Goal: Task Accomplishment & Management: Manage account settings

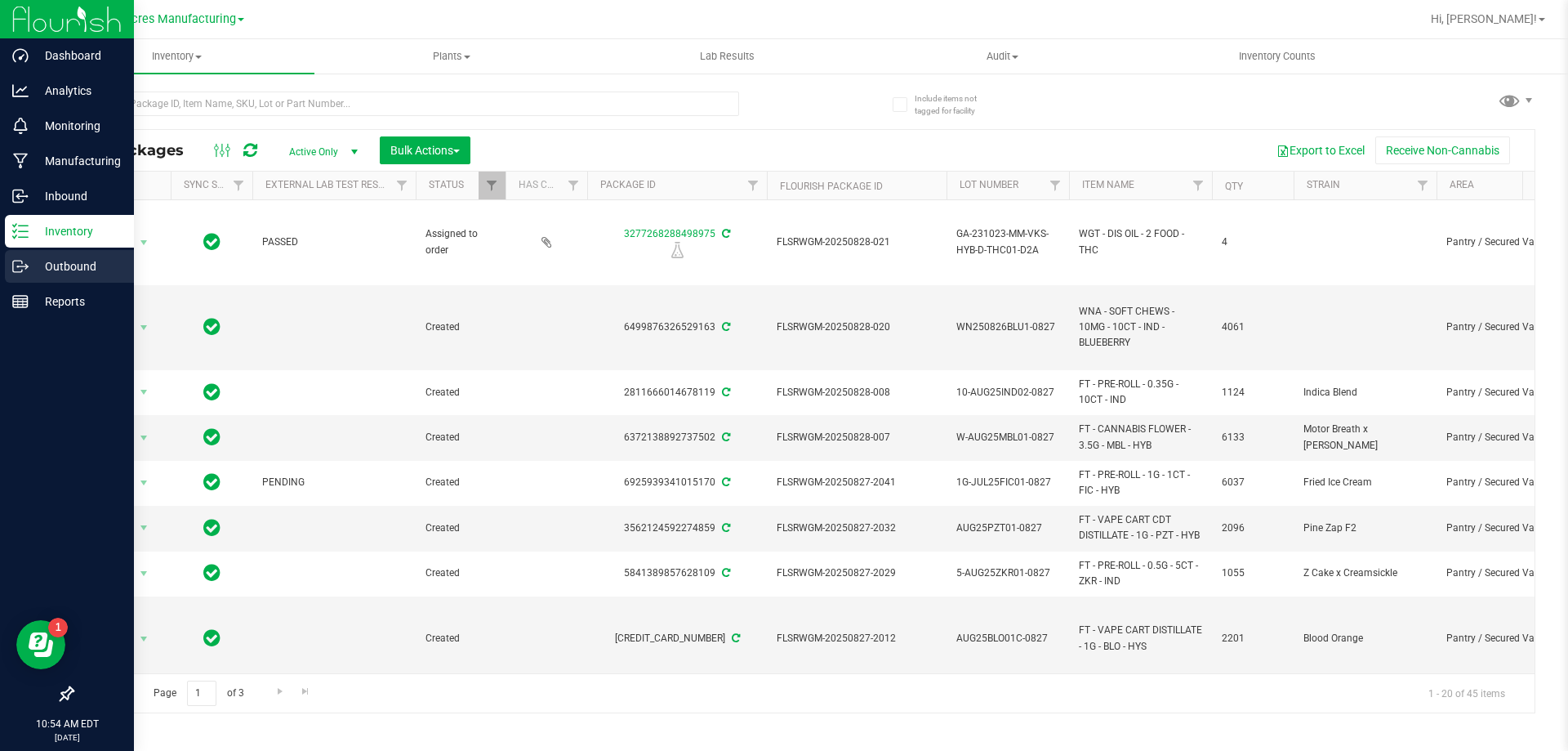
click at [17, 262] on icon at bounding box center [20, 265] width 16 height 16
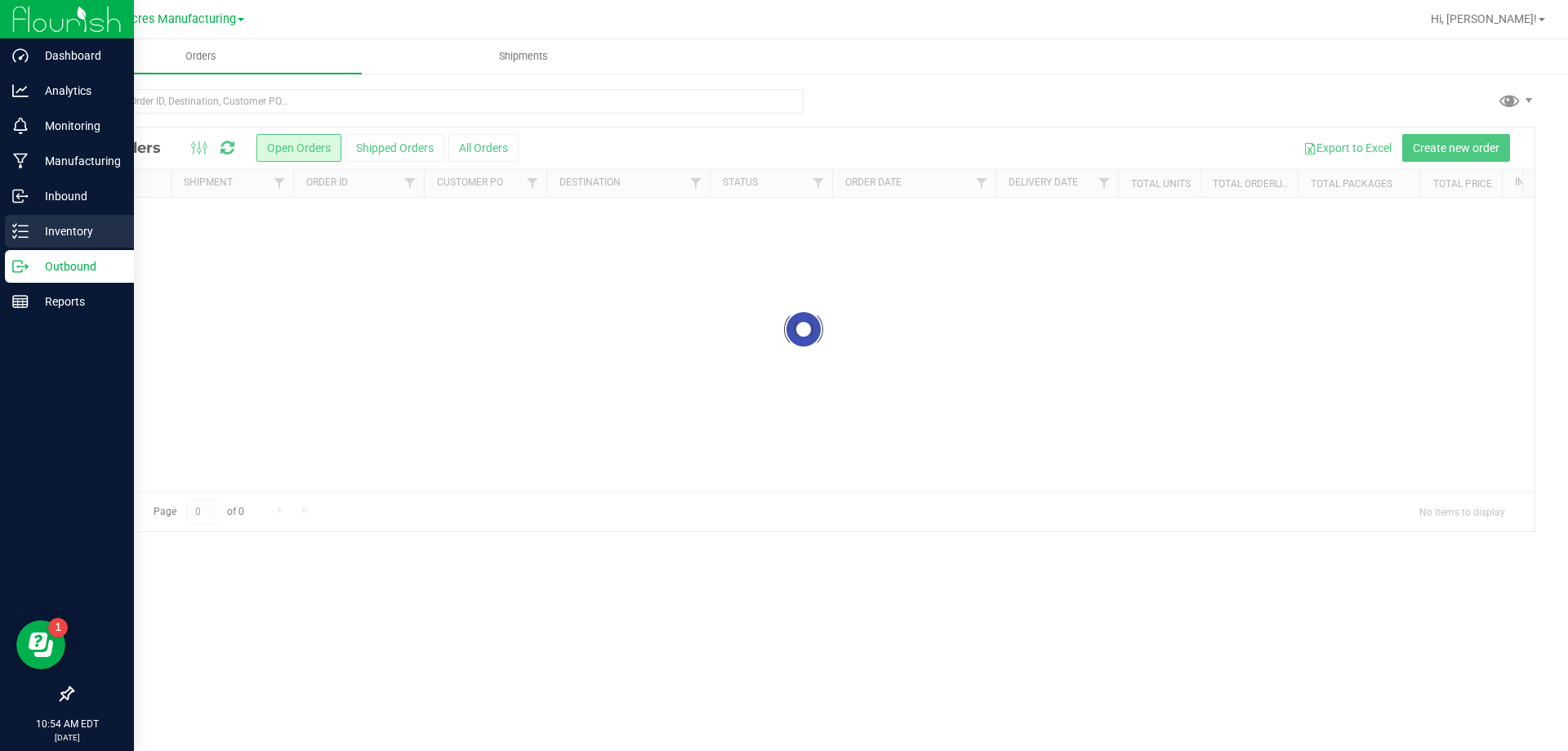
click at [80, 226] on p "Inventory" at bounding box center [78, 231] width 98 height 19
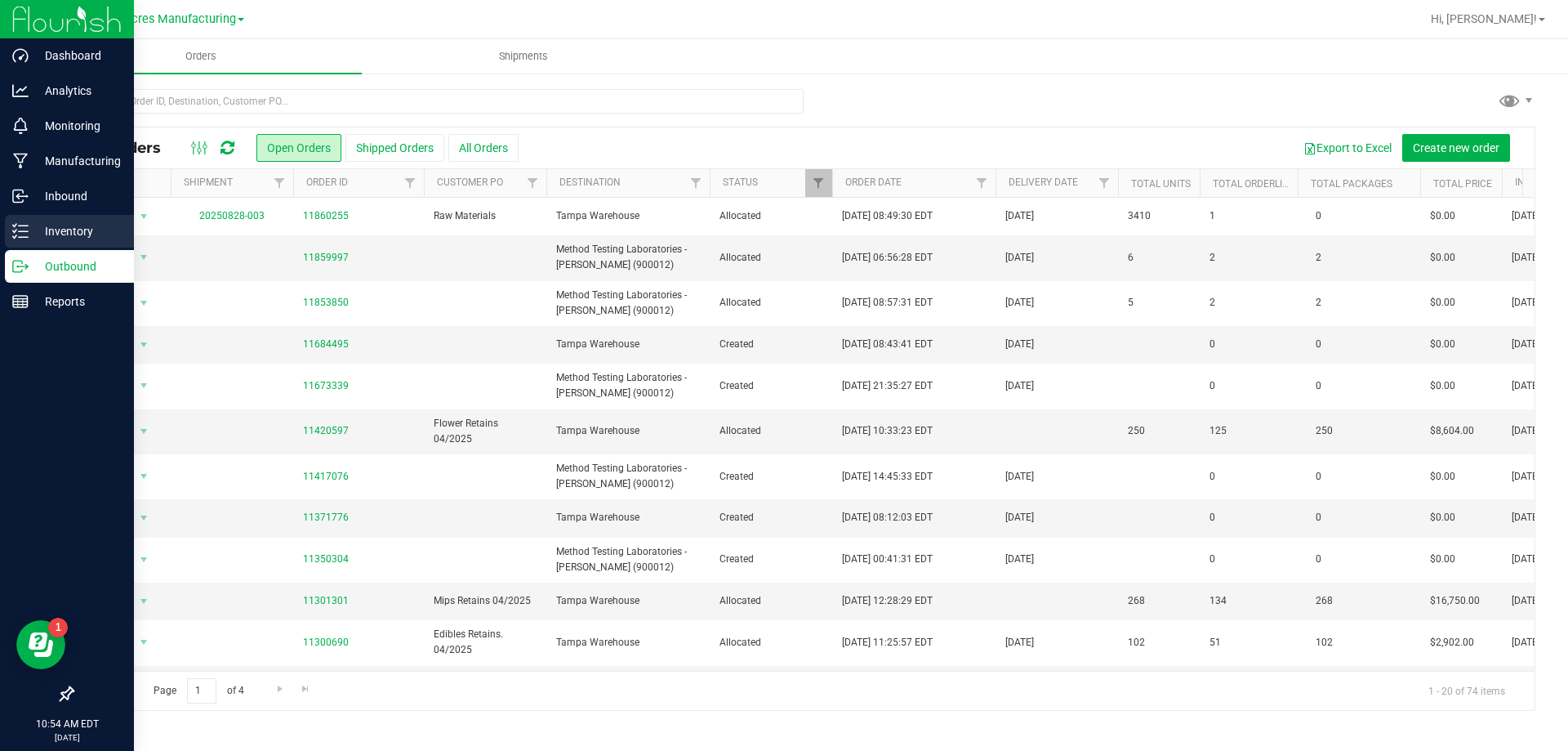
click at [22, 240] on div "Inventory" at bounding box center [69, 231] width 129 height 33
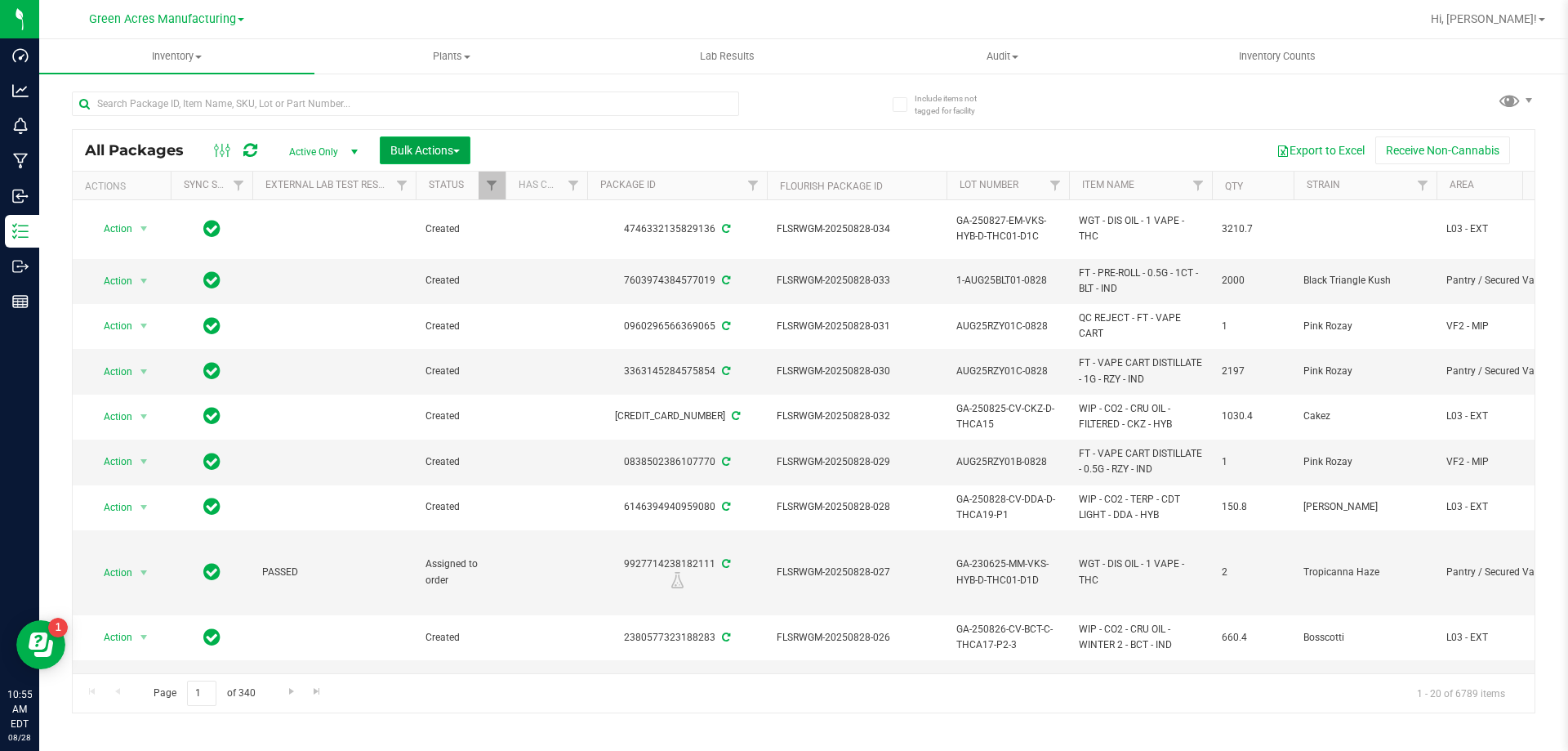
click at [456, 146] on span "Bulk Actions" at bounding box center [425, 150] width 69 height 13
click at [487, 276] on div "Create lab samples" at bounding box center [447, 279] width 115 height 26
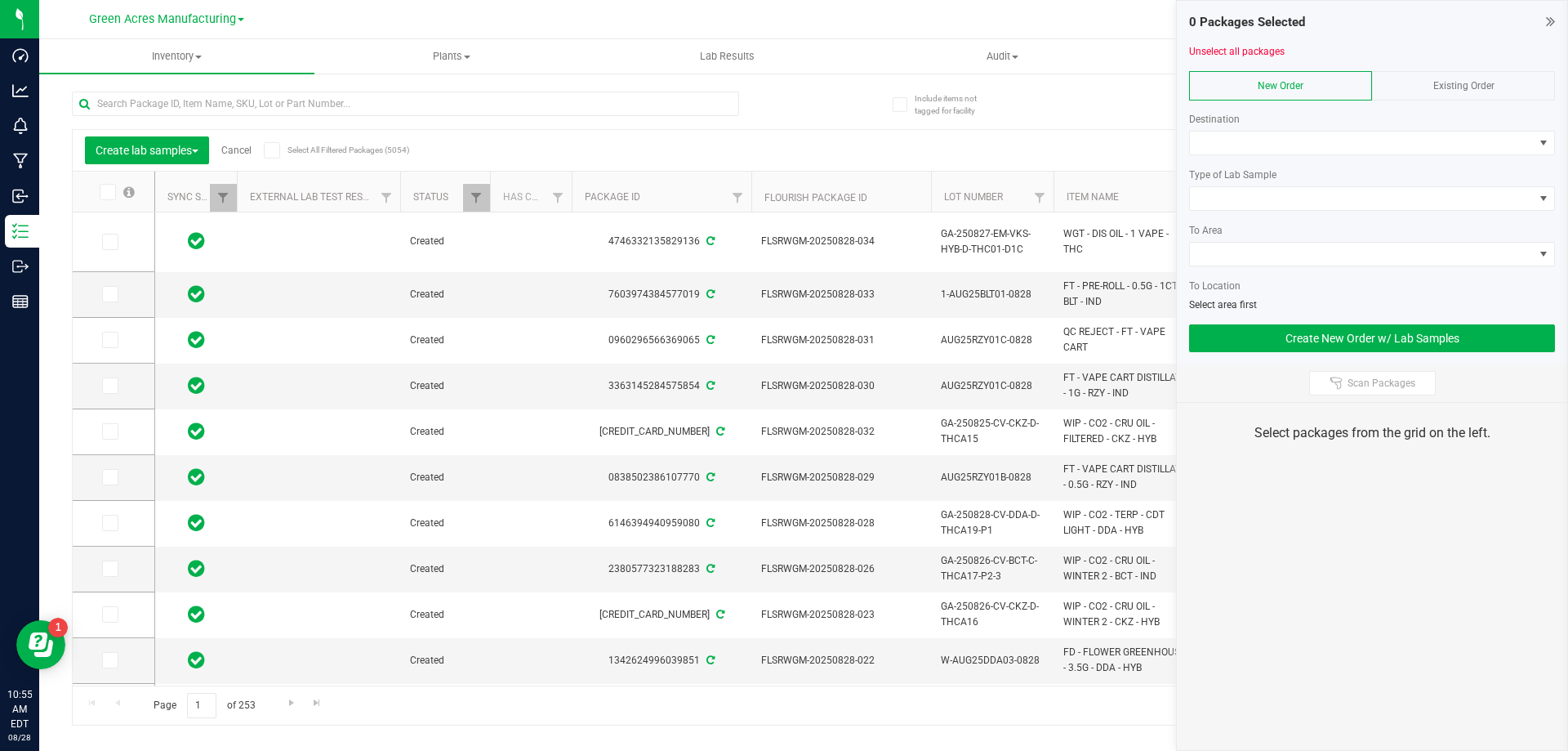
click at [249, 148] on link "Cancel" at bounding box center [237, 150] width 31 height 11
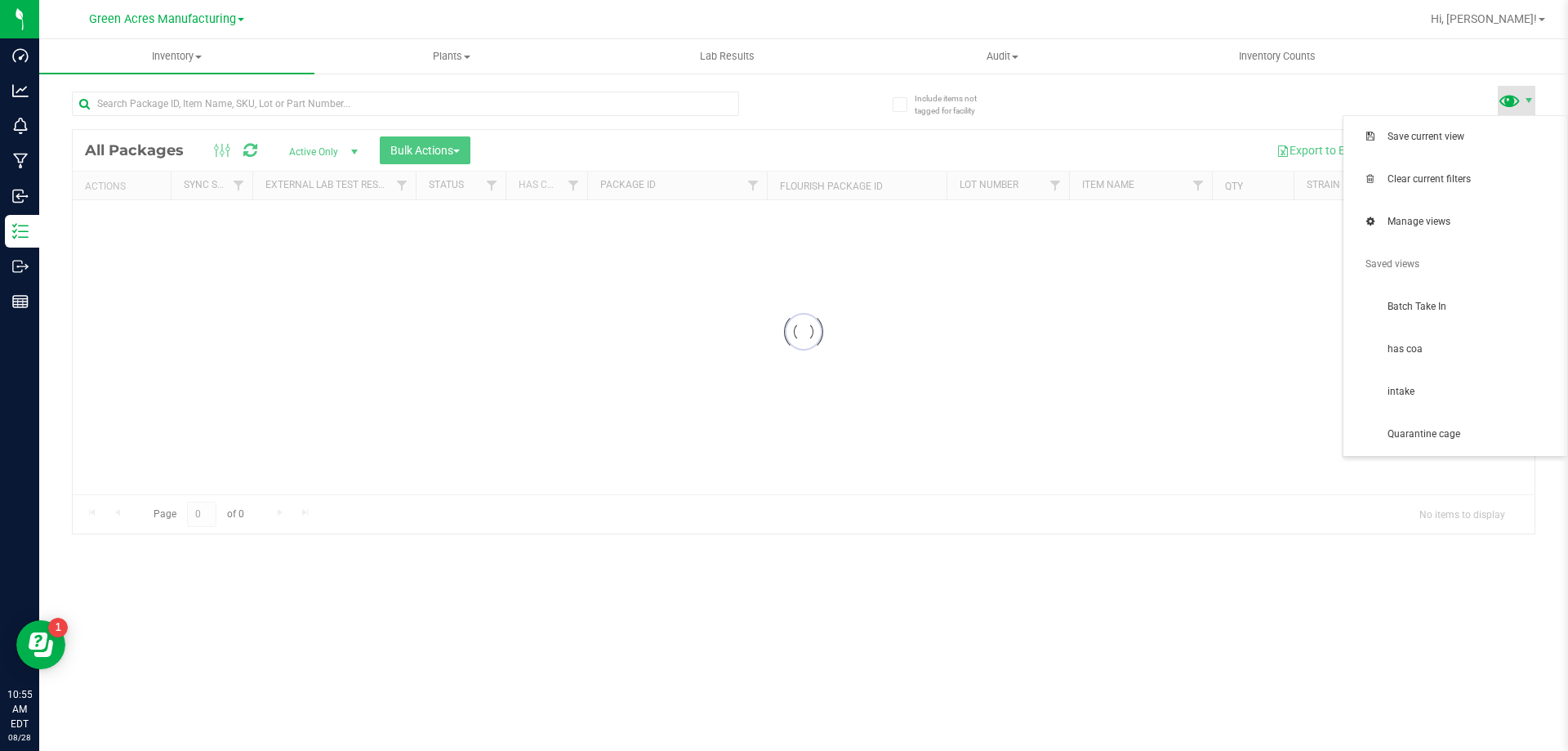
click at [1508, 108] on span at bounding box center [1510, 100] width 24 height 24
click at [1462, 299] on span "Batch Take In" at bounding box center [1455, 307] width 204 height 33
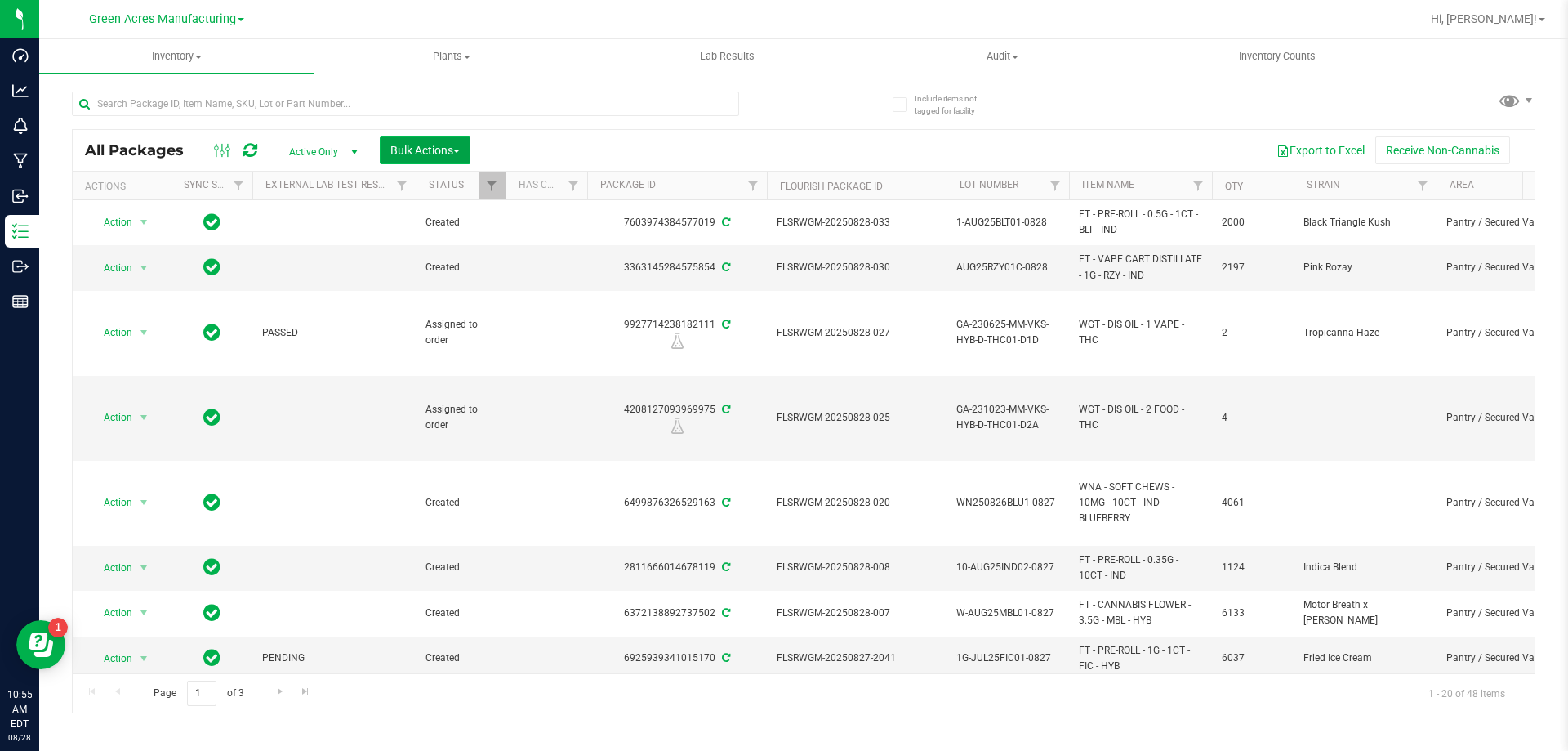
click at [470, 139] on button "Bulk Actions" at bounding box center [425, 149] width 91 height 28
click at [465, 291] on div "Create lab samples" at bounding box center [447, 279] width 115 height 26
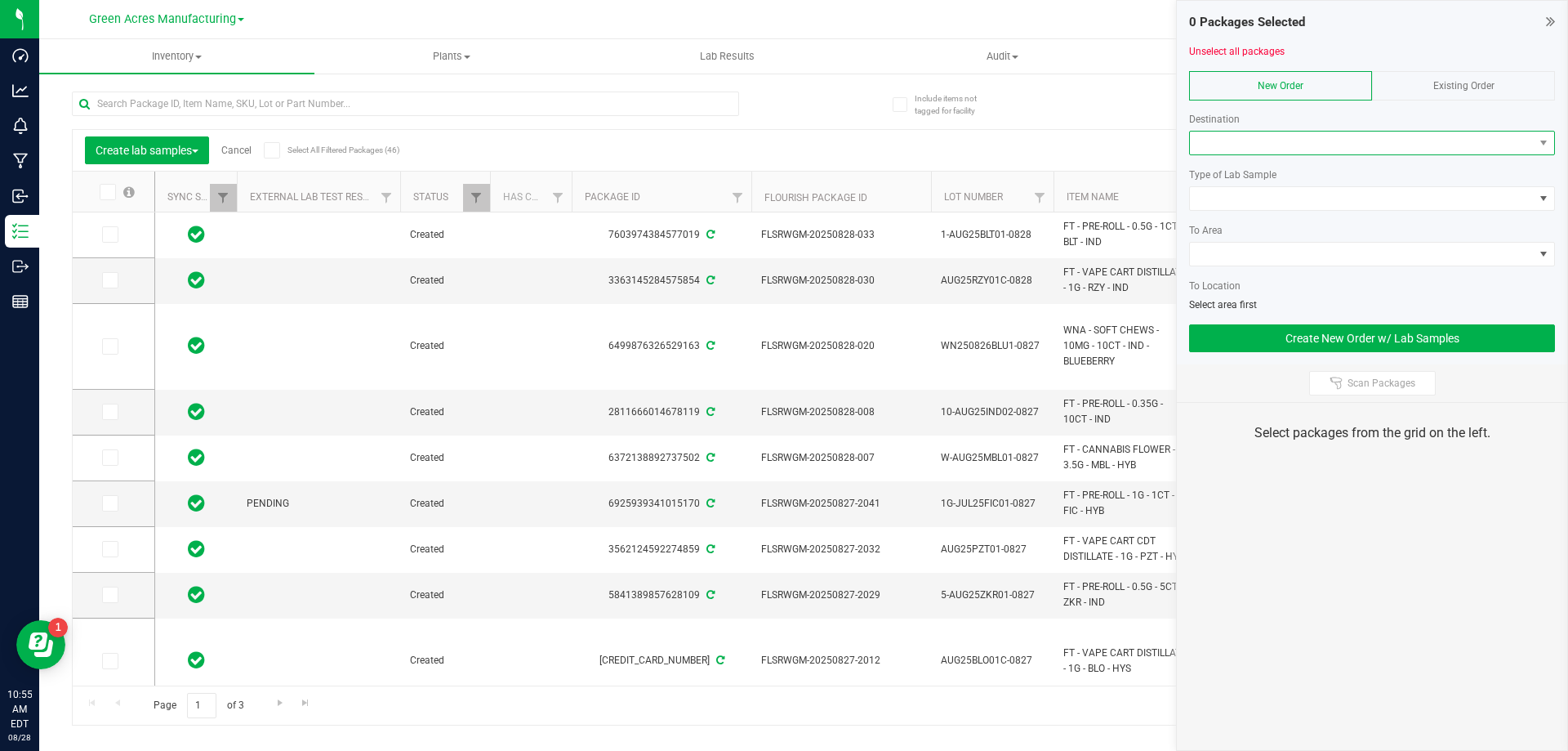
click at [1263, 143] on span at bounding box center [1361, 143] width 344 height 23
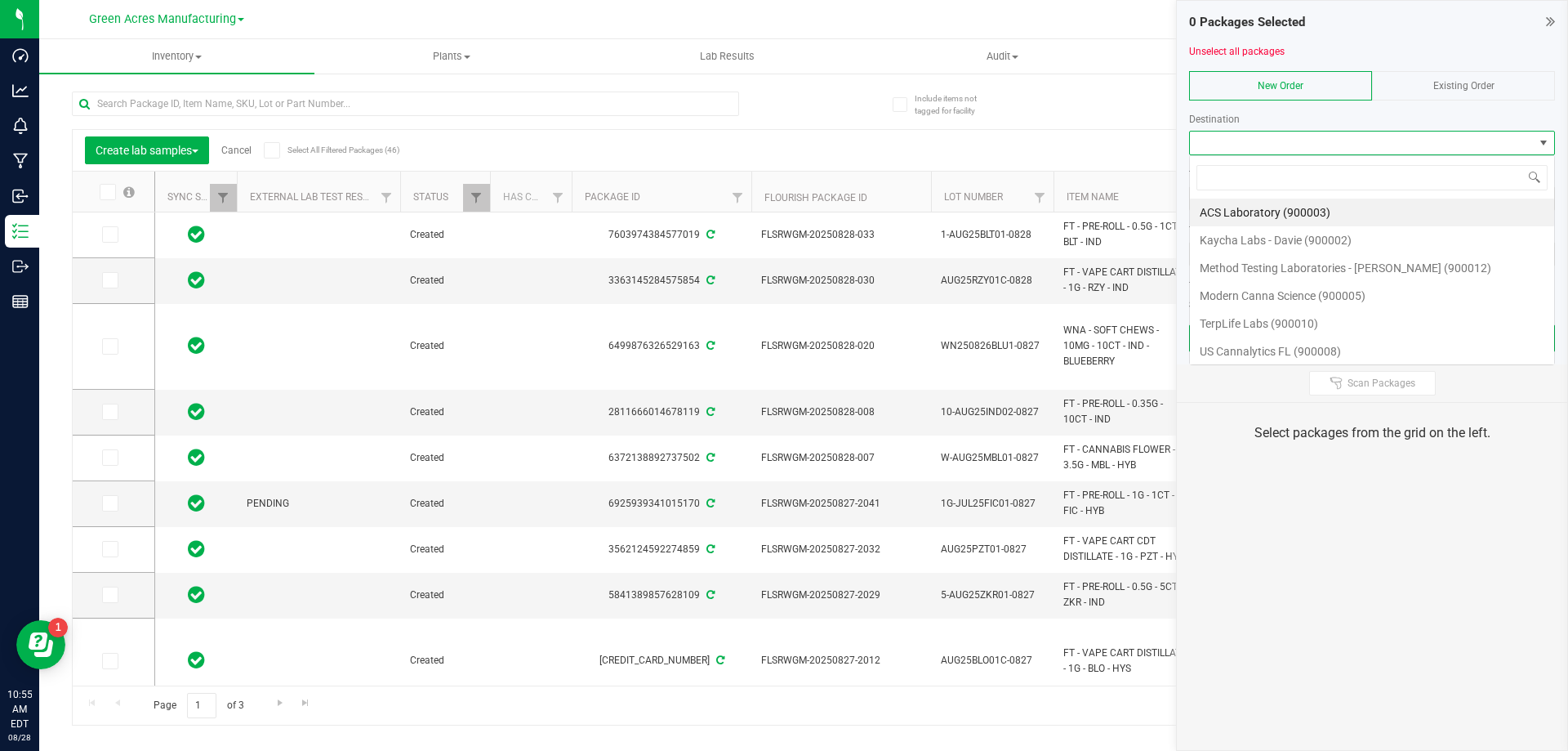
scroll to position [25, 366]
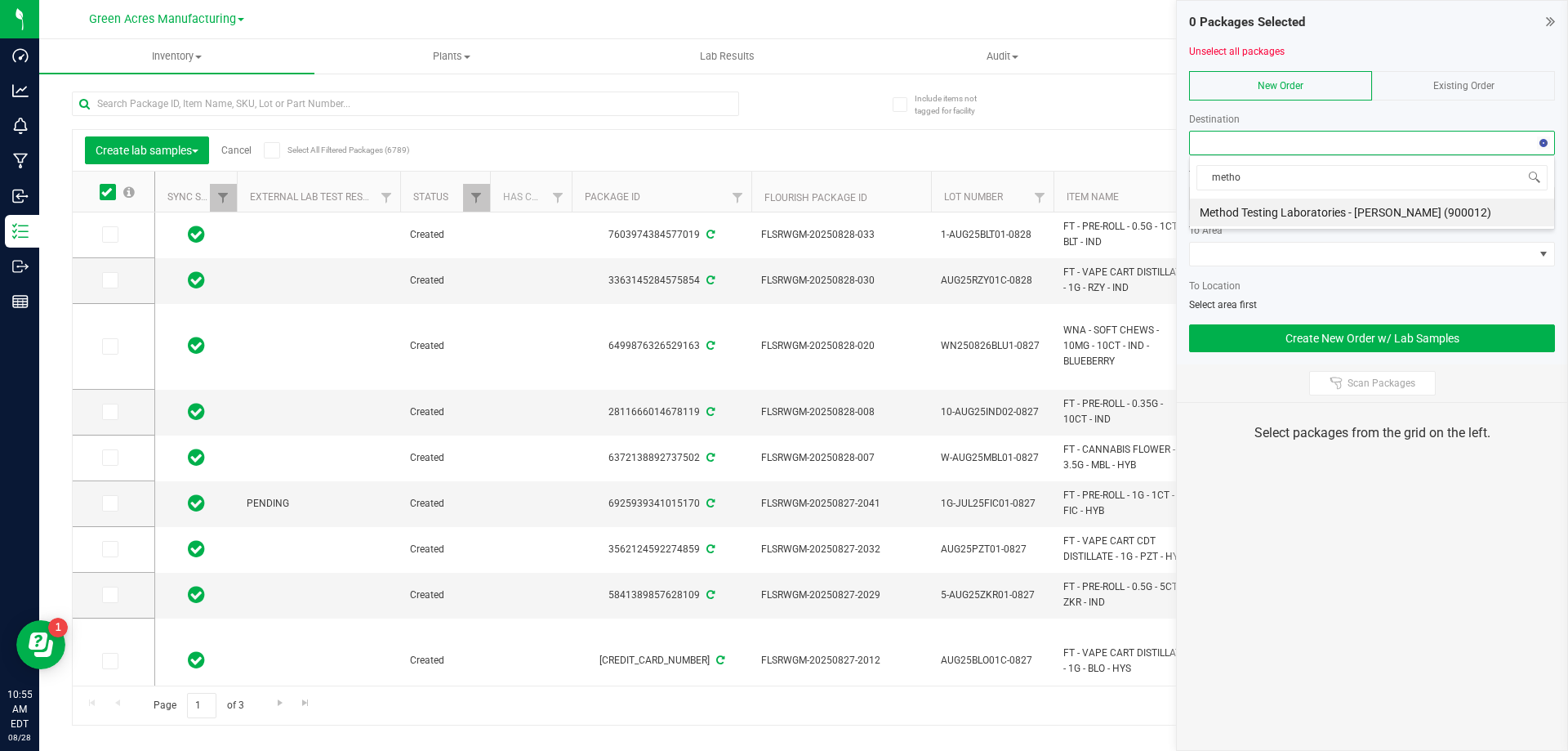
type input "method"
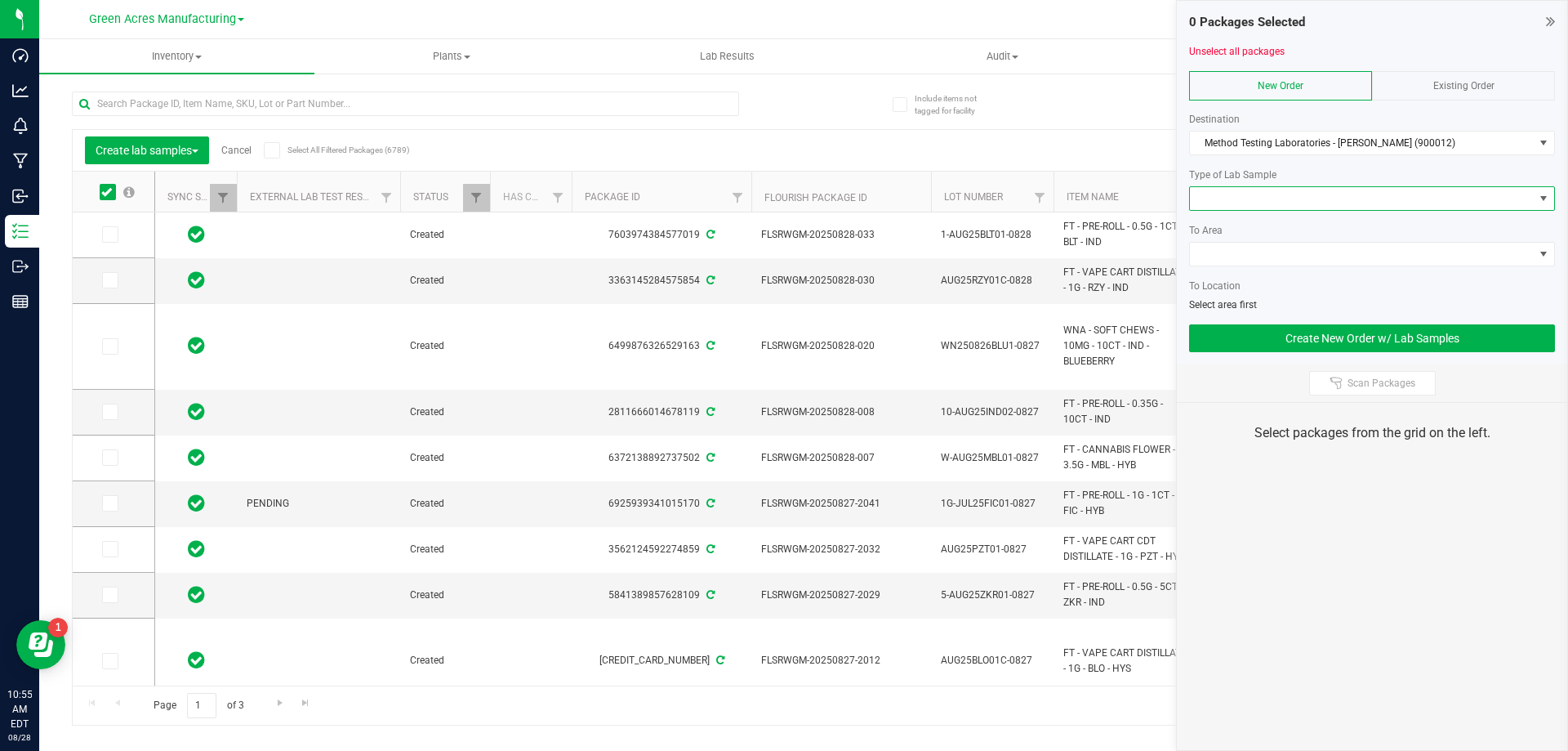
click at [1246, 204] on span at bounding box center [1361, 198] width 344 height 23
click at [1266, 225] on li "Final QA Sample" at bounding box center [1372, 227] width 364 height 28
click at [1273, 261] on span at bounding box center [1361, 254] width 344 height 23
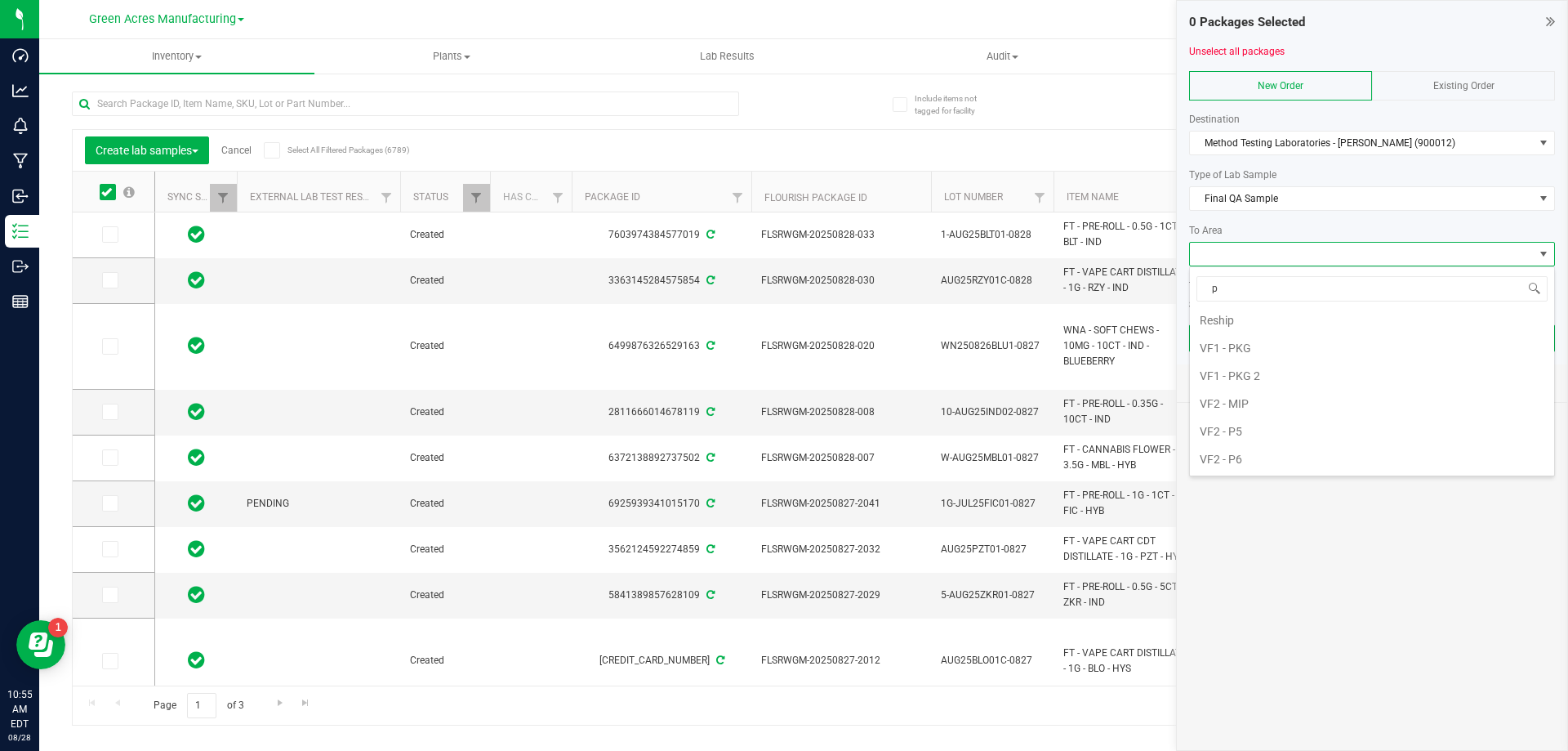
scroll to position [0, 0]
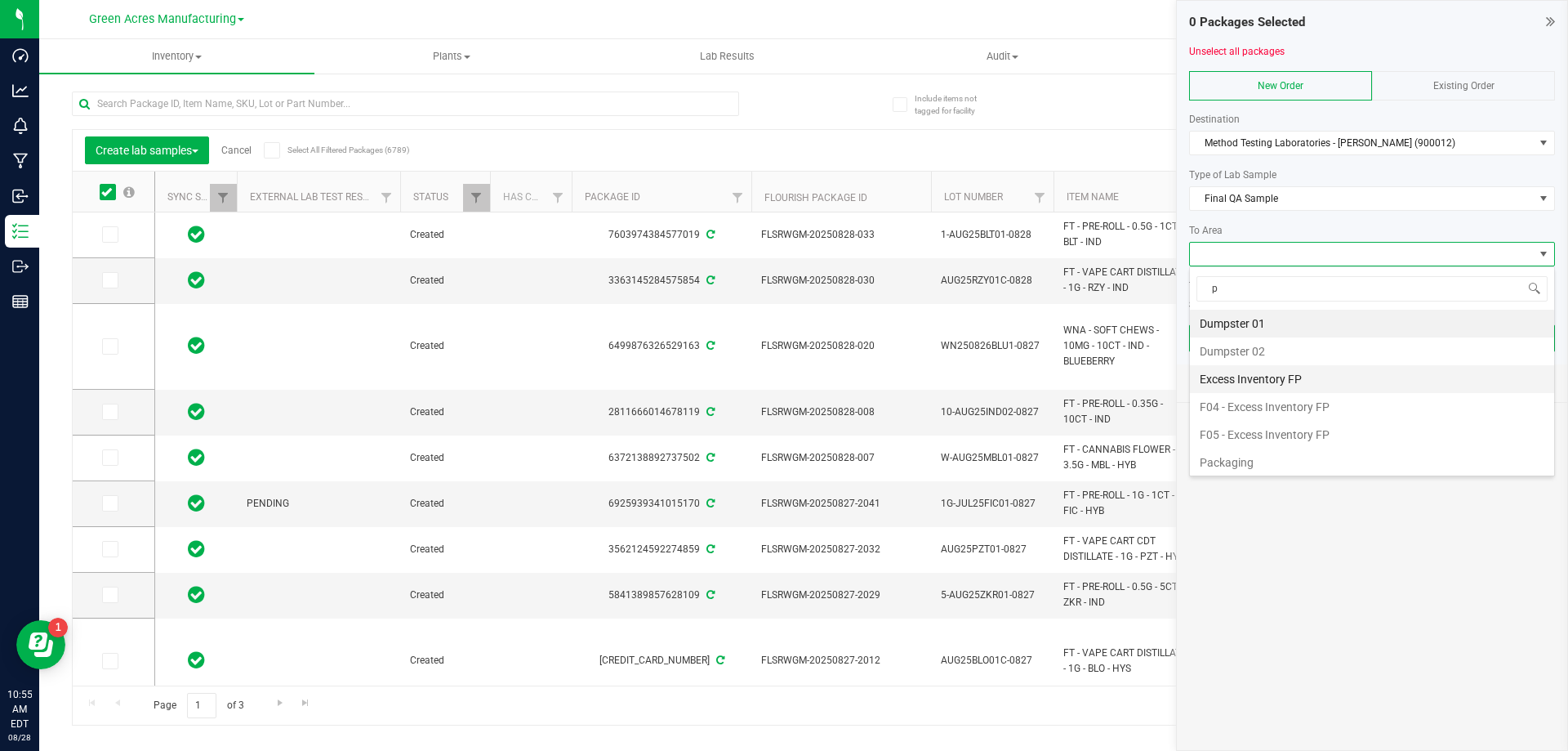
type input "pa"
click at [1286, 379] on li "Pantry / Secured Vault" at bounding box center [1372, 378] width 364 height 28
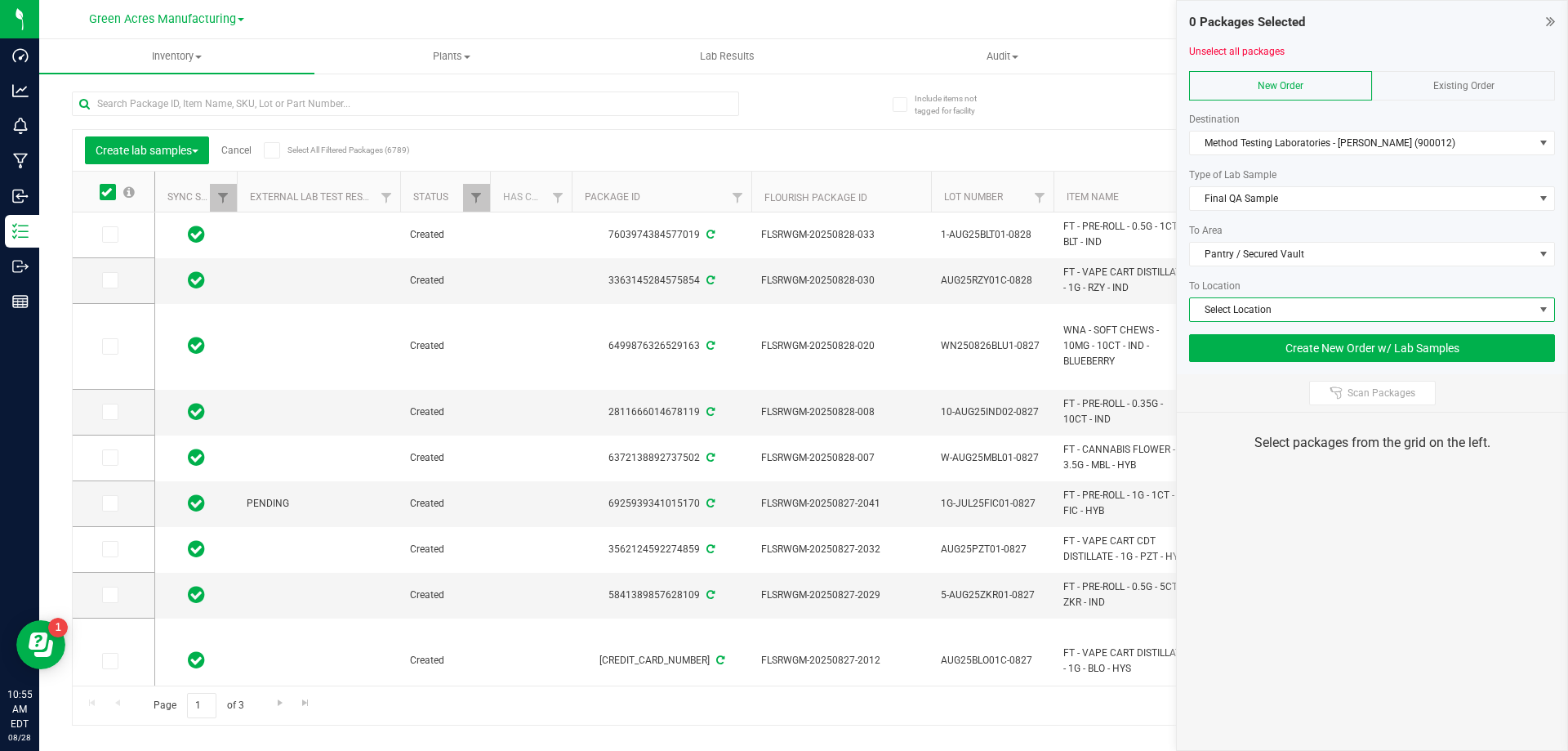
click at [1302, 314] on span "Select Location" at bounding box center [1361, 309] width 344 height 23
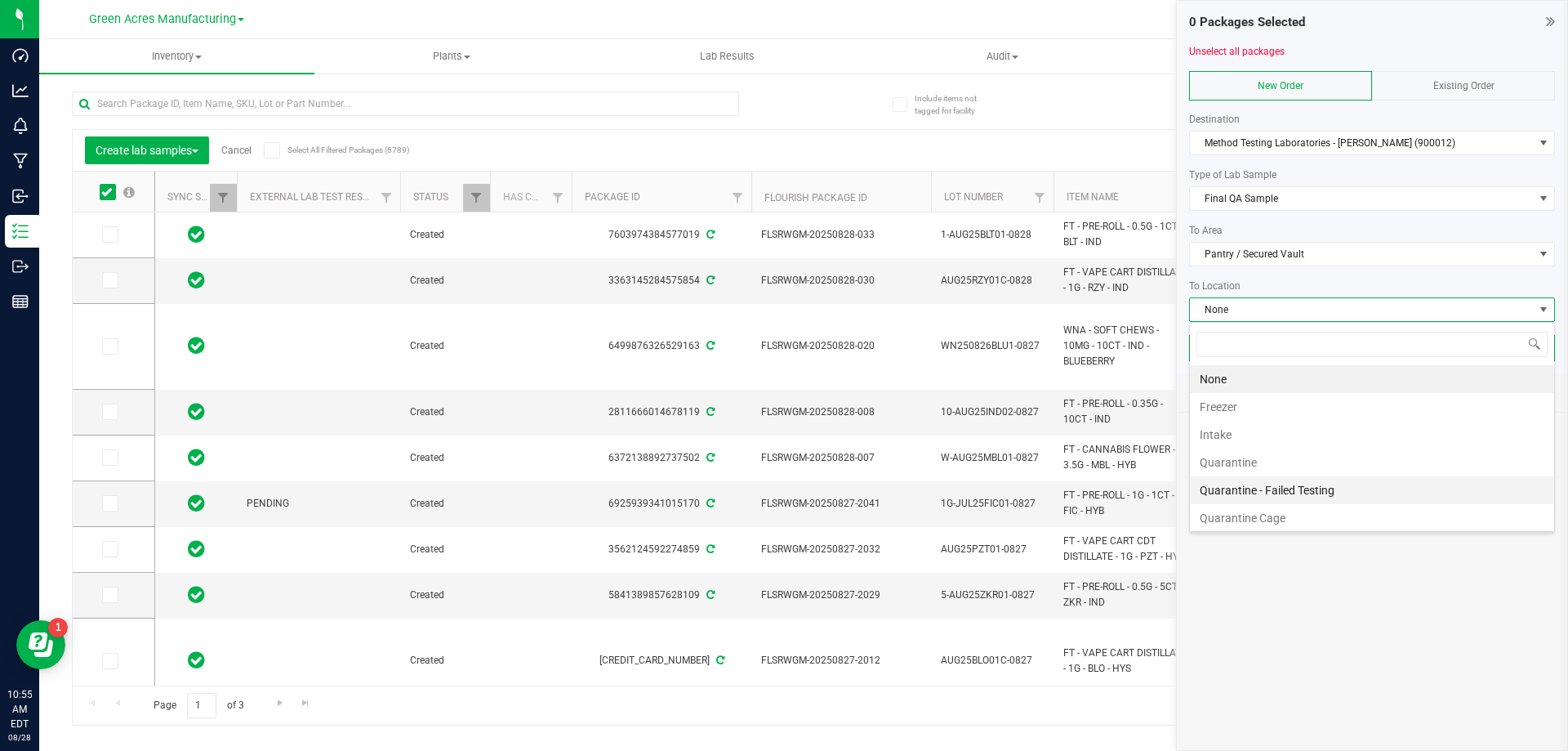
scroll to position [31, 0]
click at [1269, 506] on li "Testing" at bounding box center [1372, 514] width 364 height 28
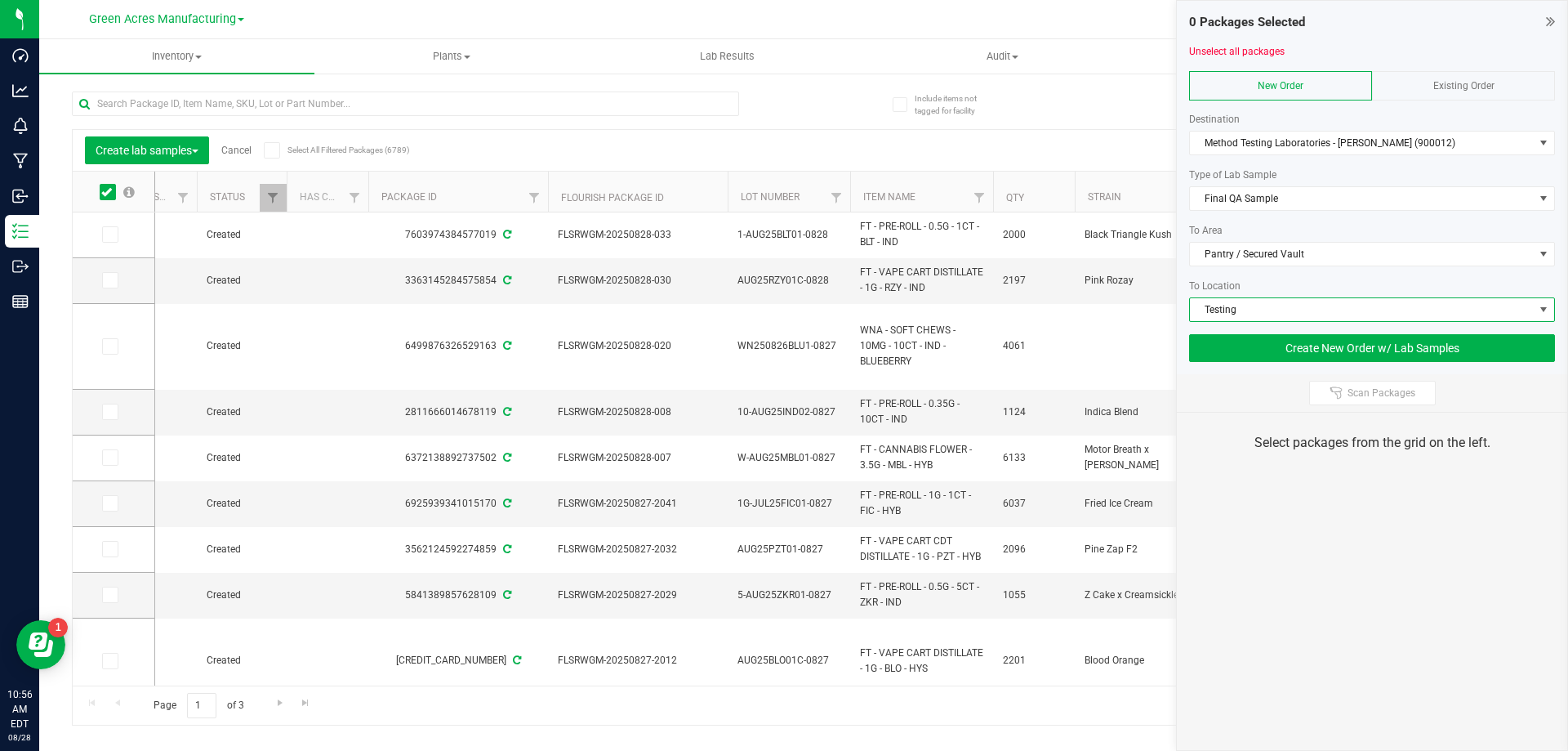
scroll to position [0, 5]
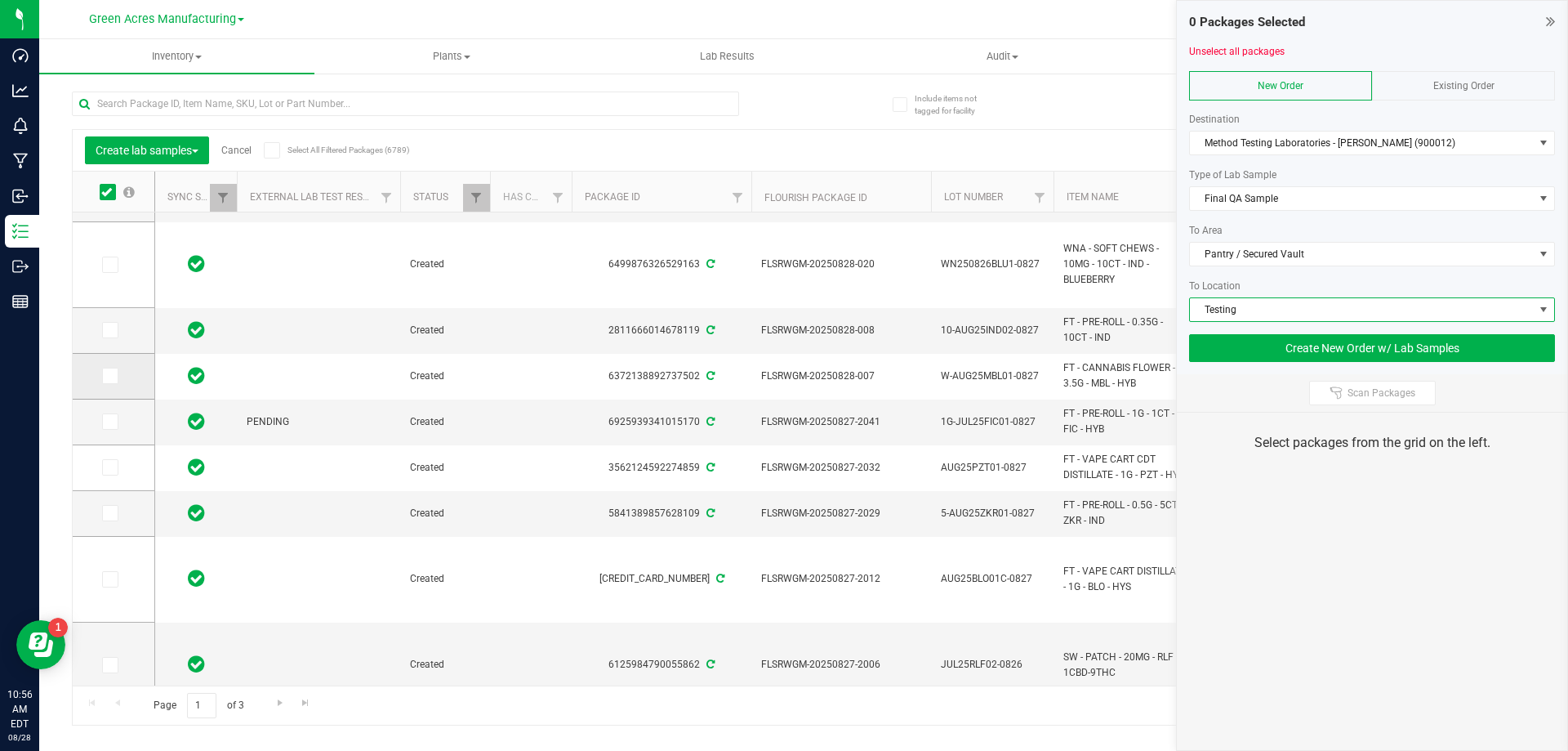
click at [119, 373] on label at bounding box center [114, 376] width 24 height 16
click at [0, 0] on input "checkbox" at bounding box center [0, 0] width 0 height 0
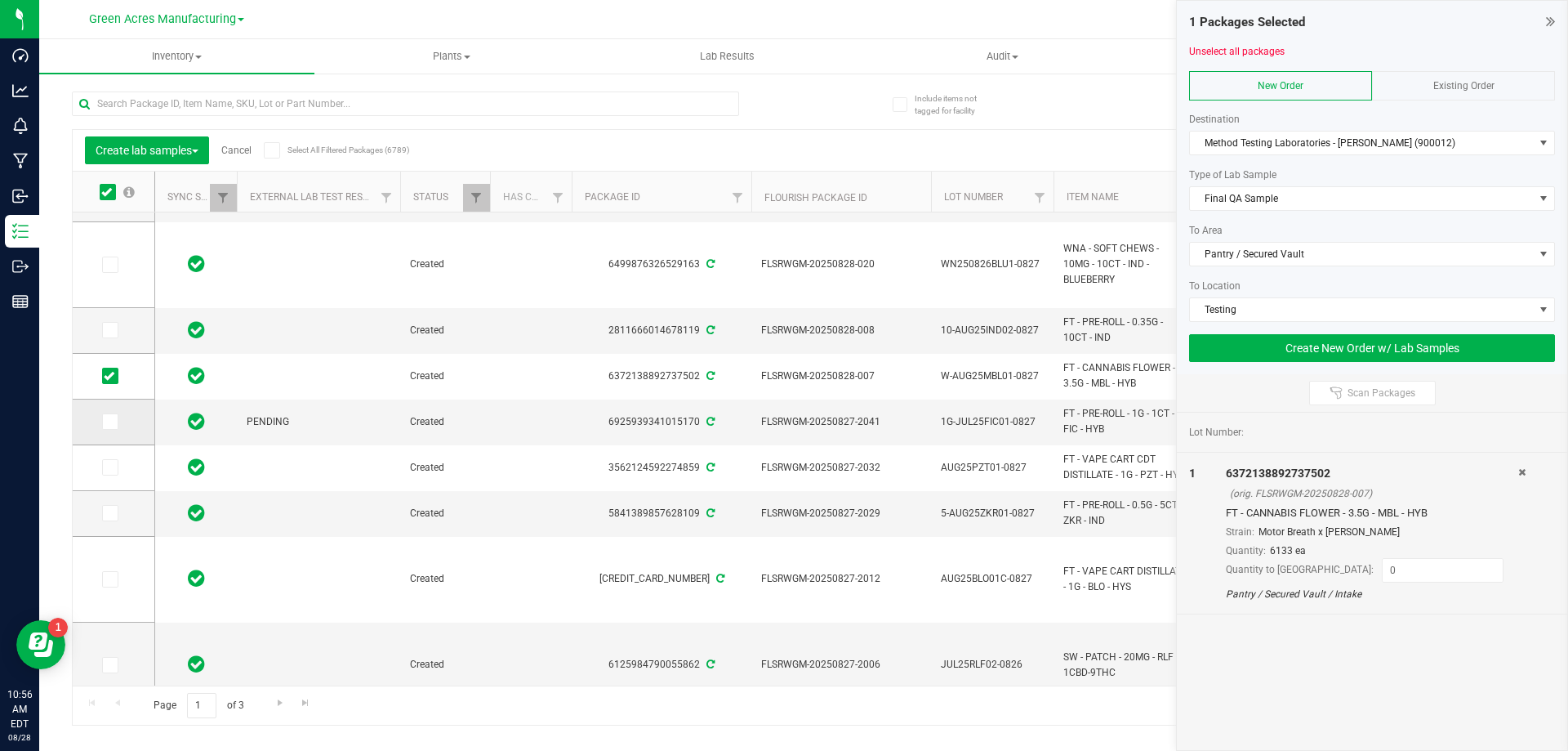
click at [113, 421] on icon at bounding box center [108, 421] width 11 height 0
click at [0, 0] on input "checkbox" at bounding box center [0, 0] width 0 height 0
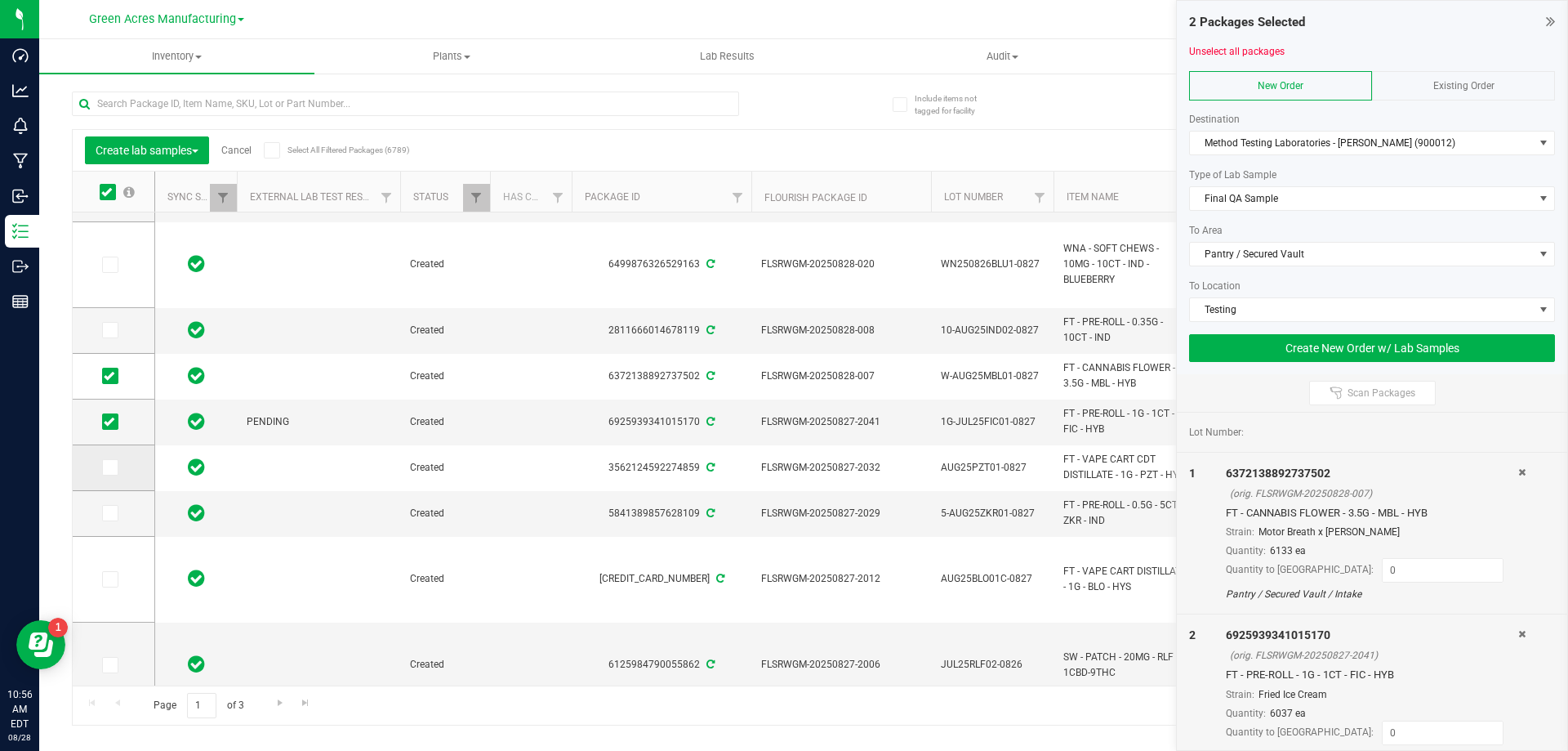
click at [105, 467] on icon at bounding box center [108, 467] width 11 height 0
click at [0, 0] on input "checkbox" at bounding box center [0, 0] width 0 height 0
click at [105, 376] on icon at bounding box center [108, 376] width 11 height 0
click at [0, 0] on input "checkbox" at bounding box center [0, 0] width 0 height 0
click at [115, 417] on span at bounding box center [110, 421] width 16 height 16
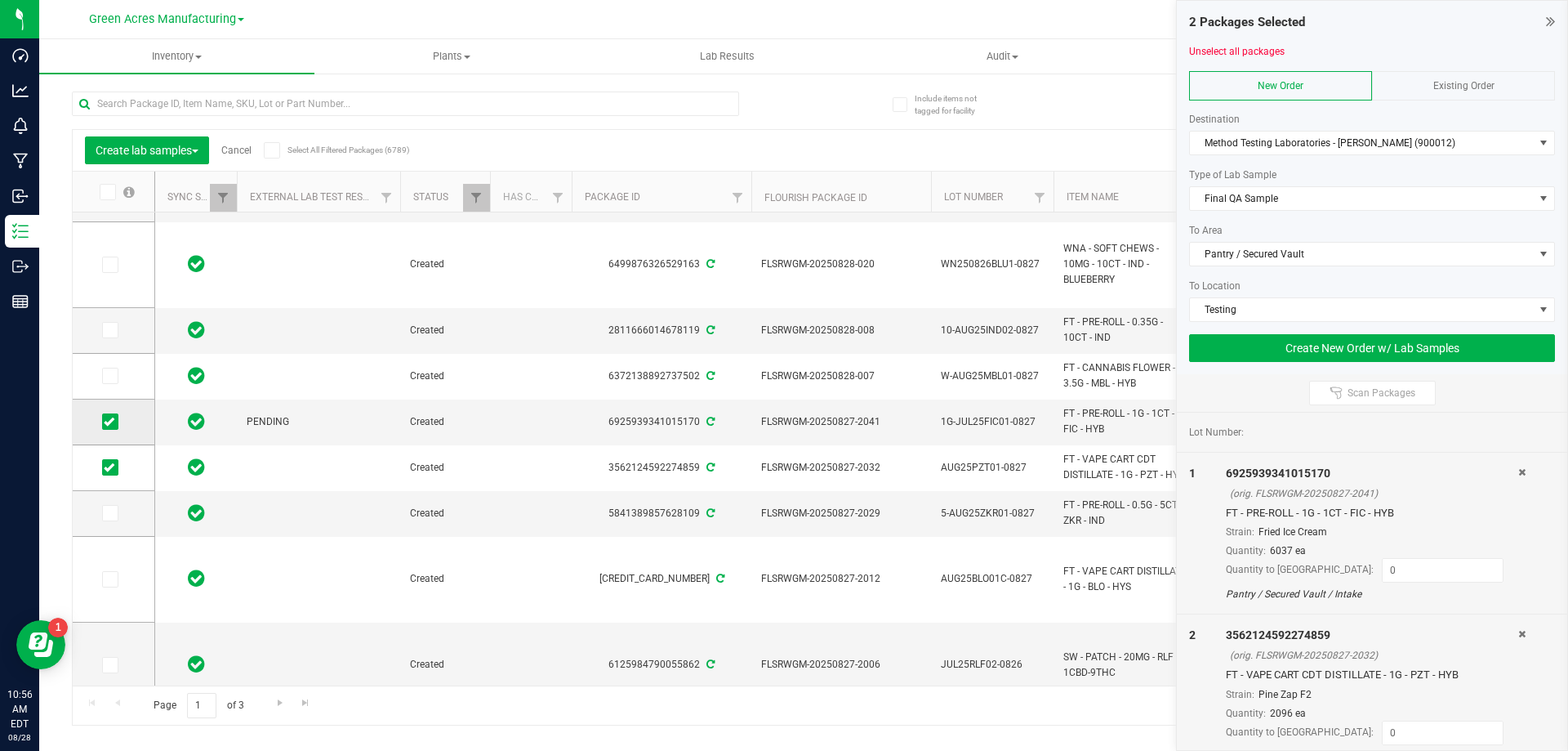
click at [0, 0] on input "checkbox" at bounding box center [0, 0] width 0 height 0
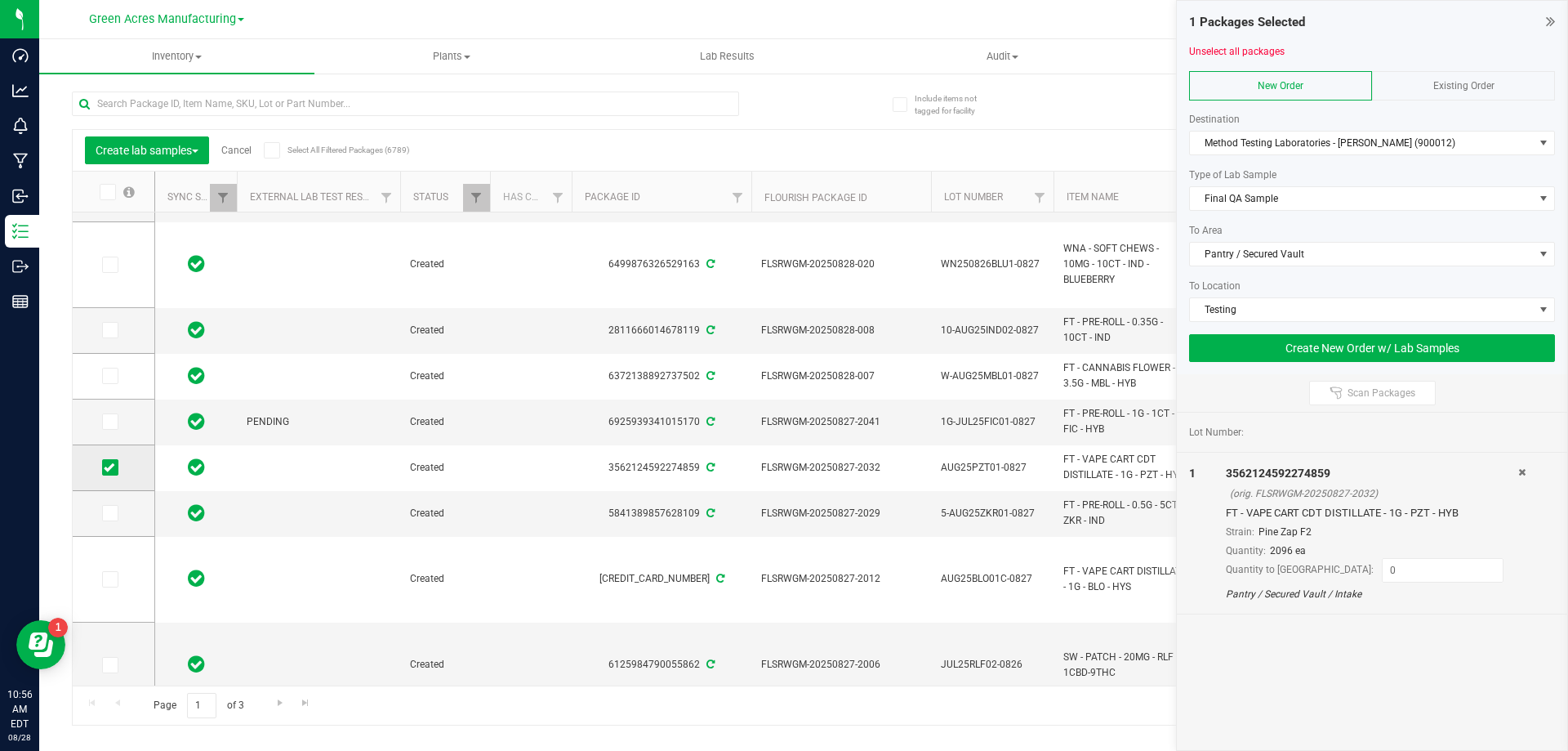
click at [115, 464] on span at bounding box center [110, 467] width 16 height 16
click at [0, 0] on input "checkbox" at bounding box center [0, 0] width 0 height 0
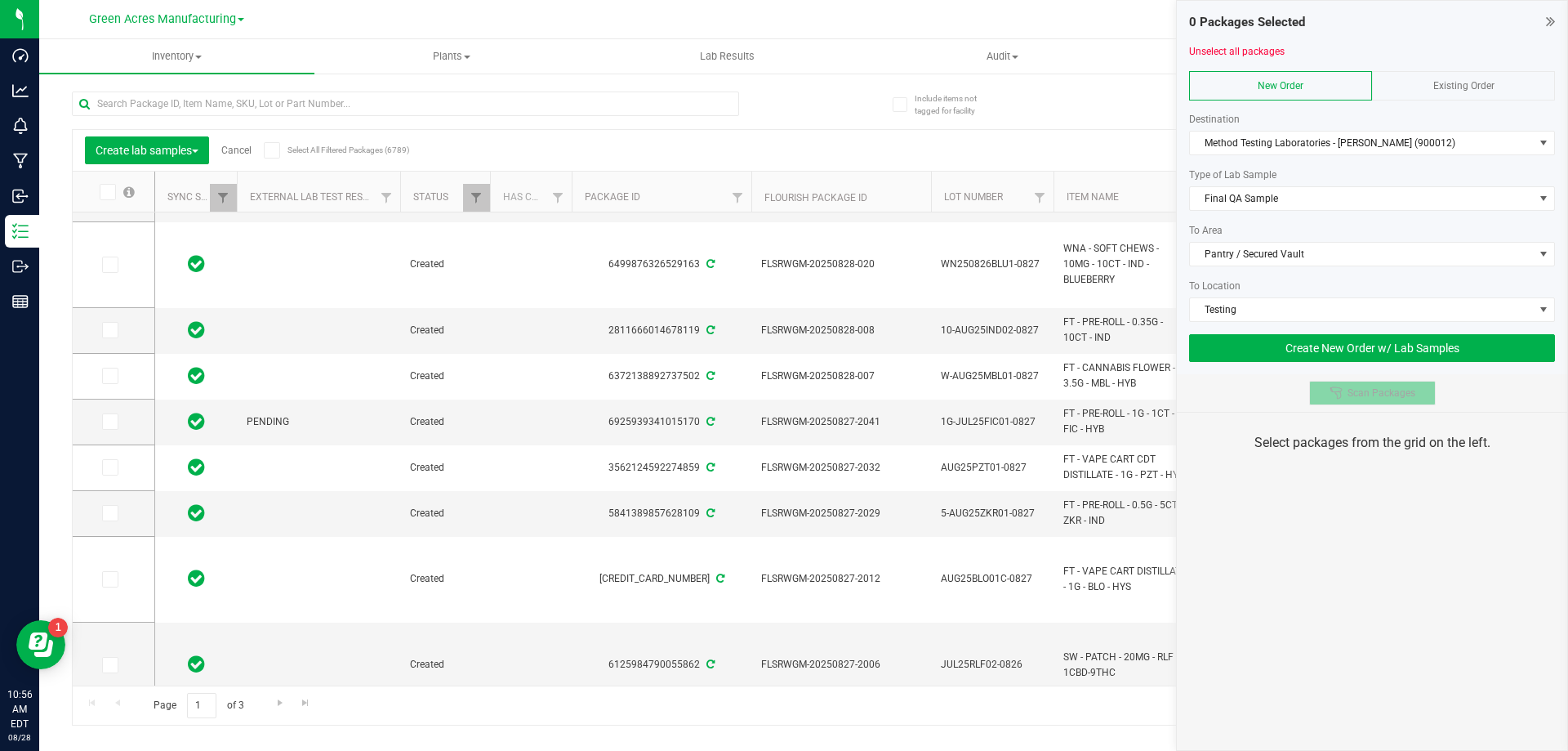
click at [1348, 397] on span "Scan Packages" at bounding box center [1381, 393] width 68 height 13
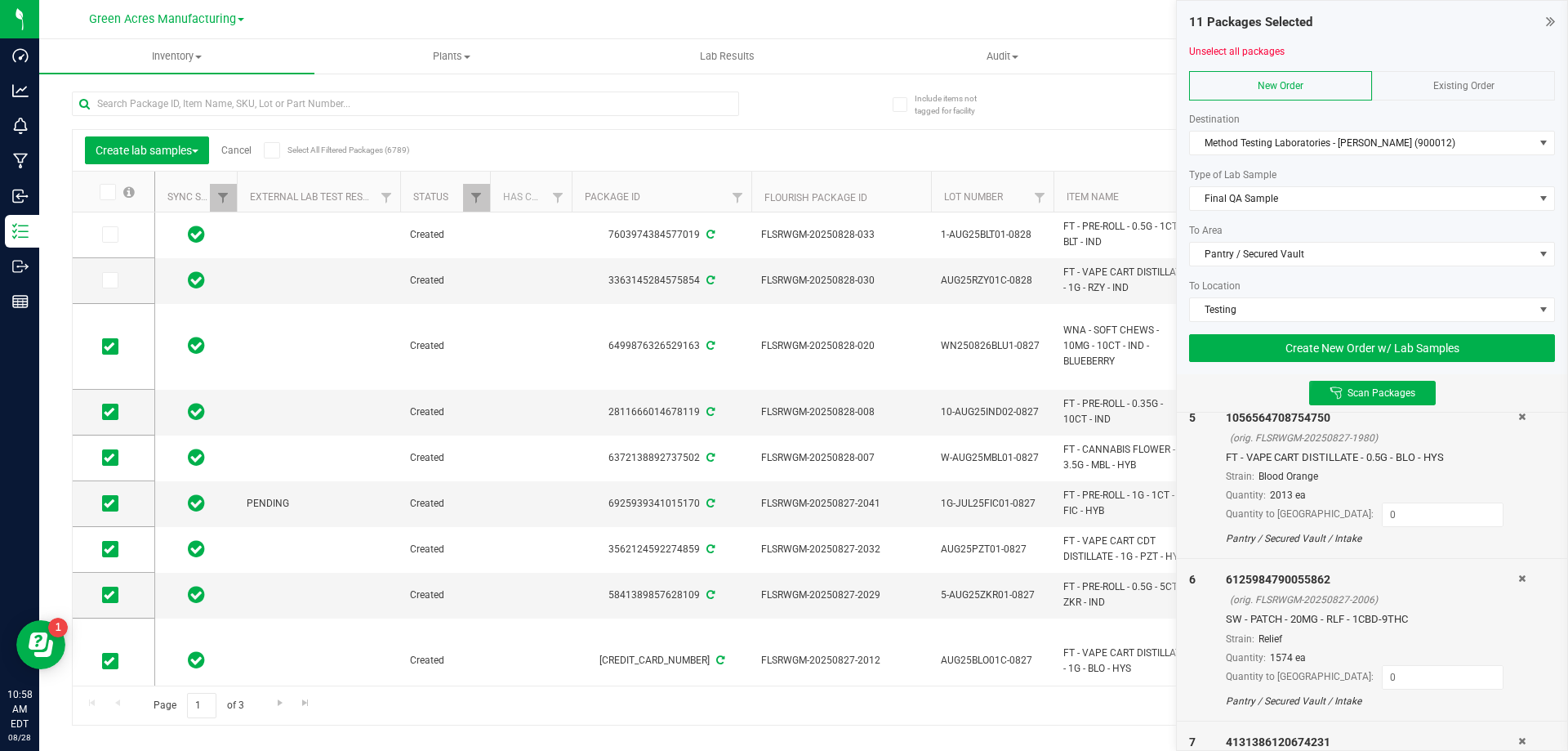
scroll to position [656, 0]
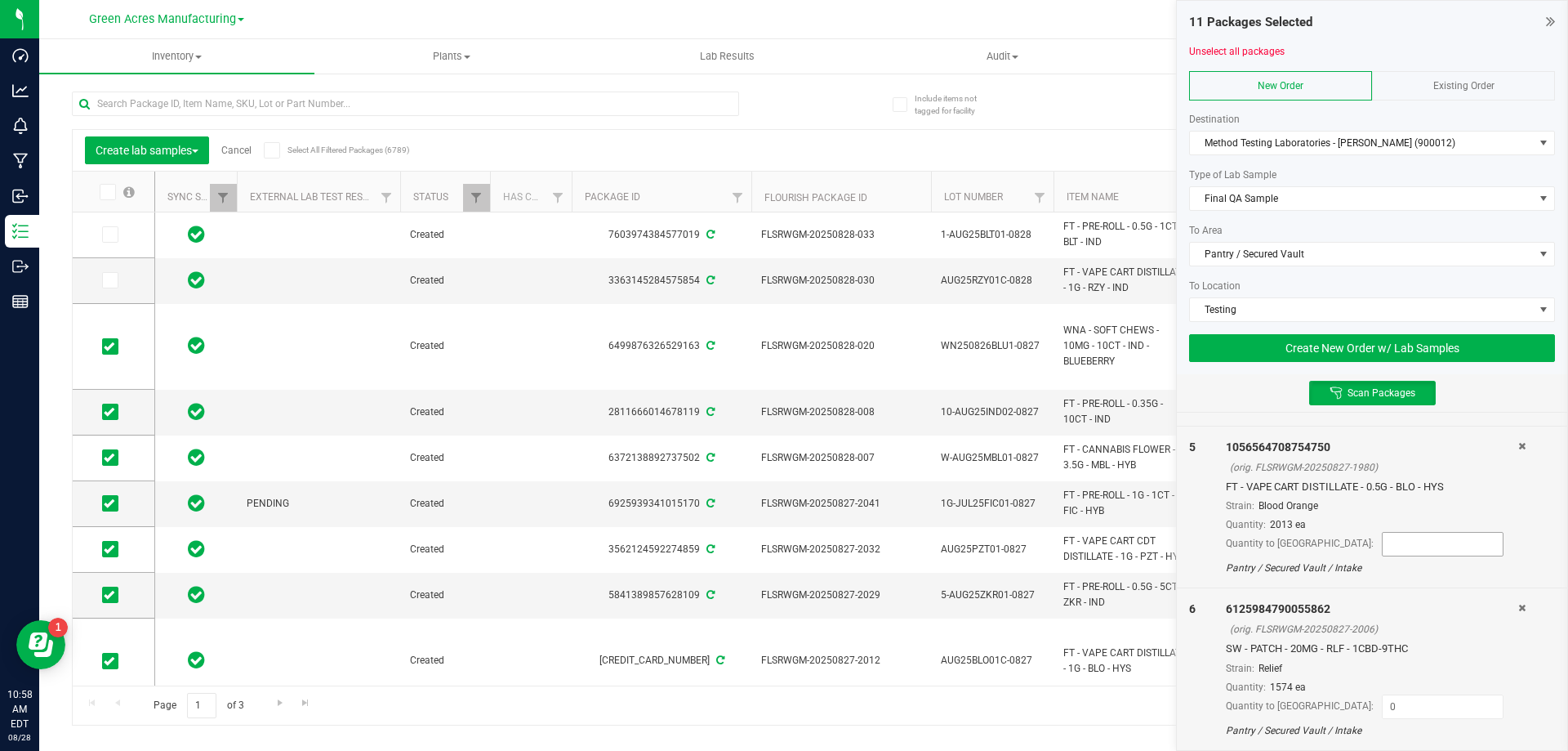
click at [1383, 543] on input at bounding box center [1443, 544] width 120 height 23
type input "30"
click at [1383, 547] on input at bounding box center [1443, 543] width 120 height 23
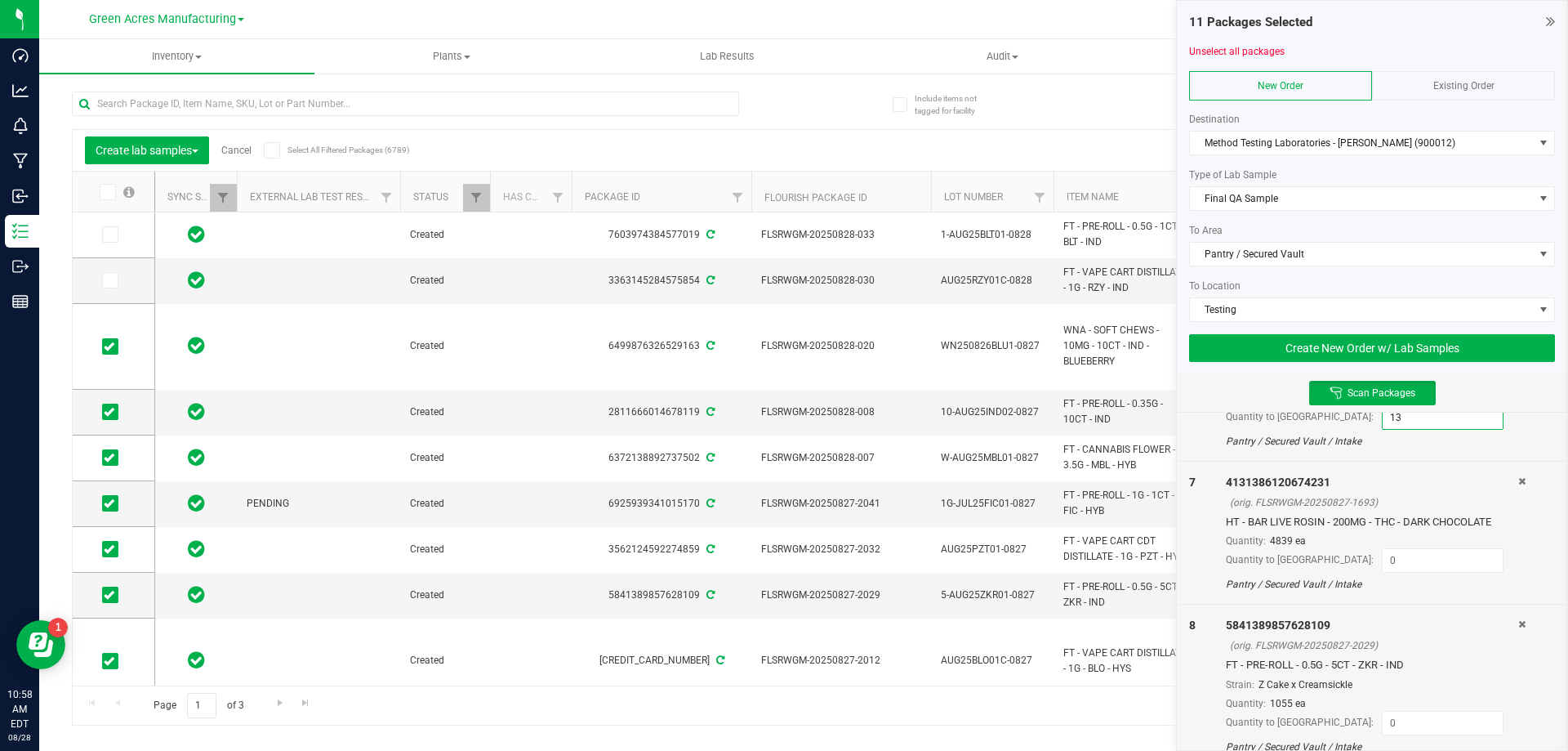
scroll to position [983, 0]
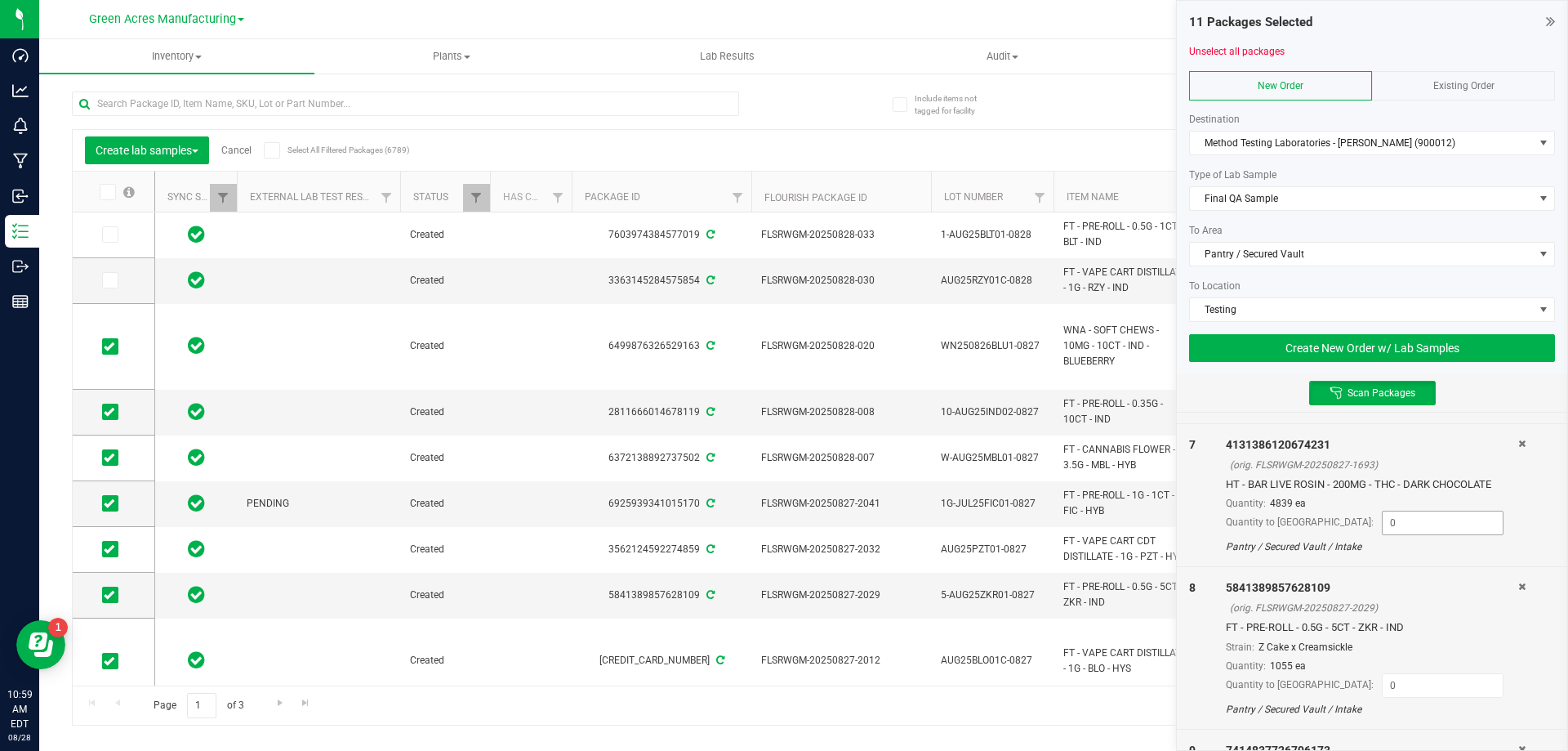
type input "13"
click at [1406, 529] on input at bounding box center [1443, 523] width 120 height 23
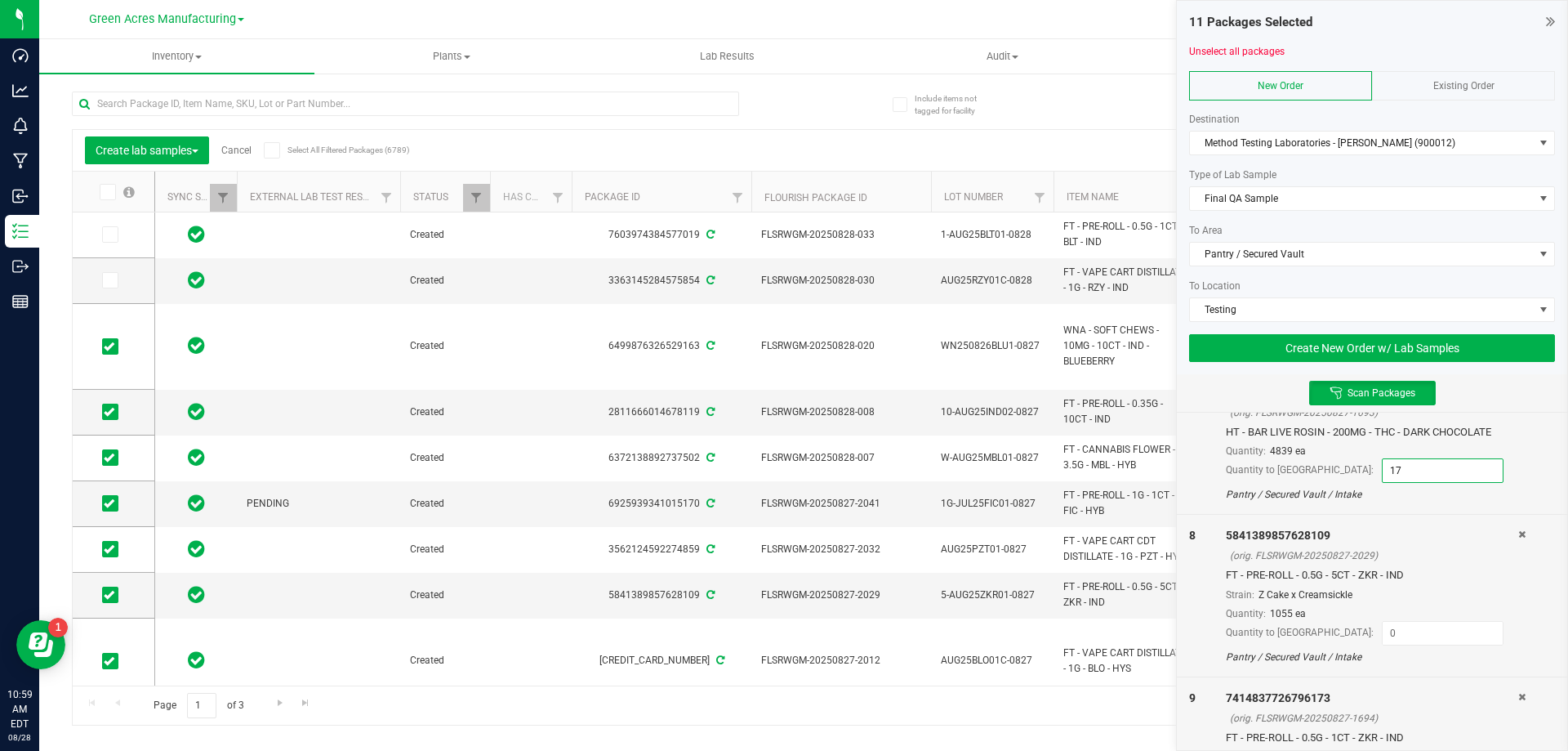
scroll to position [1064, 0]
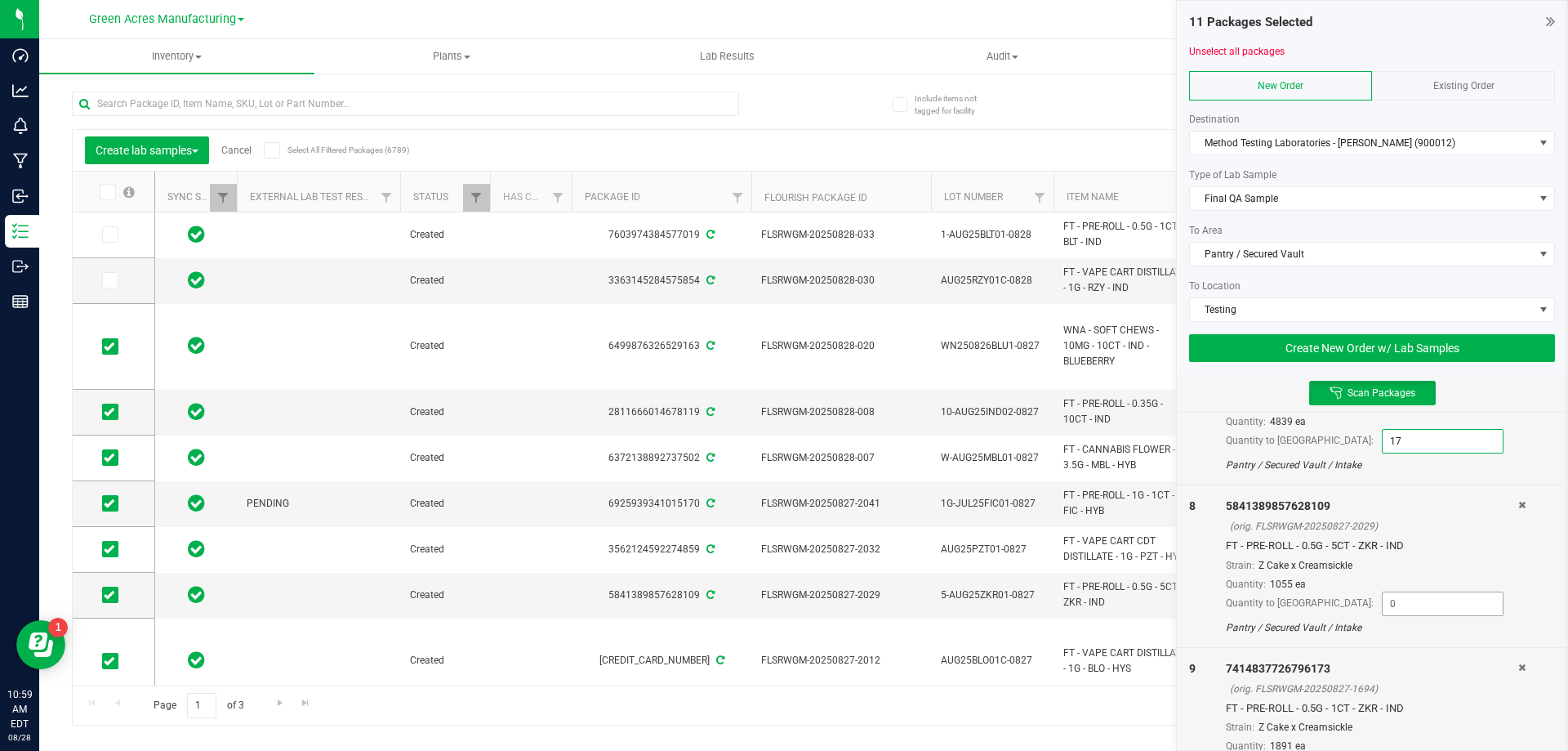
type input "17"
click at [1383, 600] on input at bounding box center [1443, 603] width 120 height 23
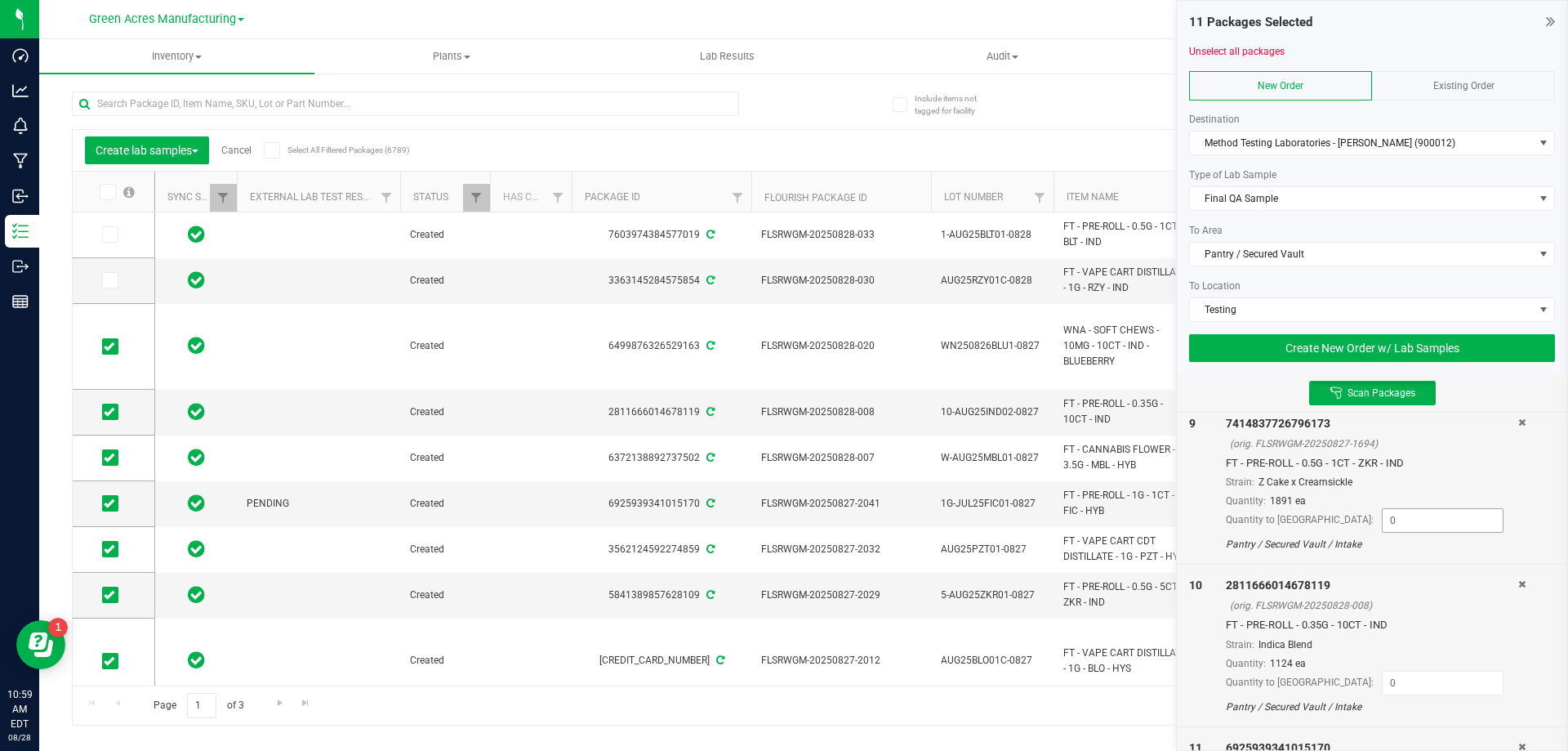
type input "10"
click at [1383, 515] on input at bounding box center [1443, 520] width 120 height 23
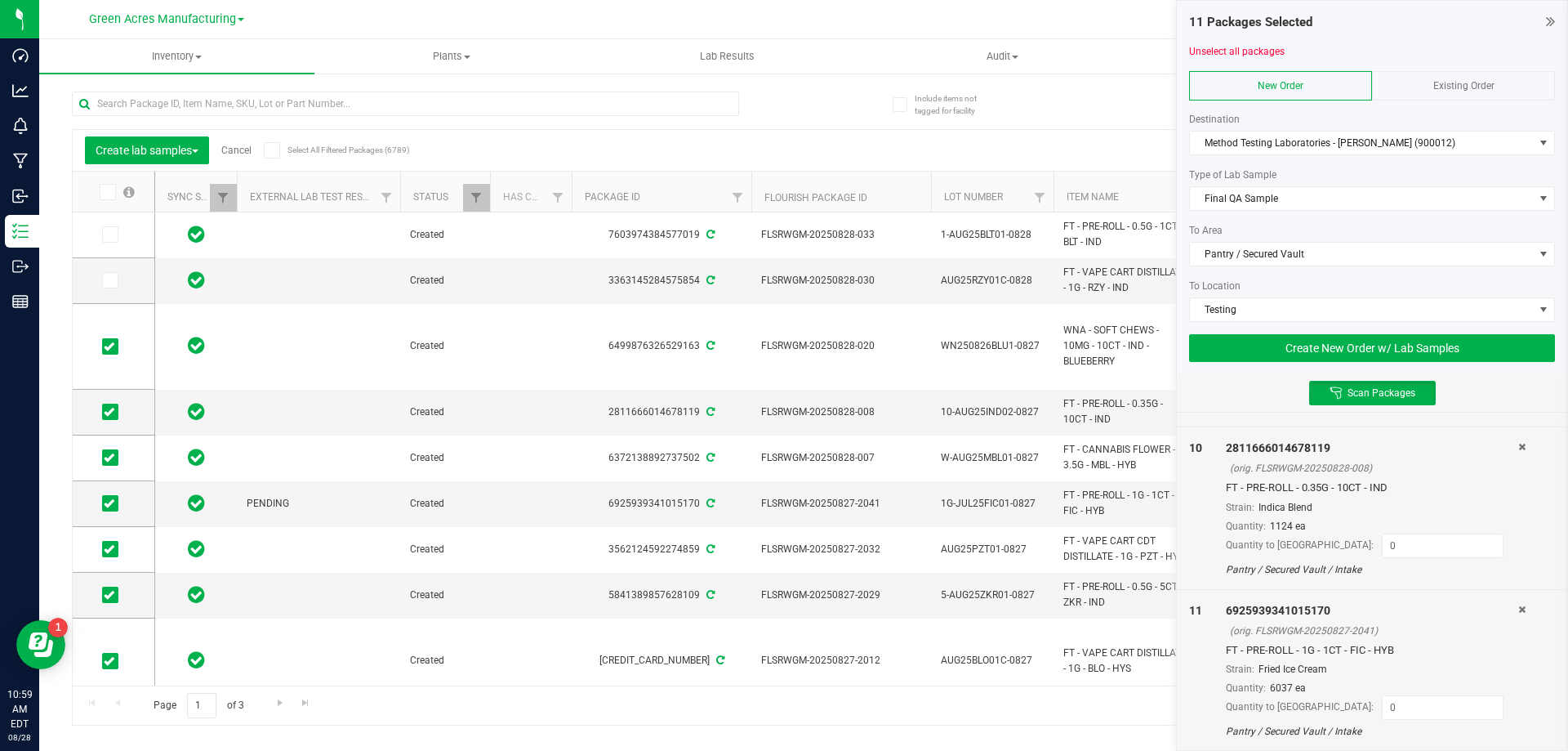
scroll to position [1448, 0]
type input "50"
click at [1383, 552] on input at bounding box center [1443, 544] width 120 height 23
type input "8"
click at [1383, 705] on input at bounding box center [1443, 706] width 120 height 23
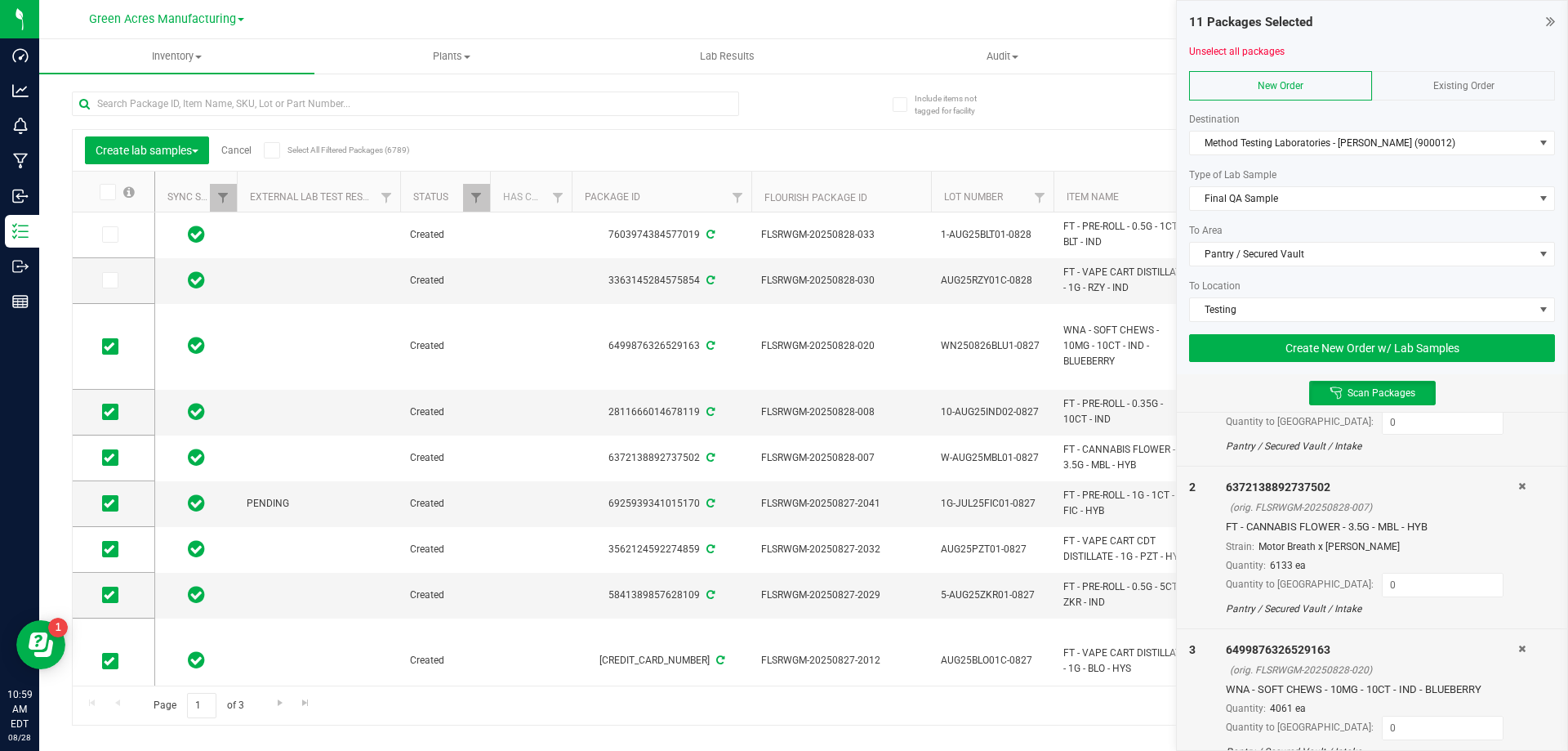
scroll to position [142, 0]
type input "29"
click at [1399, 599] on input at bounding box center [1443, 591] width 120 height 23
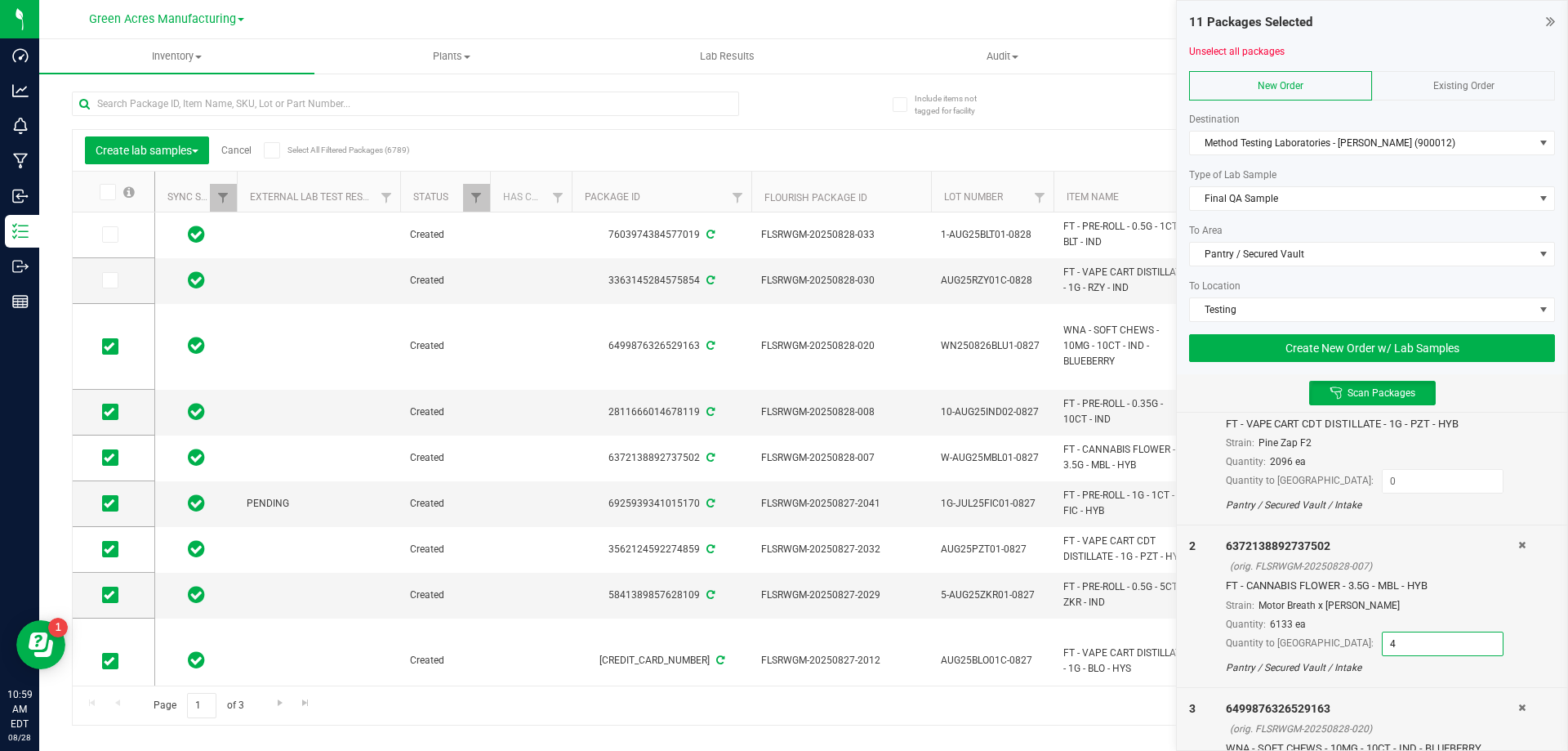
scroll to position [59, 0]
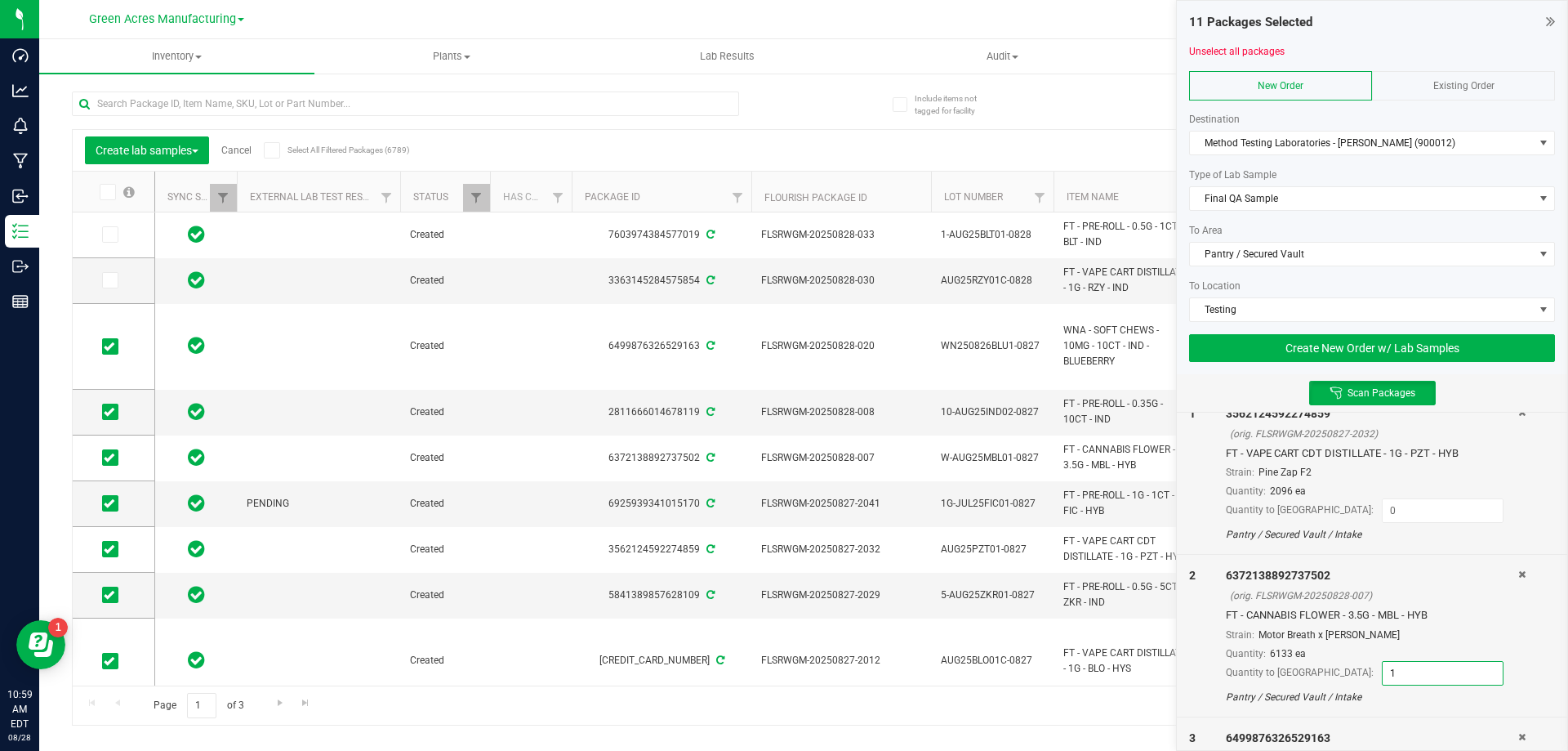
type input "0"
click at [1481, 595] on div "(orig. FLSRWGM-20250828-007)" at bounding box center [1374, 595] width 288 height 14
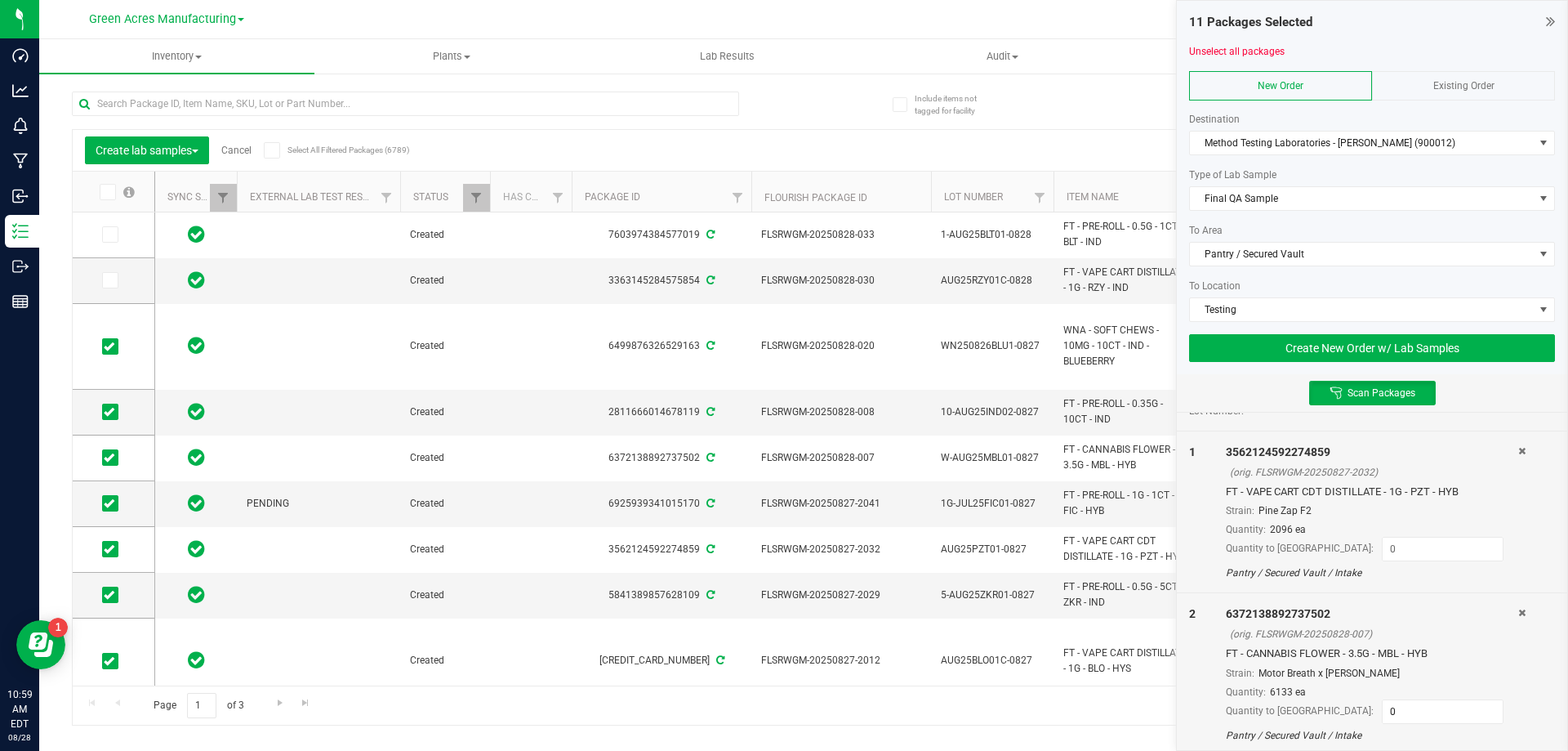
scroll to position [0, 0]
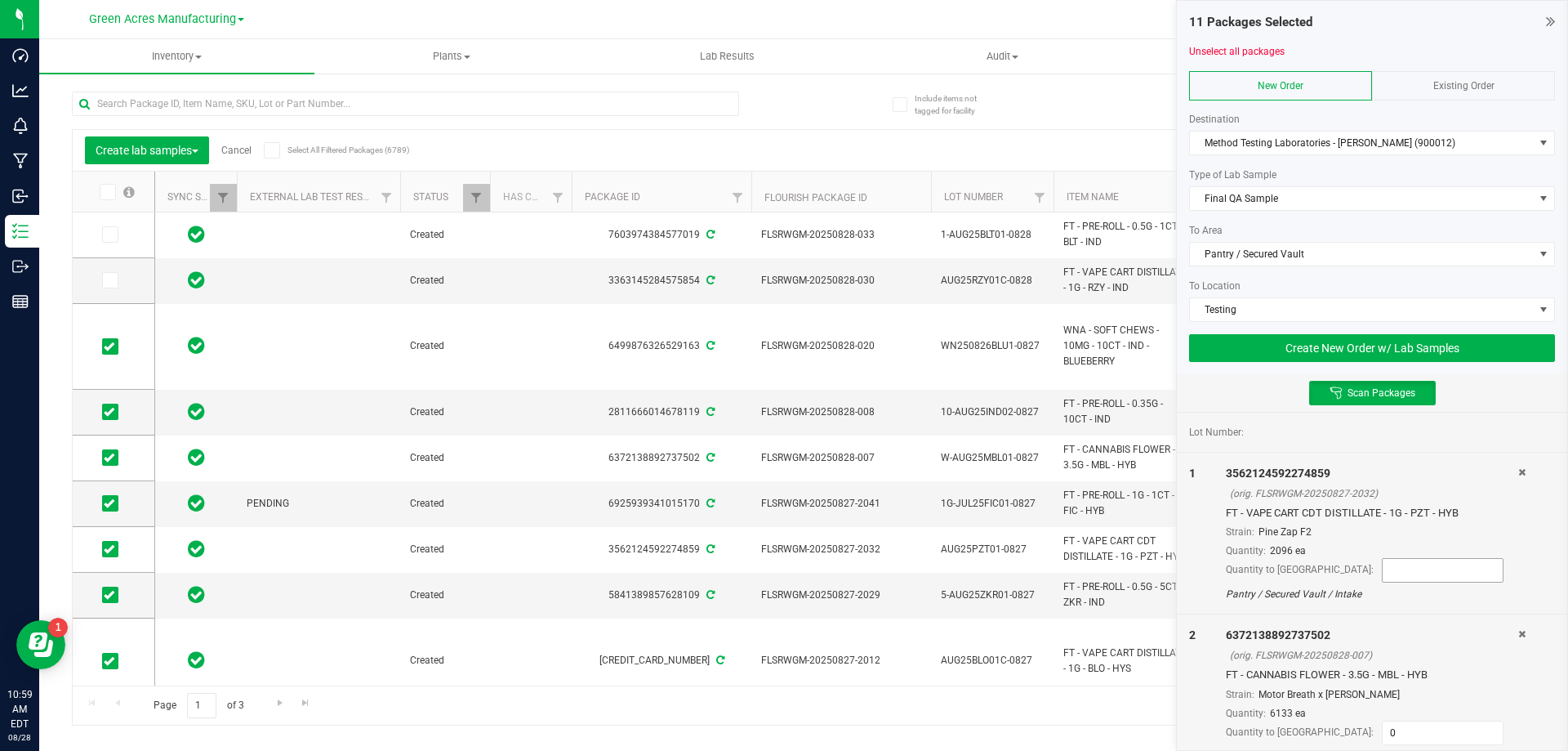
click at [1385, 571] on input at bounding box center [1443, 570] width 120 height 23
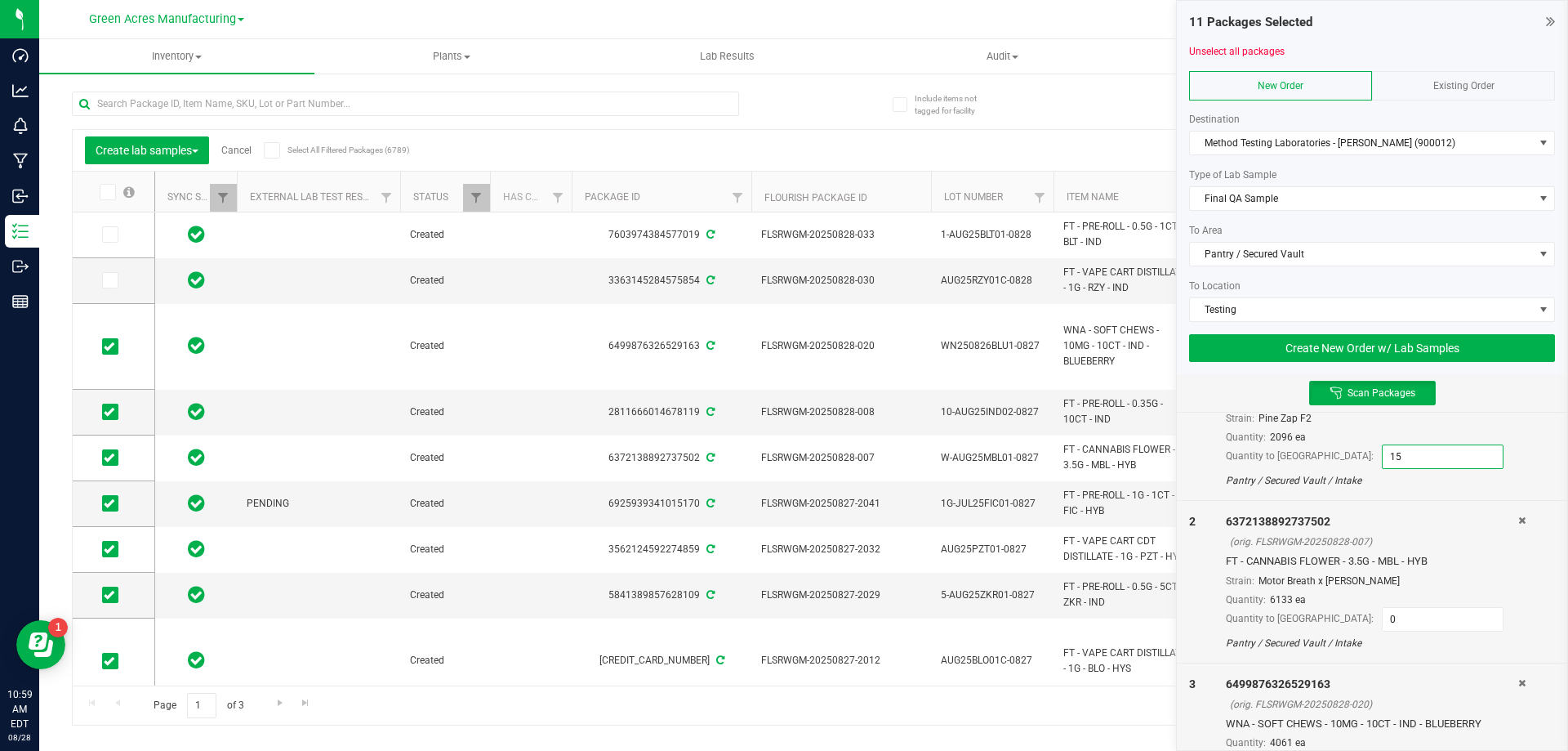
scroll to position [245, 0]
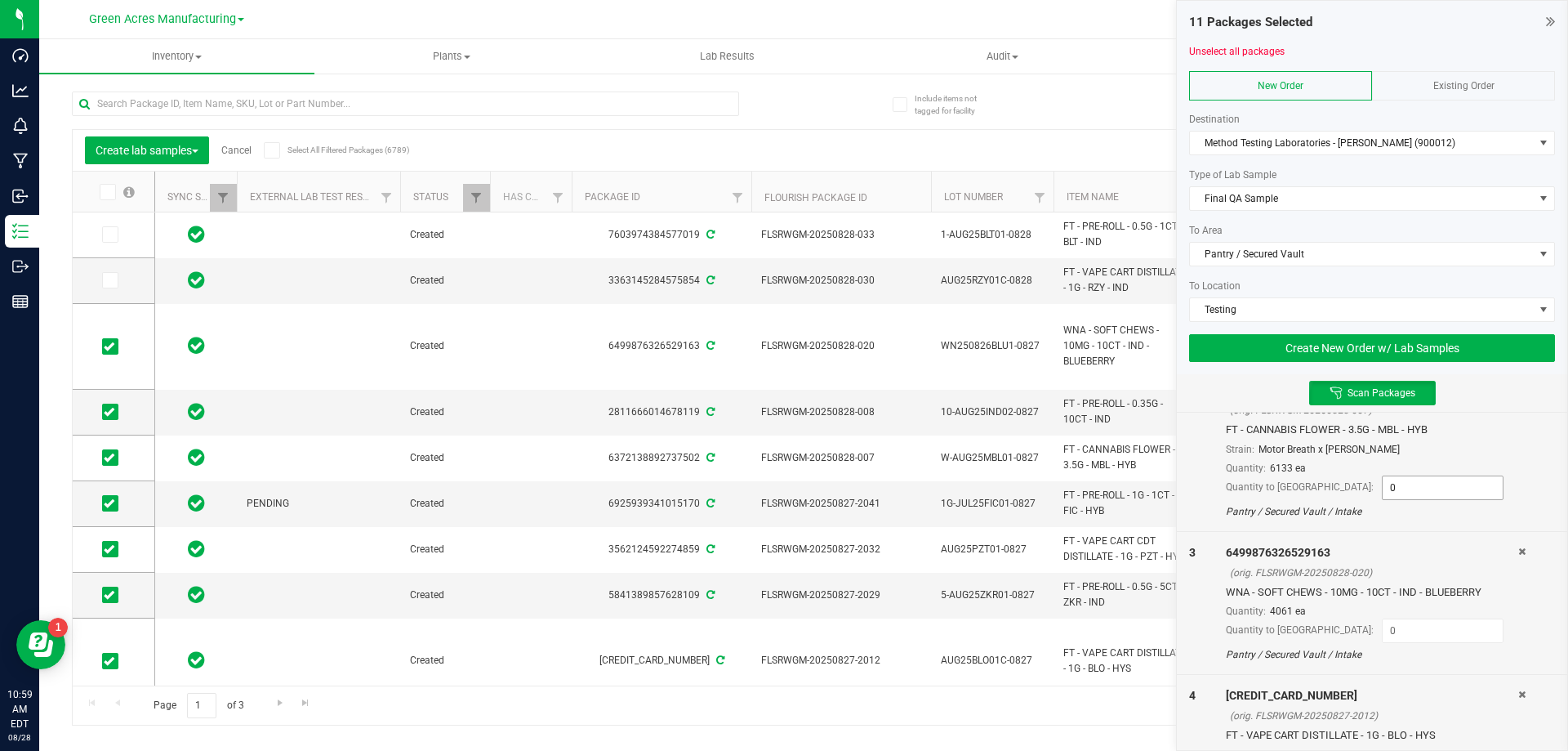
type input "15"
click at [1383, 491] on input "0" at bounding box center [1443, 488] width 120 height 23
type input "22"
click at [1420, 623] on input at bounding box center [1443, 630] width 120 height 23
type input "15"
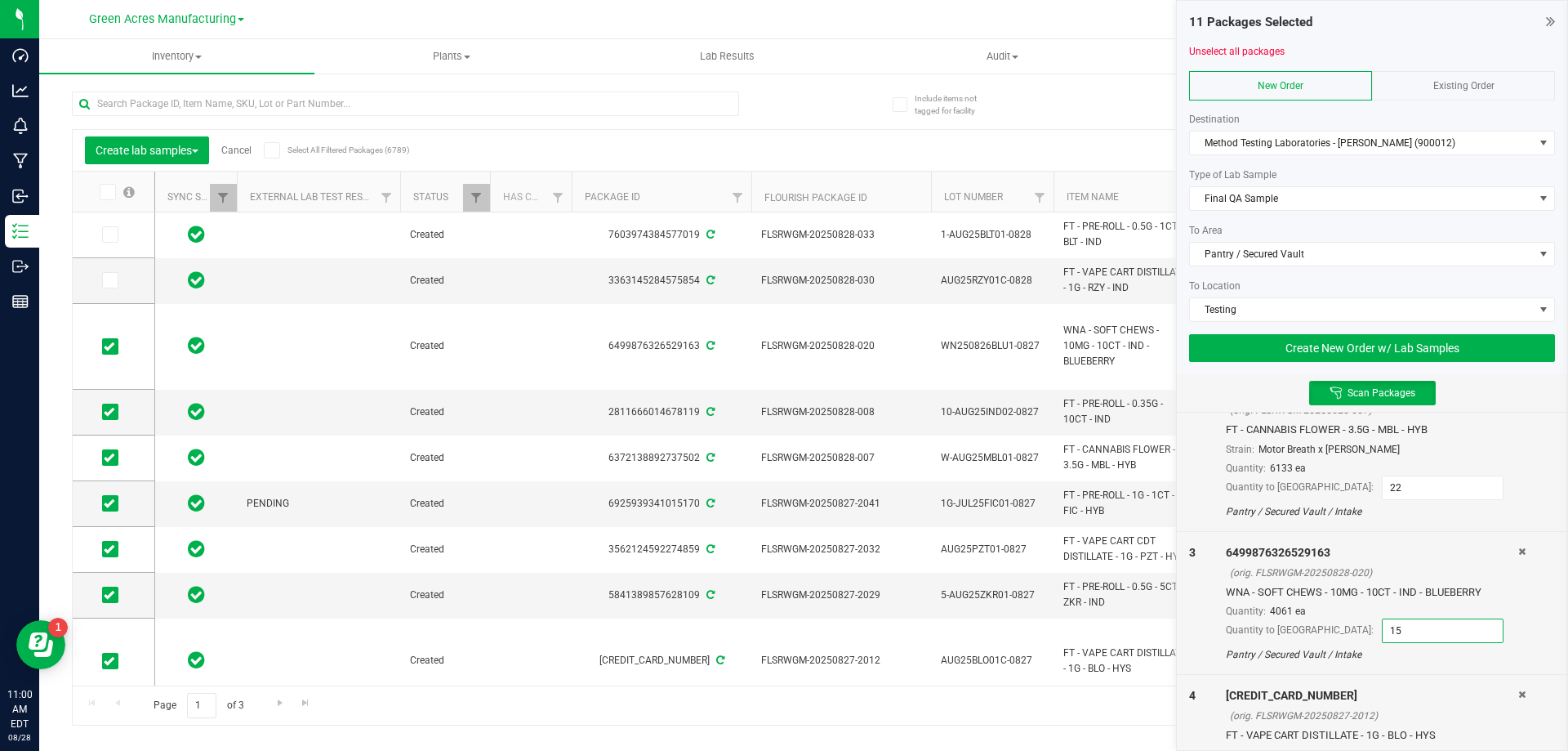
click at [1470, 647] on div at bounding box center [1372, 645] width 292 height 4
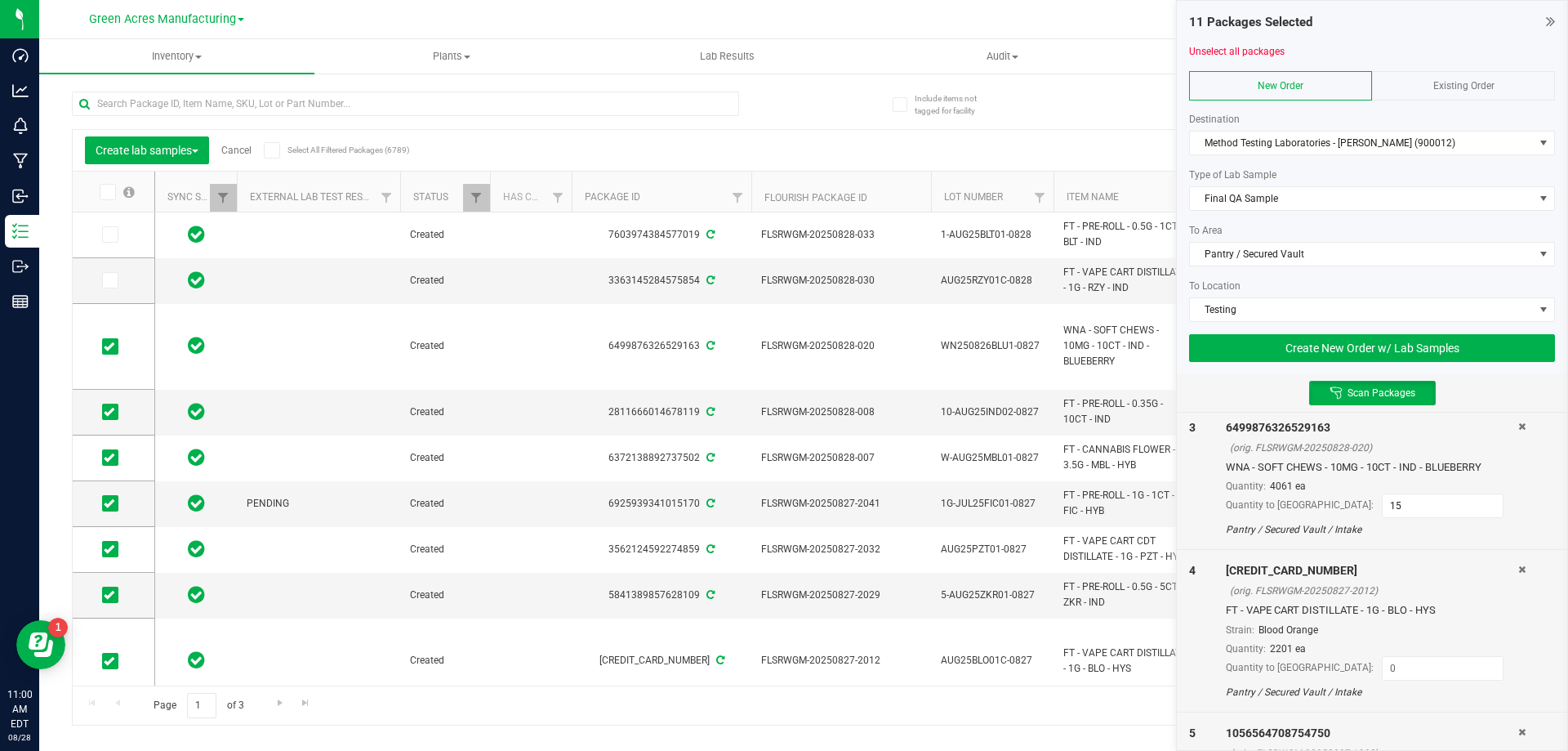
scroll to position [408, 0]
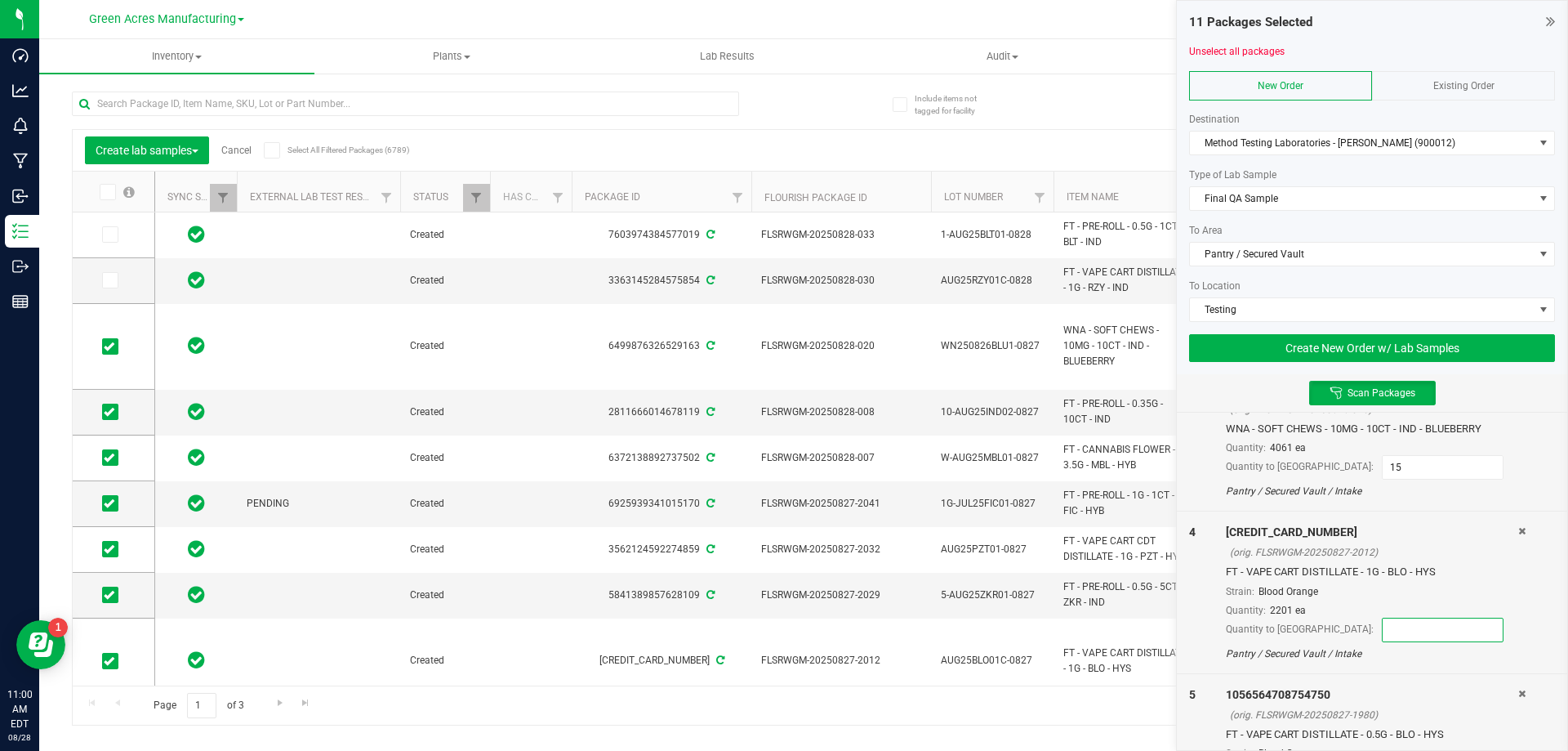
click at [1416, 631] on input at bounding box center [1443, 630] width 120 height 23
type input "15"
click at [1483, 619] on div "Quantity to split: 15" at bounding box center [1372, 630] width 292 height 25
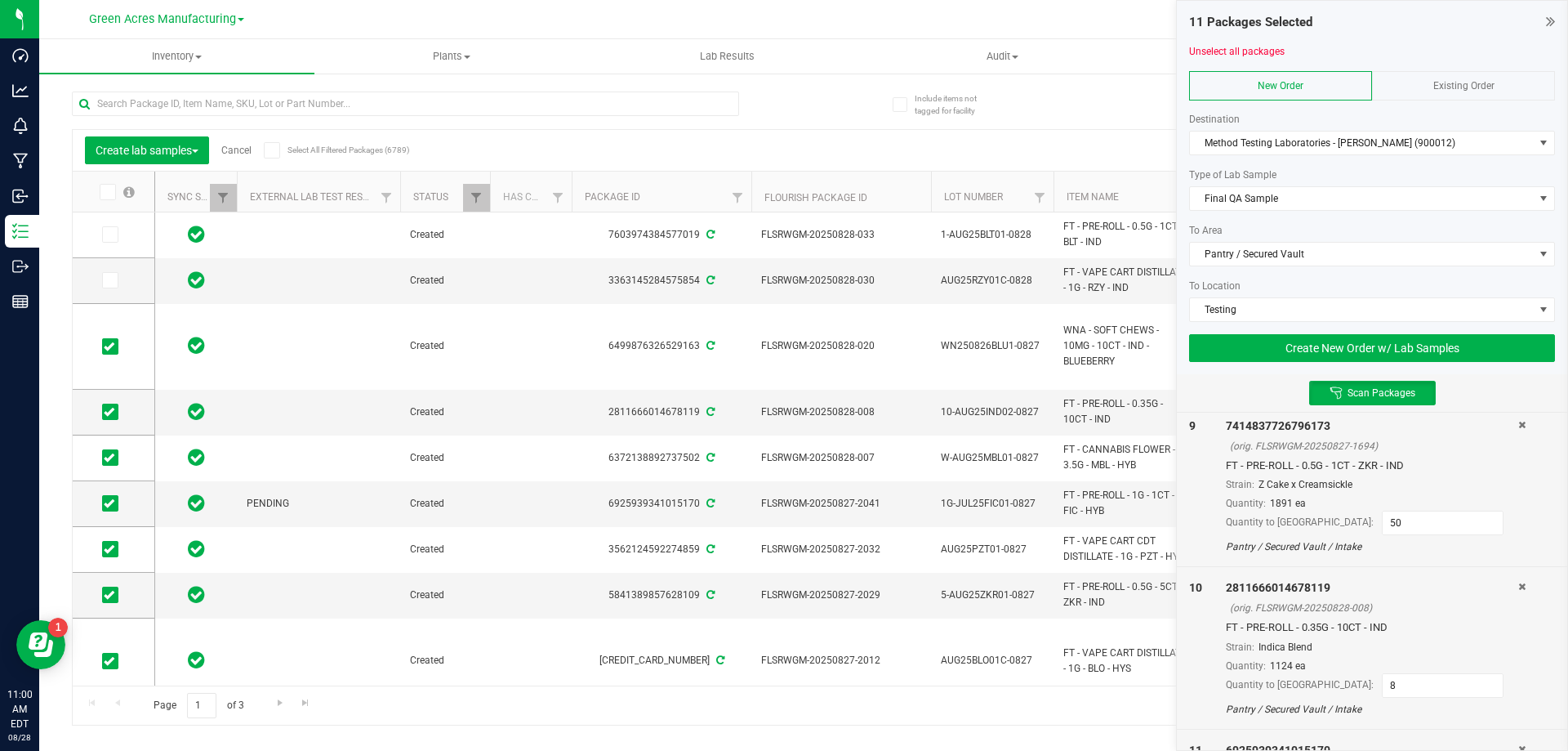
scroll to position [1448, 0]
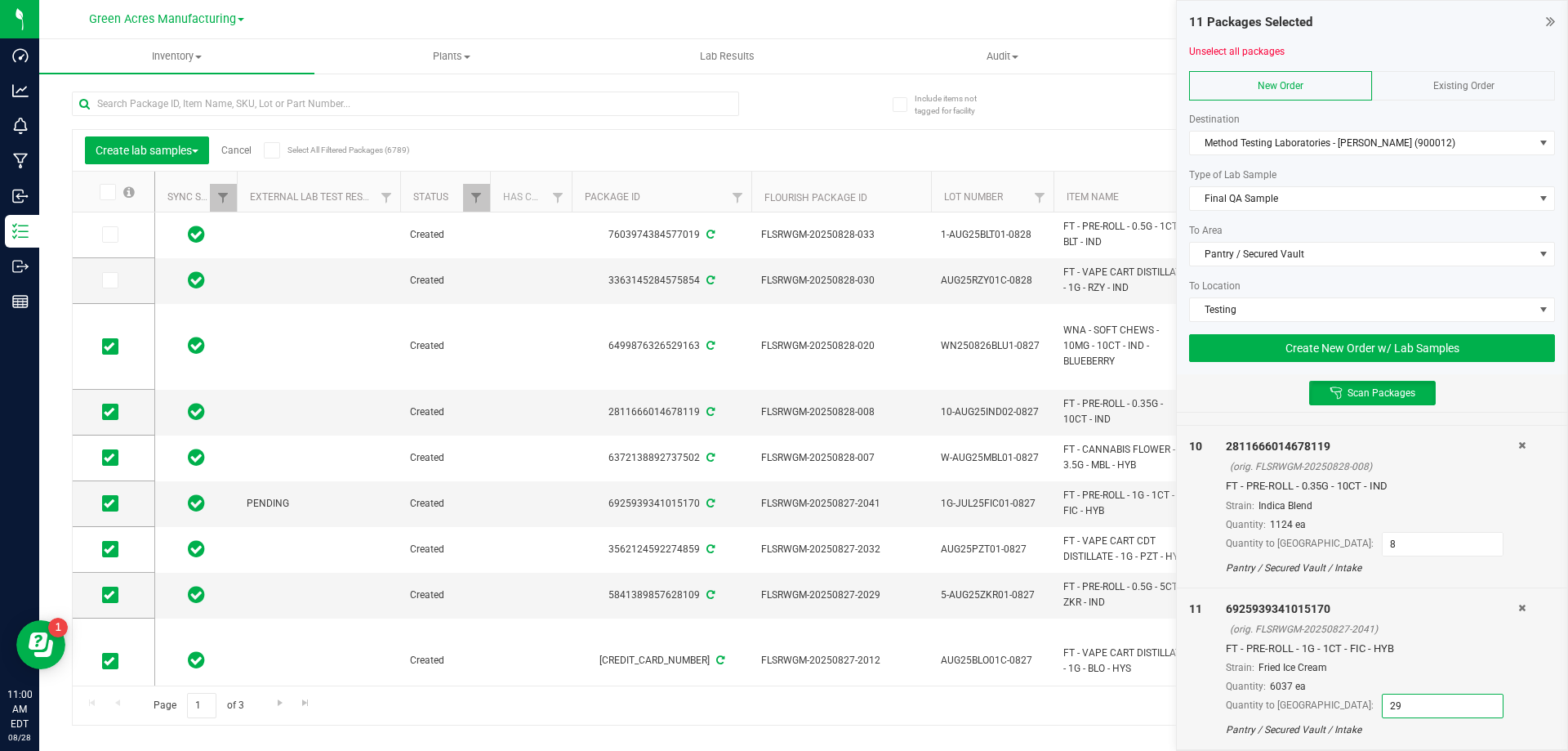
click at [1383, 705] on input "29" at bounding box center [1443, 706] width 120 height 23
type input "25"
click at [1407, 670] on div "Strain: Fried Ice Cream" at bounding box center [1372, 667] width 292 height 14
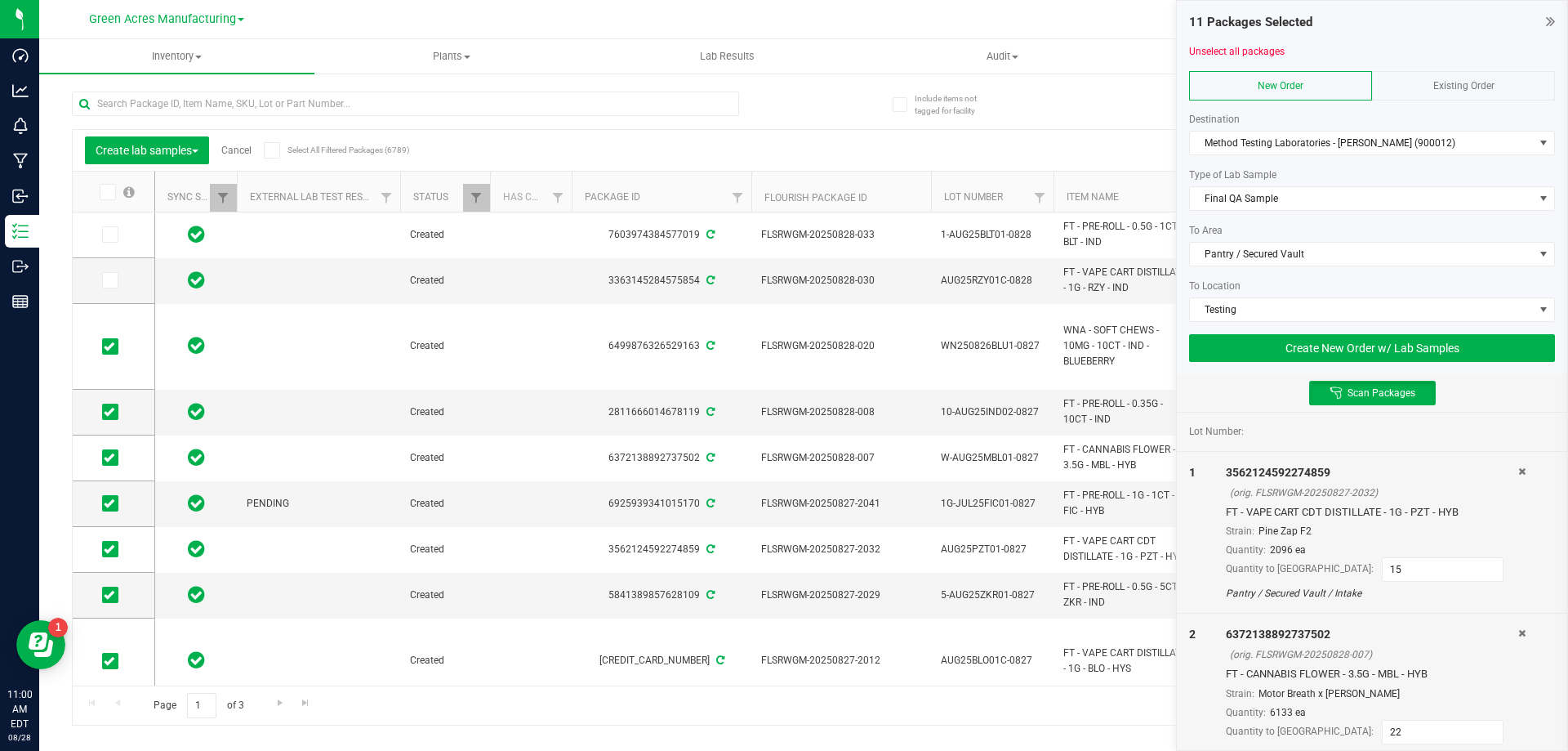
scroll to position [0, 0]
click at [1349, 341] on button "Create New Order w/ Lab Samples" at bounding box center [1373, 348] width 366 height 28
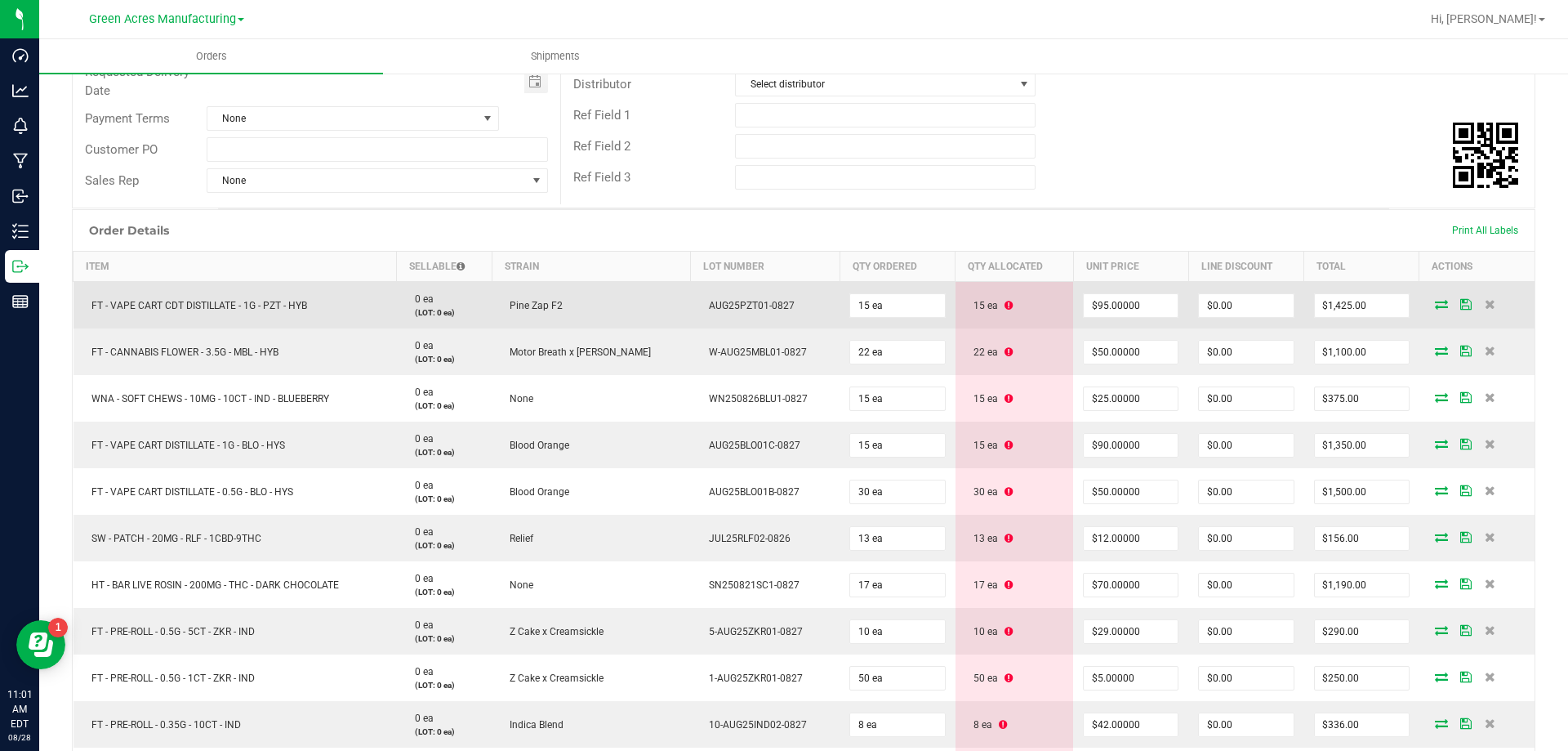
scroll to position [327, 0]
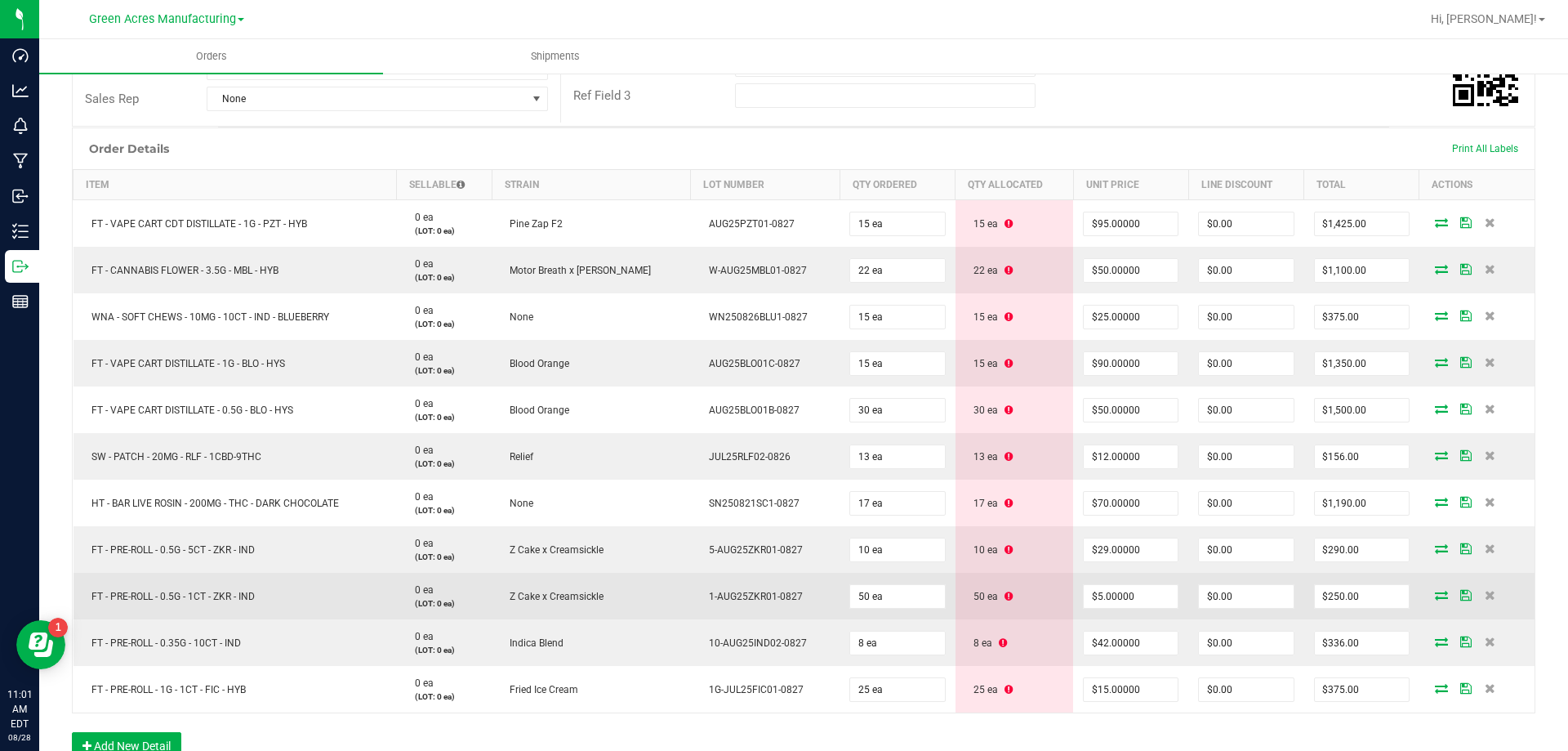
click at [1005, 596] on icon at bounding box center [1009, 596] width 9 height 10
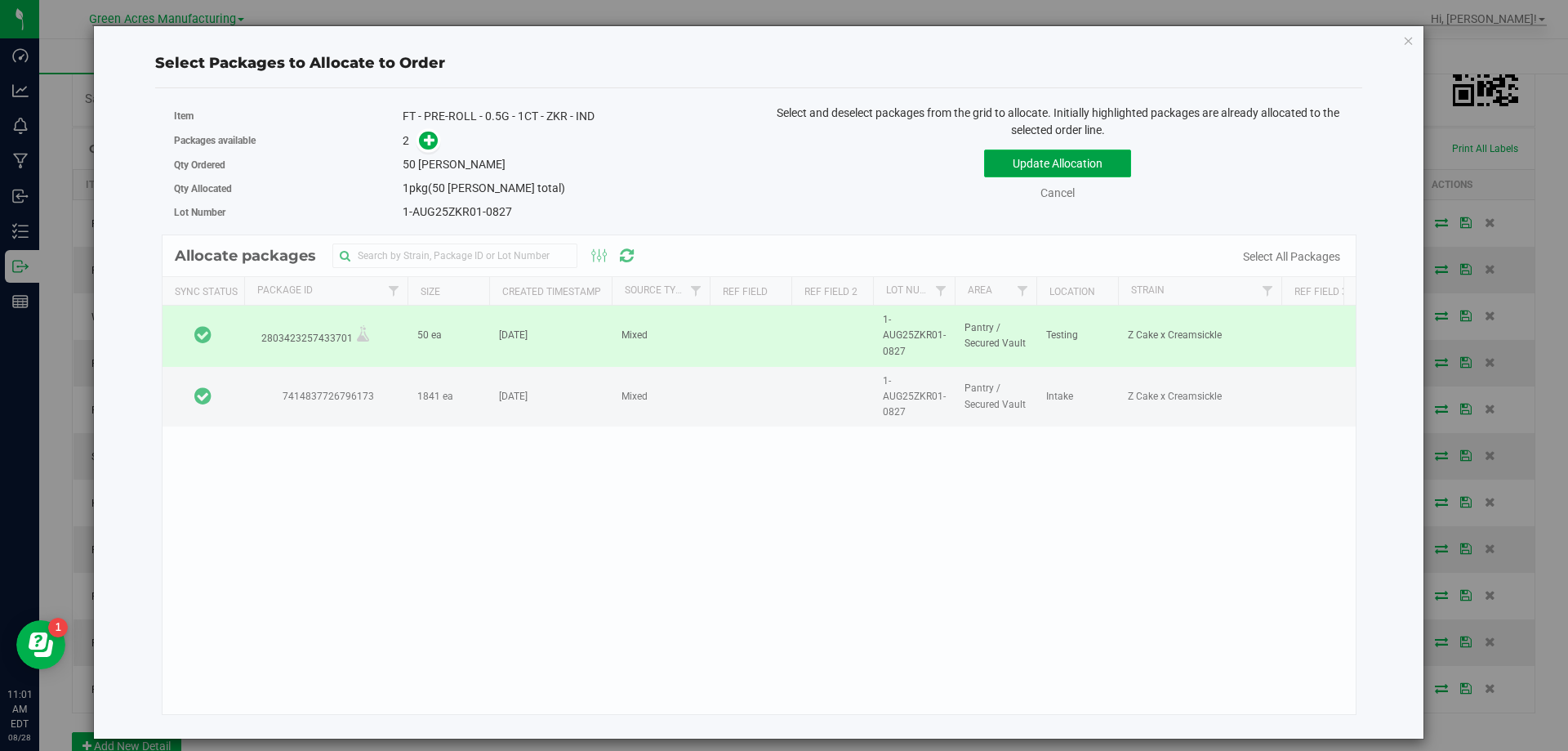
click at [1076, 163] on button "Update Allocation" at bounding box center [1057, 163] width 147 height 28
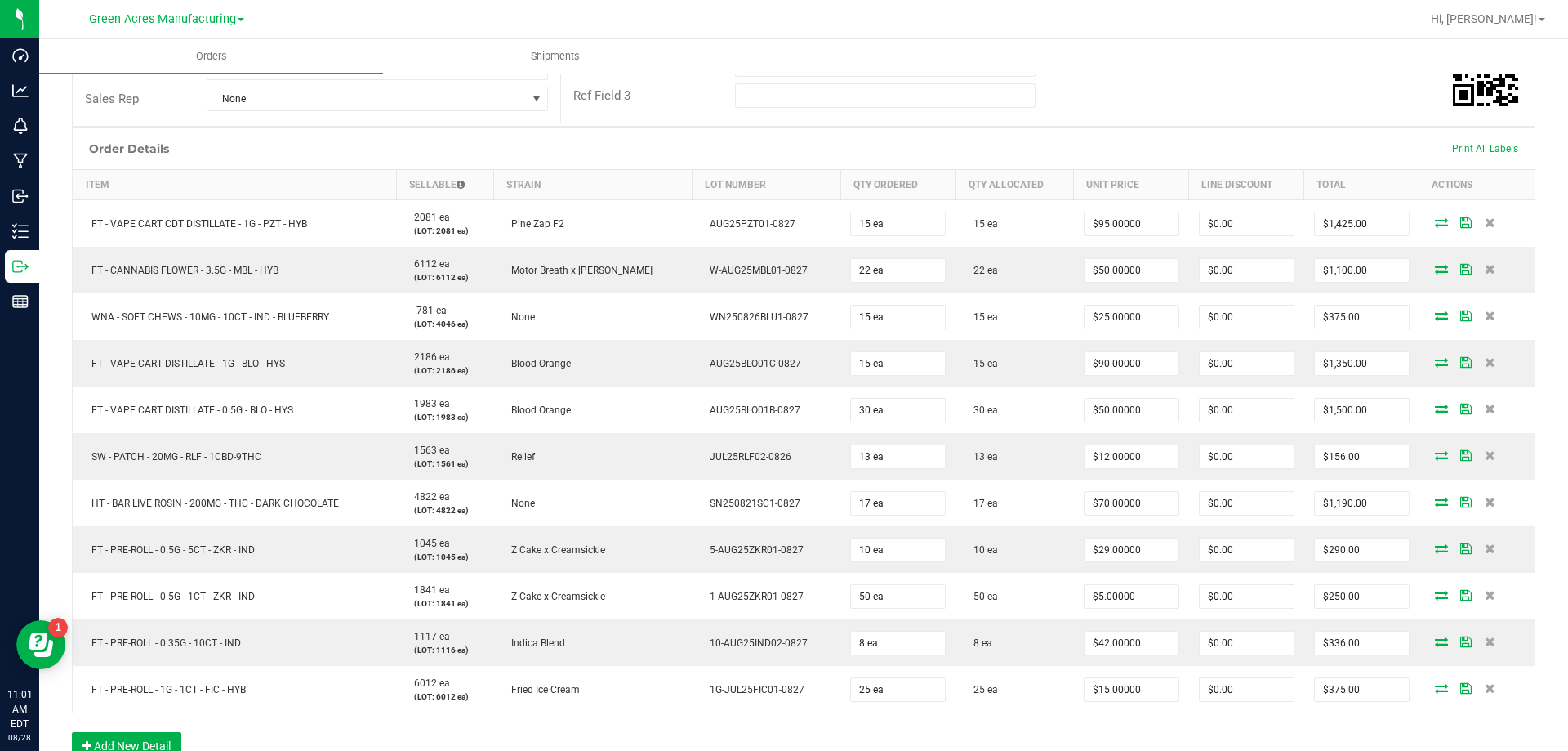
click at [1154, 155] on div "Order Details Print All Labels" at bounding box center [804, 148] width 1462 height 41
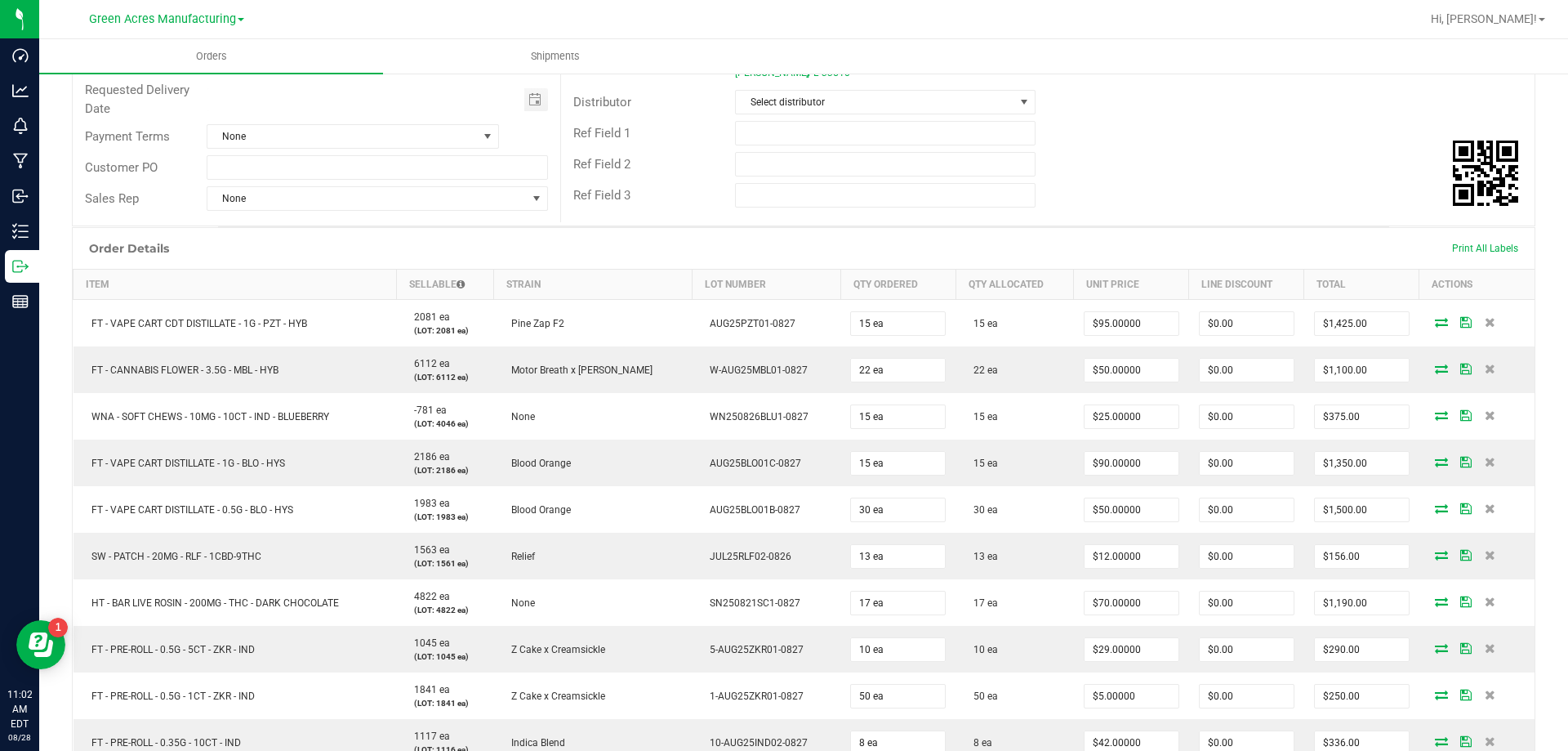
scroll to position [0, 0]
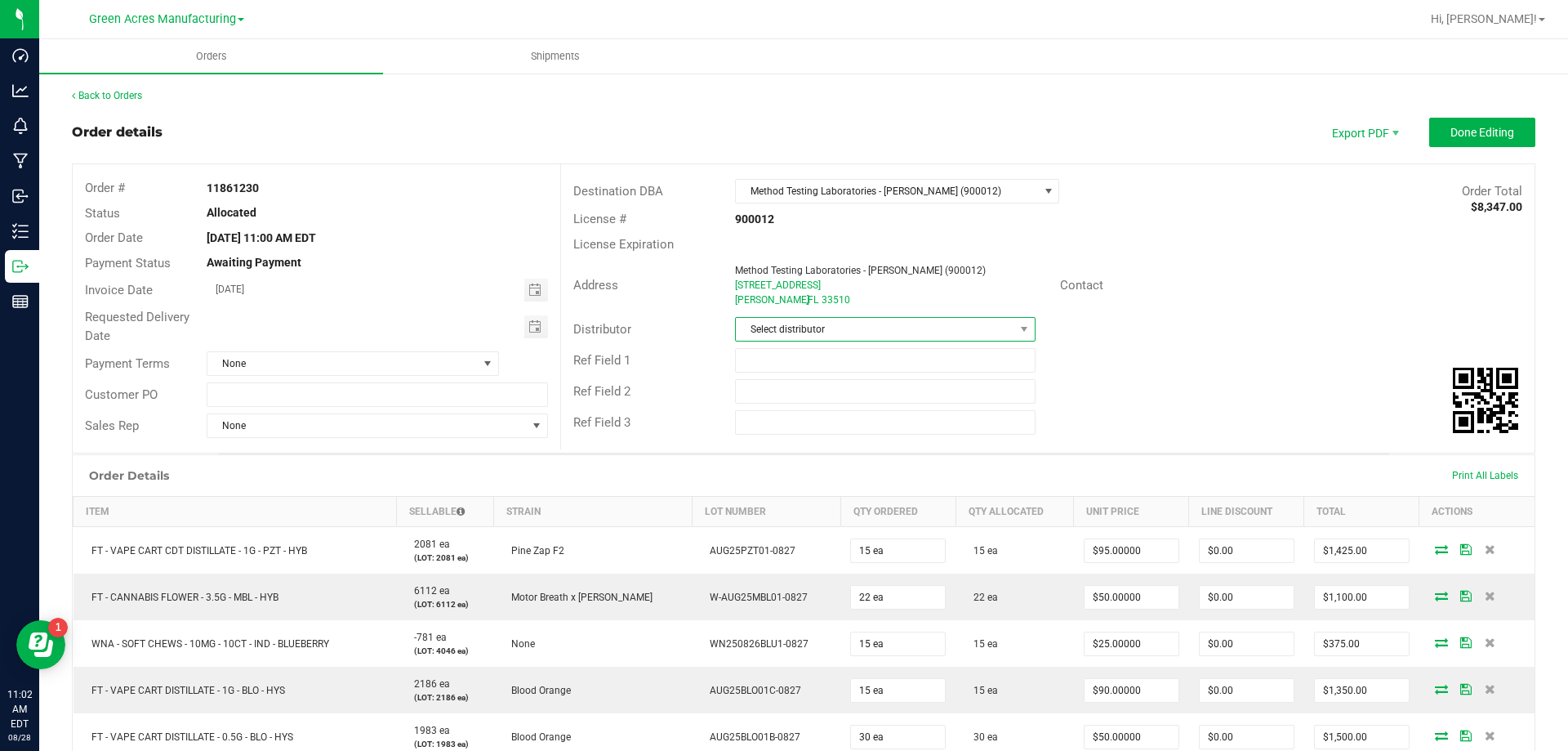
click at [958, 329] on span "Select distributor" at bounding box center [875, 330] width 278 height 23
type input "para"
click at [466, 404] on input "text" at bounding box center [377, 395] width 341 height 25
type input "FG lab sample pick up"
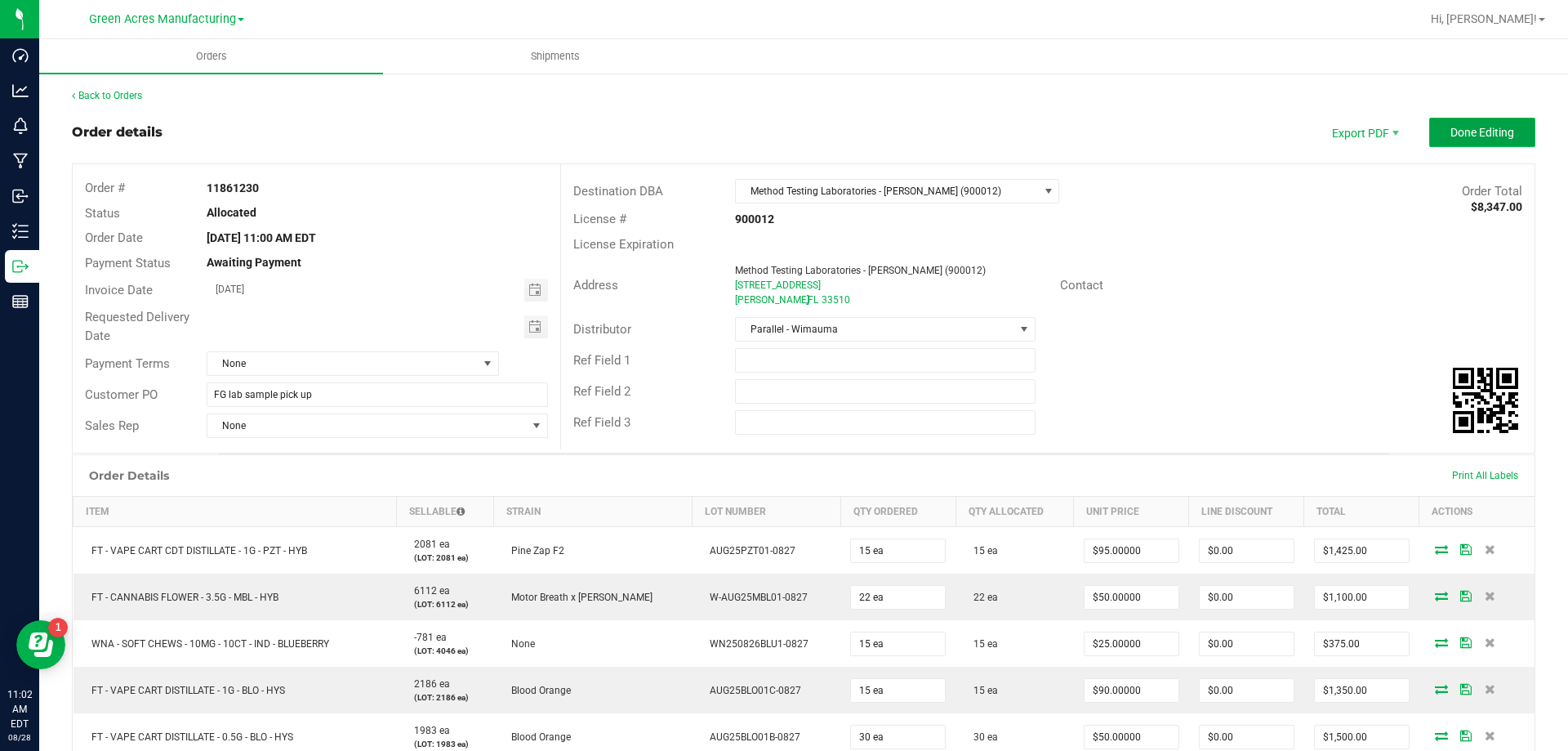
click at [1513, 127] on button "Done Editing" at bounding box center [1482, 132] width 106 height 30
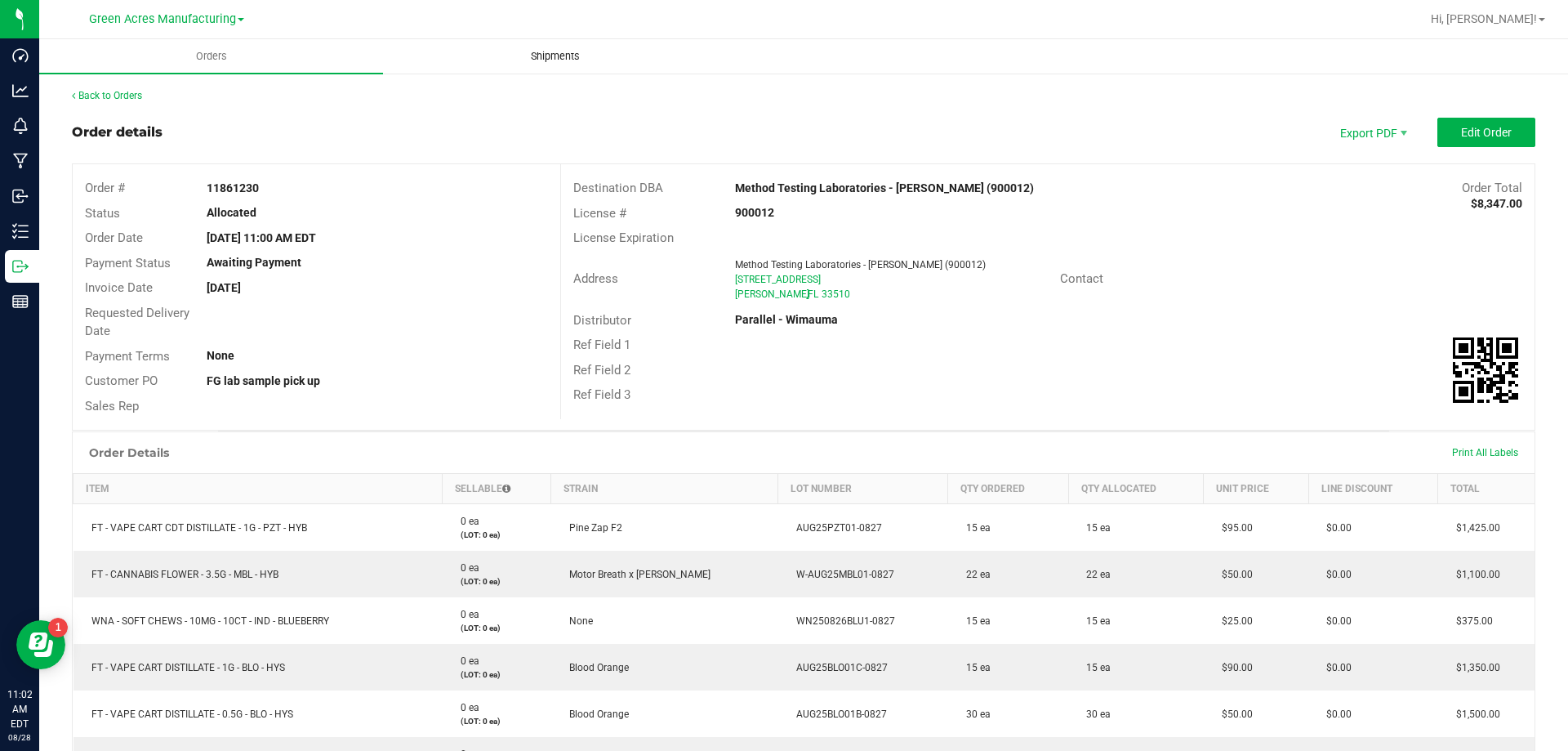
click at [567, 63] on span "Shipments" at bounding box center [555, 56] width 93 height 14
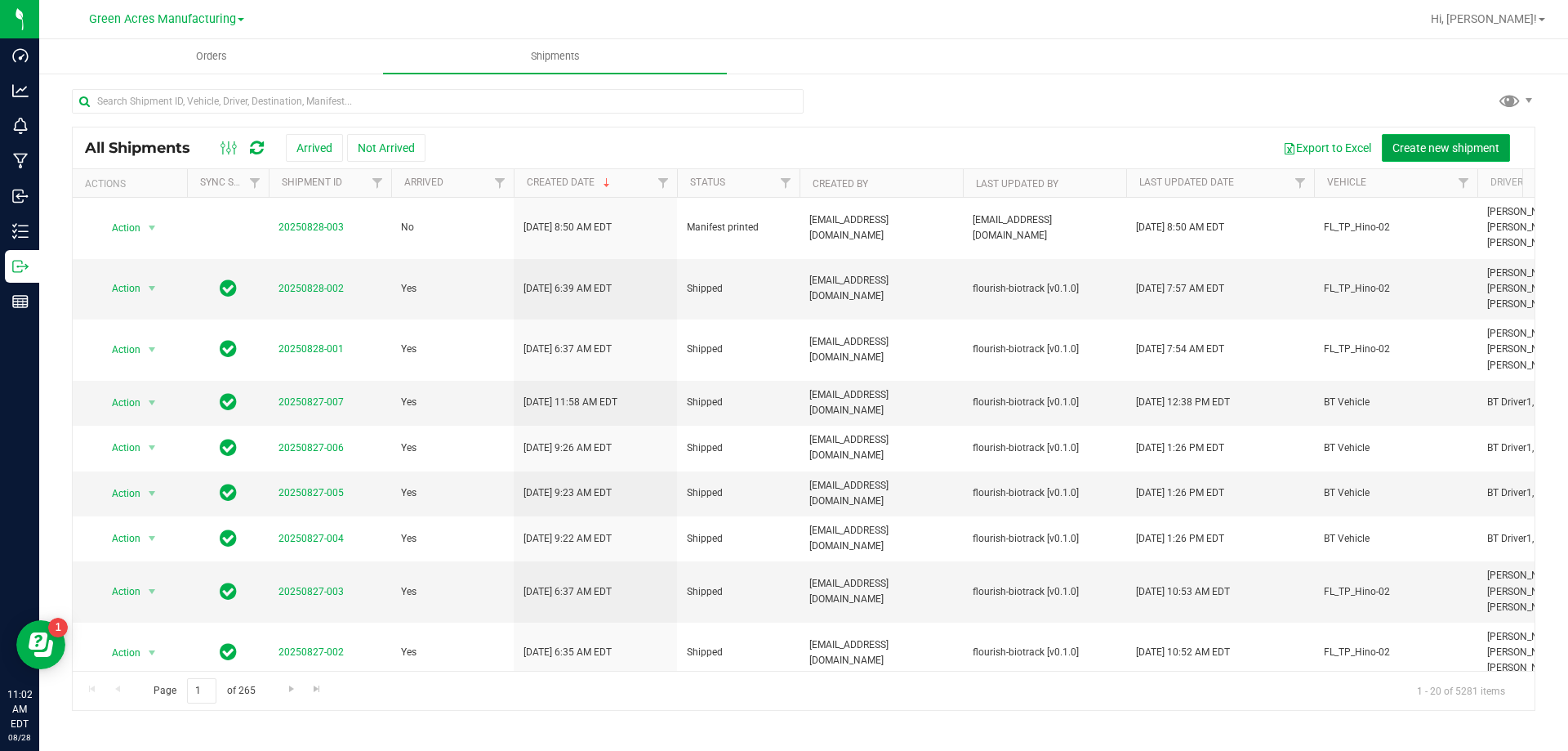
click at [1410, 146] on span "Create new shipment" at bounding box center [1446, 148] width 107 height 13
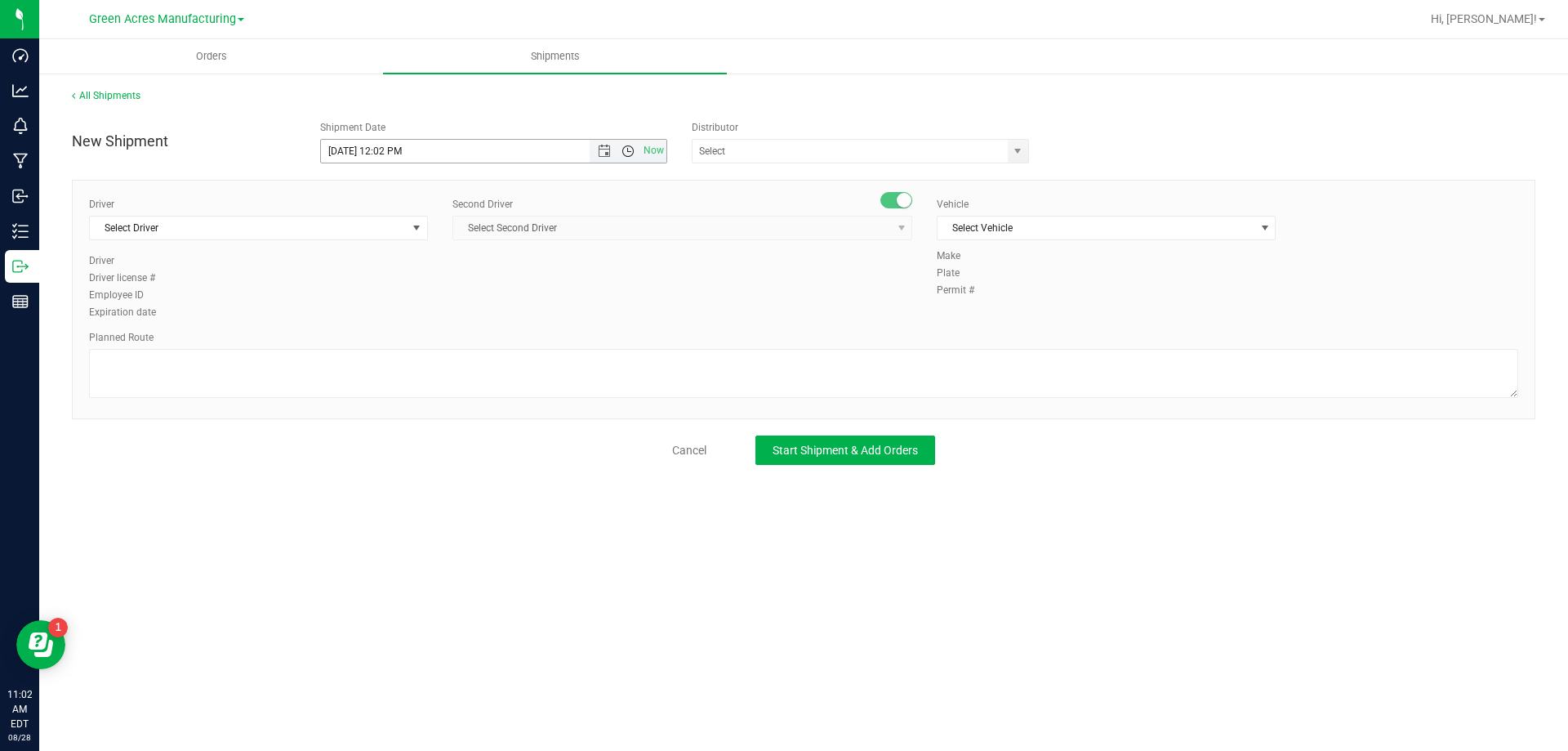
click at [622, 152] on span "Open the time view" at bounding box center [628, 151] width 13 height 13
click at [629, 152] on span "Open the time view" at bounding box center [628, 151] width 13 height 13
click at [375, 231] on li "3:00 PM" at bounding box center [493, 236] width 345 height 21
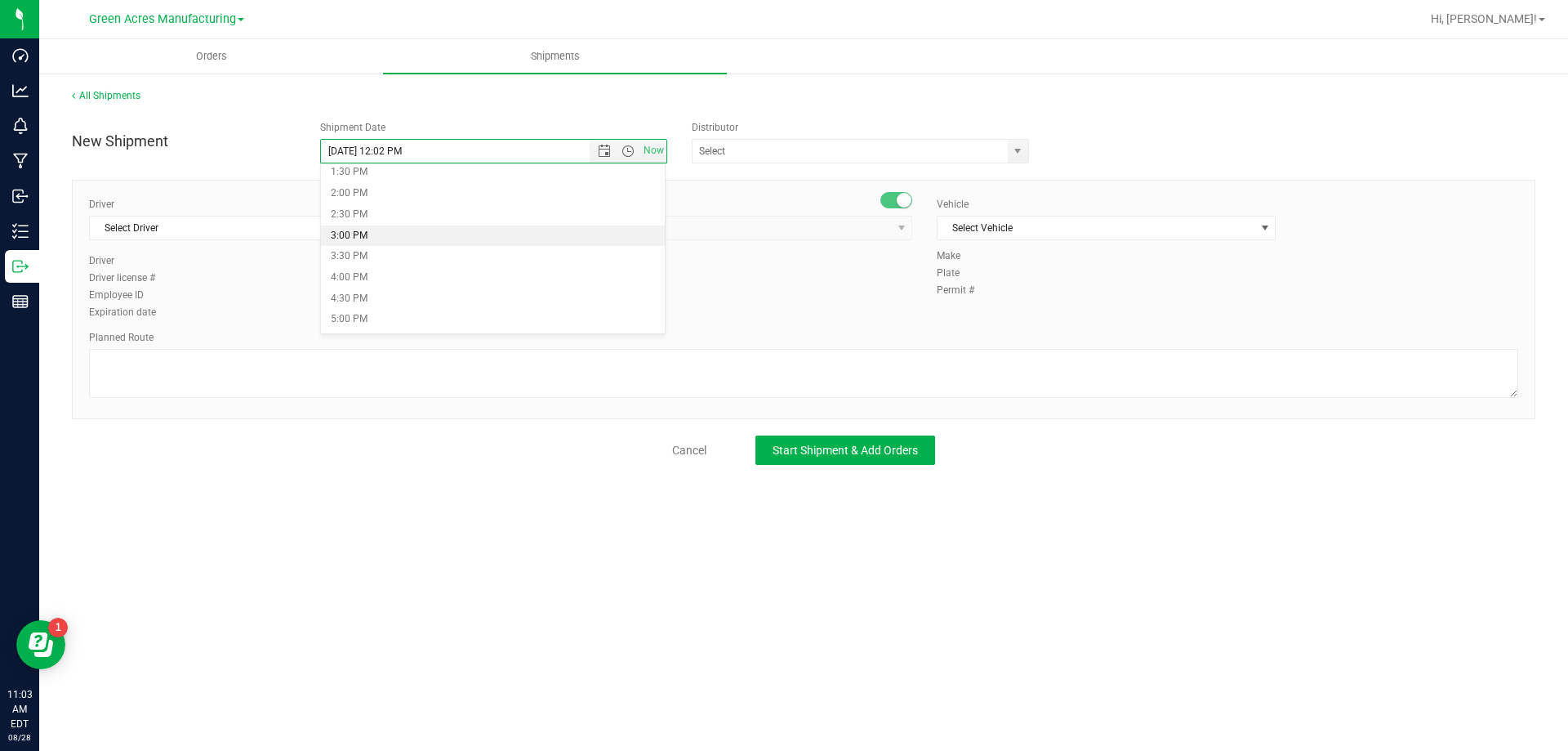
type input "[DATE] 3:00 PM"
click at [771, 143] on input "text" at bounding box center [845, 151] width 306 height 23
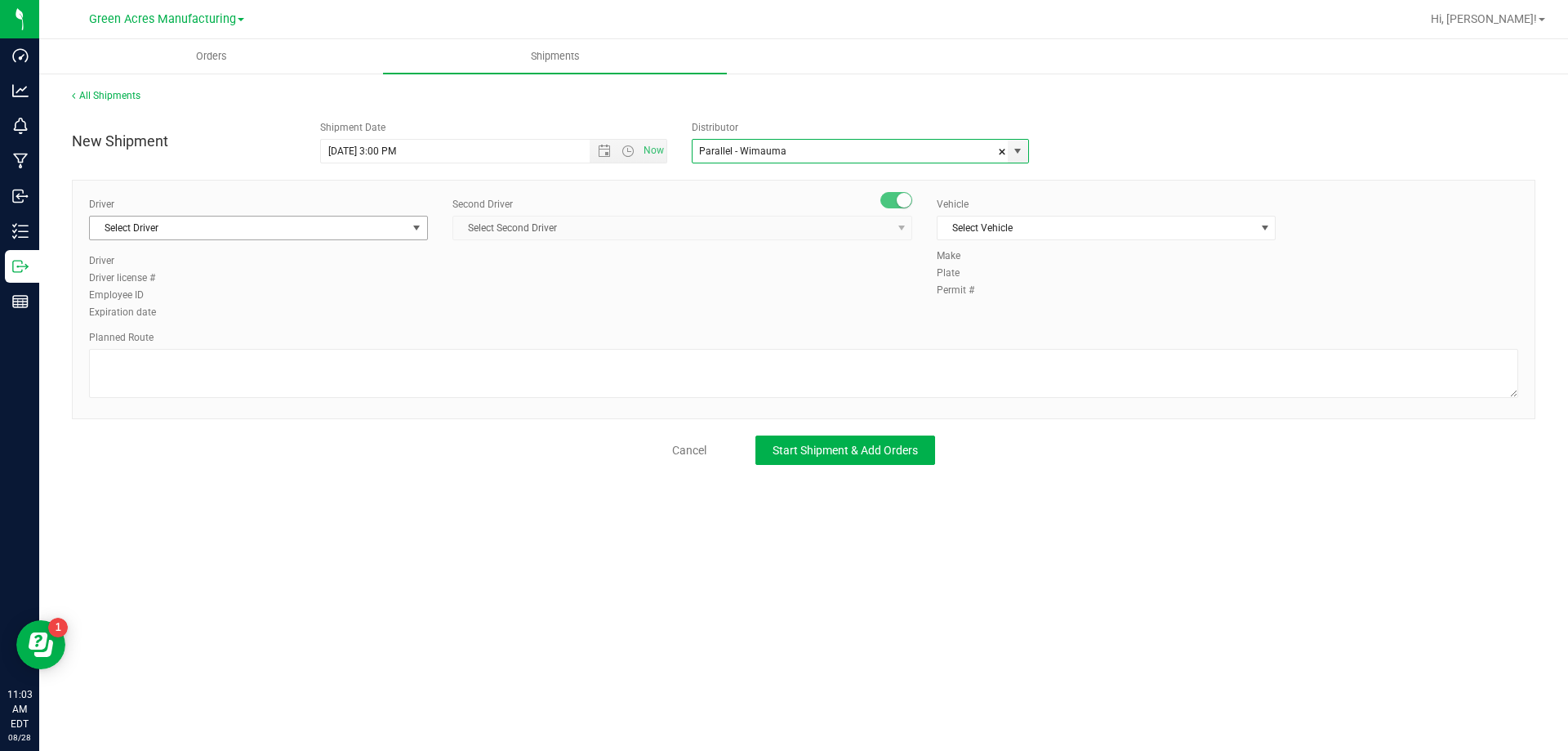
type input "Parallel - Wimauma"
click at [404, 223] on span "Select Driver" at bounding box center [248, 228] width 317 height 23
click at [335, 297] on li "BT Driver1" at bounding box center [259, 297] width 337 height 25
type input "bt"
click at [547, 233] on span "Select Second Driver" at bounding box center [671, 228] width 438 height 23
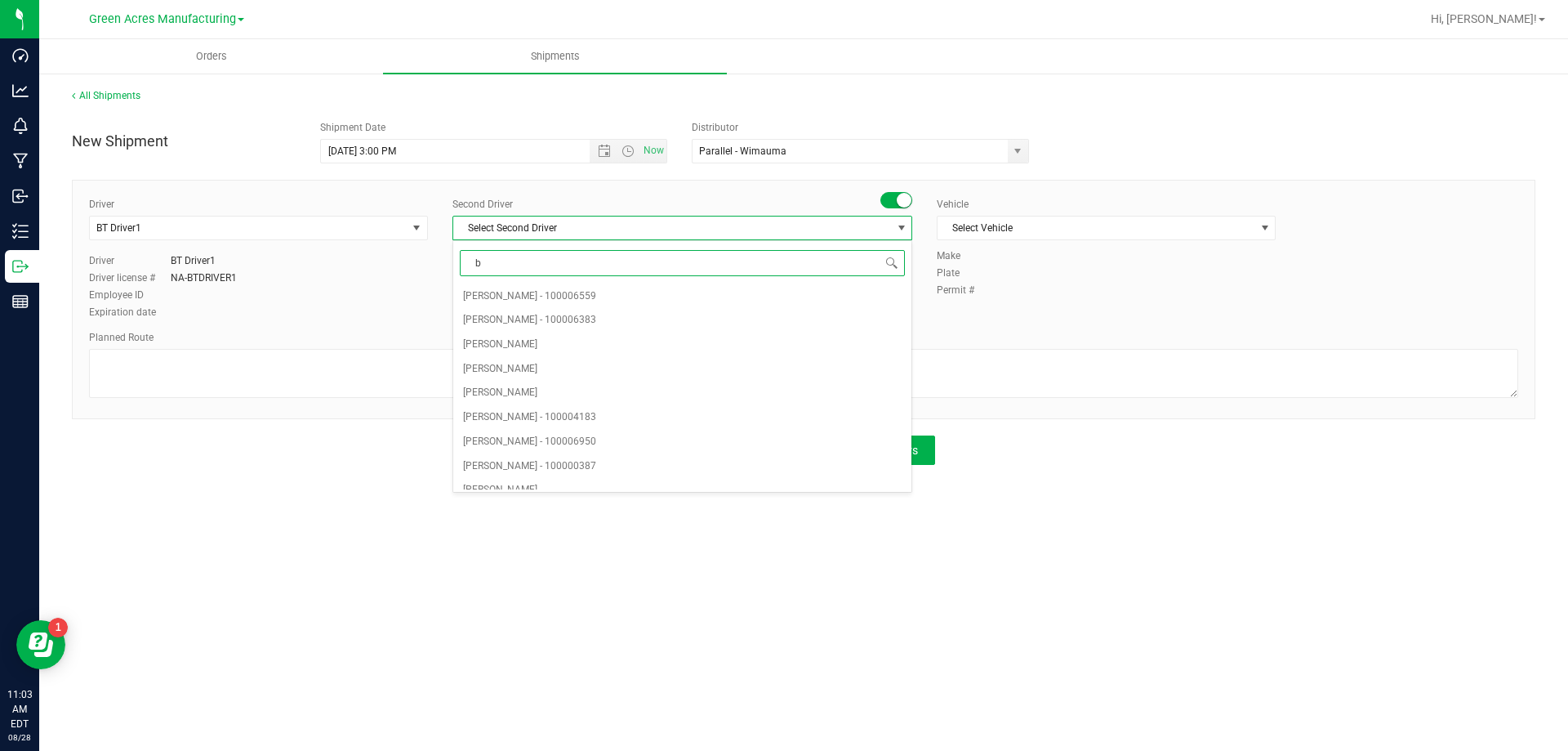
type input "bt"
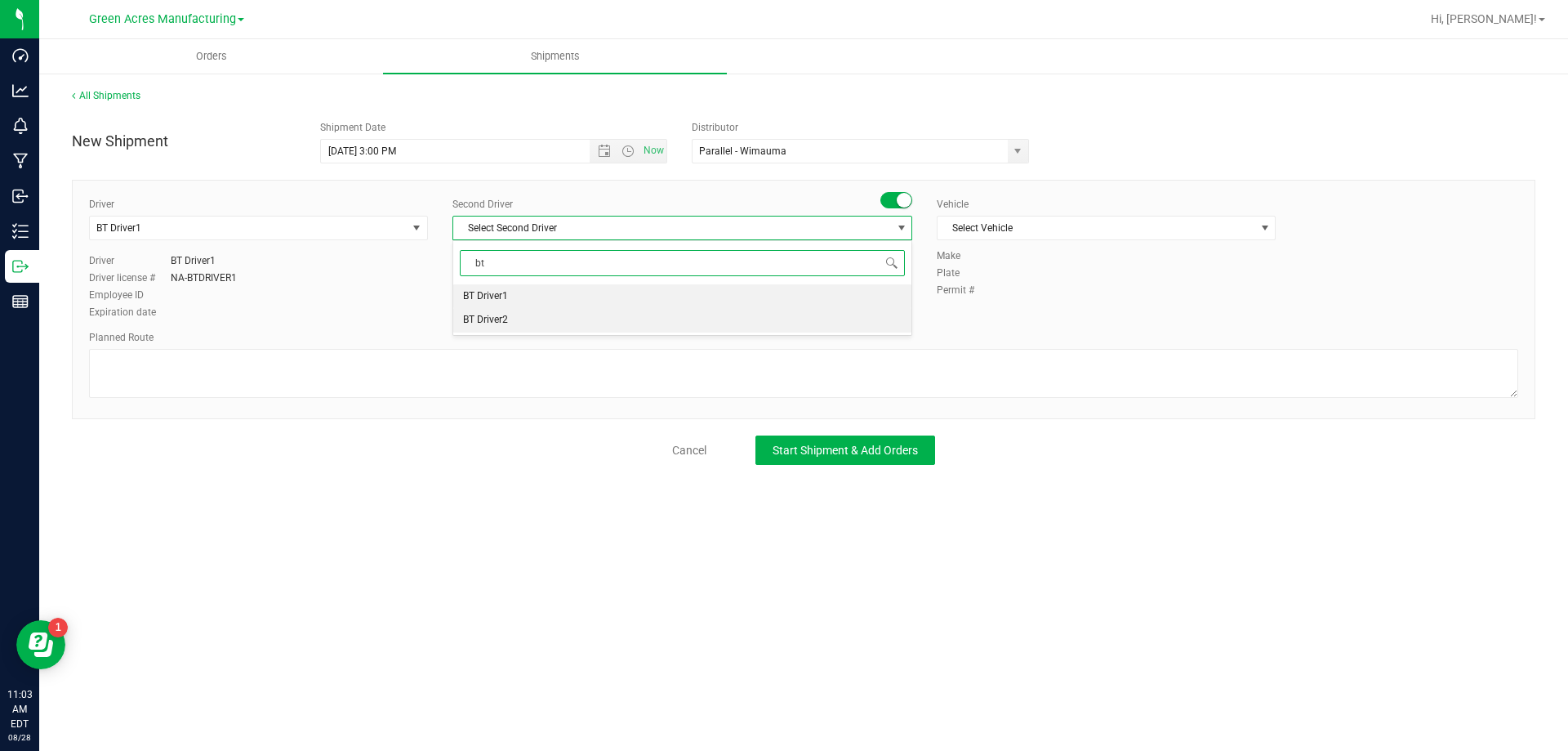
click at [548, 318] on li "BT Driver2" at bounding box center [682, 320] width 458 height 25
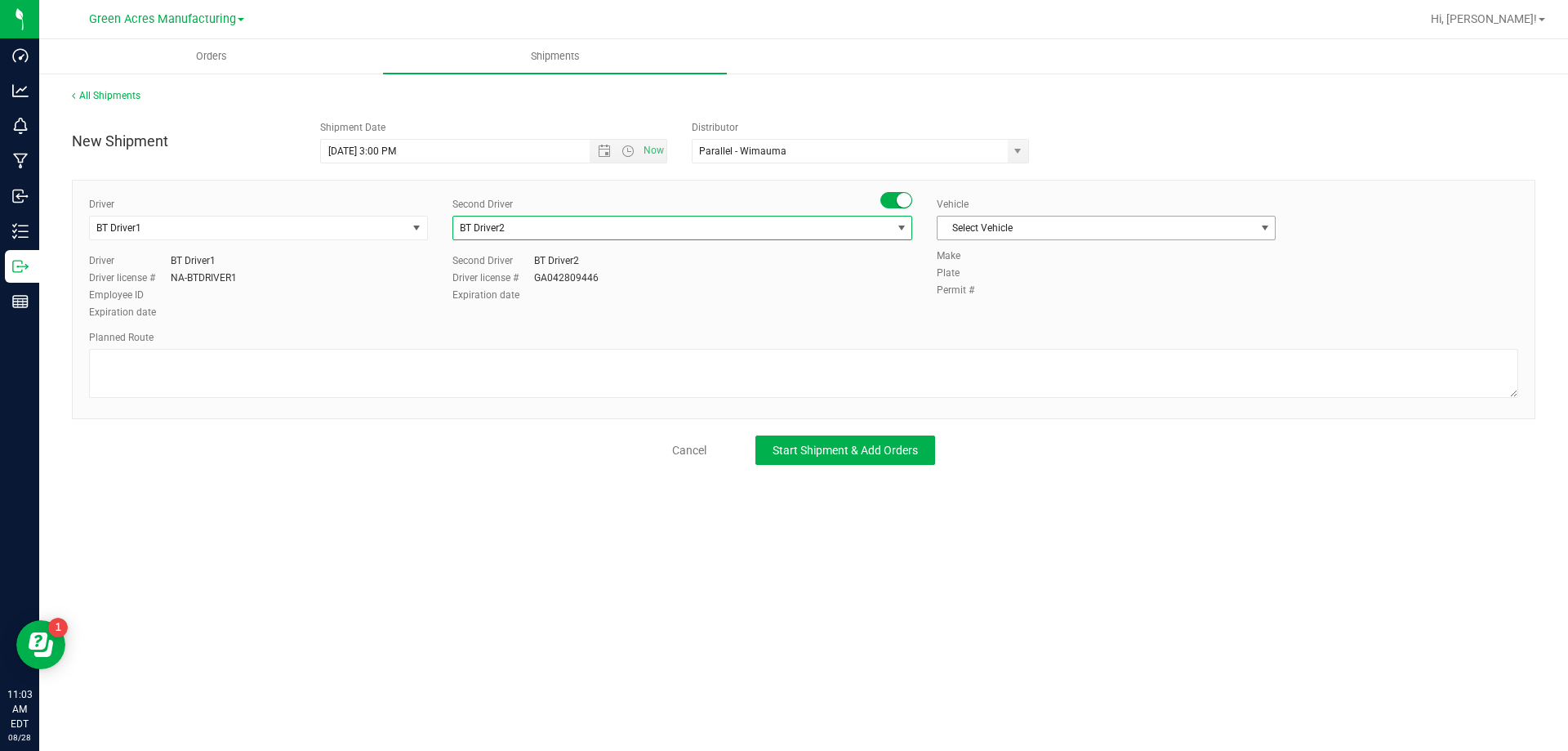
click at [1034, 229] on span "Select Vehicle" at bounding box center [1096, 228] width 317 height 23
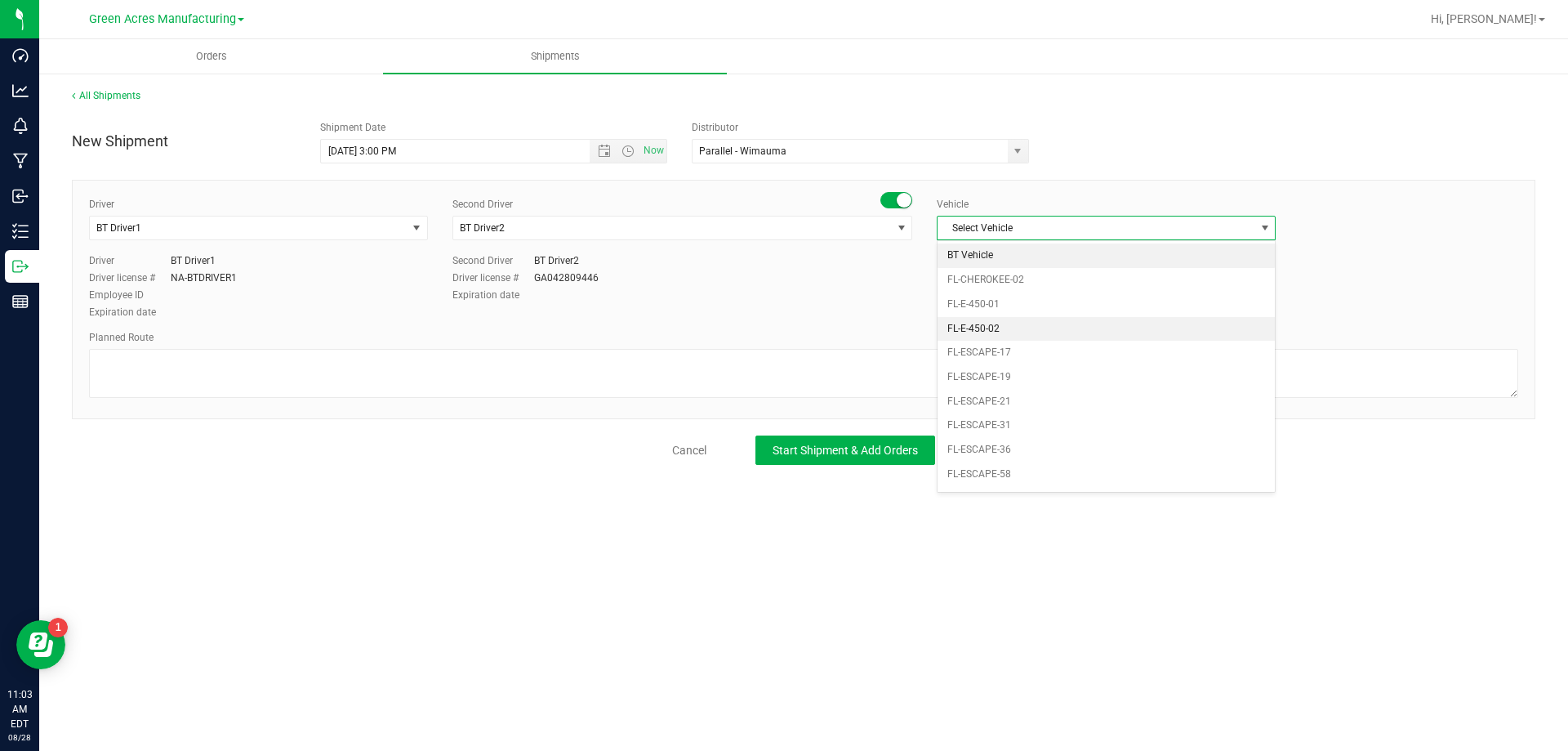
click at [1010, 261] on li "BT Vehicle" at bounding box center [1106, 256] width 337 height 25
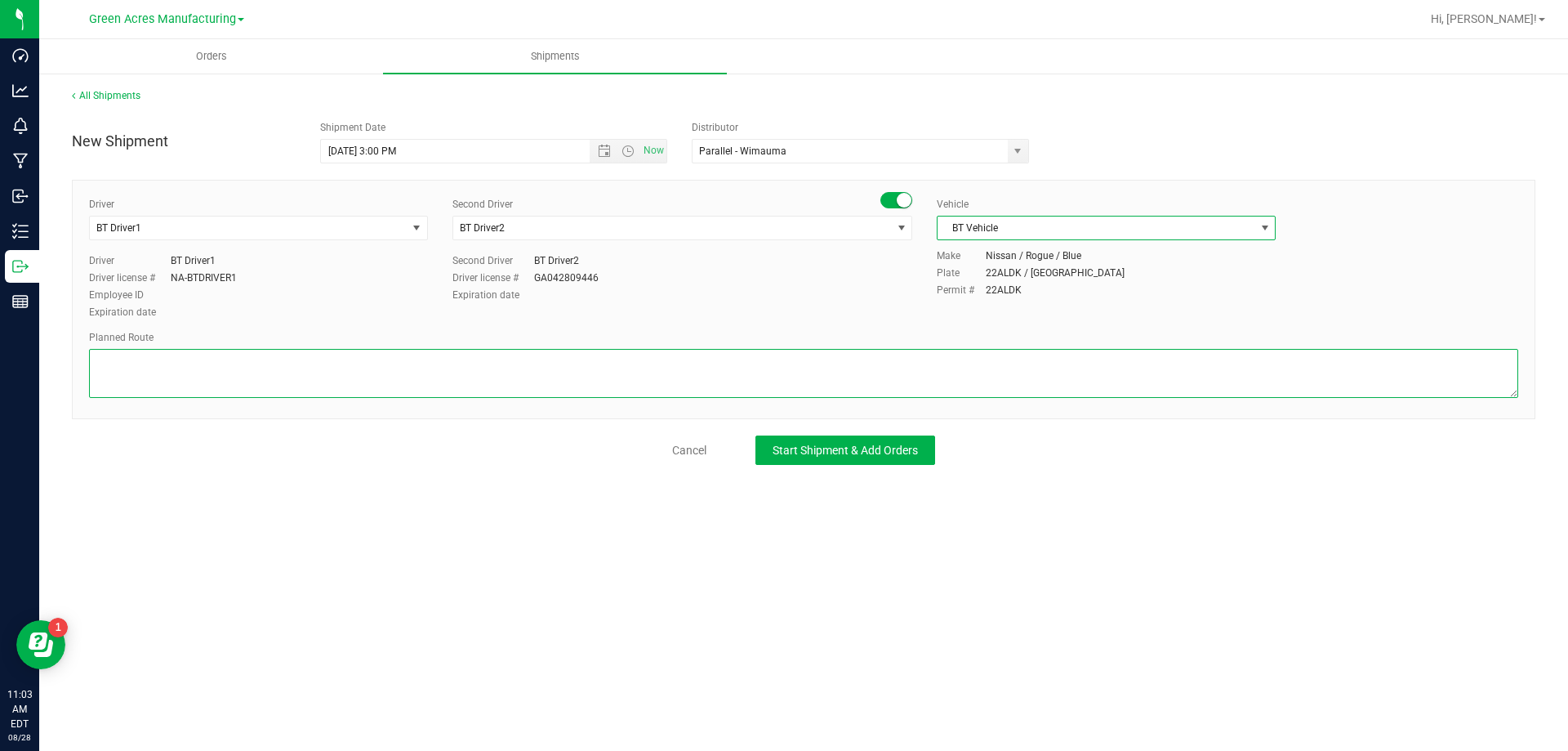
click at [911, 353] on textarea at bounding box center [804, 373] width 1429 height 49
click at [180, 360] on textarea at bounding box center [804, 373] width 1429 height 49
click at [342, 375] on textarea at bounding box center [804, 373] width 1429 height 49
type textarea "Route for lab sample pick up on file. Compliance"
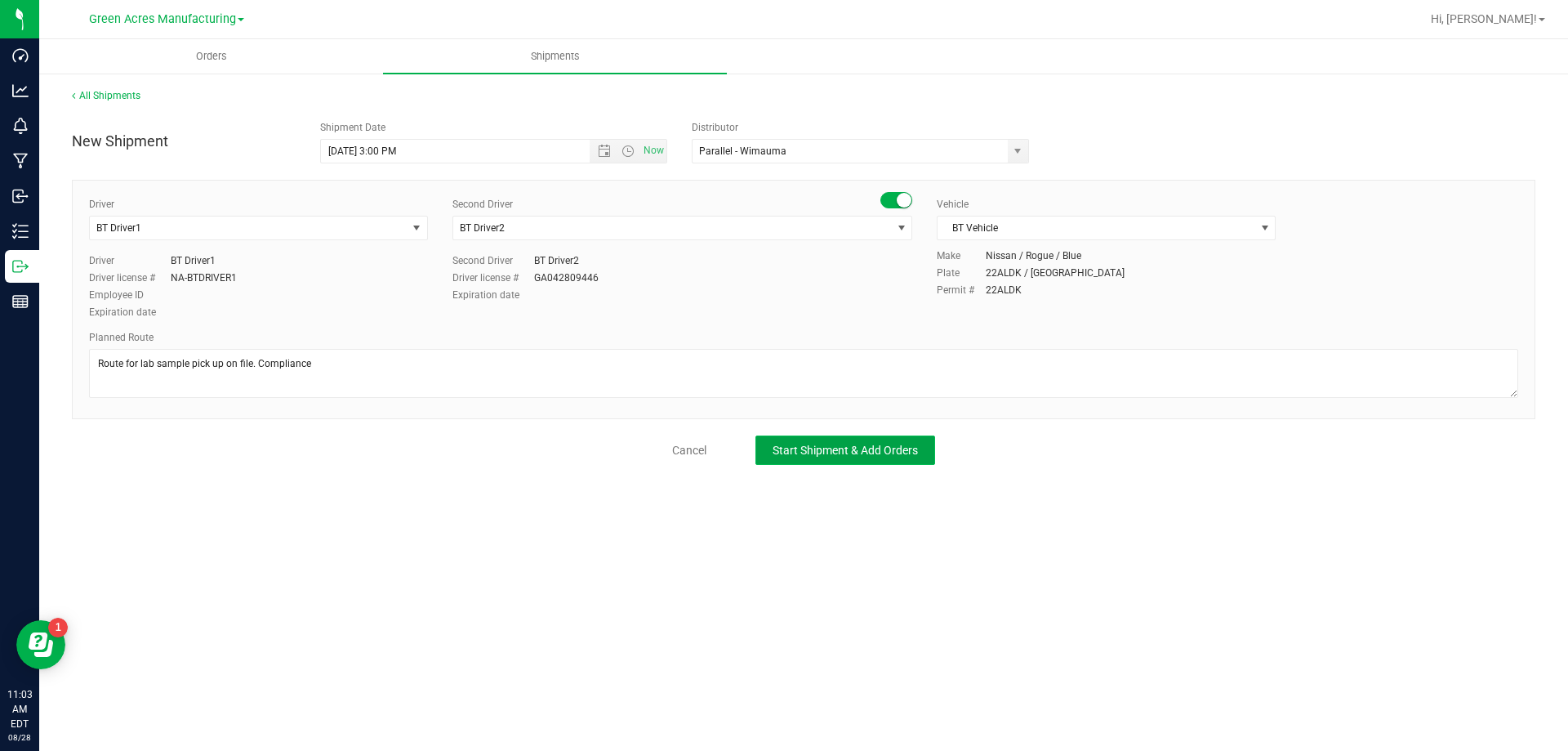
click at [769, 436] on button "Start Shipment & Add Orders" at bounding box center [846, 450] width 180 height 30
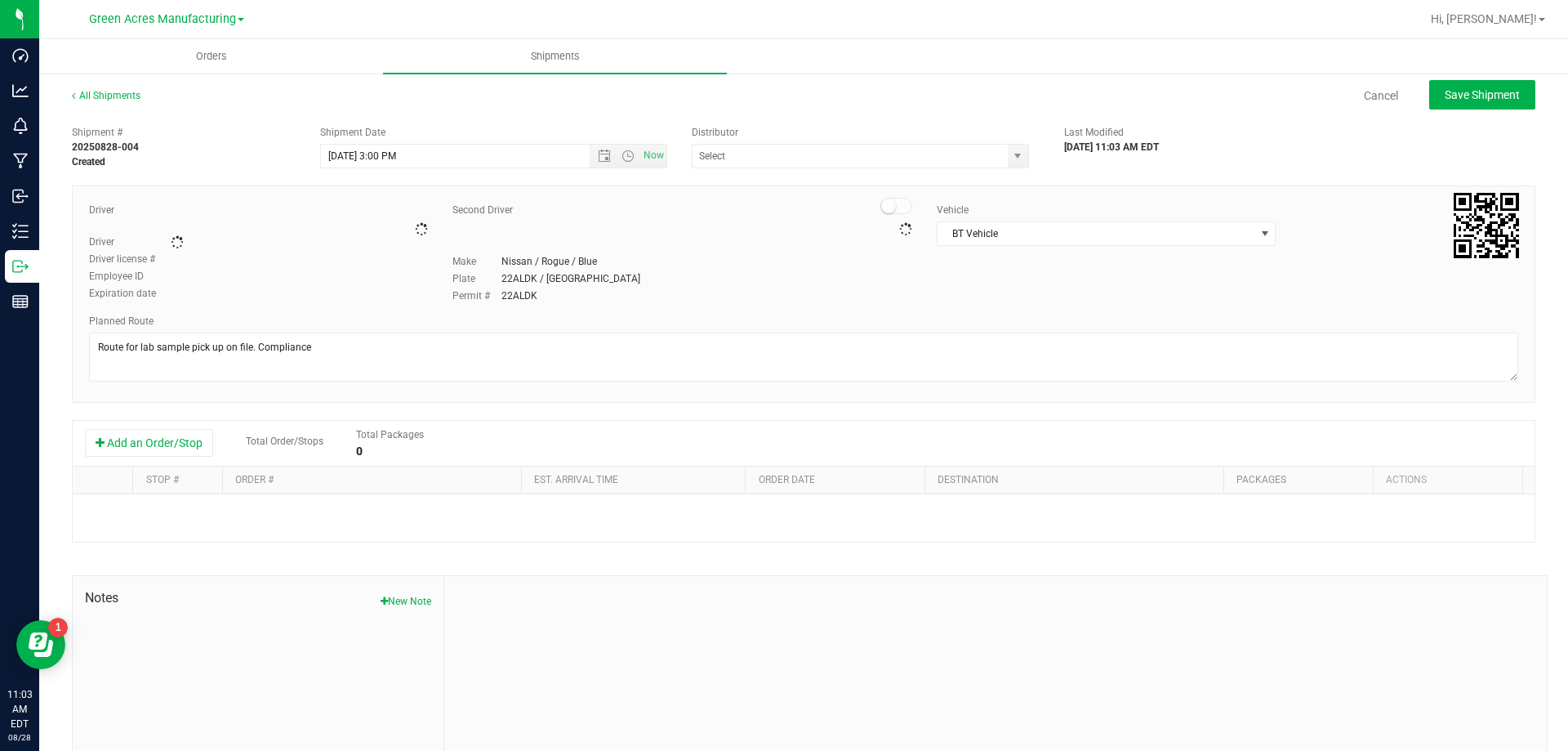
type input "Parallel - Wimauma"
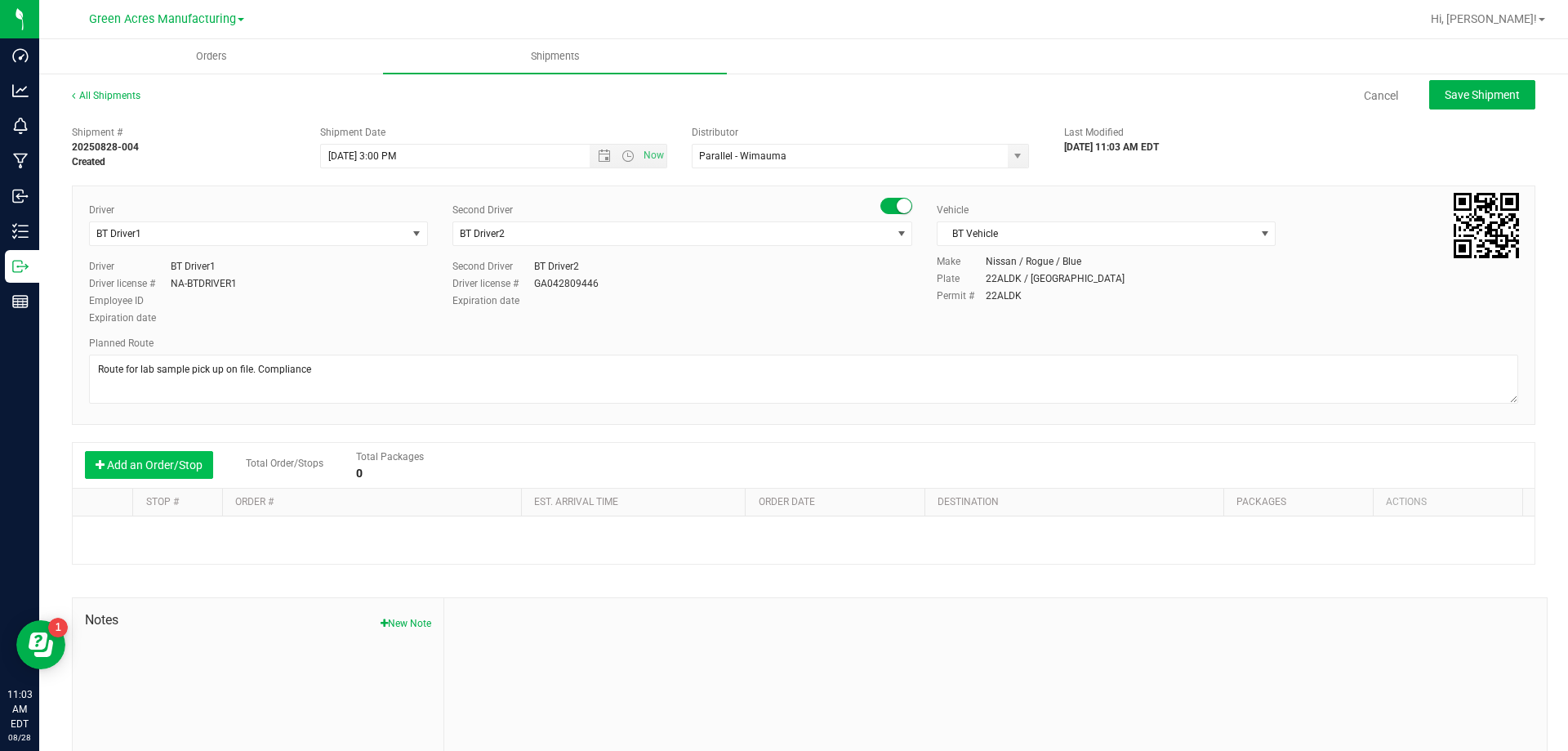
click at [183, 470] on button "Add an Order/Stop" at bounding box center [149, 465] width 128 height 28
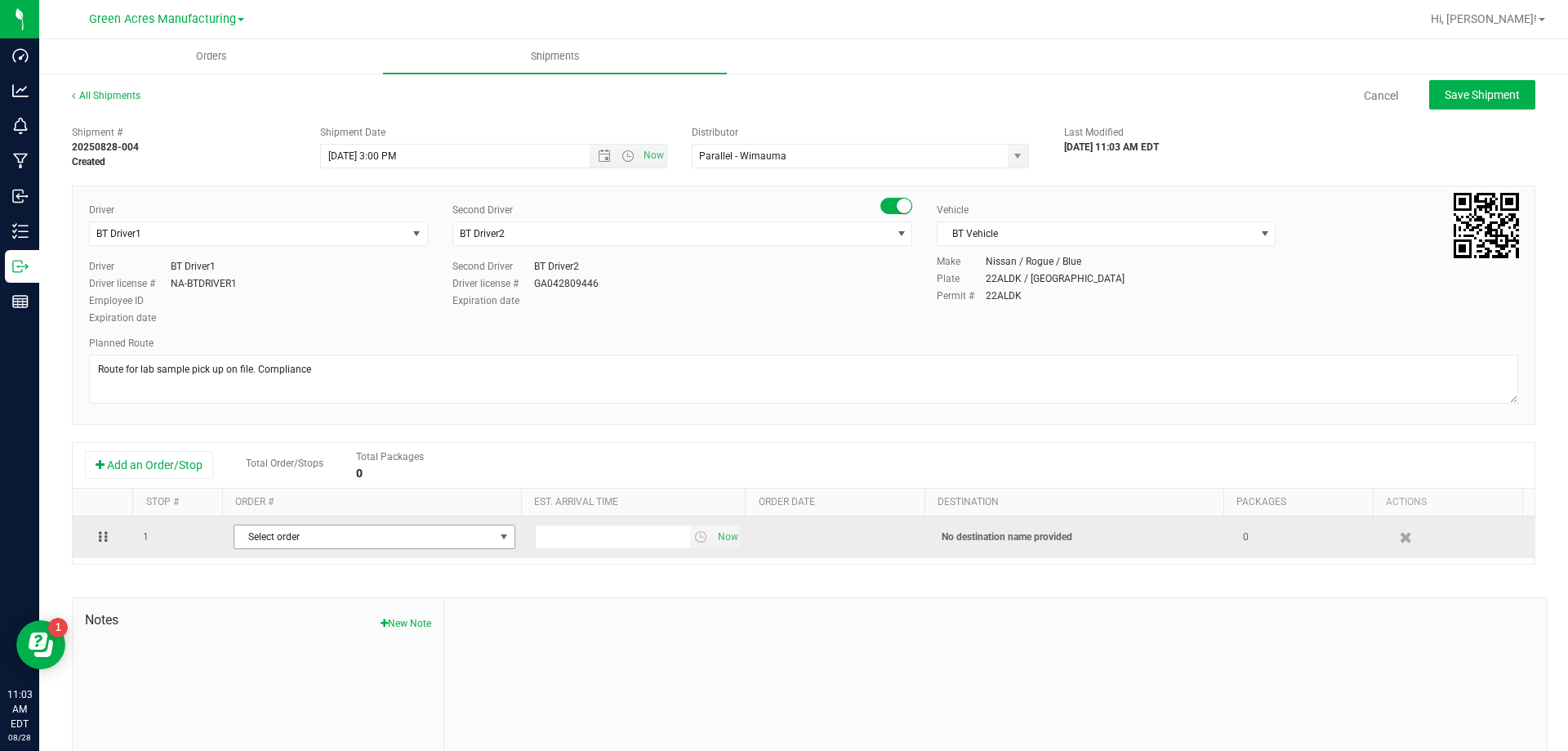
click at [319, 538] on span "Select order" at bounding box center [364, 536] width 260 height 23
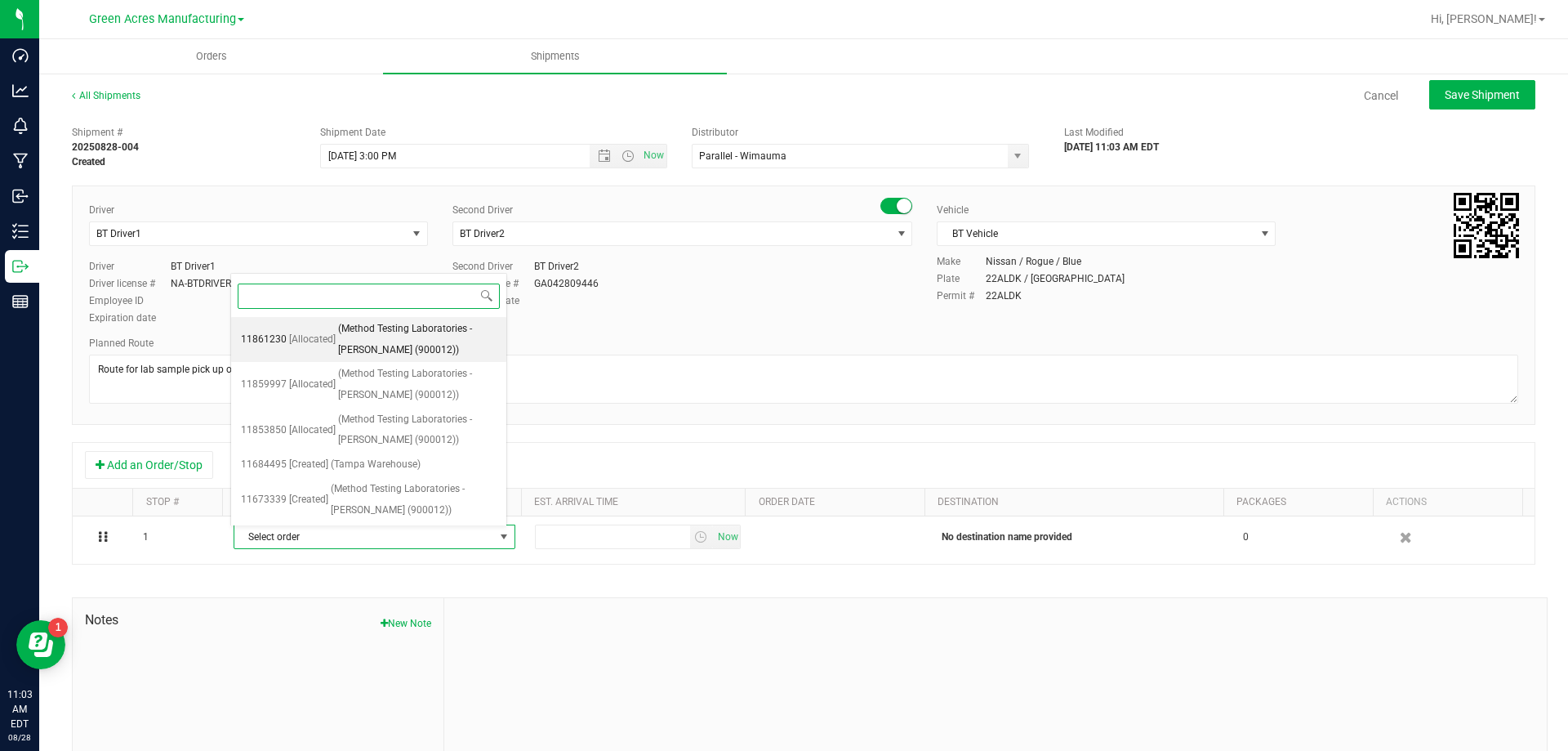
click at [358, 353] on span "(Method Testing Laboratories - [PERSON_NAME] (900012))" at bounding box center [417, 339] width 158 height 41
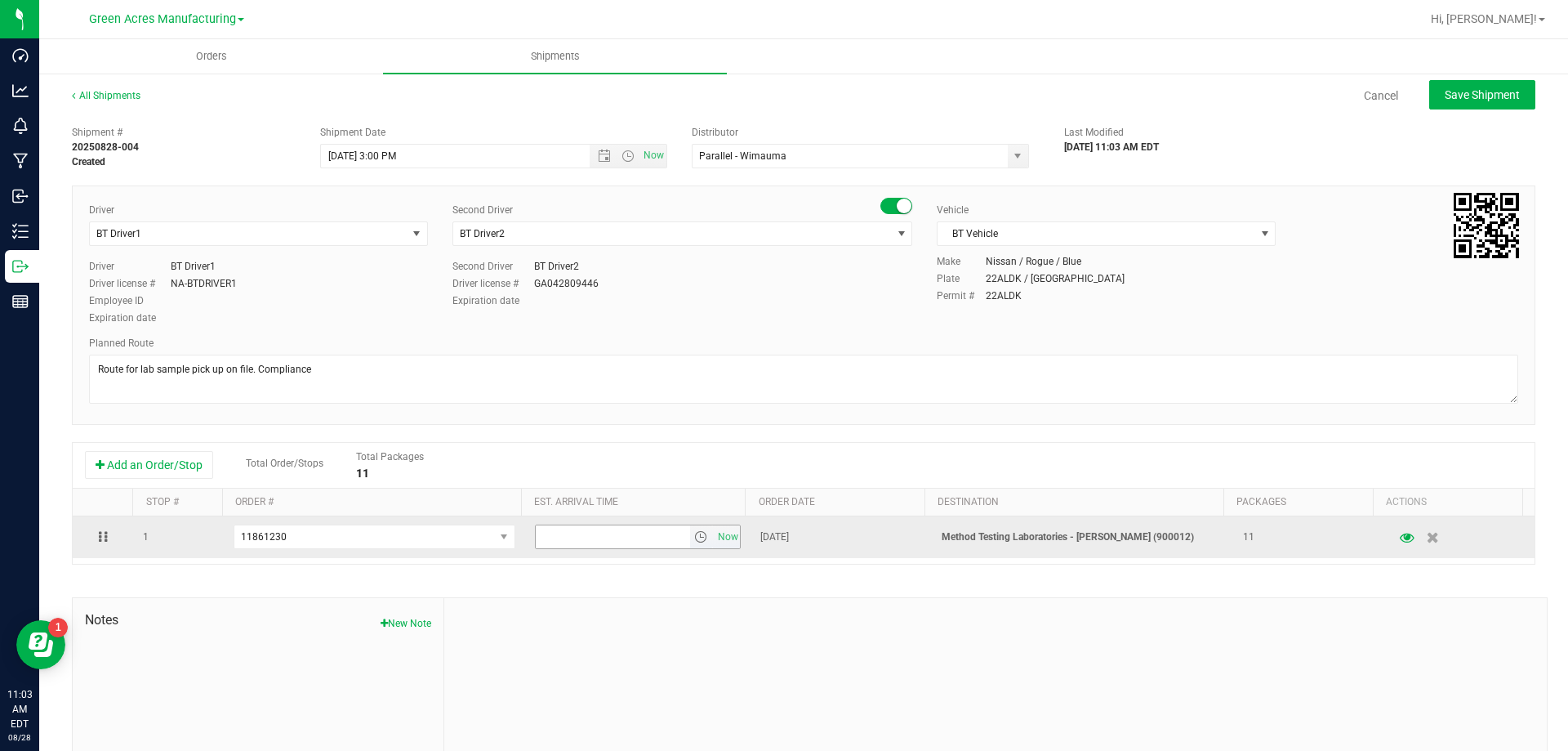
click at [694, 541] on span "select" at bounding box center [701, 536] width 13 height 13
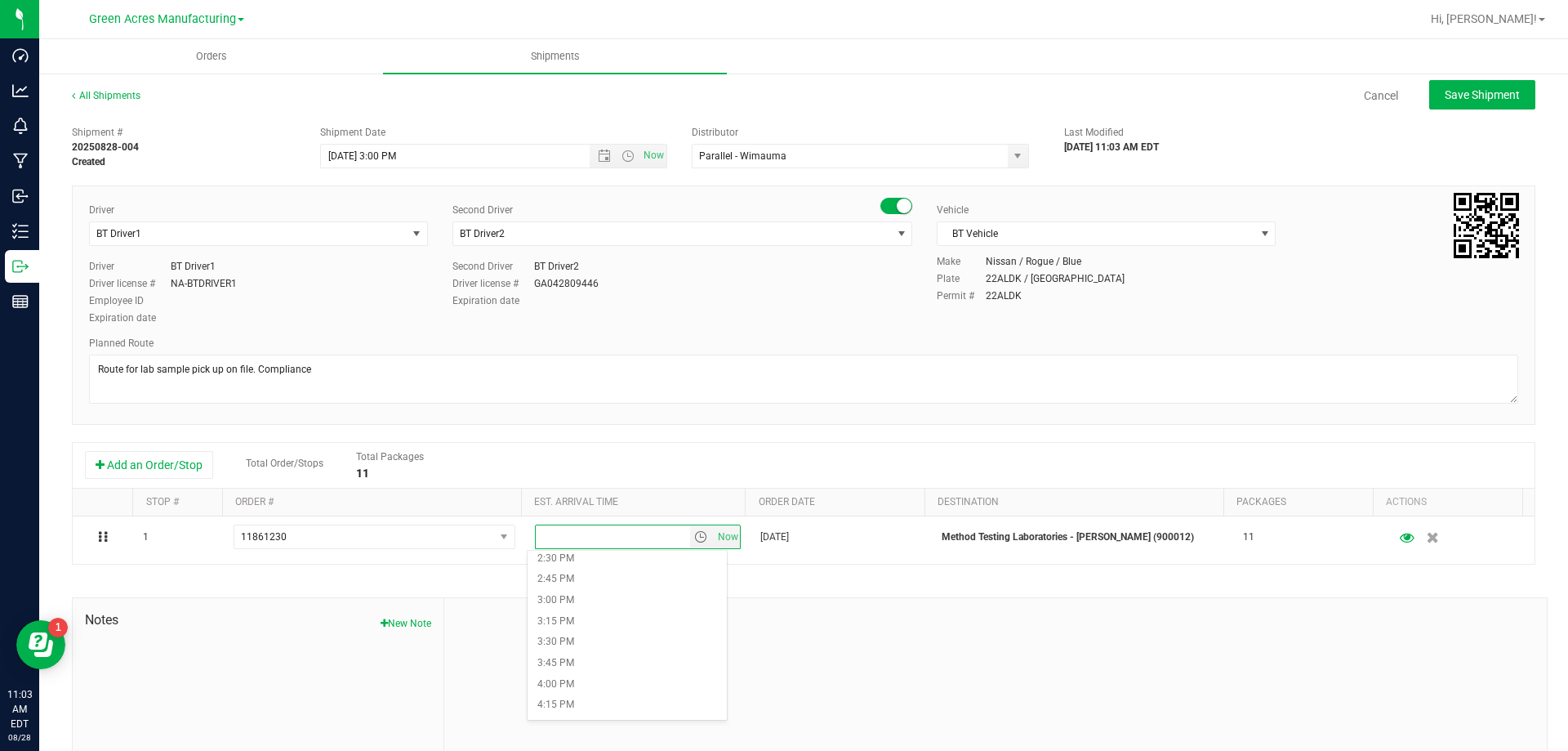
scroll to position [1225, 0]
click at [643, 685] on li "4:00 PM" at bounding box center [627, 683] width 199 height 21
click at [1467, 80] on button "Save Shipment" at bounding box center [1482, 95] width 106 height 30
type input "[DATE] 7:00 PM"
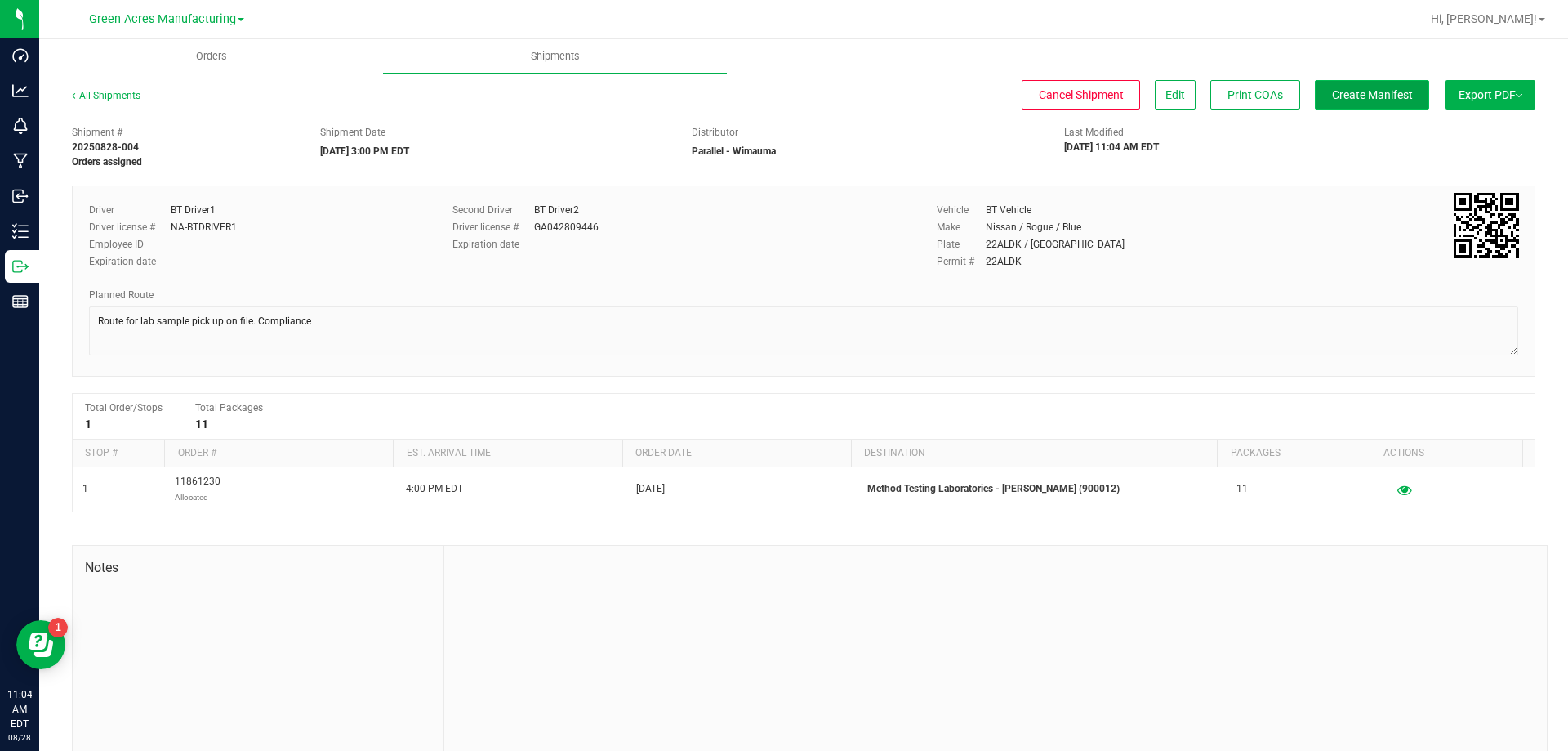
click at [1408, 97] on button "Create Manifest" at bounding box center [1372, 95] width 114 height 30
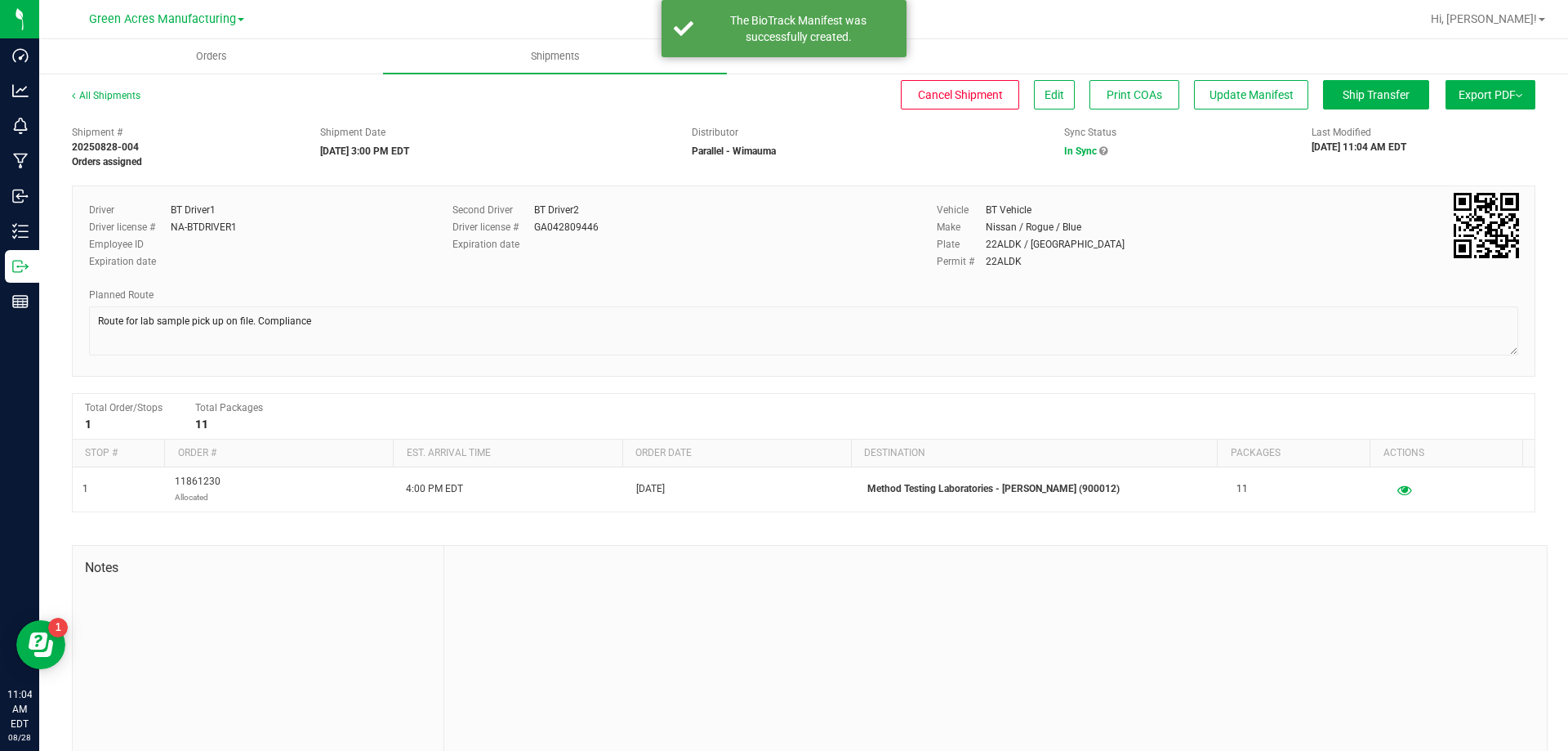
click at [1470, 94] on span "Export PDF" at bounding box center [1490, 95] width 64 height 13
click at [1463, 126] on span "Manifest by Package ID" at bounding box center [1466, 130] width 103 height 11
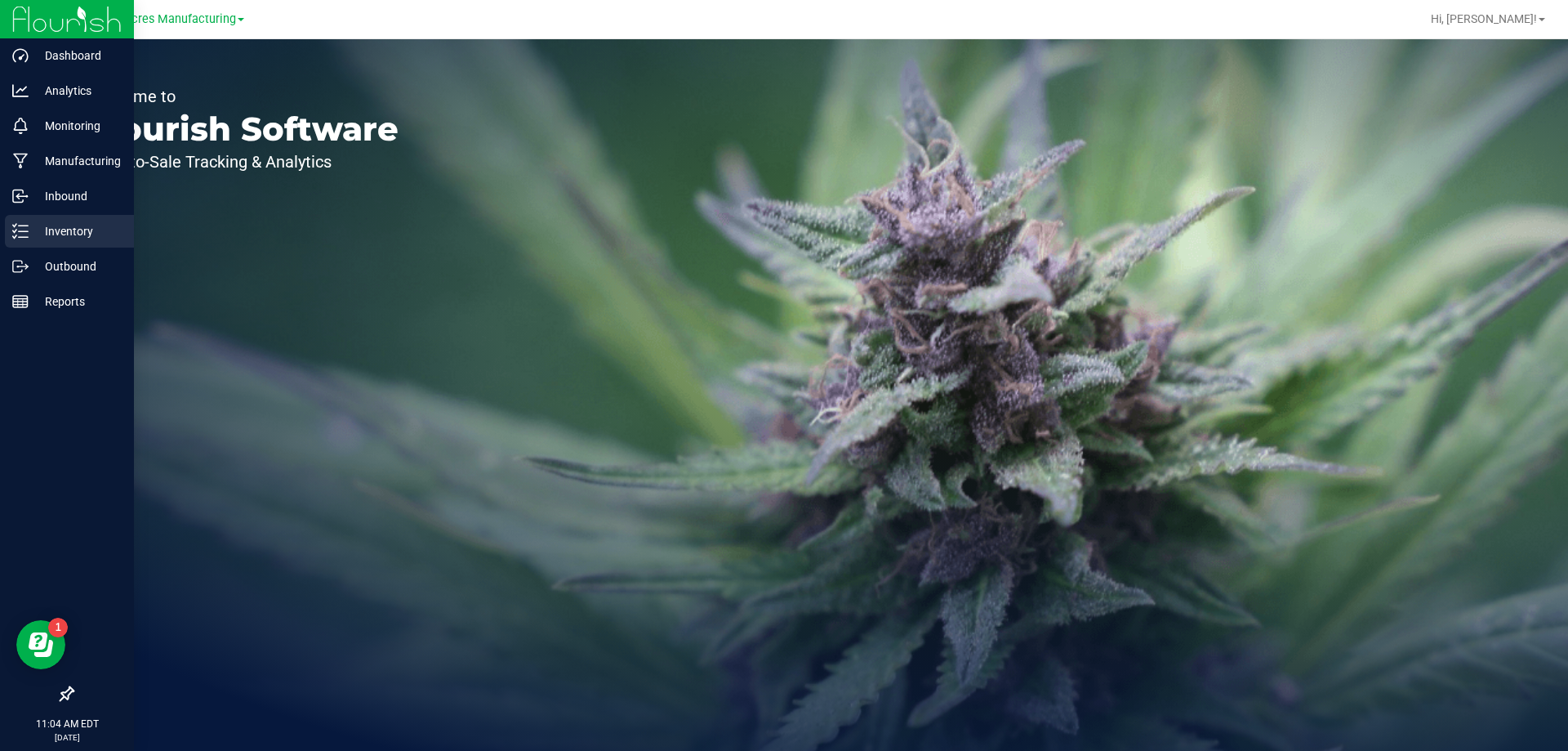
click at [29, 216] on div "Inventory" at bounding box center [69, 231] width 129 height 33
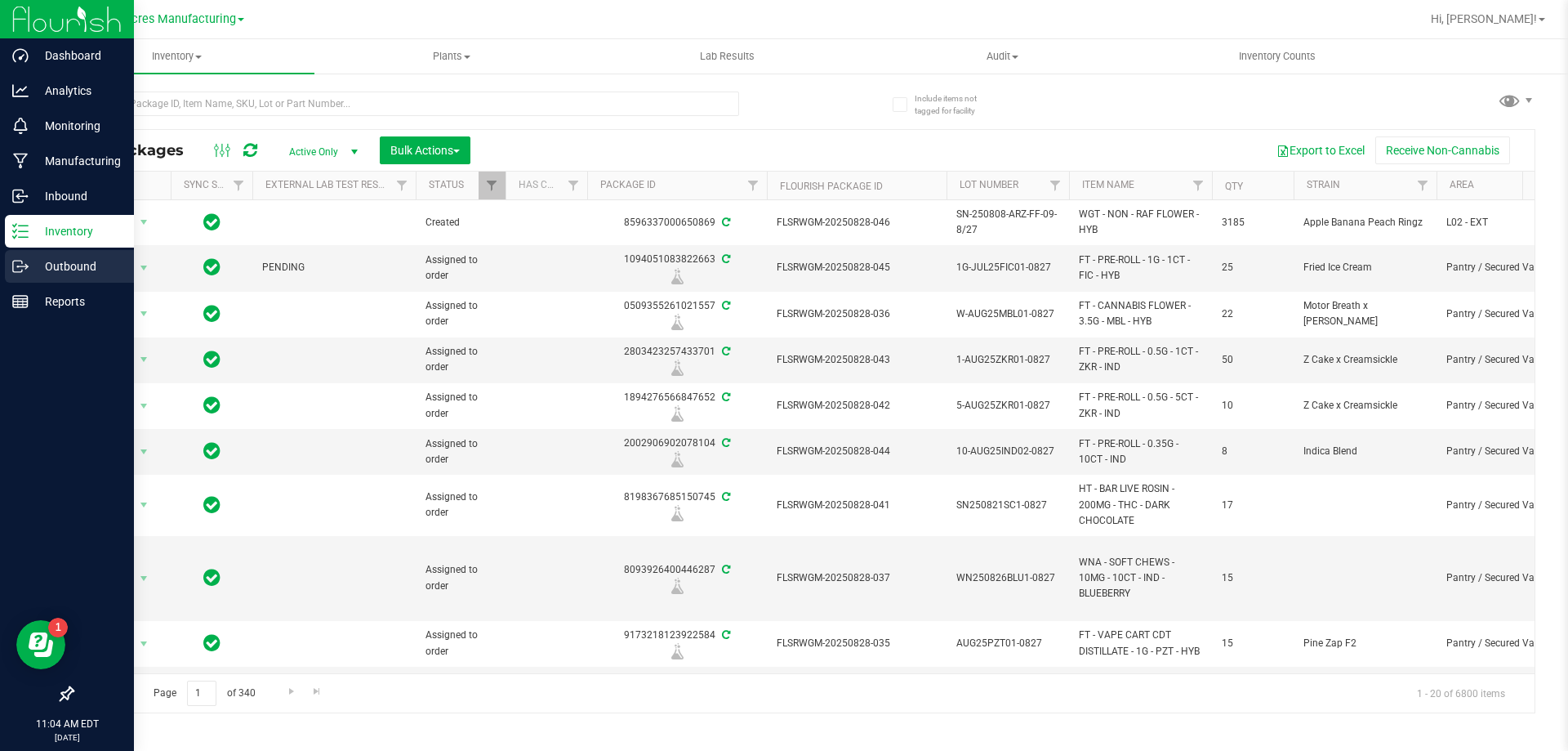
click at [19, 272] on icon at bounding box center [17, 266] width 9 height 11
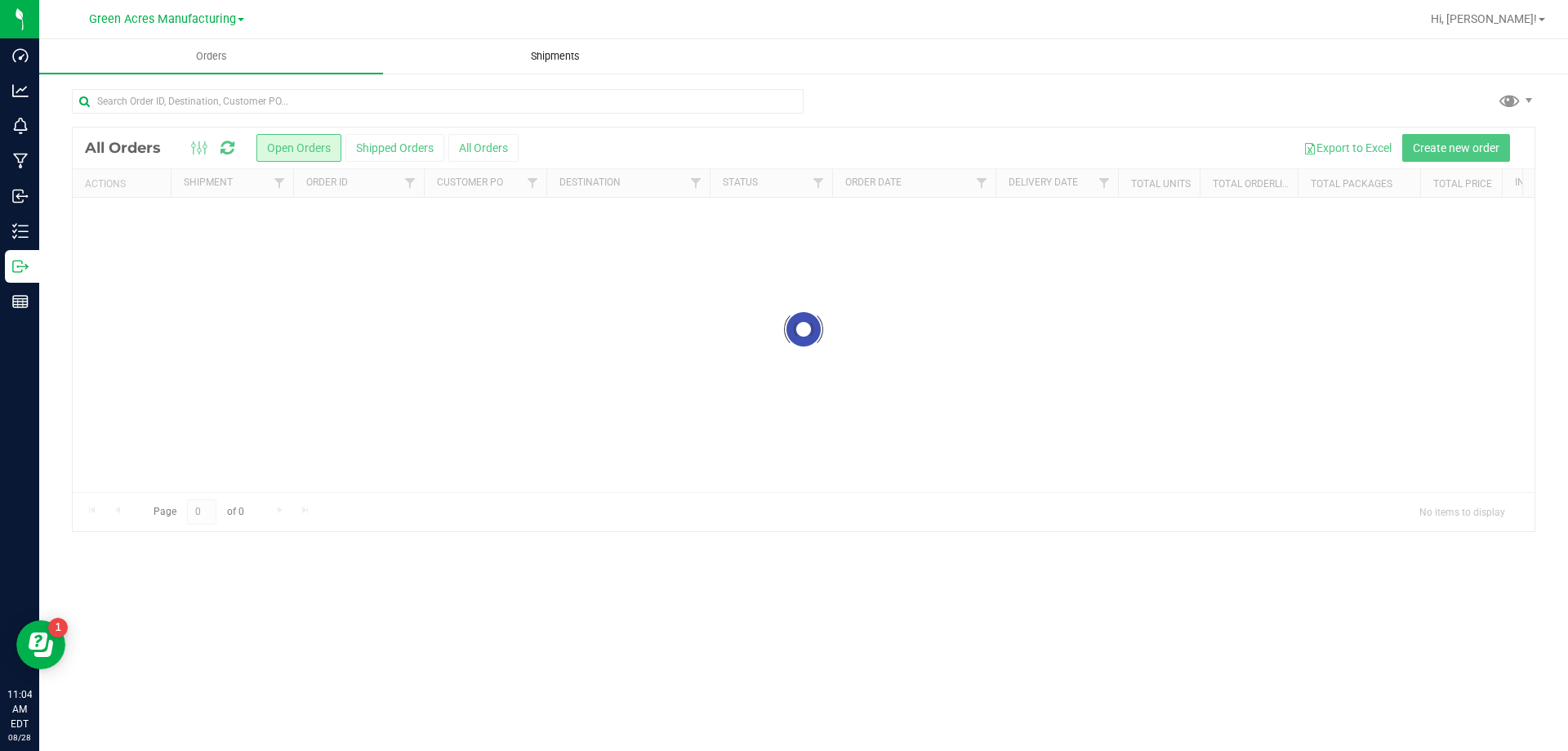
click at [534, 53] on span "Shipments" at bounding box center [555, 56] width 93 height 14
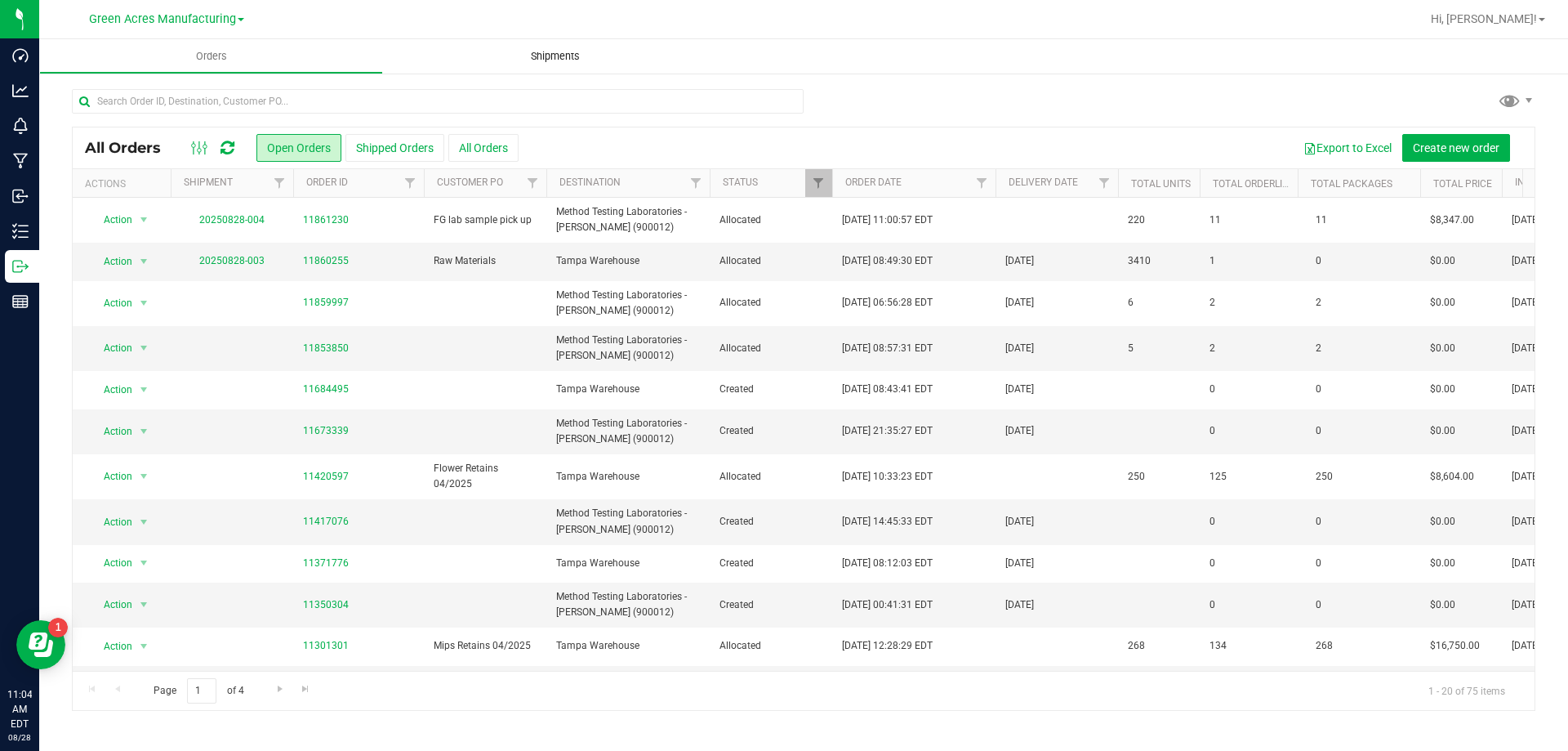
click at [597, 57] on span "Shipments" at bounding box center [555, 56] width 93 height 14
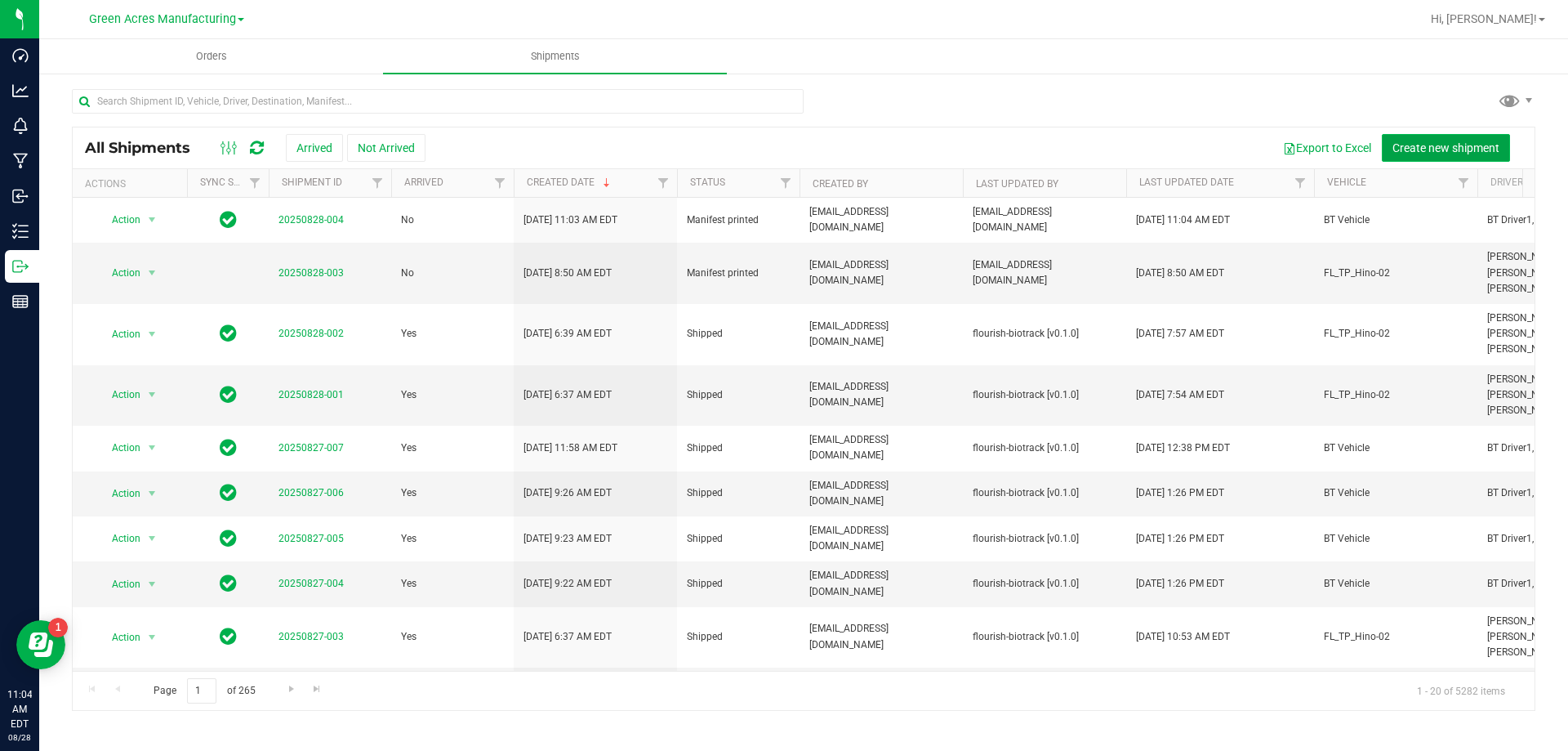
click at [1430, 139] on button "Create new shipment" at bounding box center [1446, 148] width 128 height 28
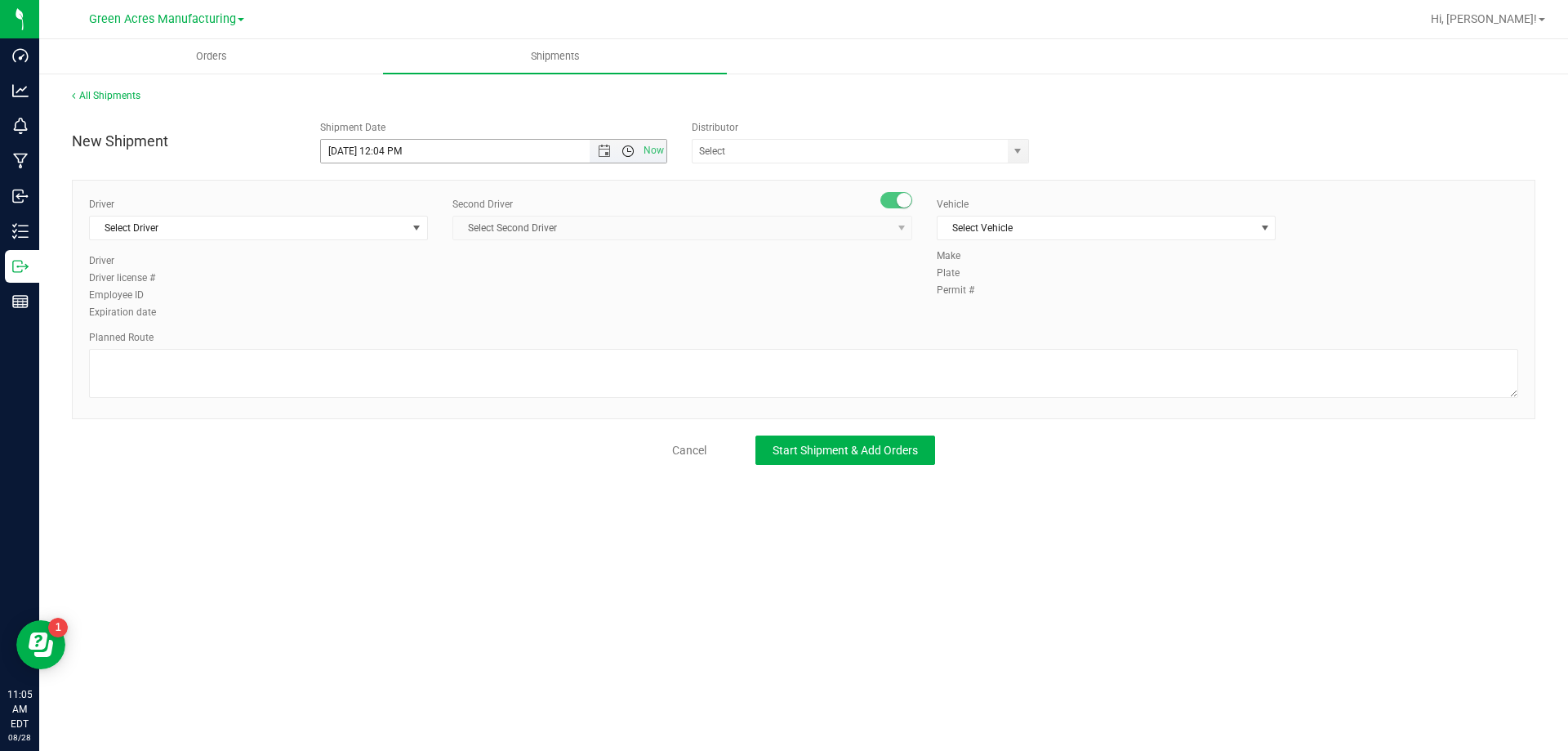
click at [629, 147] on span "Open the time view" at bounding box center [628, 151] width 13 height 13
click at [451, 238] on li "3:00 PM" at bounding box center [493, 236] width 345 height 21
type input "[DATE] 3:00 PM"
click at [784, 142] on input "text" at bounding box center [845, 151] width 306 height 23
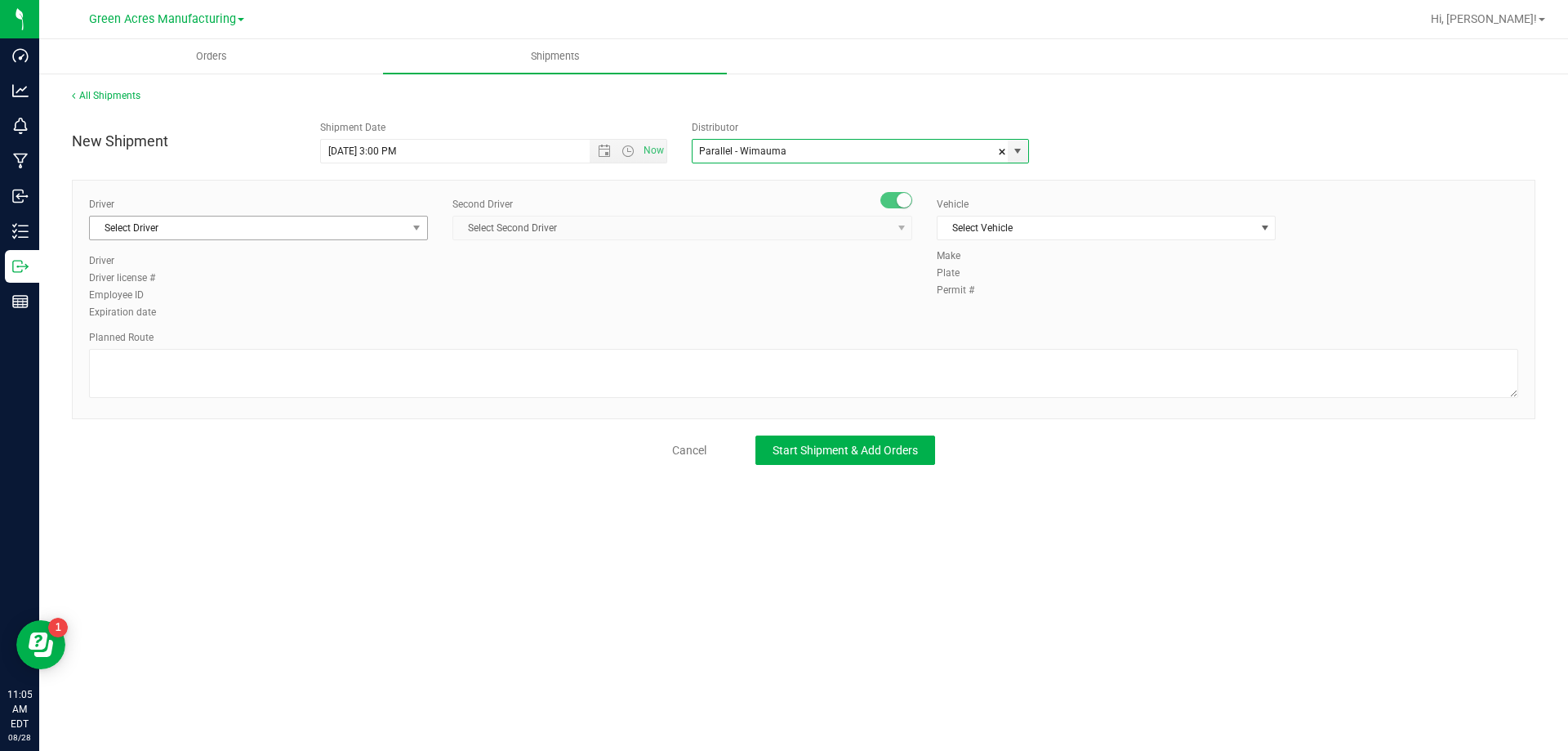
type input "Parallel - Wimauma"
click at [366, 235] on span "Select Driver" at bounding box center [248, 228] width 317 height 23
click at [260, 297] on li "BT Driver1" at bounding box center [259, 297] width 337 height 25
type input "bt"
click at [513, 235] on span "Select Second Driver" at bounding box center [671, 228] width 438 height 23
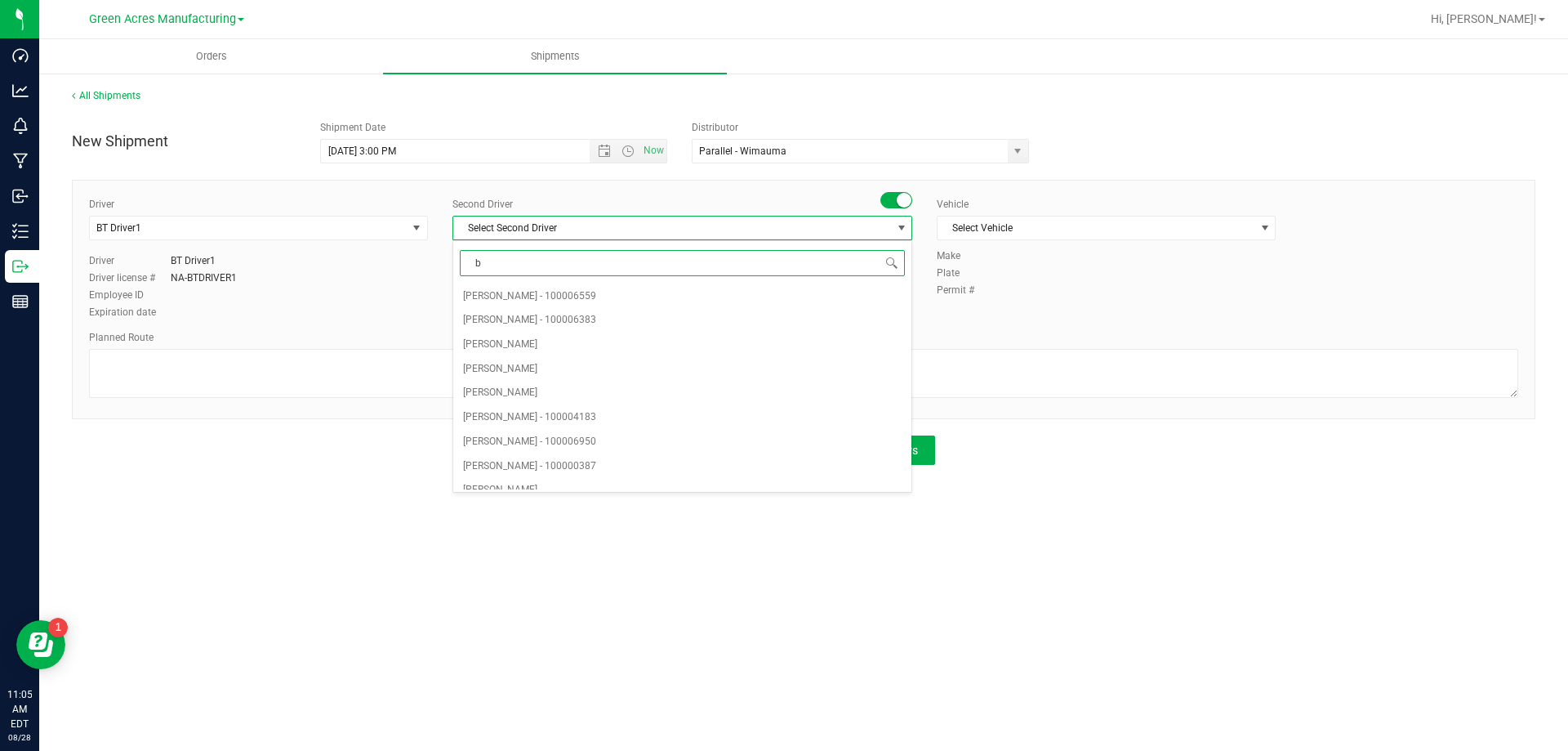
type input "bt"
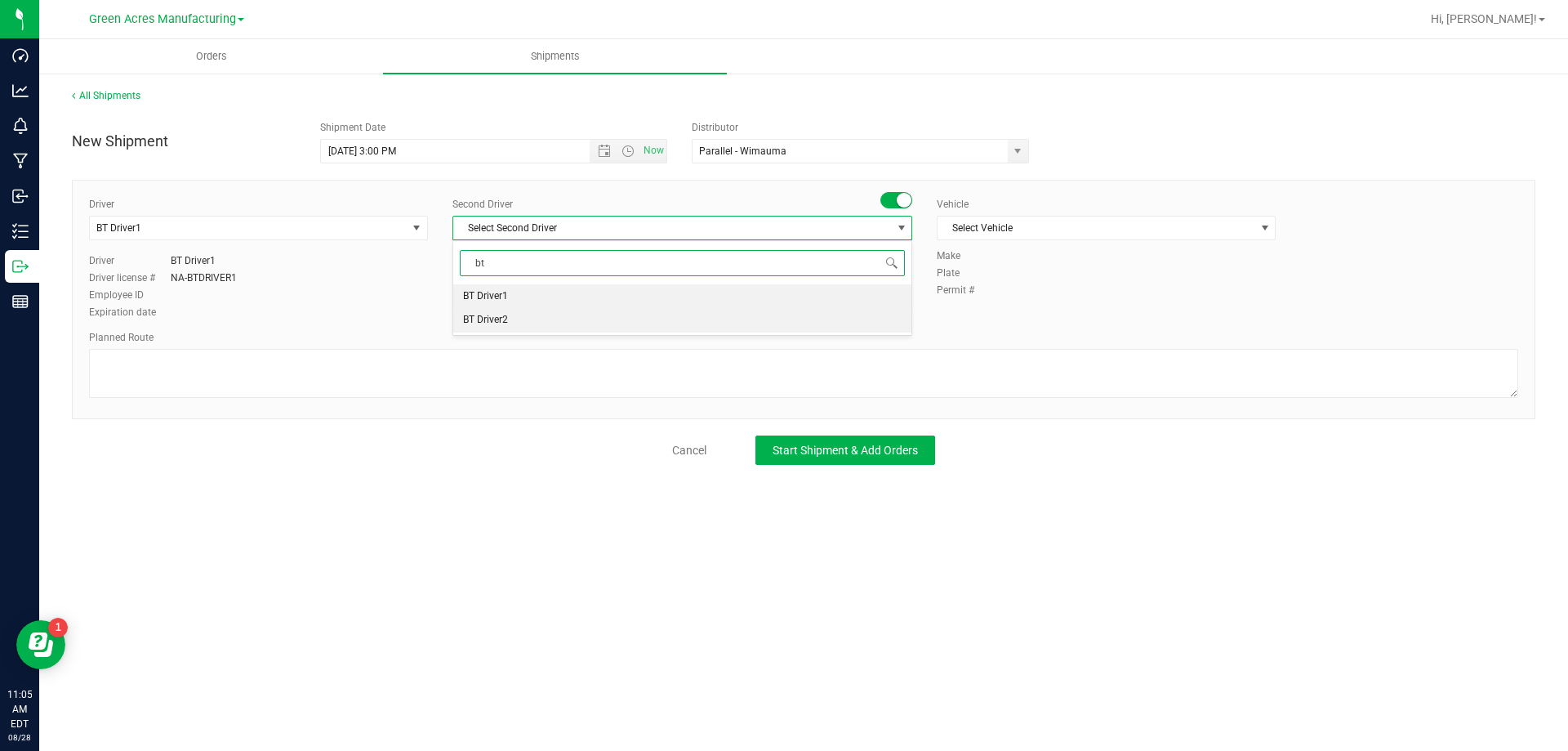
click at [520, 319] on li "BT Driver2" at bounding box center [682, 320] width 458 height 25
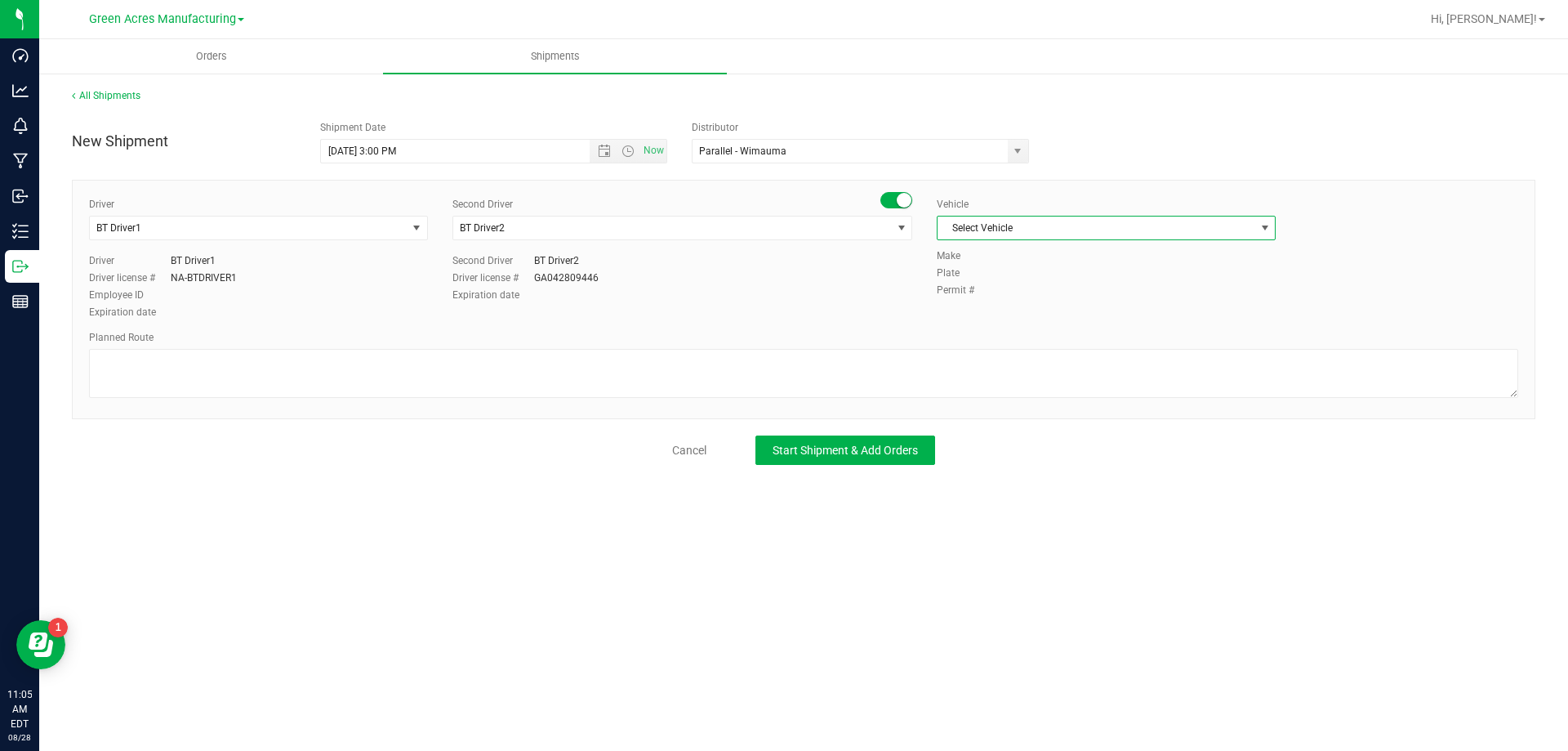
click at [992, 216] on span "Select Vehicle" at bounding box center [1106, 228] width 339 height 25
click at [972, 248] on li "BT Vehicle" at bounding box center [1106, 256] width 337 height 25
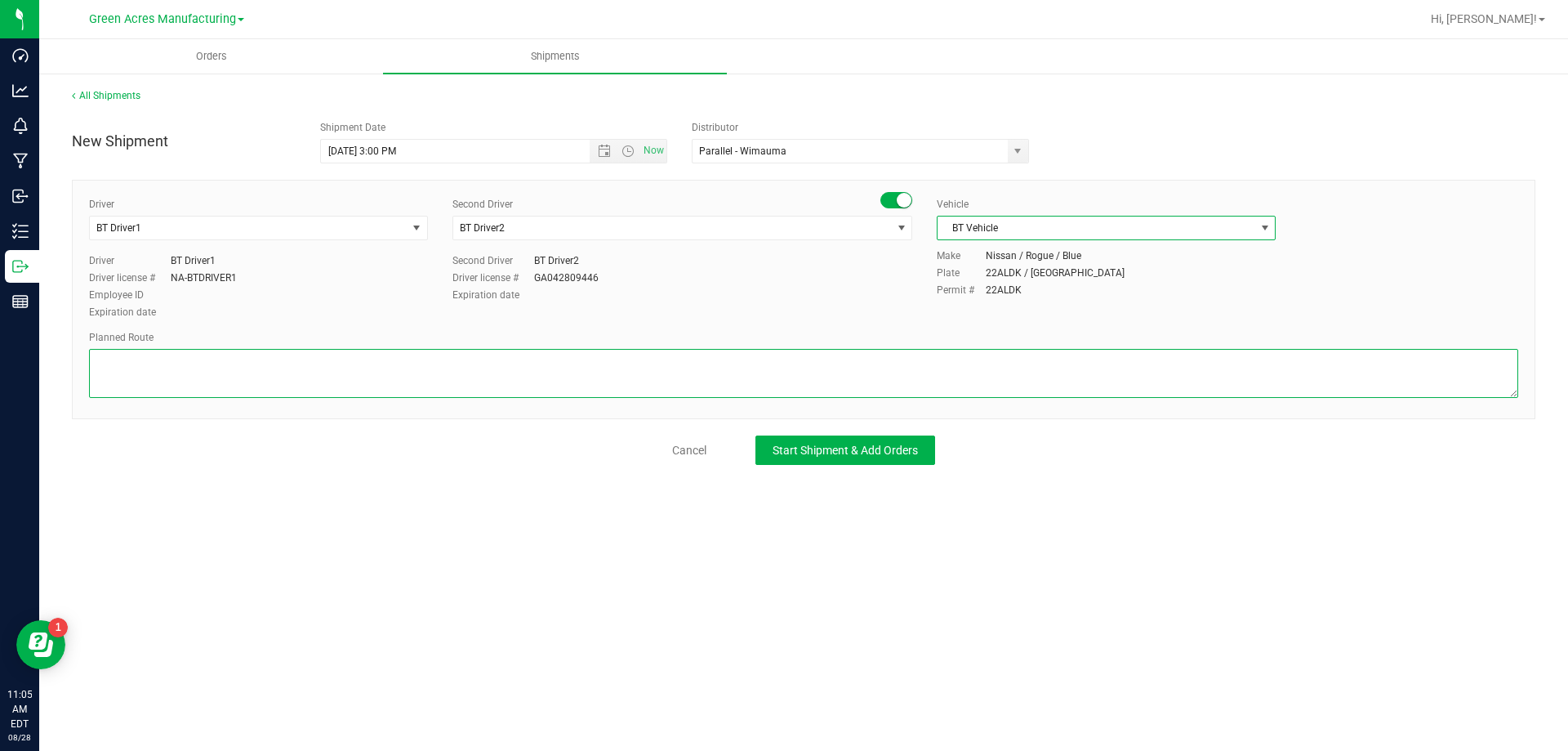
click at [809, 367] on textarea at bounding box center [804, 373] width 1429 height 49
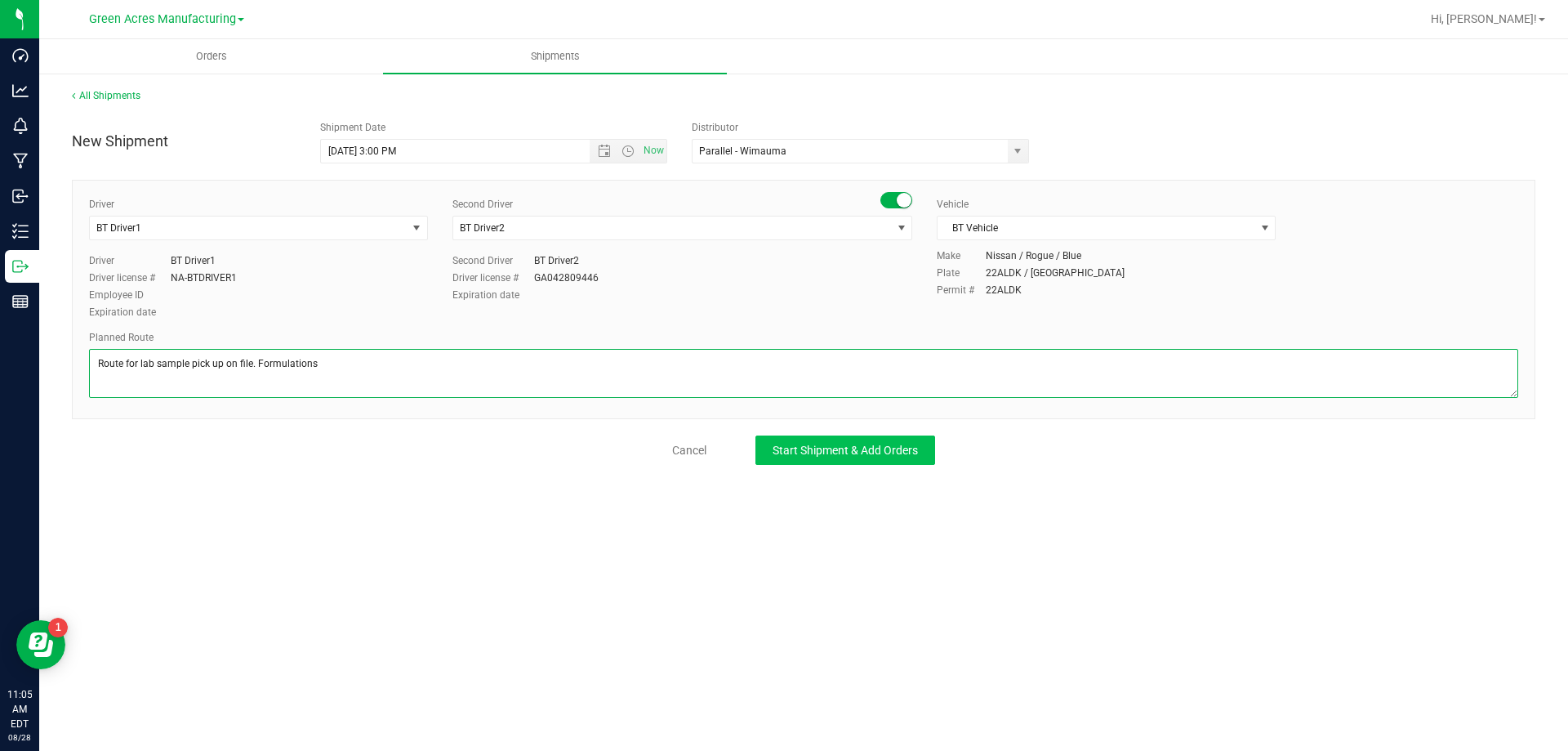
type textarea "Route for lab sample pick up on file. Formulations"
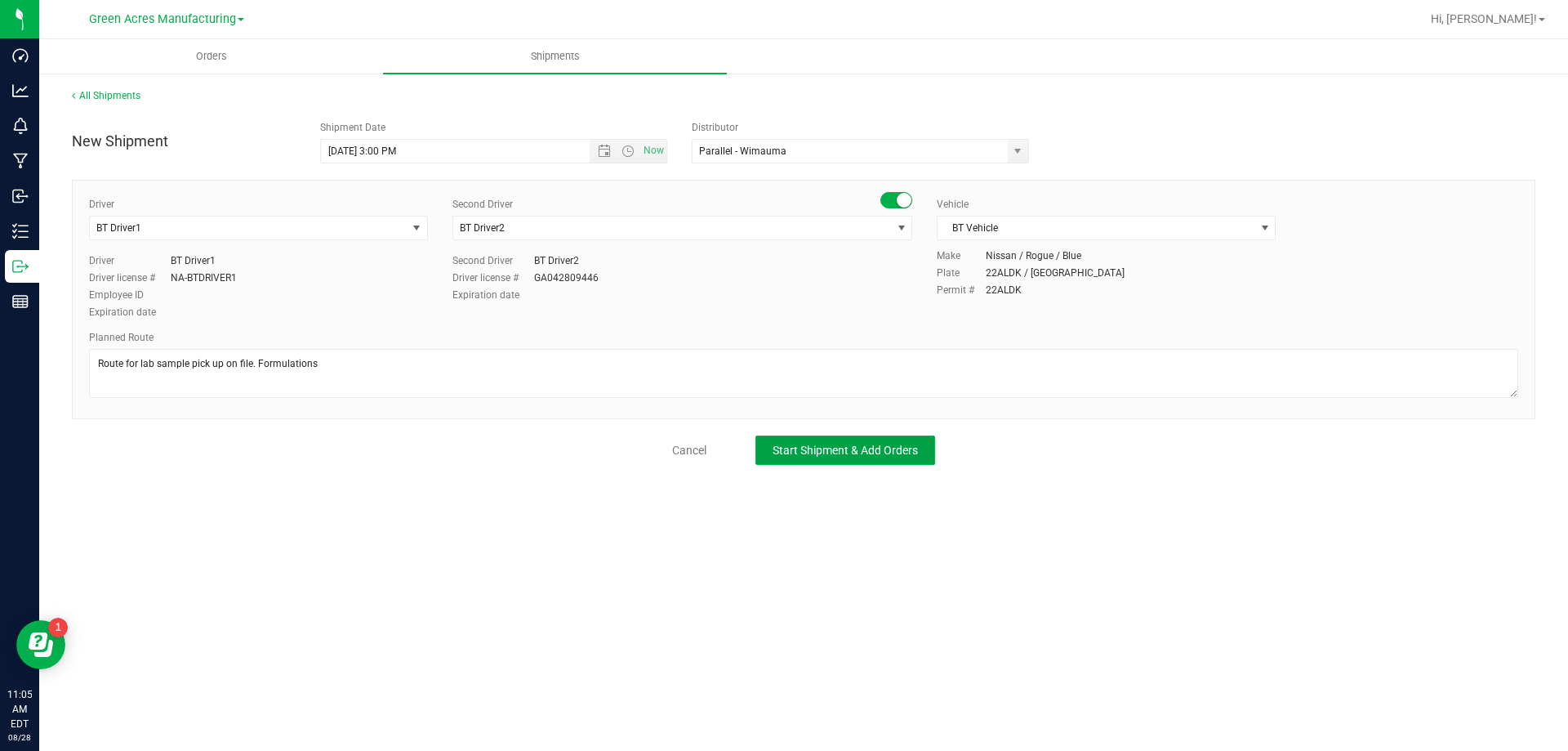
click at [820, 459] on button "Start Shipment & Add Orders" at bounding box center [846, 450] width 180 height 30
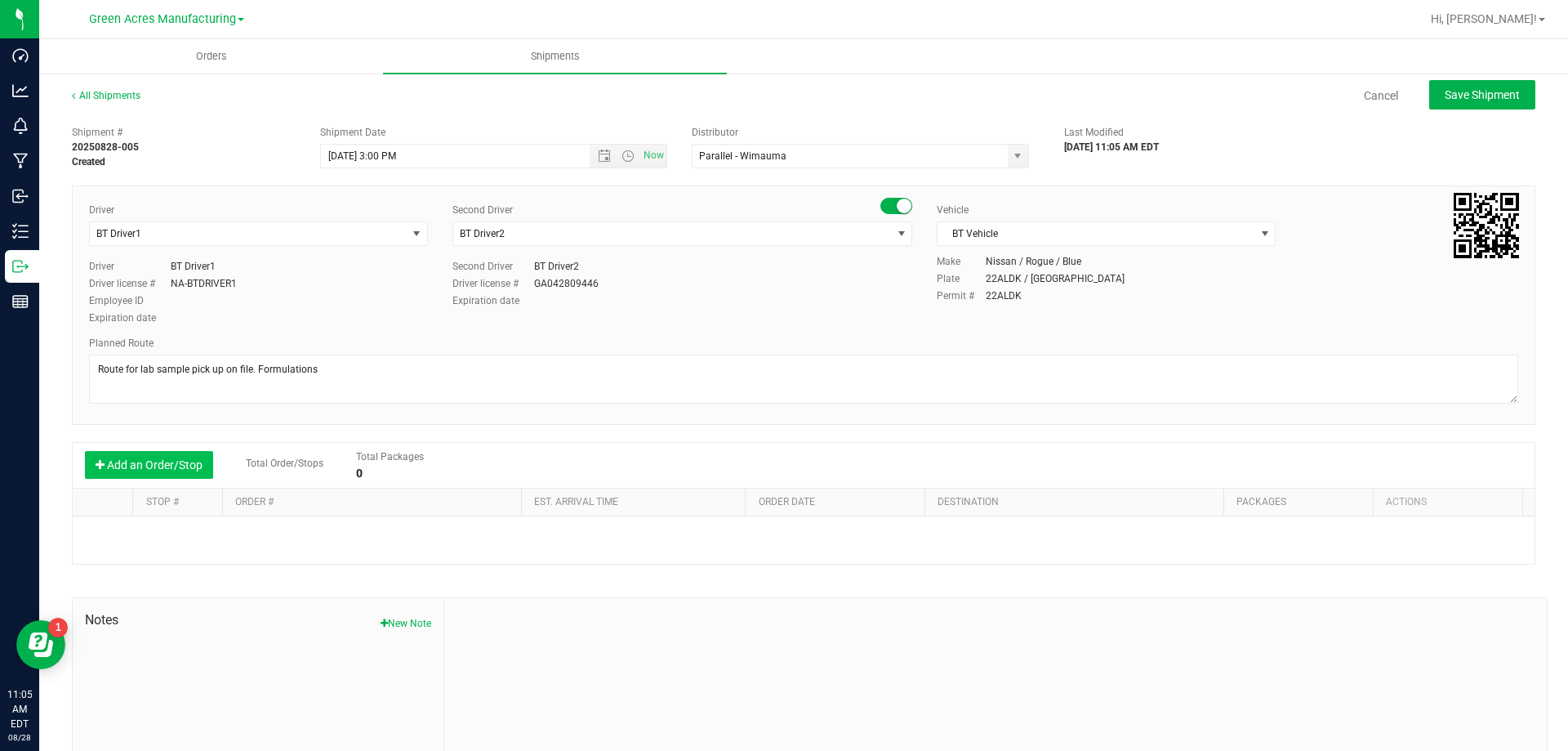
click at [186, 460] on button "Add an Order/Stop" at bounding box center [149, 465] width 128 height 28
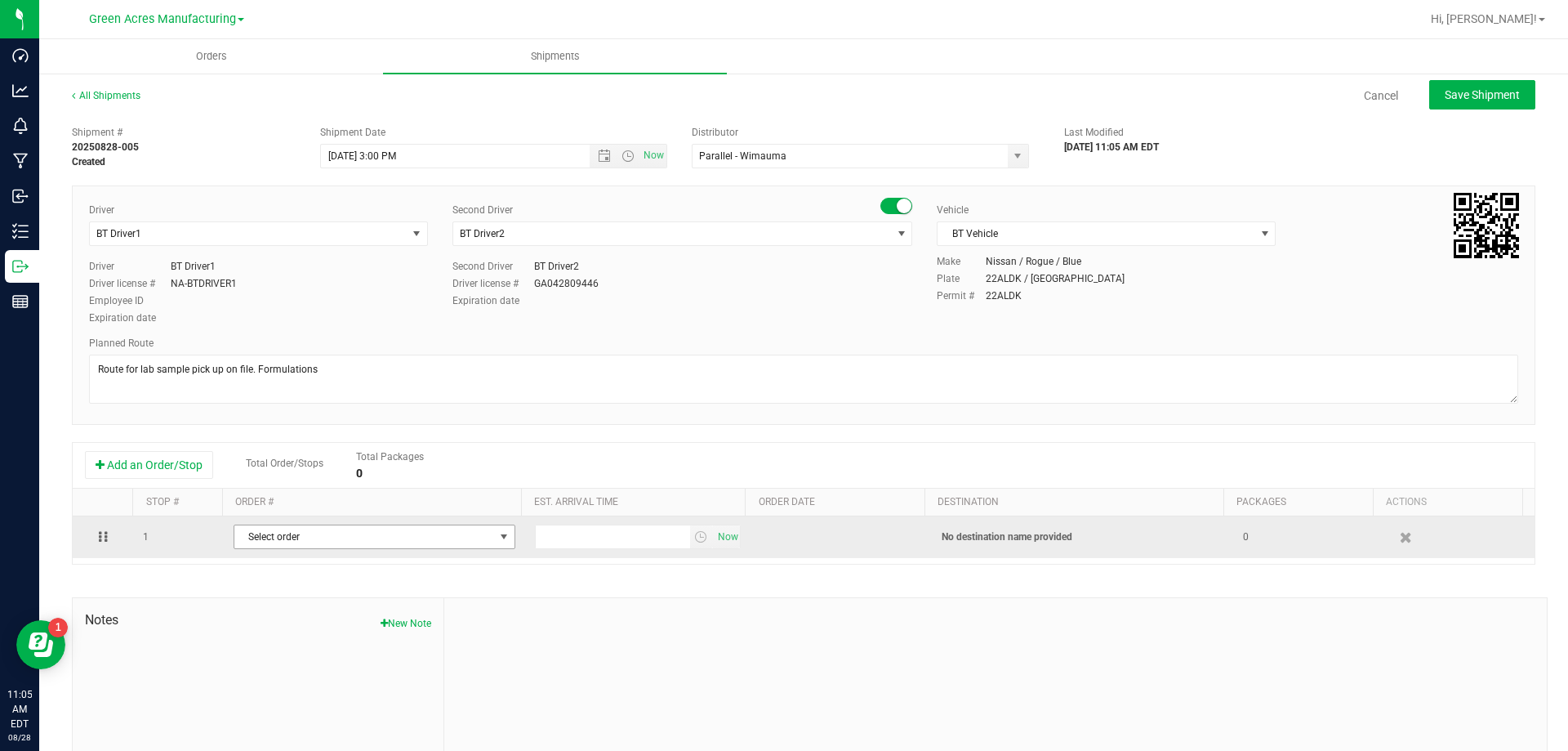
click at [280, 542] on span "Select order" at bounding box center [364, 536] width 260 height 23
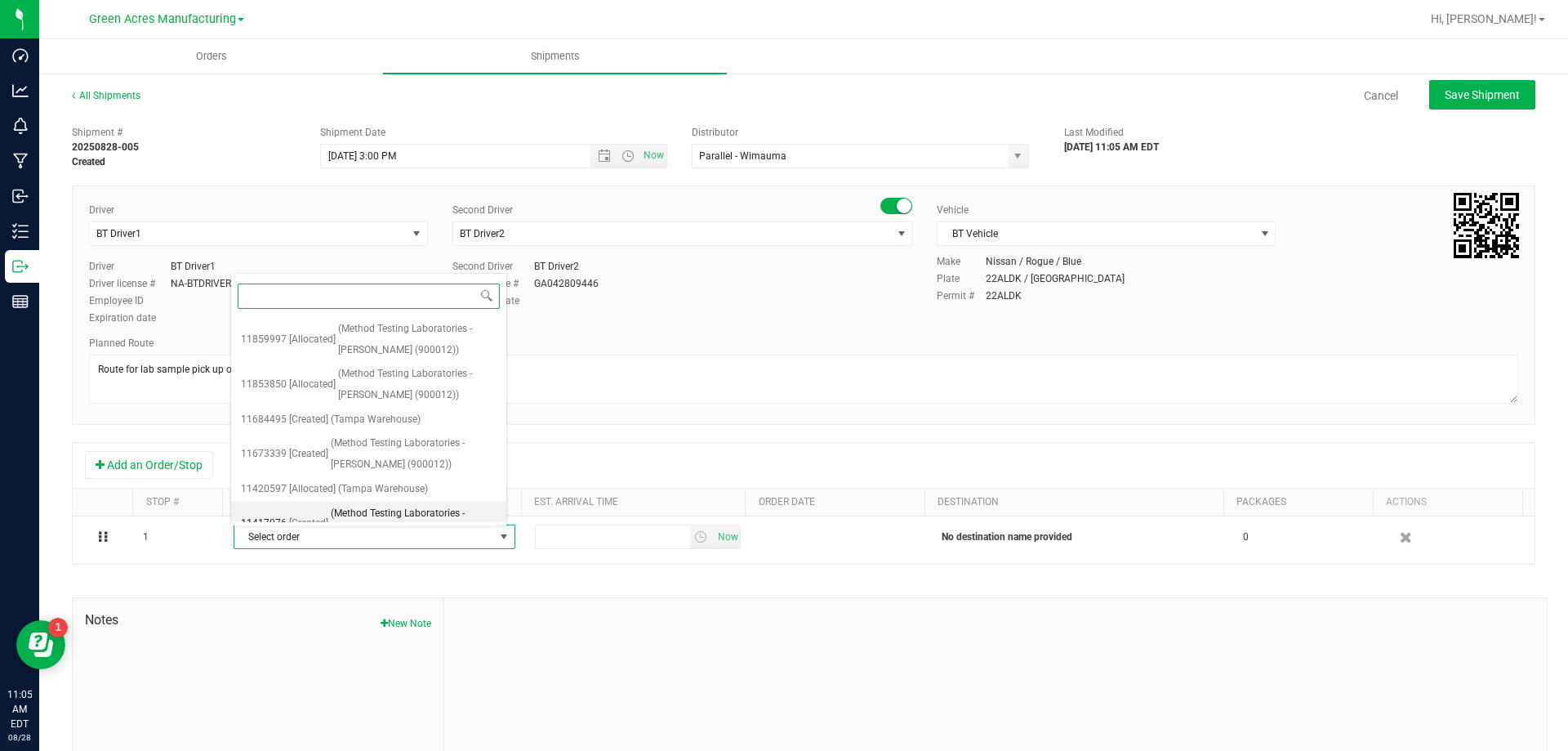
paste input "11859997"
type input "11859997"
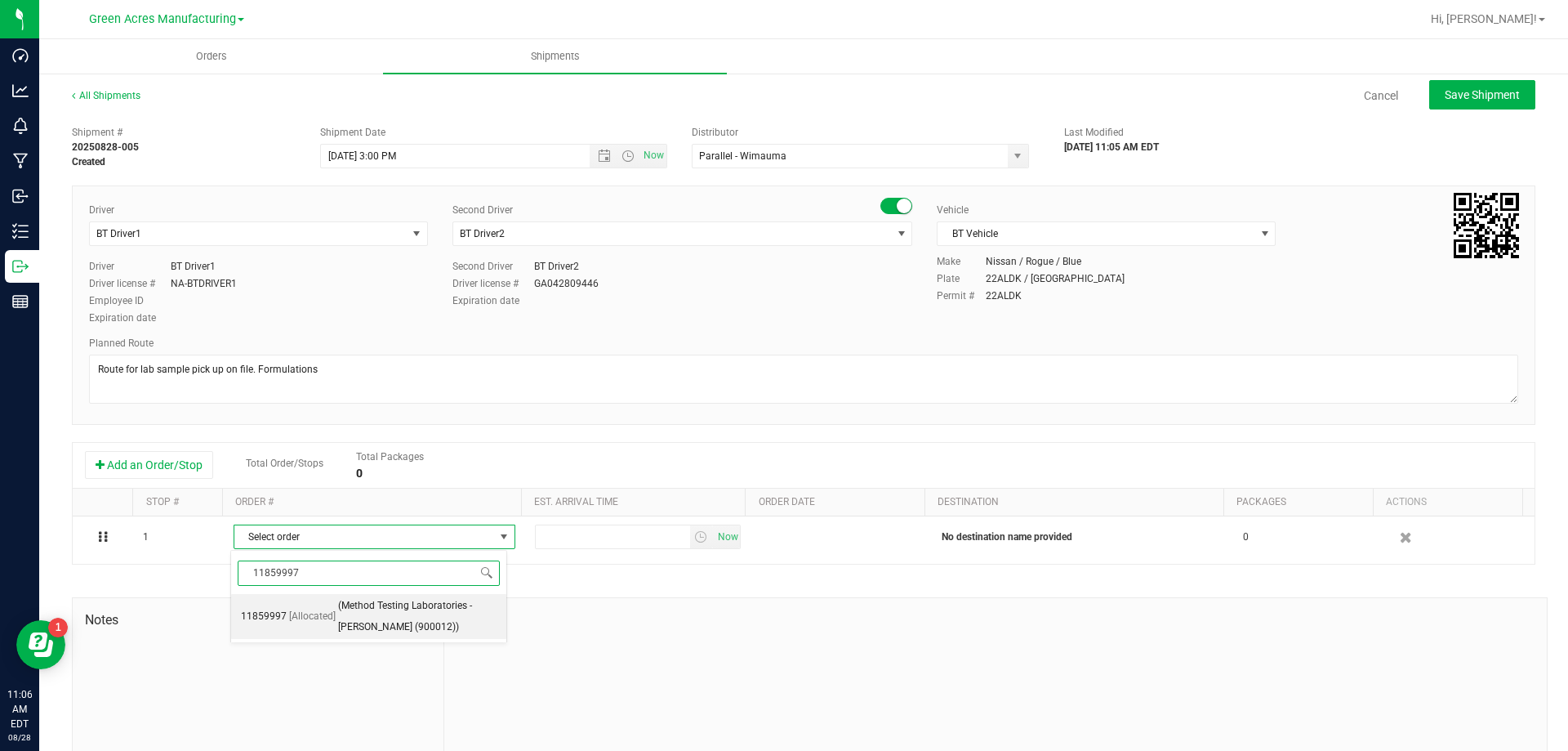
click at [345, 607] on span "(Method Testing Laboratories - [PERSON_NAME] (900012))" at bounding box center [417, 616] width 158 height 41
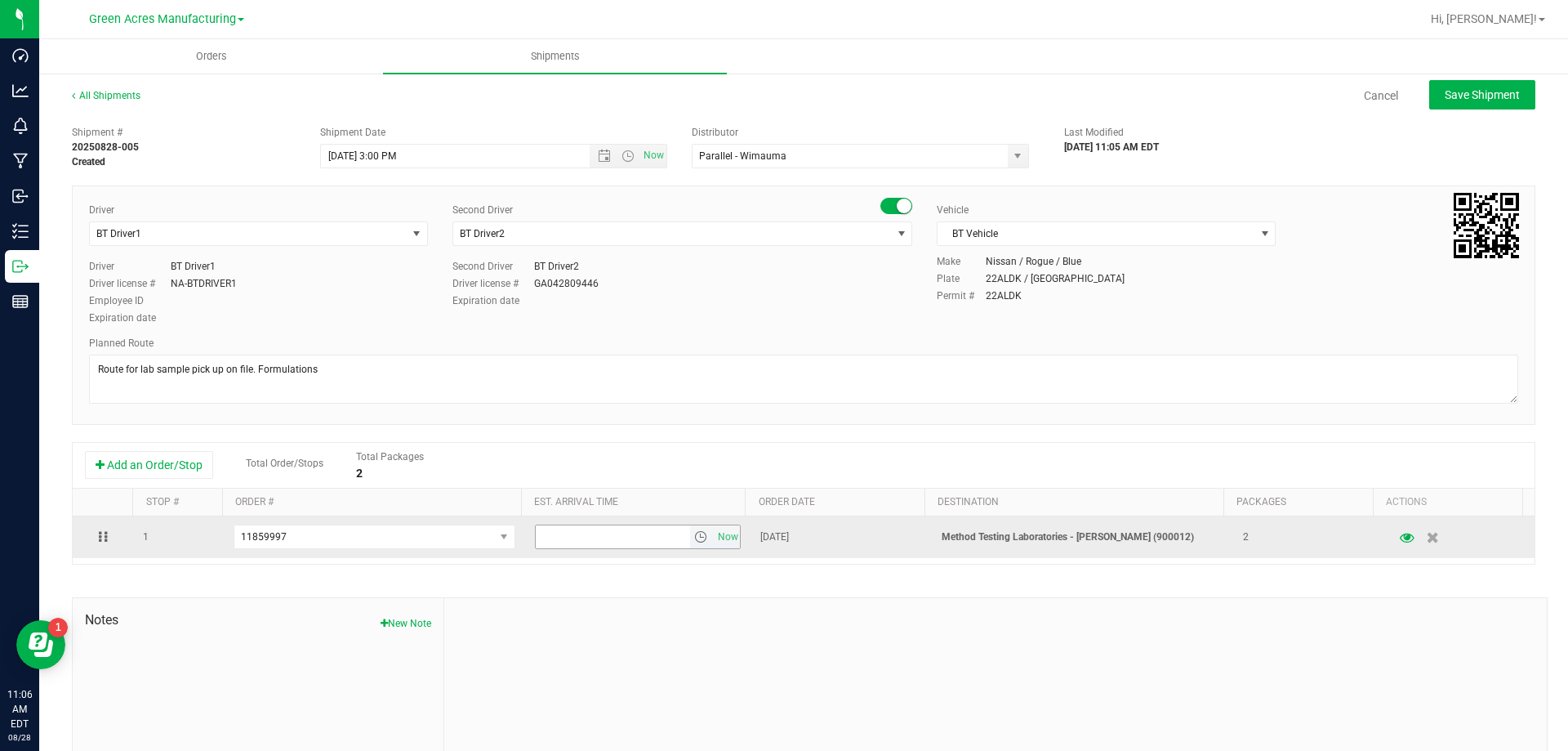
click at [694, 537] on span "select" at bounding box center [701, 536] width 13 height 13
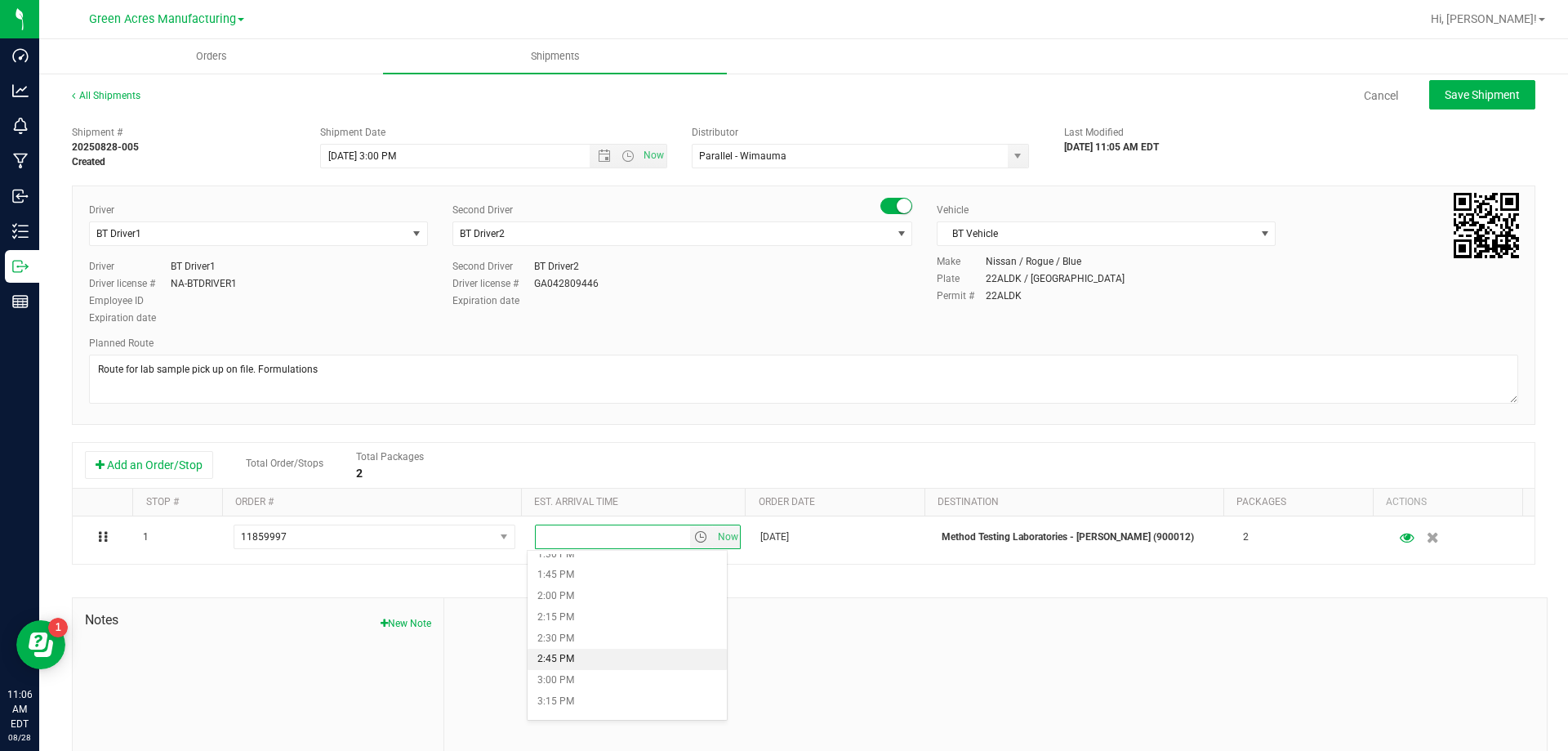
scroll to position [1225, 0]
click at [624, 685] on li "4:00 PM" at bounding box center [627, 683] width 199 height 21
click at [1470, 99] on span "Save Shipment" at bounding box center [1482, 95] width 75 height 13
type input "[DATE] 7:00 PM"
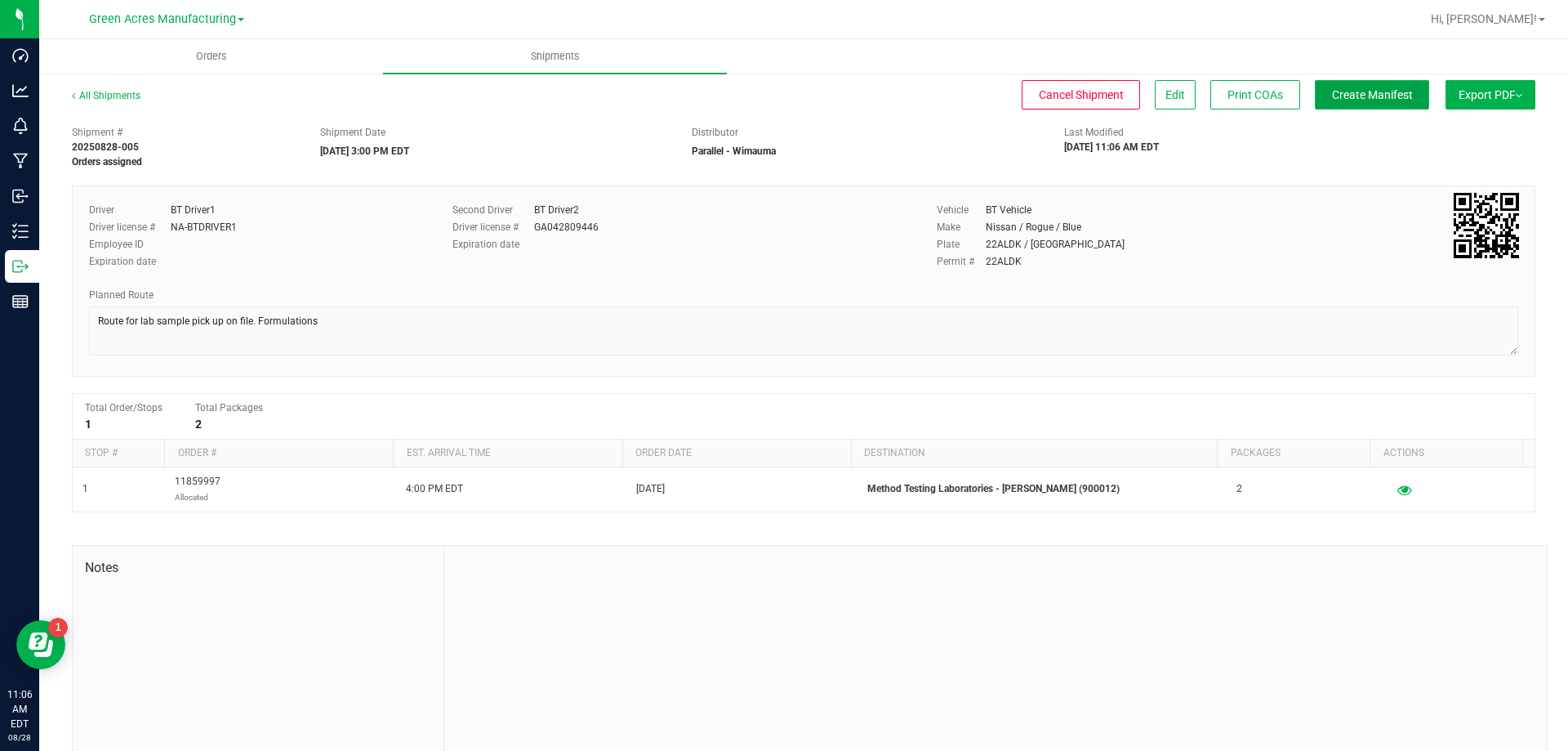
click at [1339, 102] on span "Create Manifest" at bounding box center [1373, 95] width 80 height 13
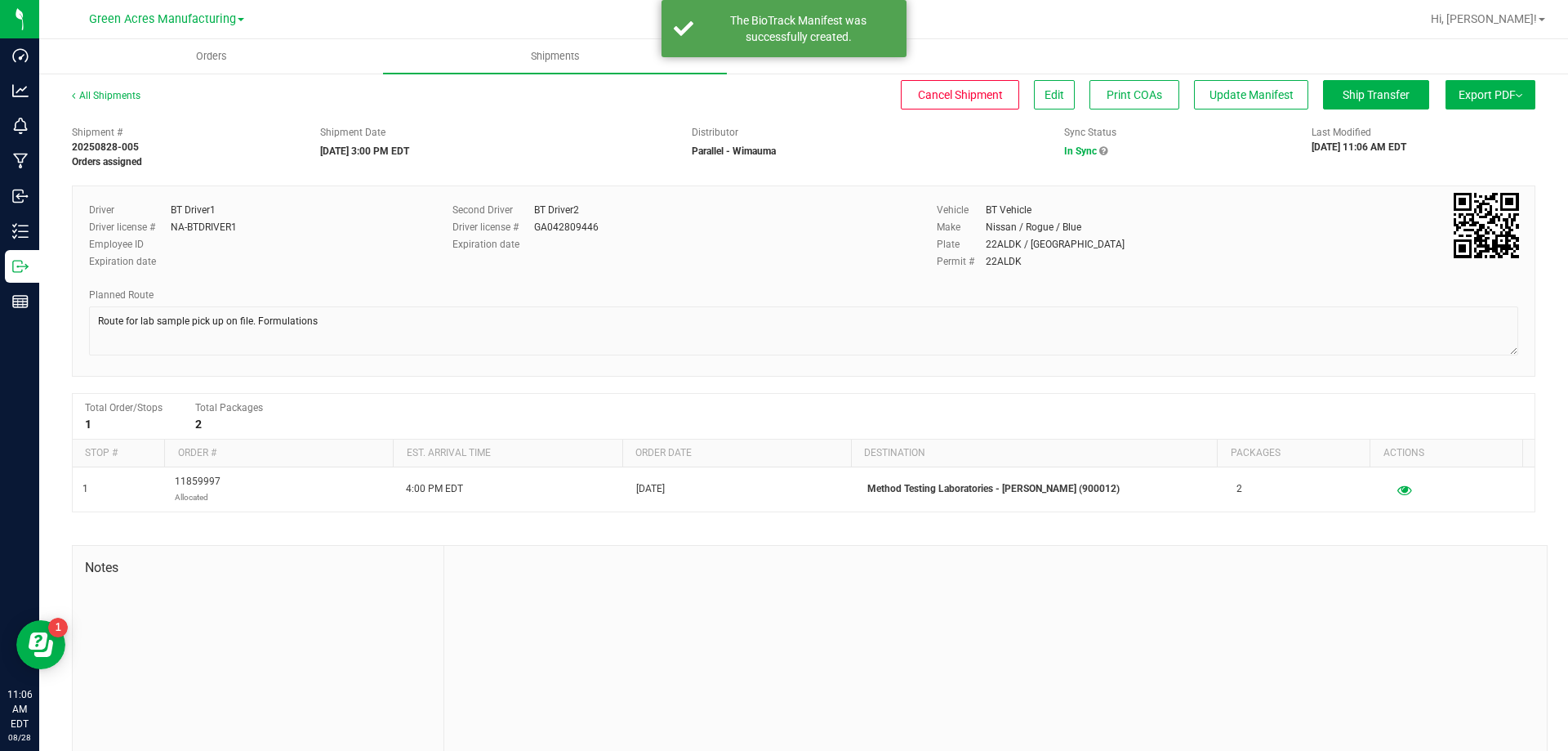
click at [1480, 91] on span "Export PDF" at bounding box center [1490, 95] width 64 height 13
click at [1462, 123] on li "Manifest by Package ID" at bounding box center [1486, 131] width 165 height 25
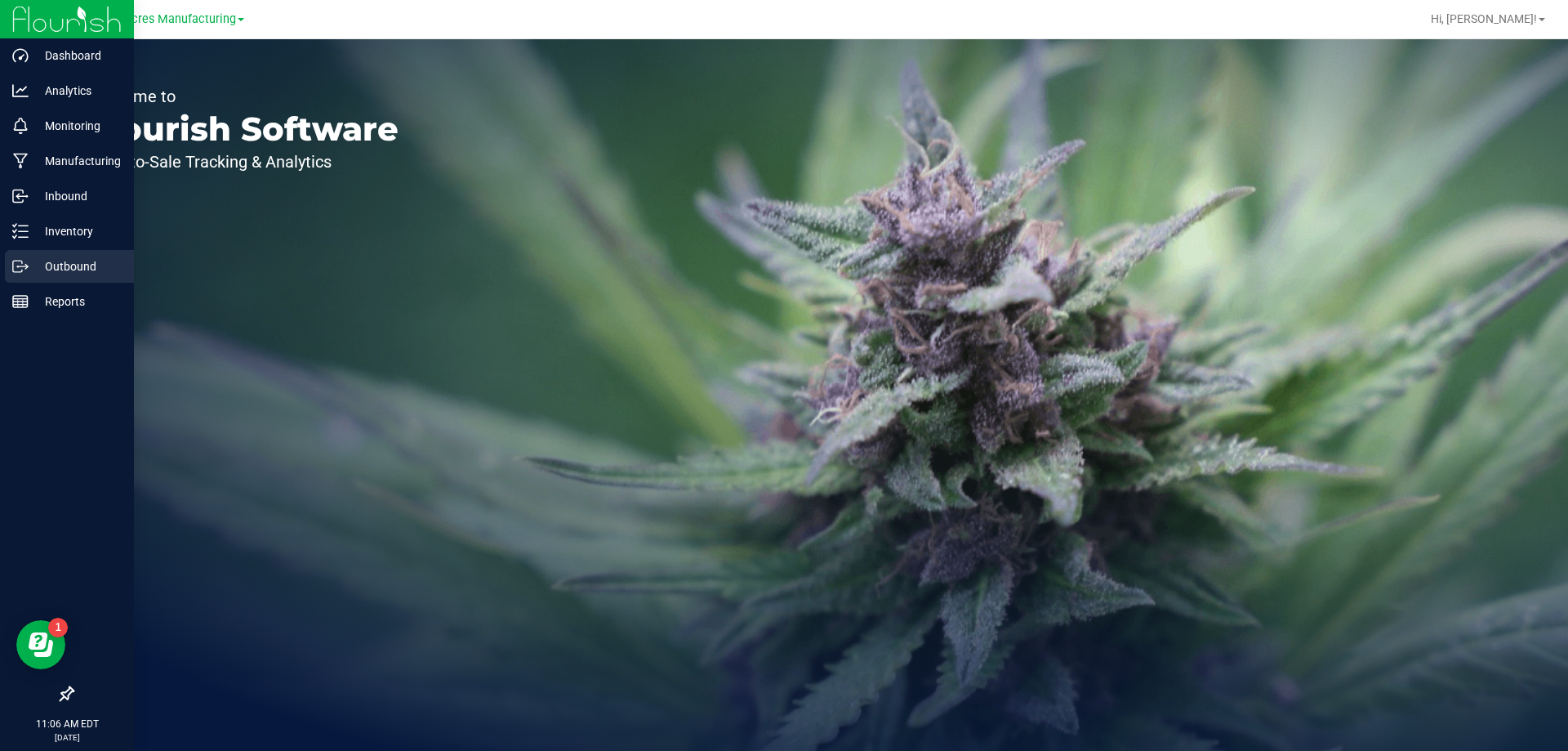
click at [56, 265] on p "Outbound" at bounding box center [78, 266] width 98 height 19
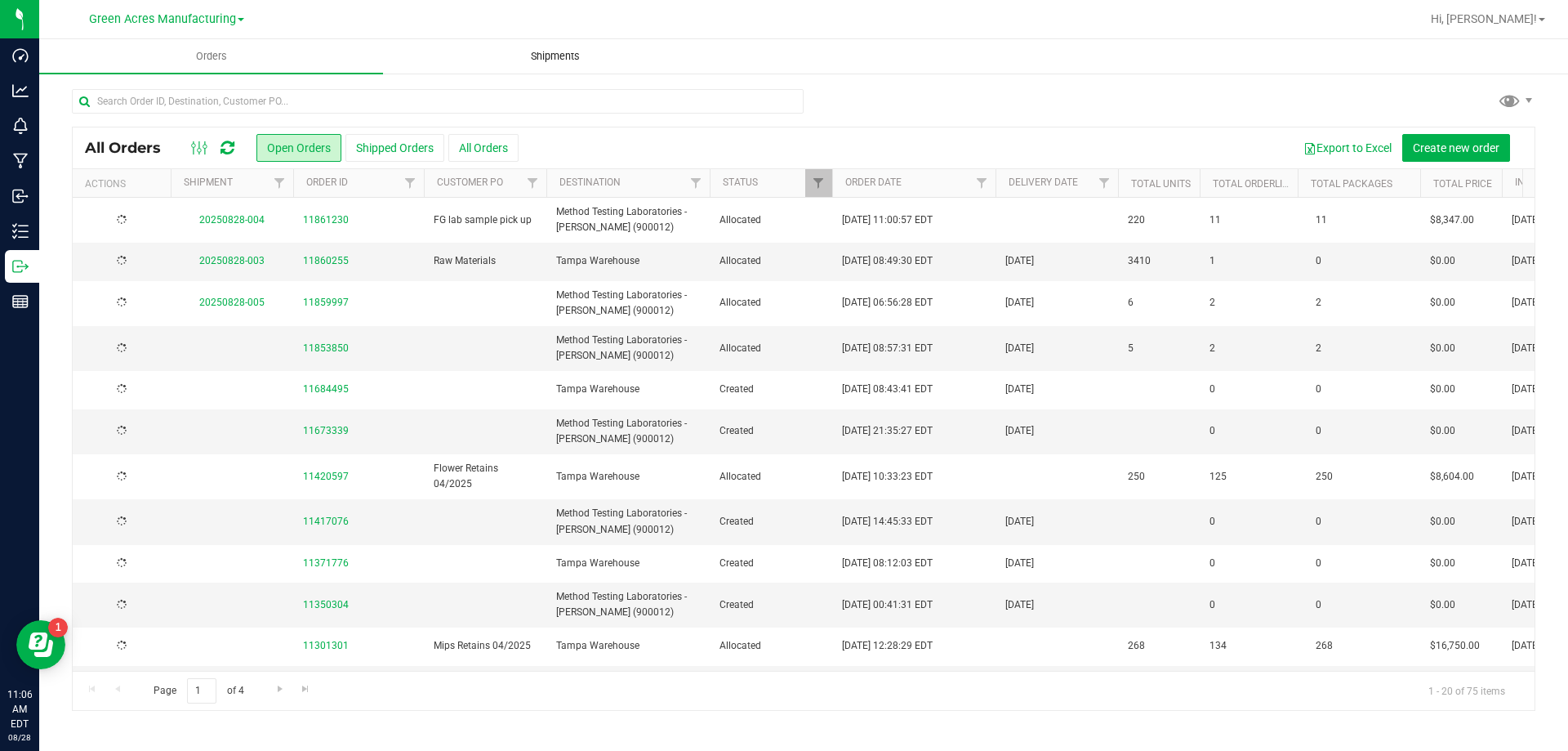
click at [557, 57] on span "Shipments" at bounding box center [555, 56] width 93 height 14
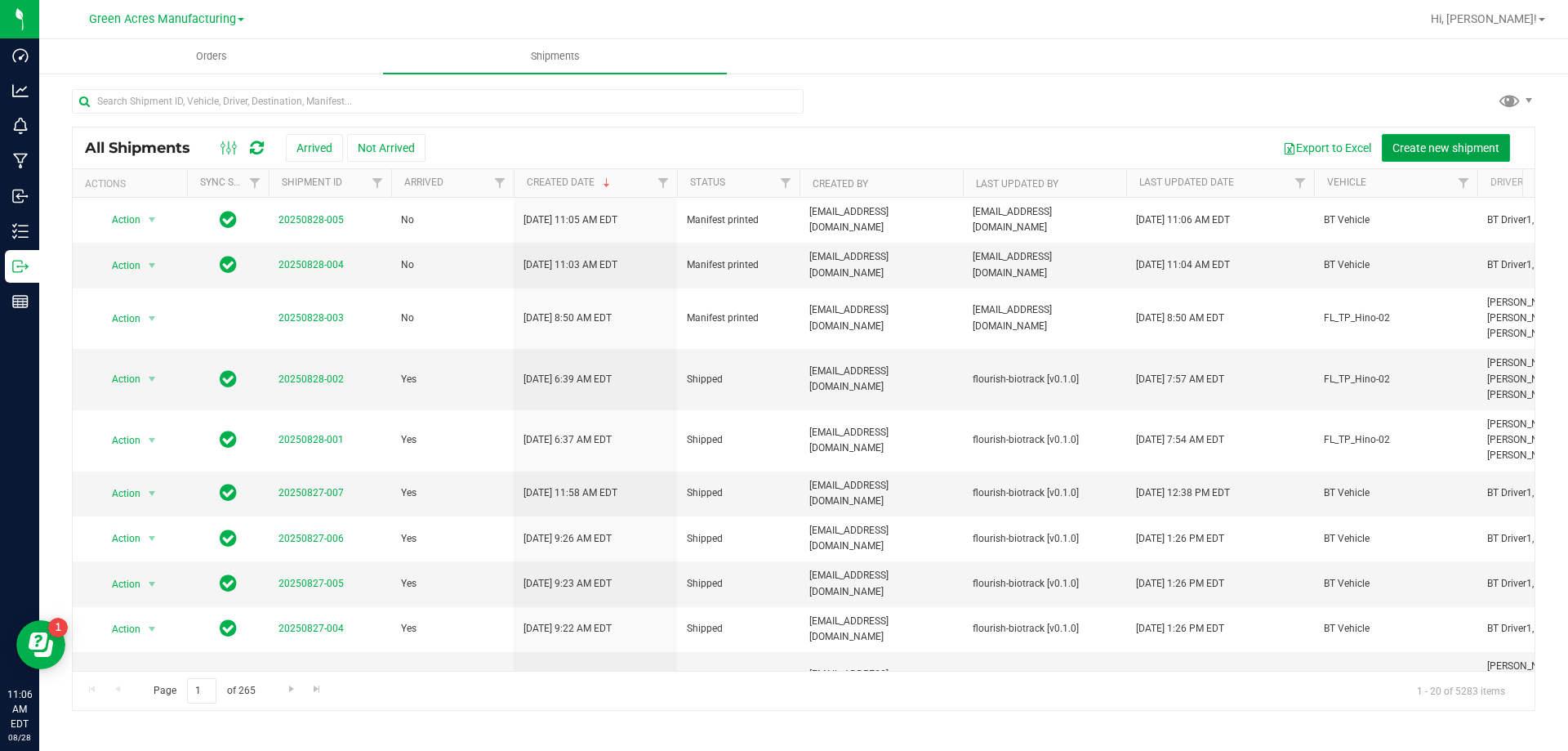
click at [1443, 146] on span "Create new shipment" at bounding box center [1446, 148] width 107 height 13
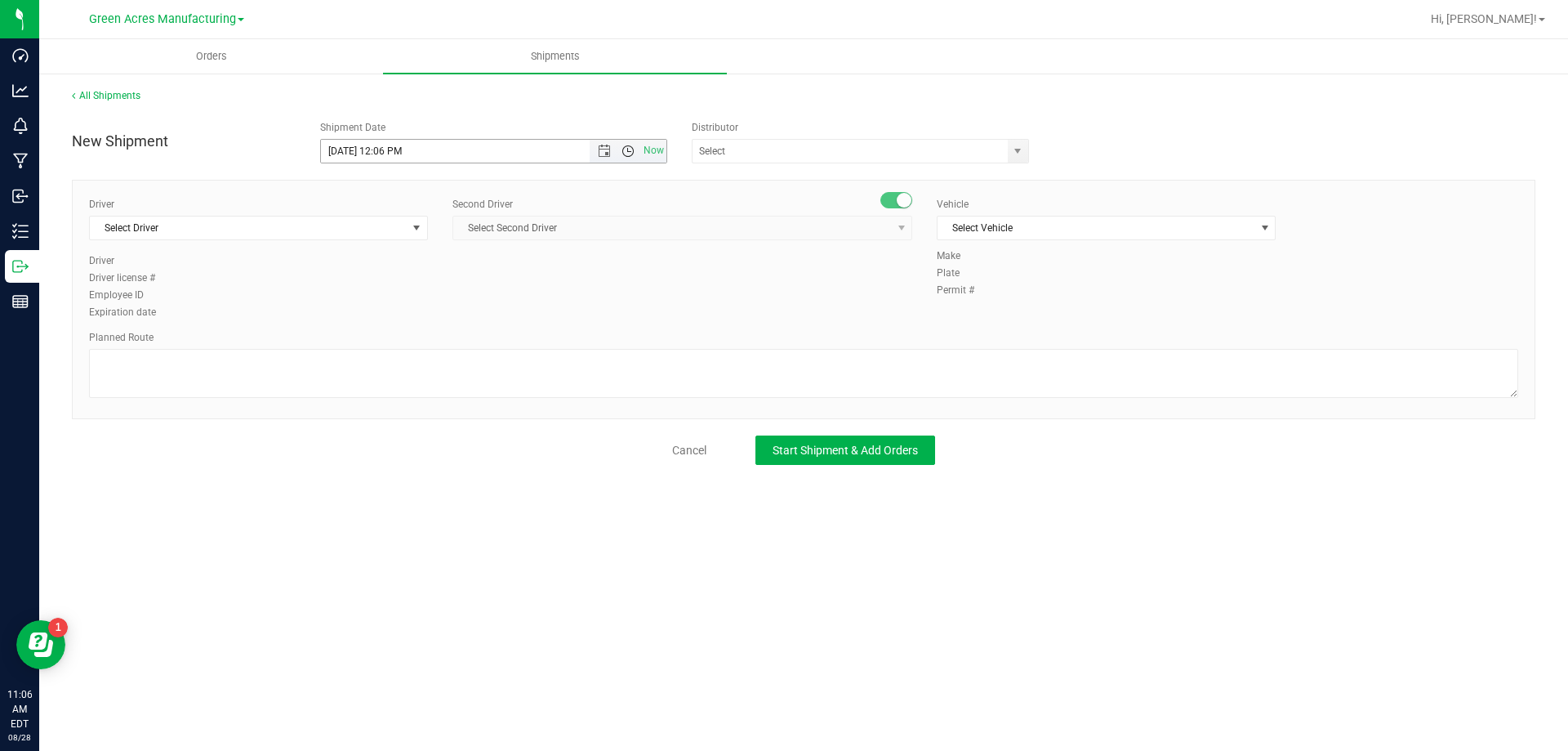
click at [628, 152] on span "Open the time view" at bounding box center [628, 151] width 13 height 13
click at [420, 315] on li "3:00 PM" at bounding box center [493, 318] width 345 height 21
type input "[DATE] 3:00 PM"
click at [753, 150] on input "text" at bounding box center [845, 151] width 306 height 23
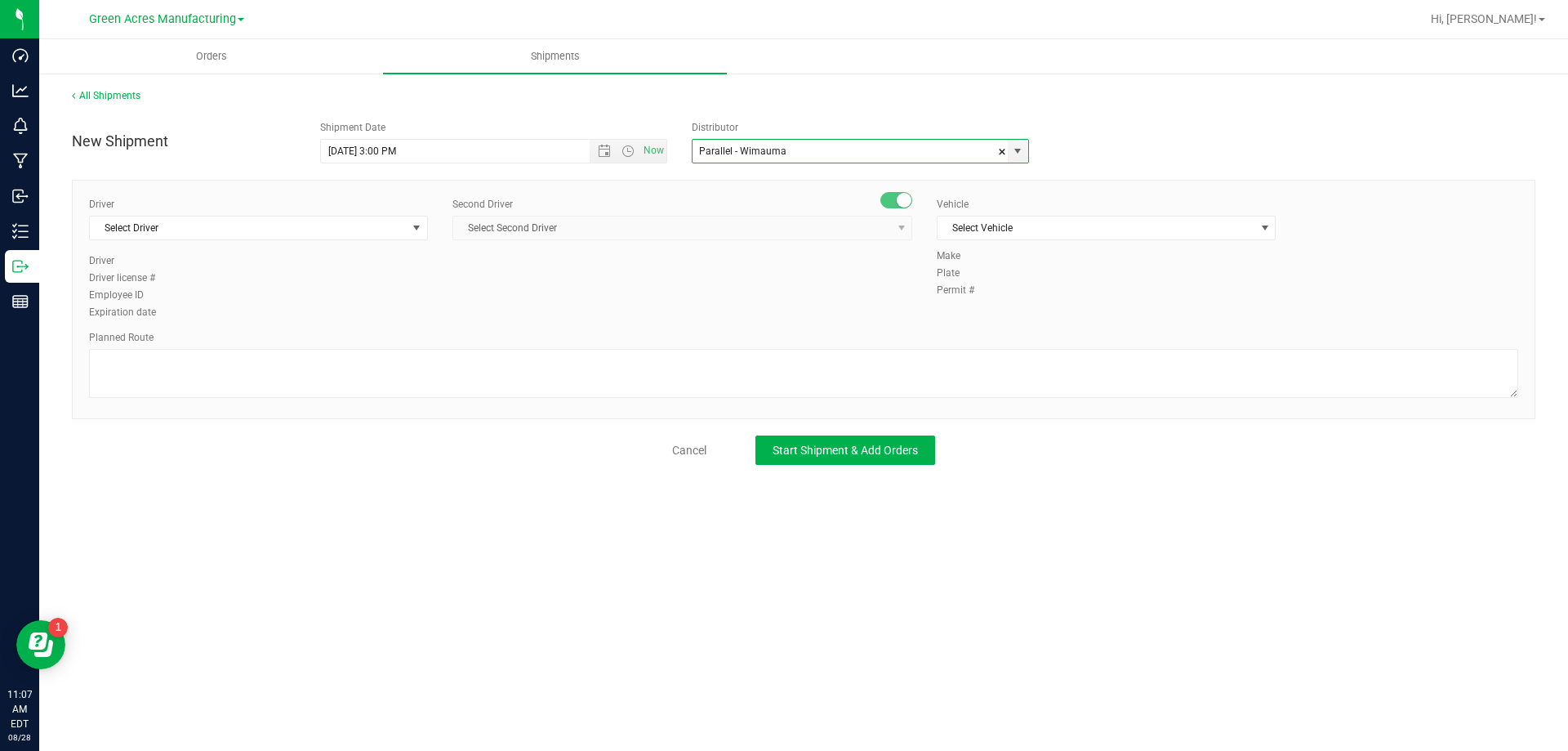
type input "Parallel - Wimauma"
click at [359, 252] on div "Driver Select Driver Select Driver Ian Albritton - 100006559 LOGAN ALLEN - 1000…" at bounding box center [259, 225] width 339 height 57
click at [376, 237] on span "Select Driver" at bounding box center [248, 228] width 317 height 23
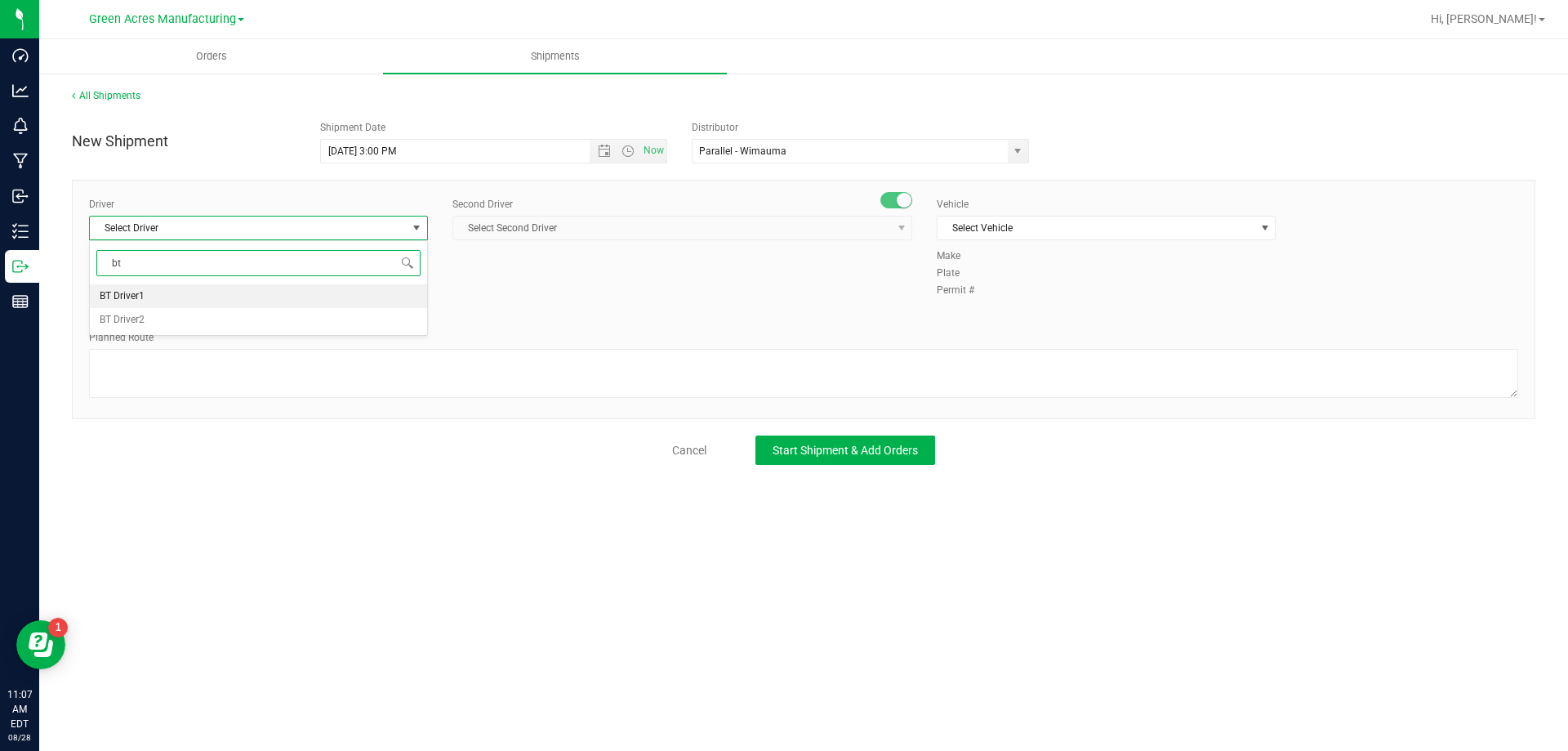
click at [341, 291] on li "BT Driver1" at bounding box center [259, 297] width 337 height 25
type input "bt"
click at [488, 240] on div "Second Driver Select Second Driver Select Second Driver Ian Albritton - 1000065…" at bounding box center [682, 225] width 460 height 57
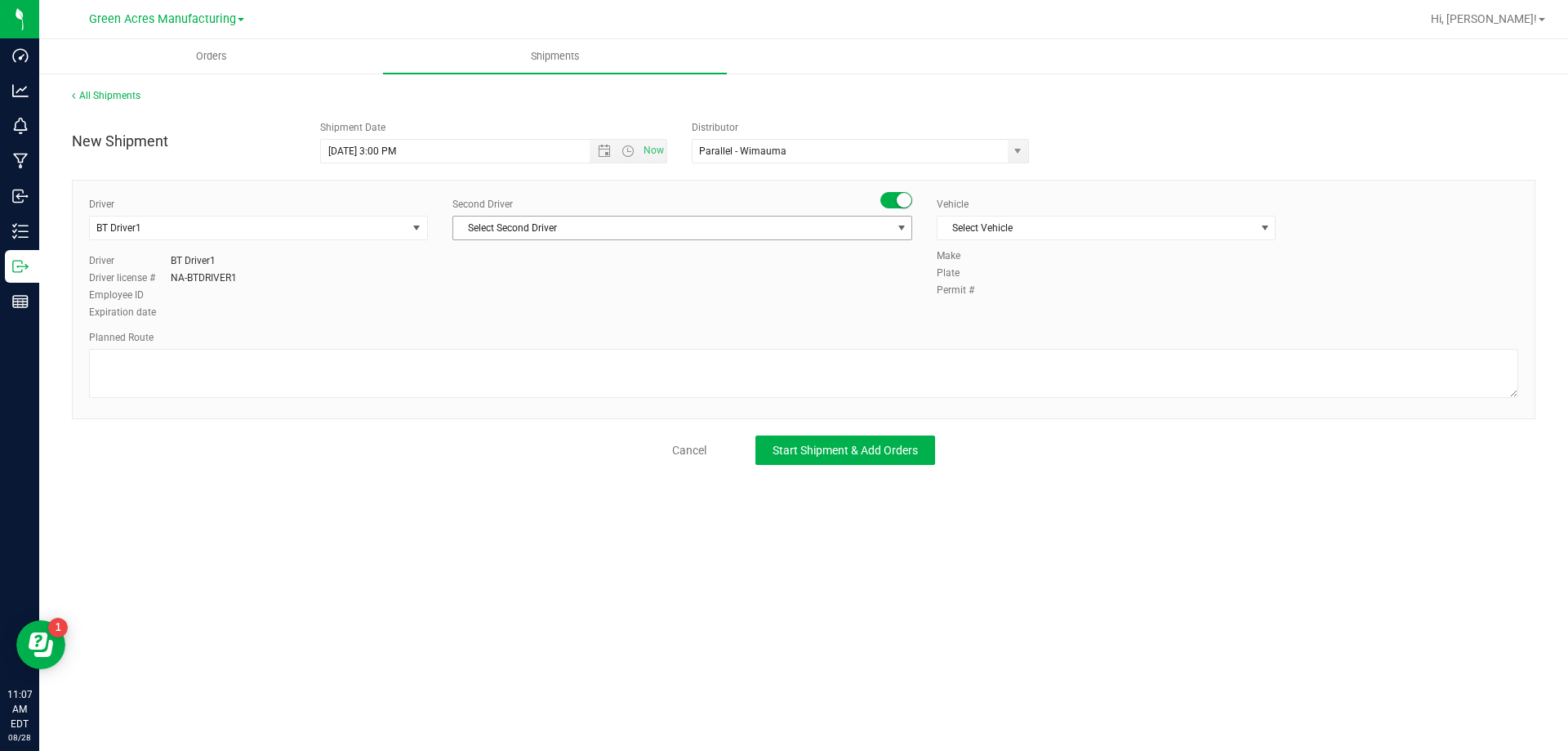
click at [497, 236] on span "Select Second Driver" at bounding box center [671, 228] width 438 height 23
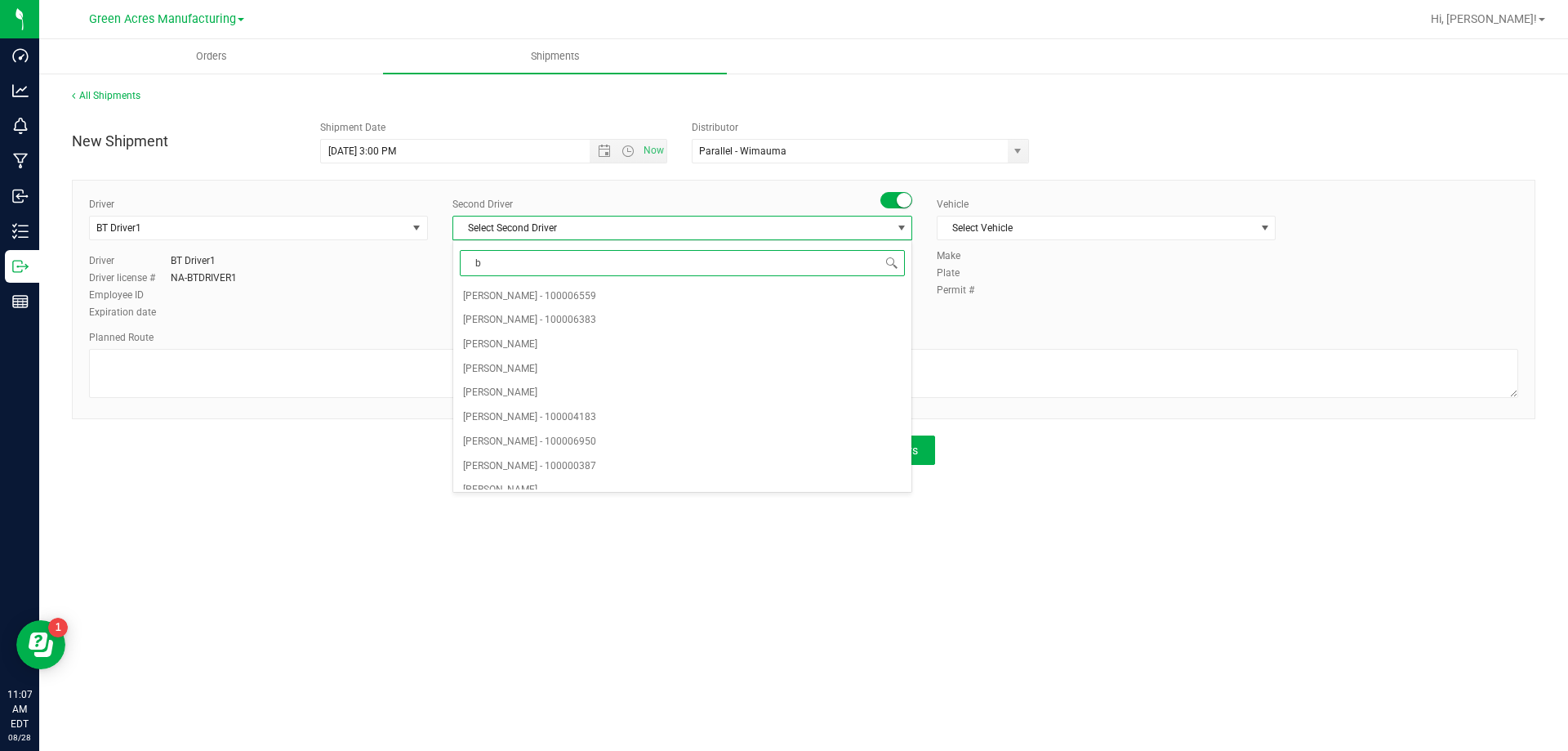
type input "bt"
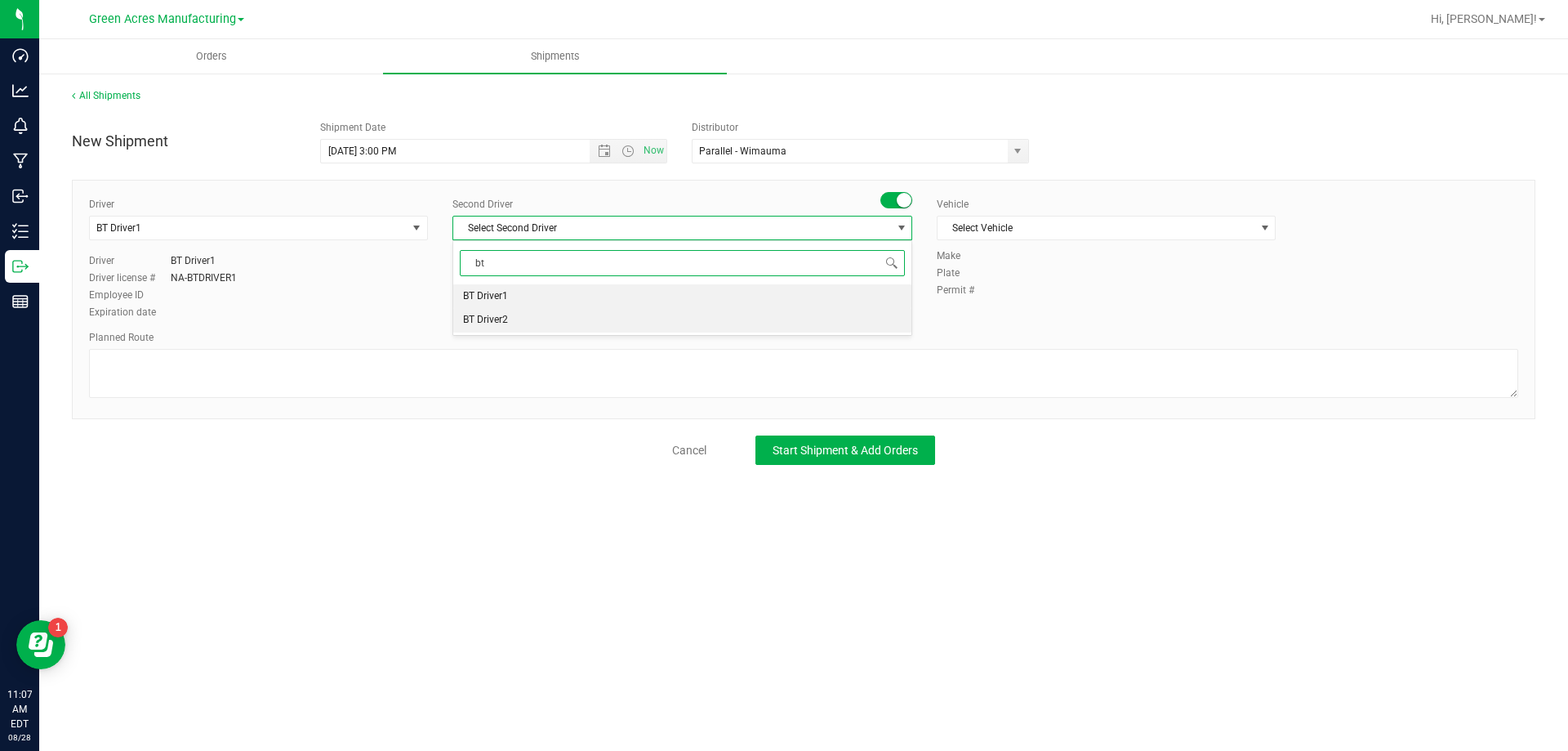
click at [493, 315] on span "BT Driver2" at bounding box center [486, 320] width 45 height 21
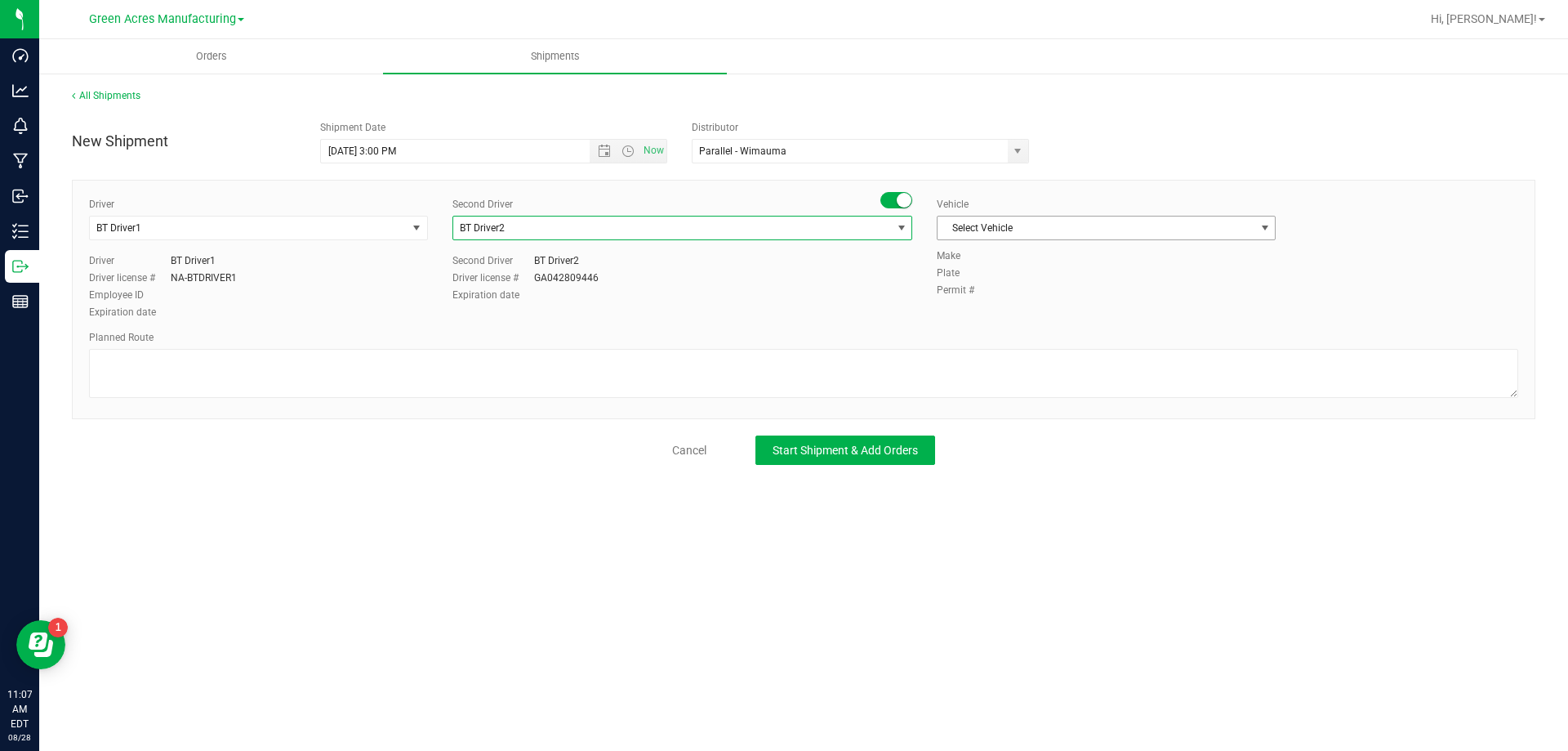
click at [1162, 236] on span "Select Vehicle" at bounding box center [1096, 228] width 317 height 23
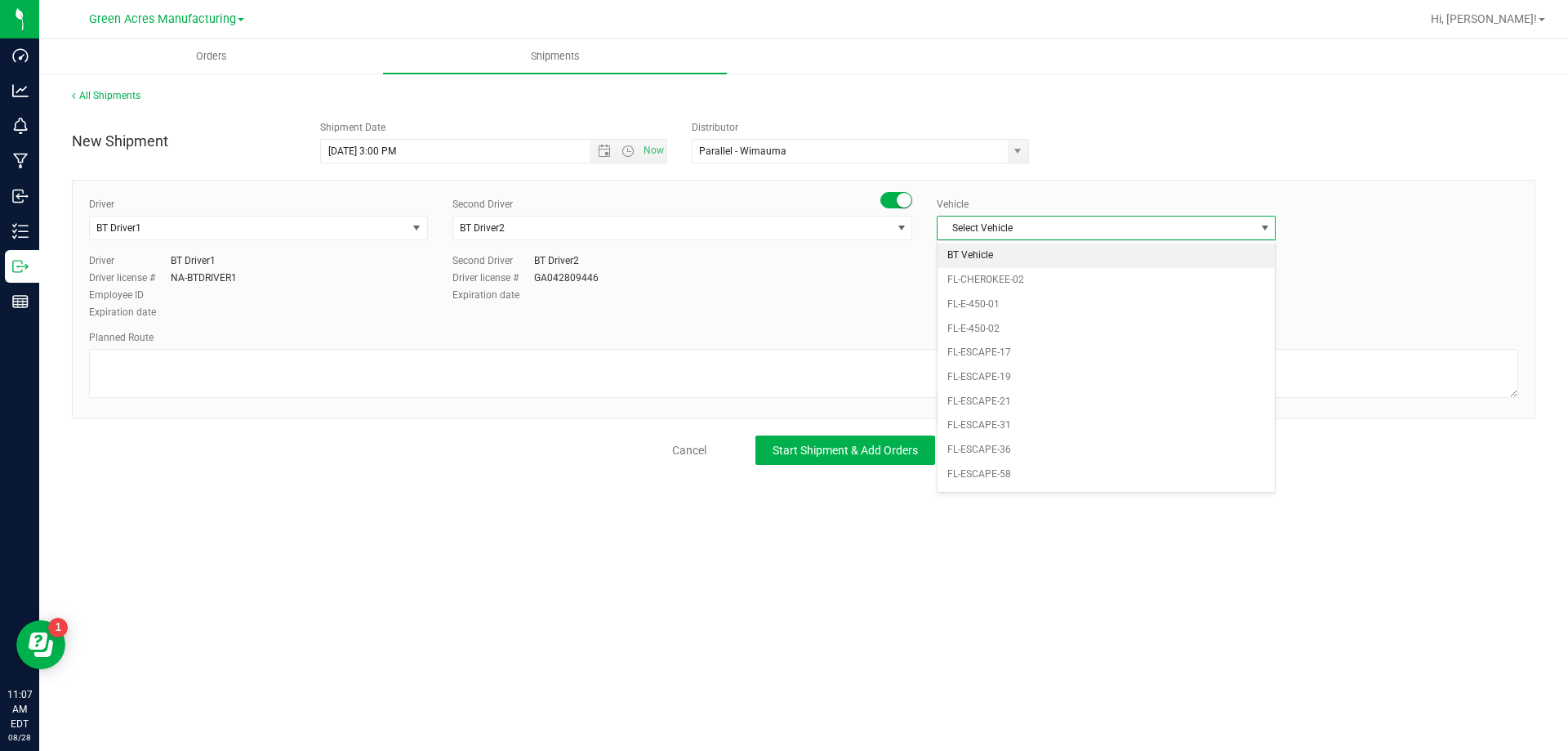
click at [1134, 262] on li "BT Vehicle" at bounding box center [1106, 256] width 337 height 25
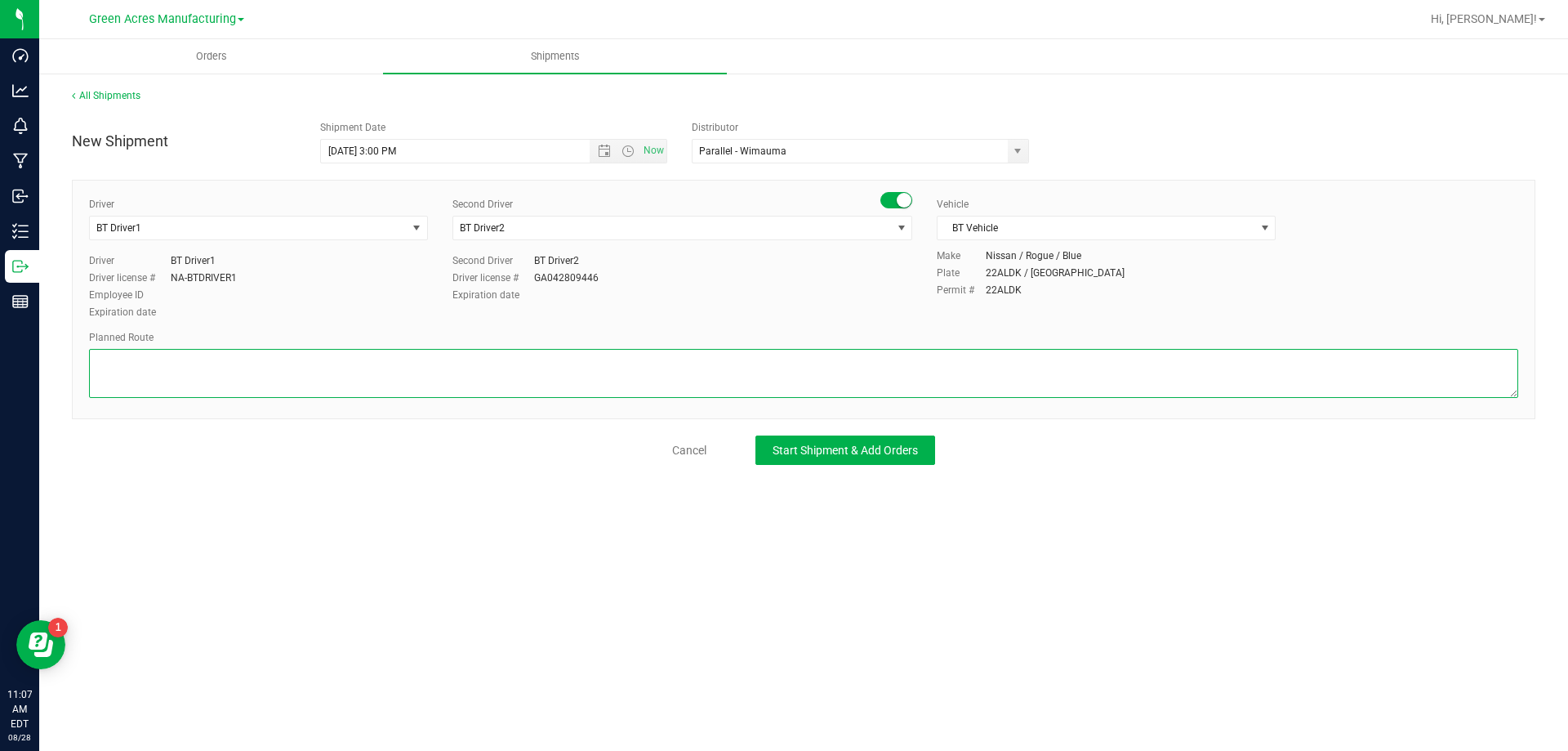
click at [973, 370] on textarea at bounding box center [804, 373] width 1429 height 49
type textarea "Route for lab sample pick up on file. Extractions."
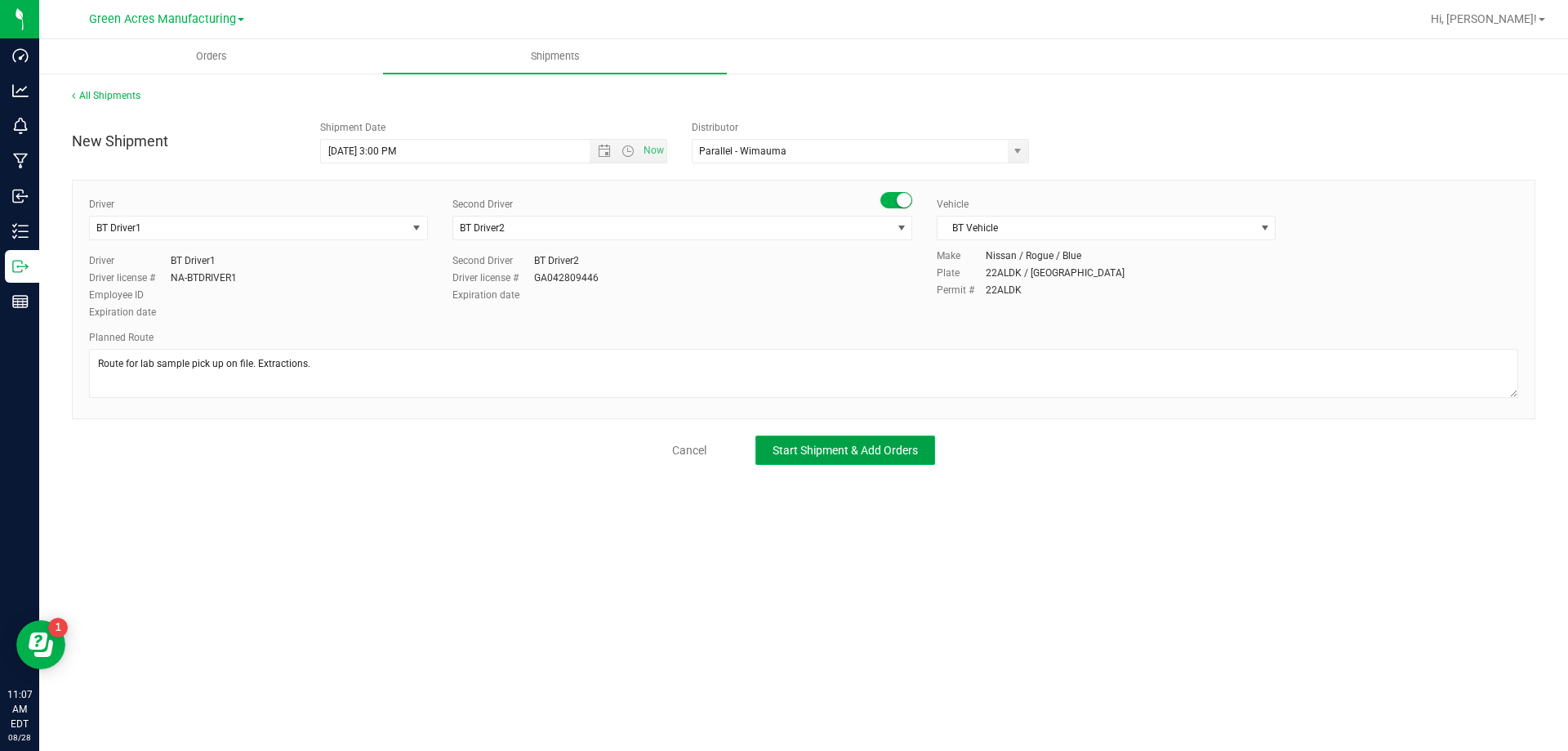
click at [808, 464] on button "Start Shipment & Add Orders" at bounding box center [846, 450] width 180 height 30
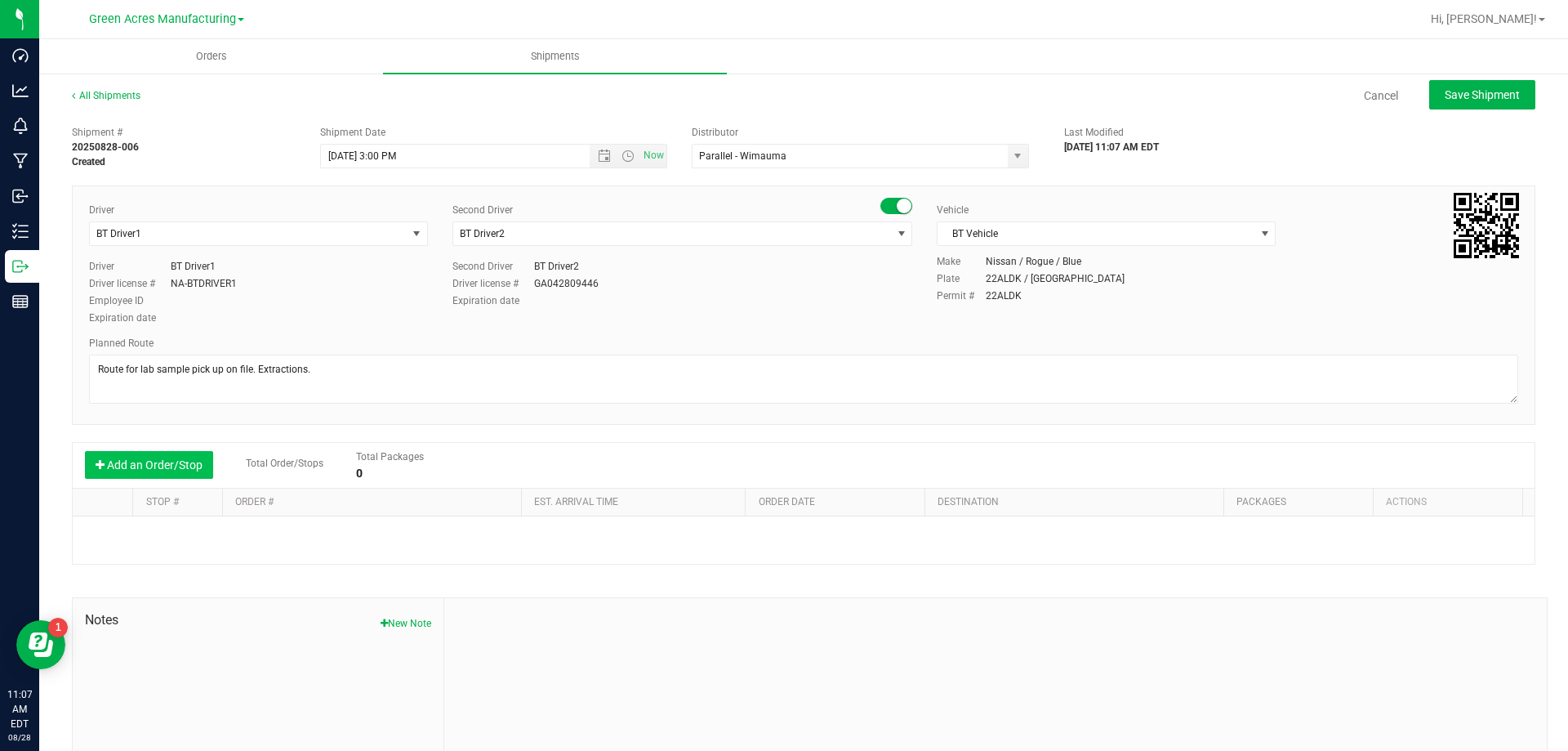
click at [183, 476] on button "Add an Order/Stop" at bounding box center [149, 465] width 128 height 28
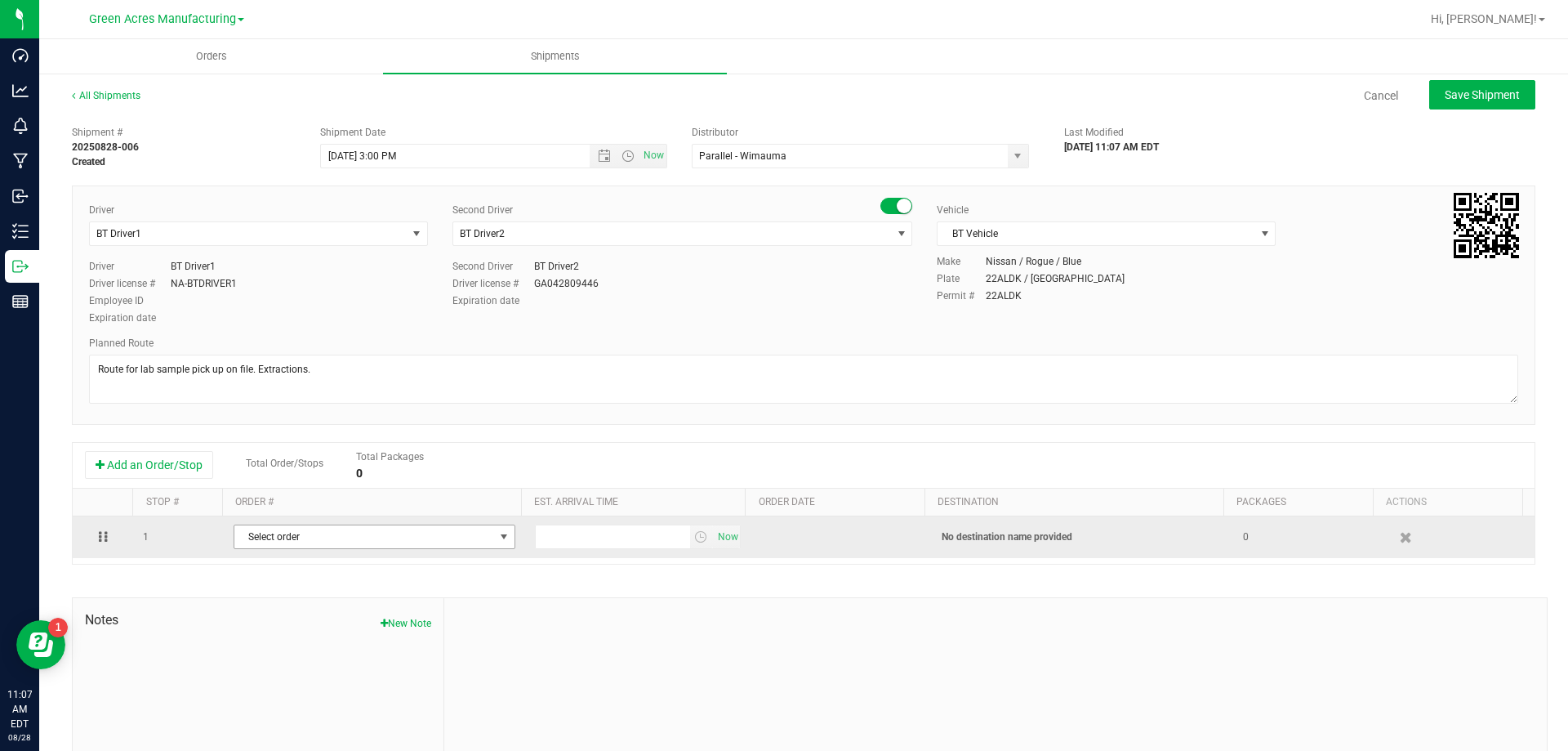
click at [277, 549] on span "Select order" at bounding box center [375, 536] width 282 height 25
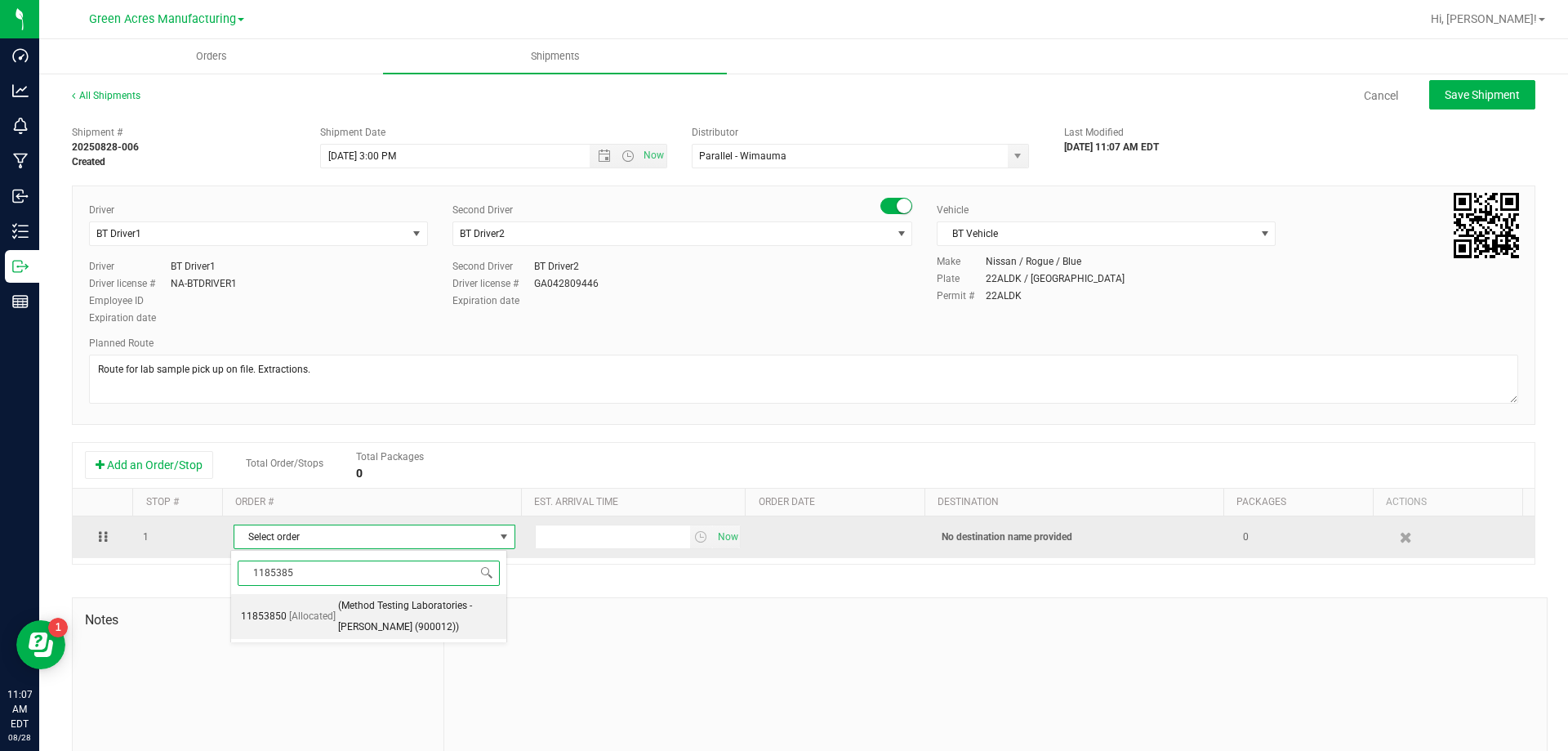
type input "11853850"
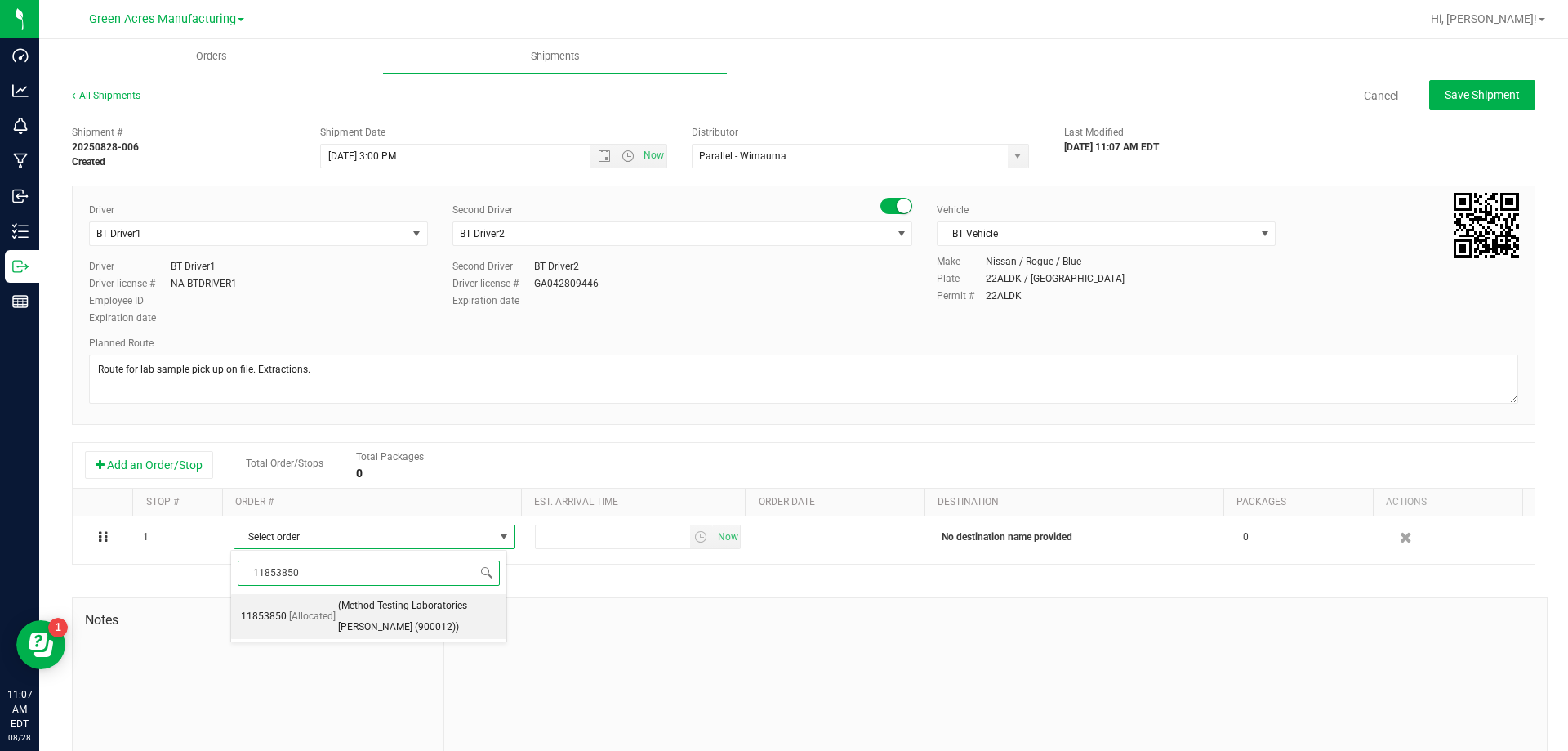
click at [363, 619] on span "(Method Testing Laboratories - [PERSON_NAME] (900012))" at bounding box center [417, 616] width 158 height 41
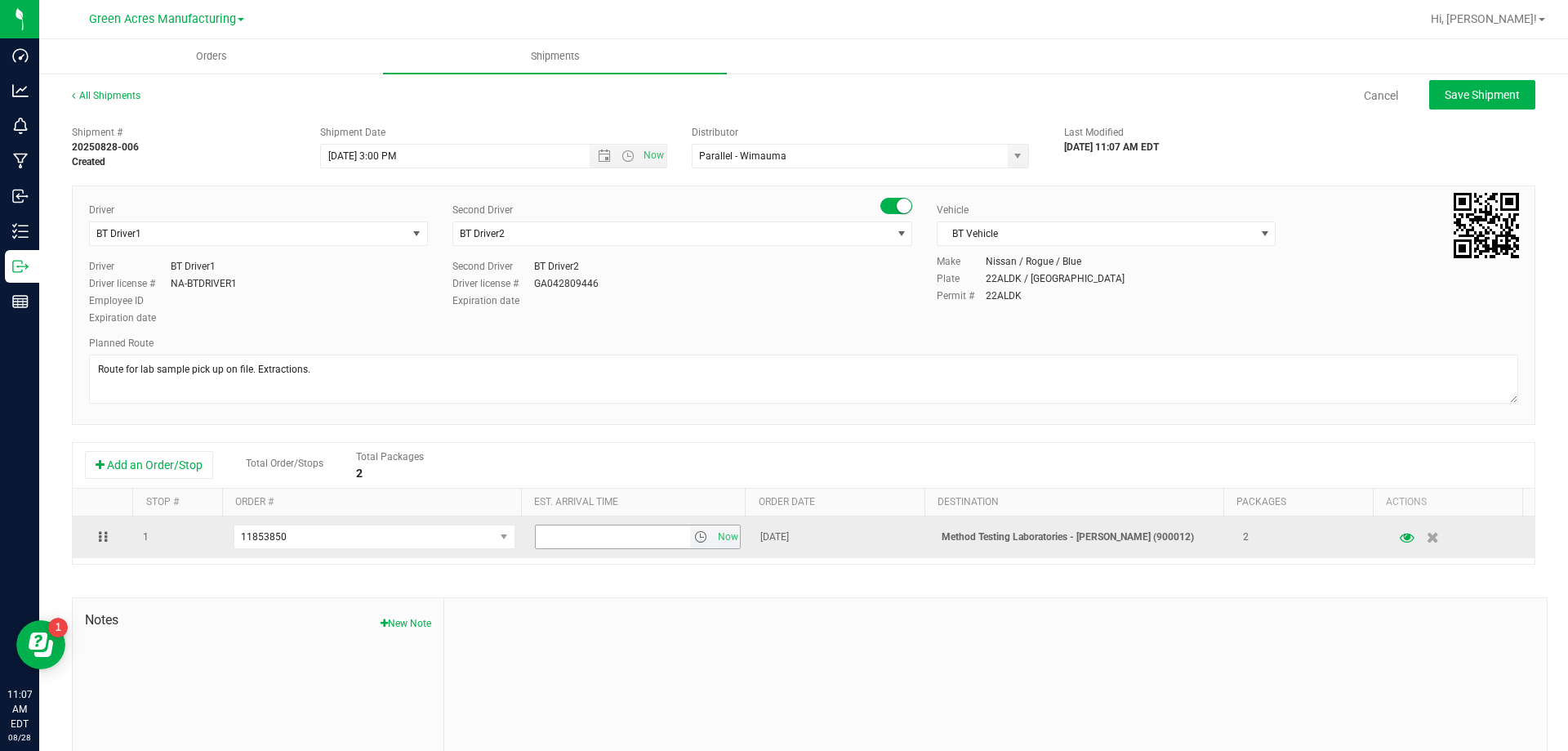
click at [691, 539] on span "select" at bounding box center [702, 536] width 24 height 23
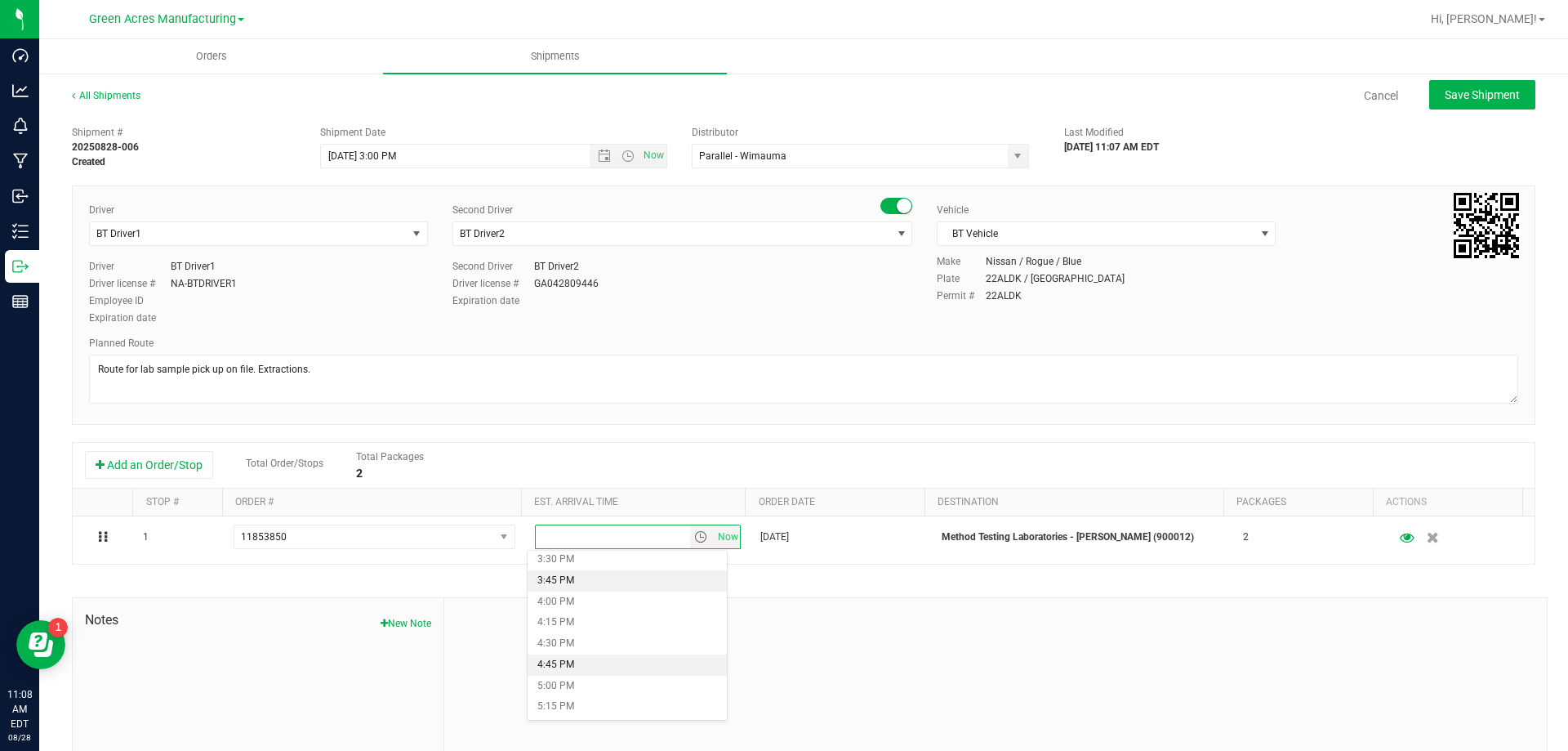
scroll to position [1307, 0]
click at [554, 610] on li "4:00 PM" at bounding box center [627, 602] width 199 height 21
click at [1478, 86] on button "Save Shipment" at bounding box center [1482, 95] width 106 height 30
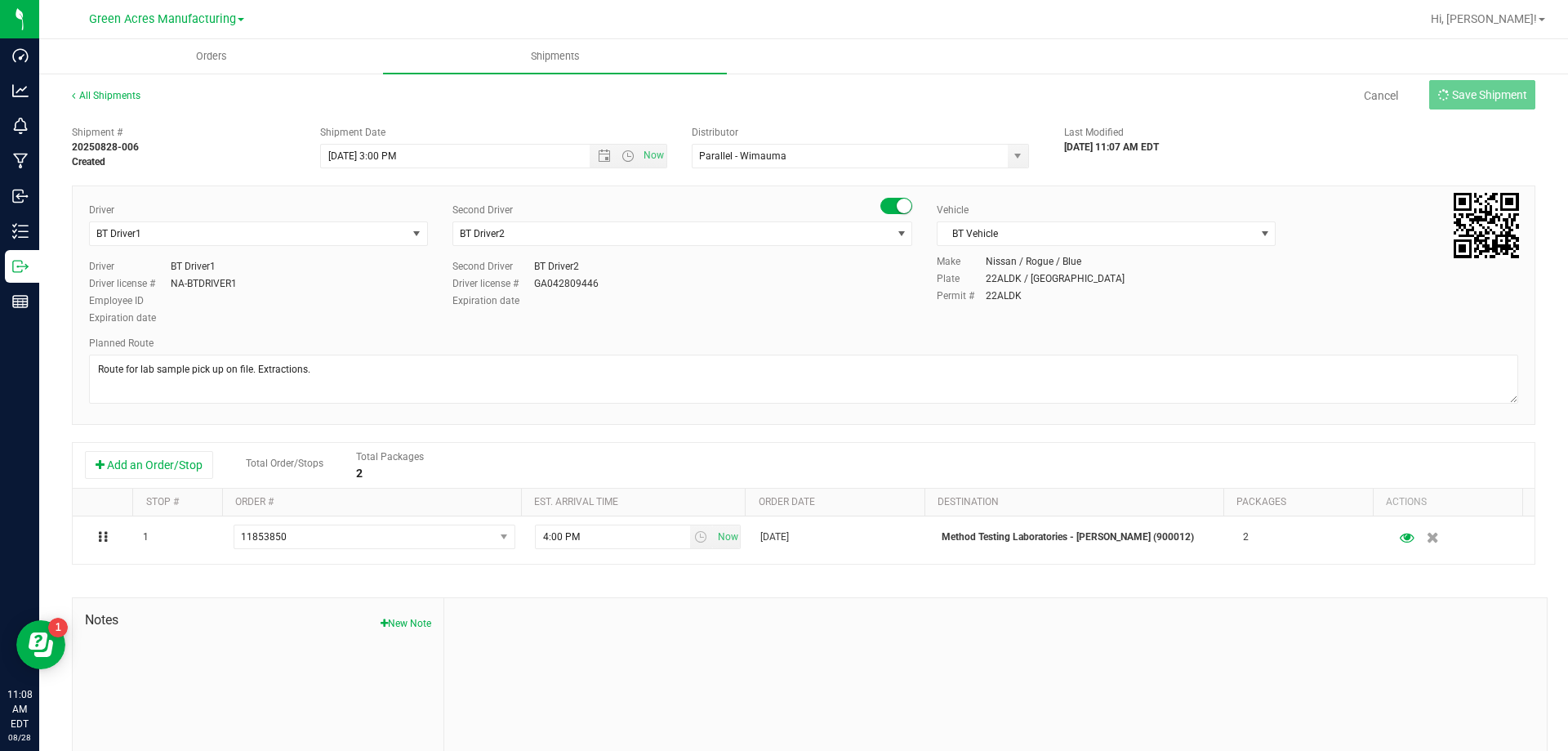
type input "[DATE] 7:00 PM"
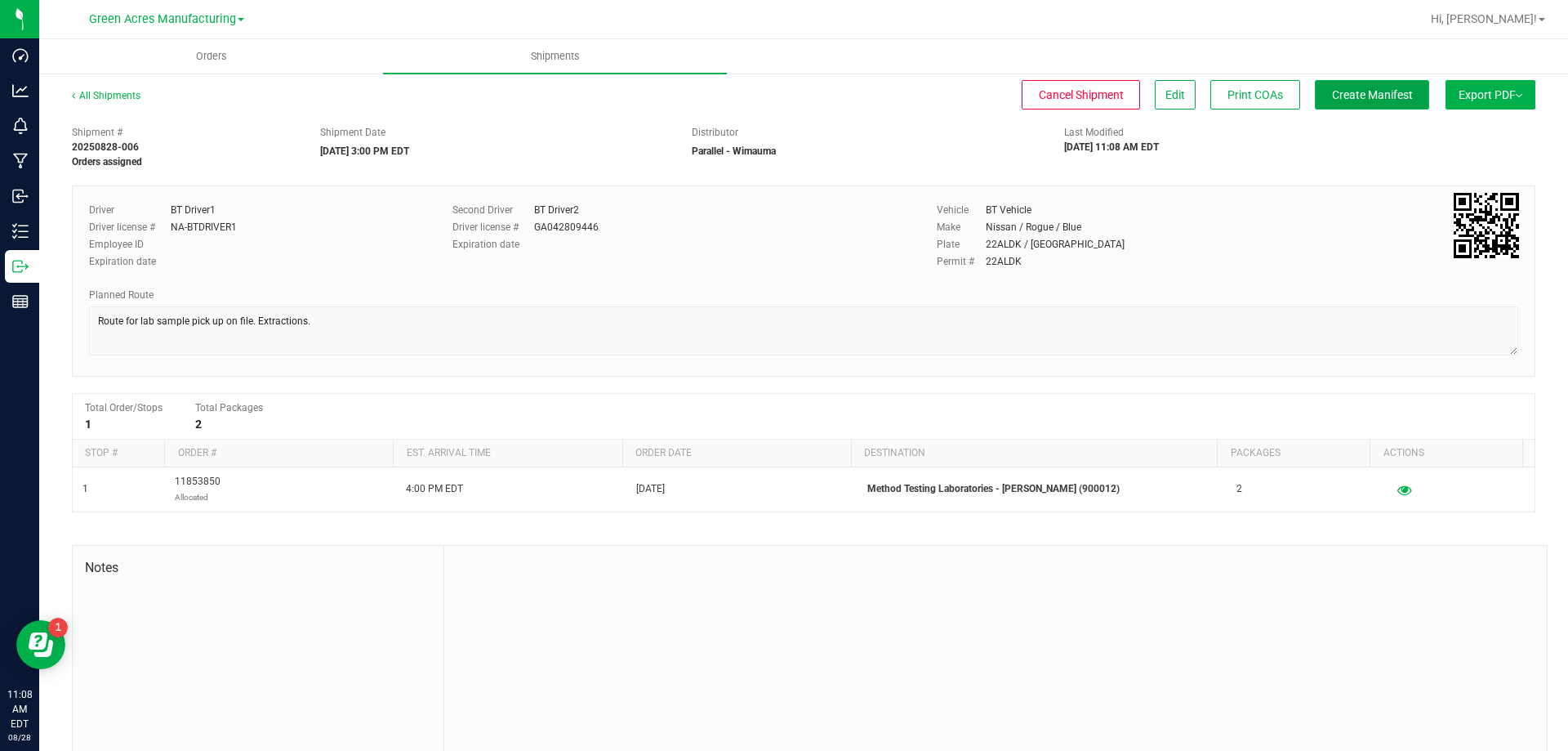
click at [1346, 86] on button "Create Manifest" at bounding box center [1372, 95] width 114 height 30
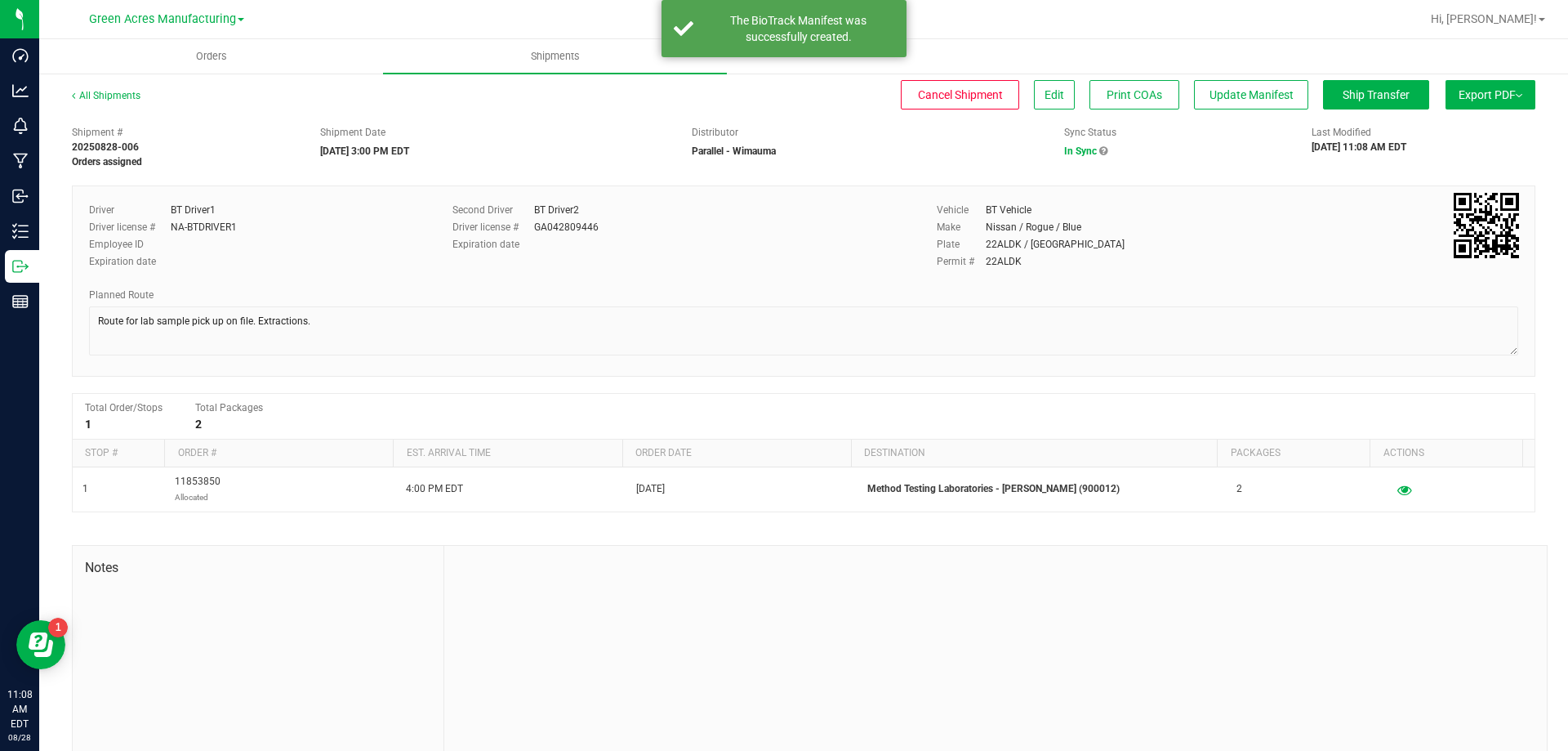
click at [1473, 82] on button "Export PDF" at bounding box center [1490, 95] width 90 height 30
click at [1455, 127] on span "Manifest by Package ID" at bounding box center [1466, 130] width 103 height 11
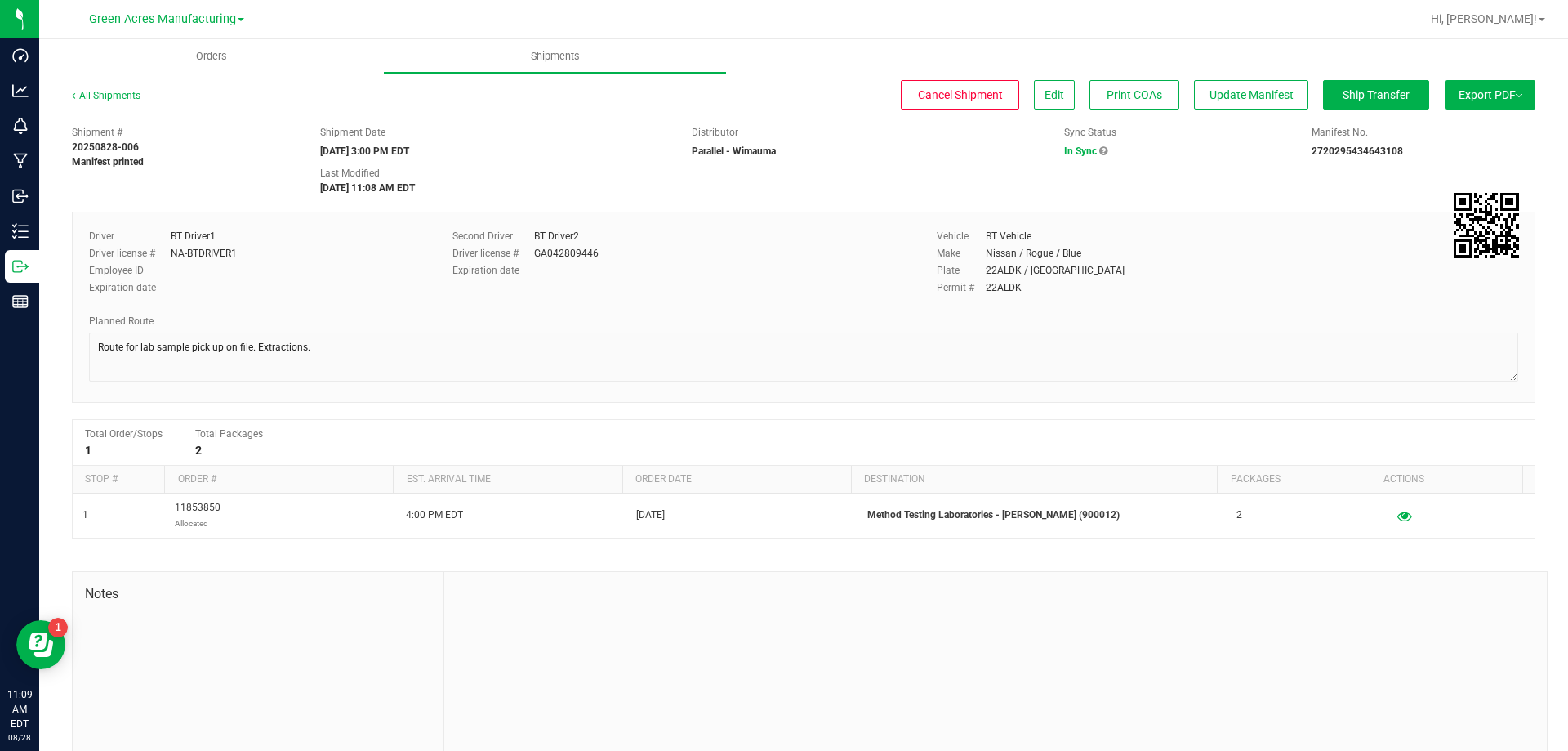
click at [1445, 99] on button "Export PDF" at bounding box center [1490, 95] width 90 height 30
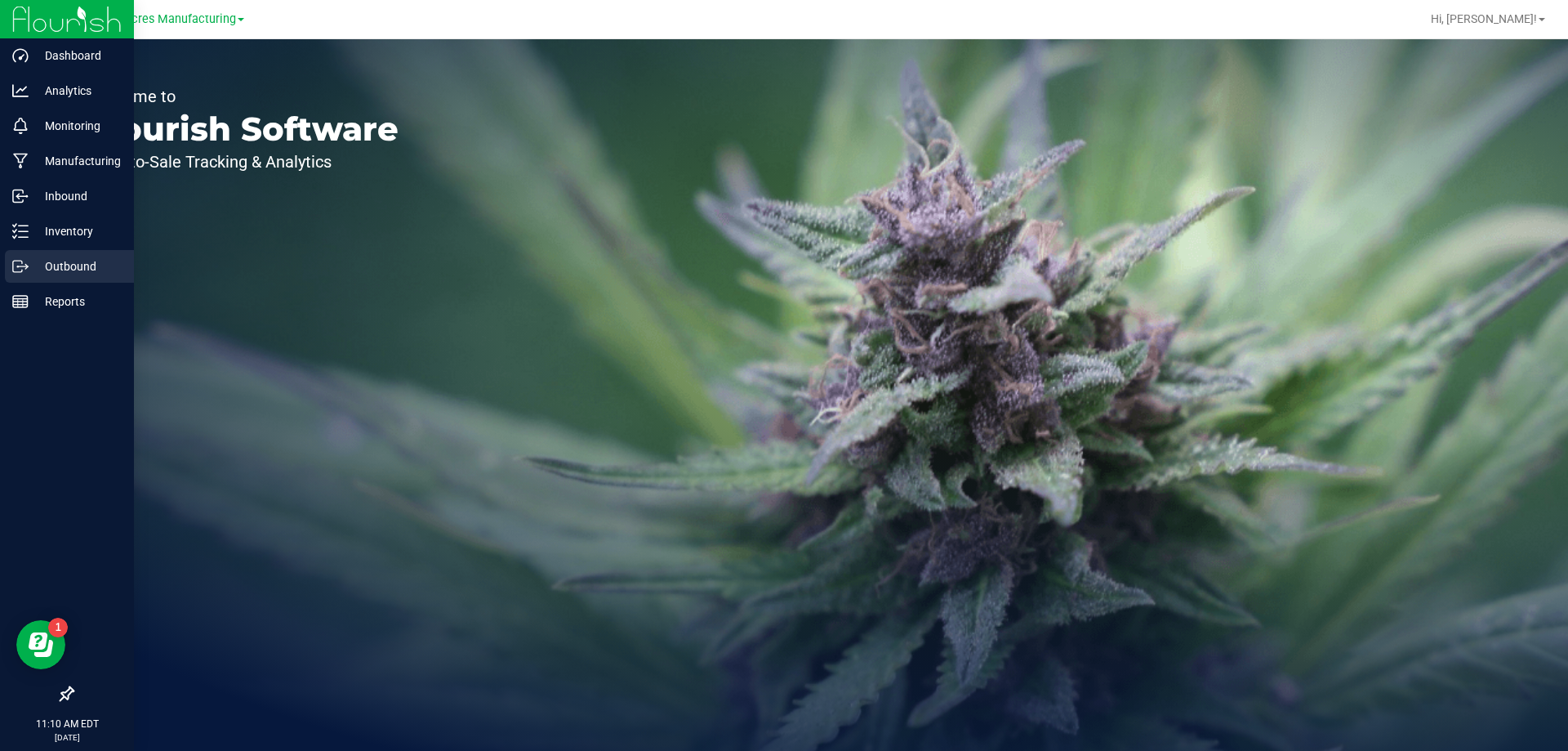
click at [48, 262] on p "Outbound" at bounding box center [78, 266] width 98 height 19
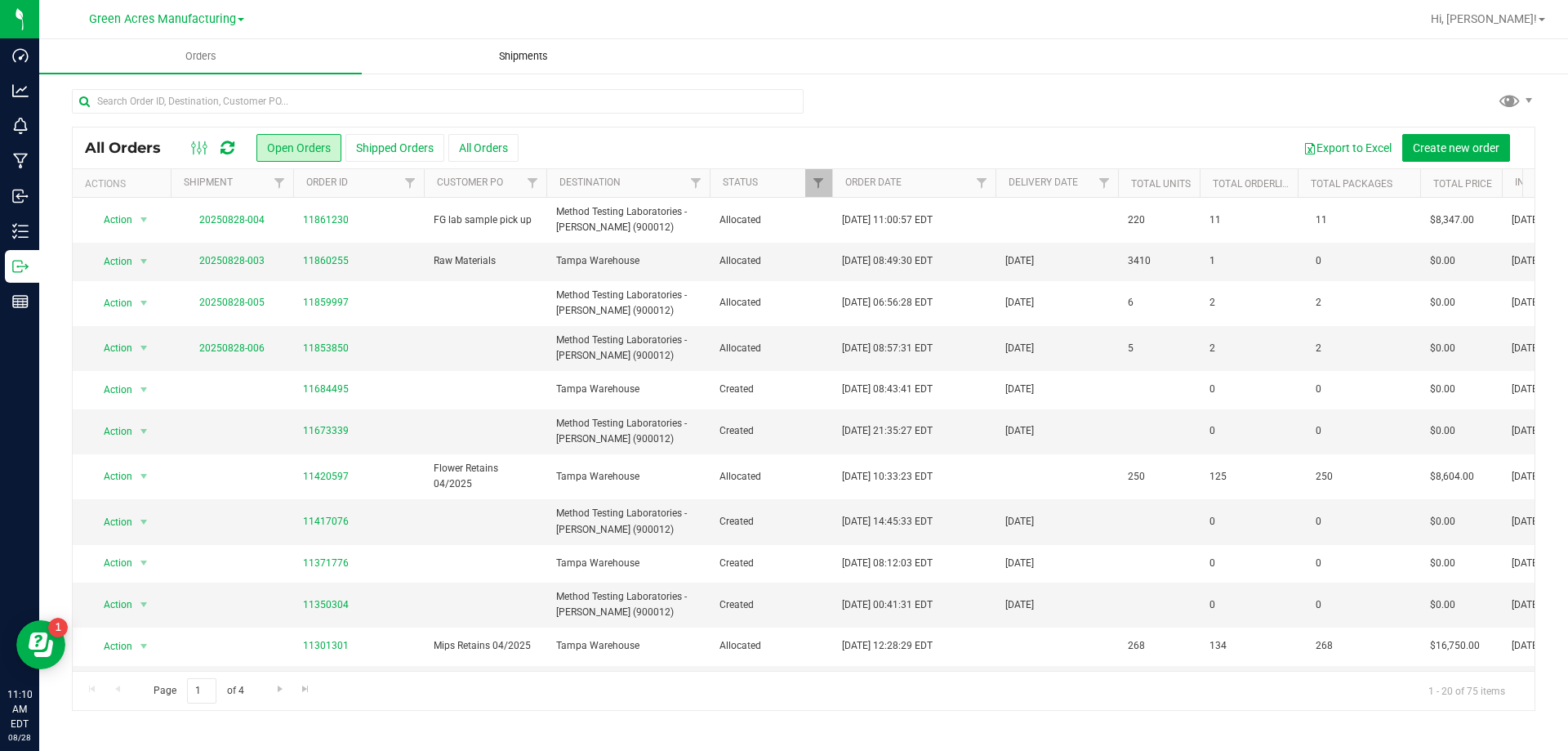
click at [552, 69] on uib-tab-heading "Shipments" at bounding box center [523, 57] width 321 height 33
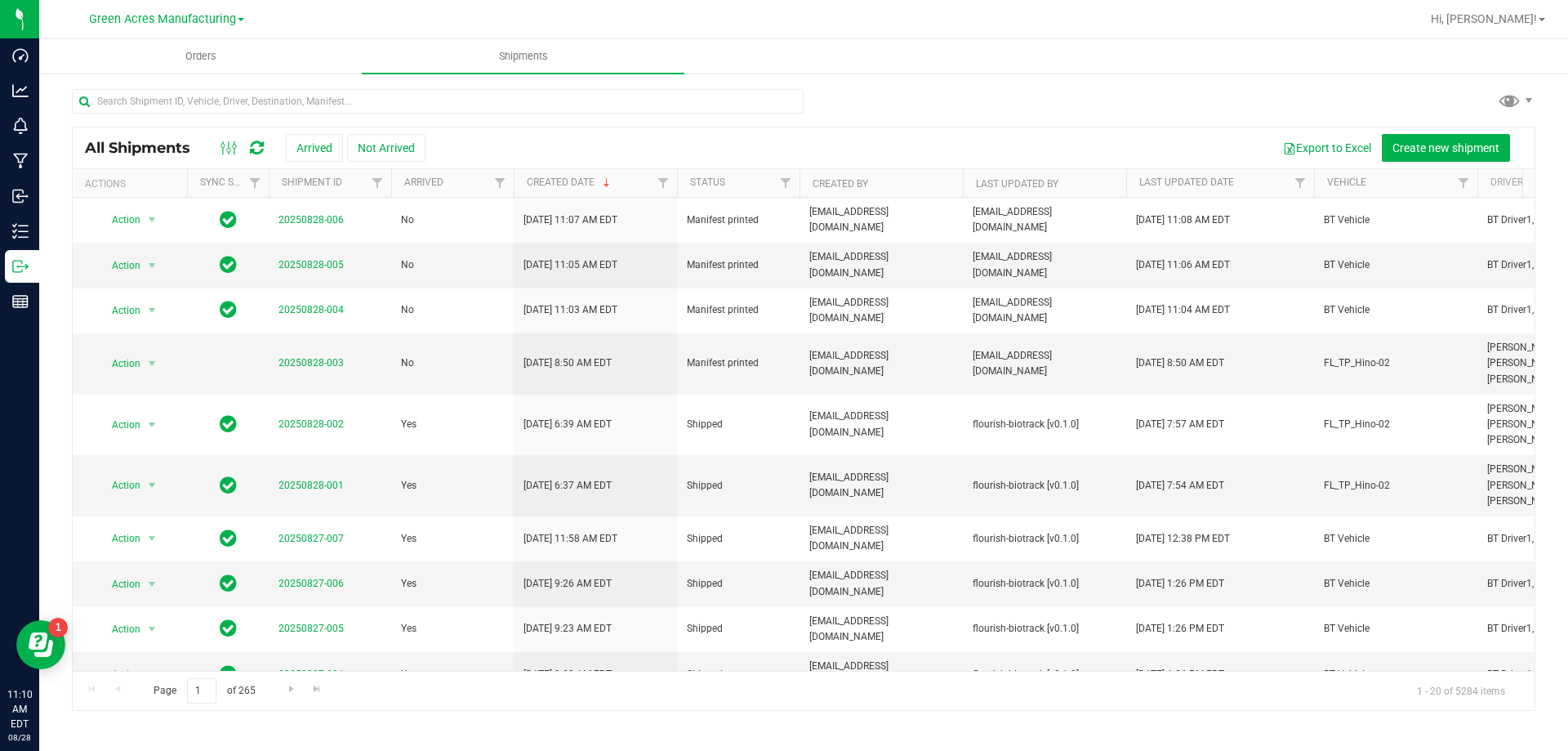
click at [199, 11] on link "Green Acres Manufacturing" at bounding box center [167, 18] width 155 height 15
click at [207, 50] on link "Green Acres Cultivation" at bounding box center [166, 57] width 239 height 22
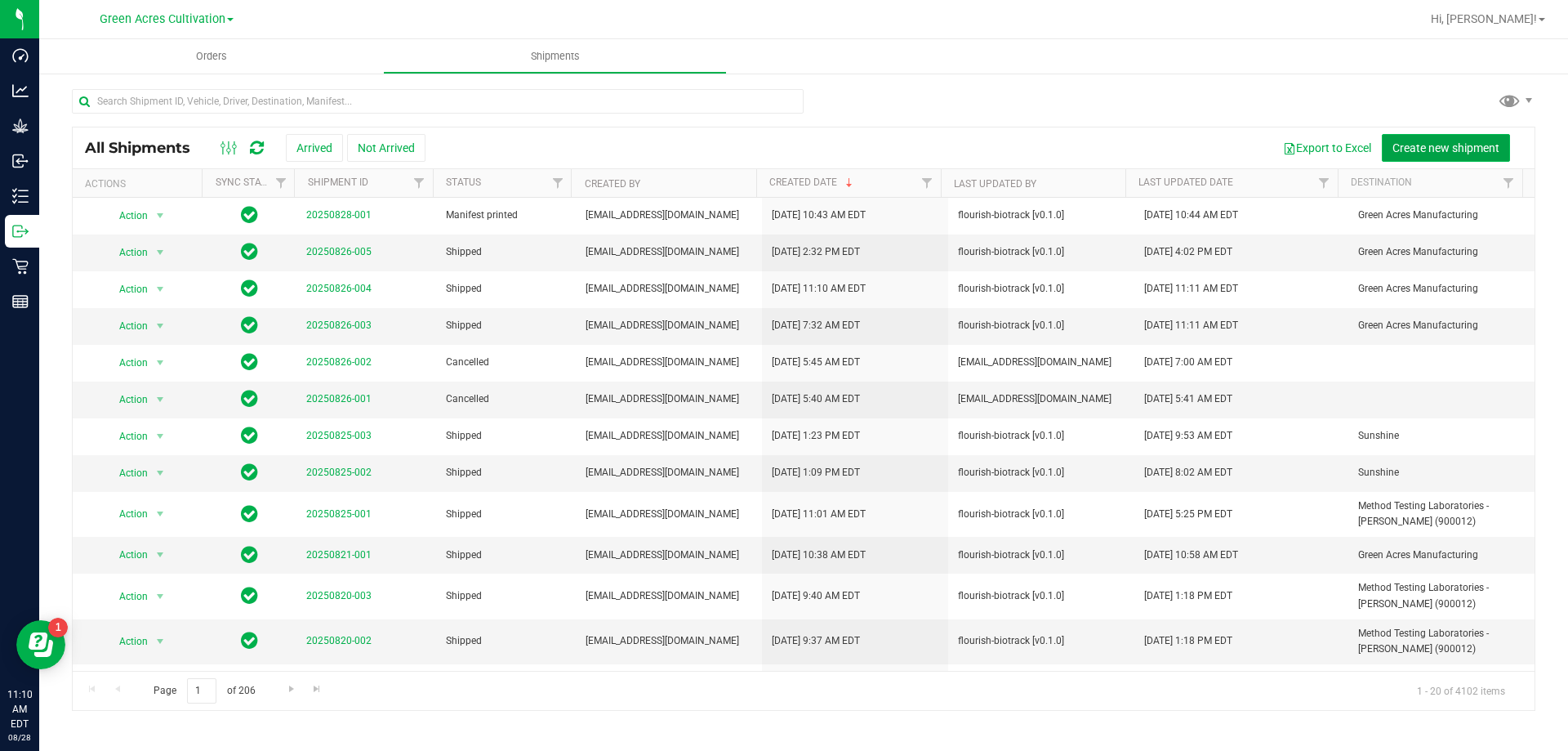
click at [1406, 148] on span "Create new shipment" at bounding box center [1446, 148] width 107 height 13
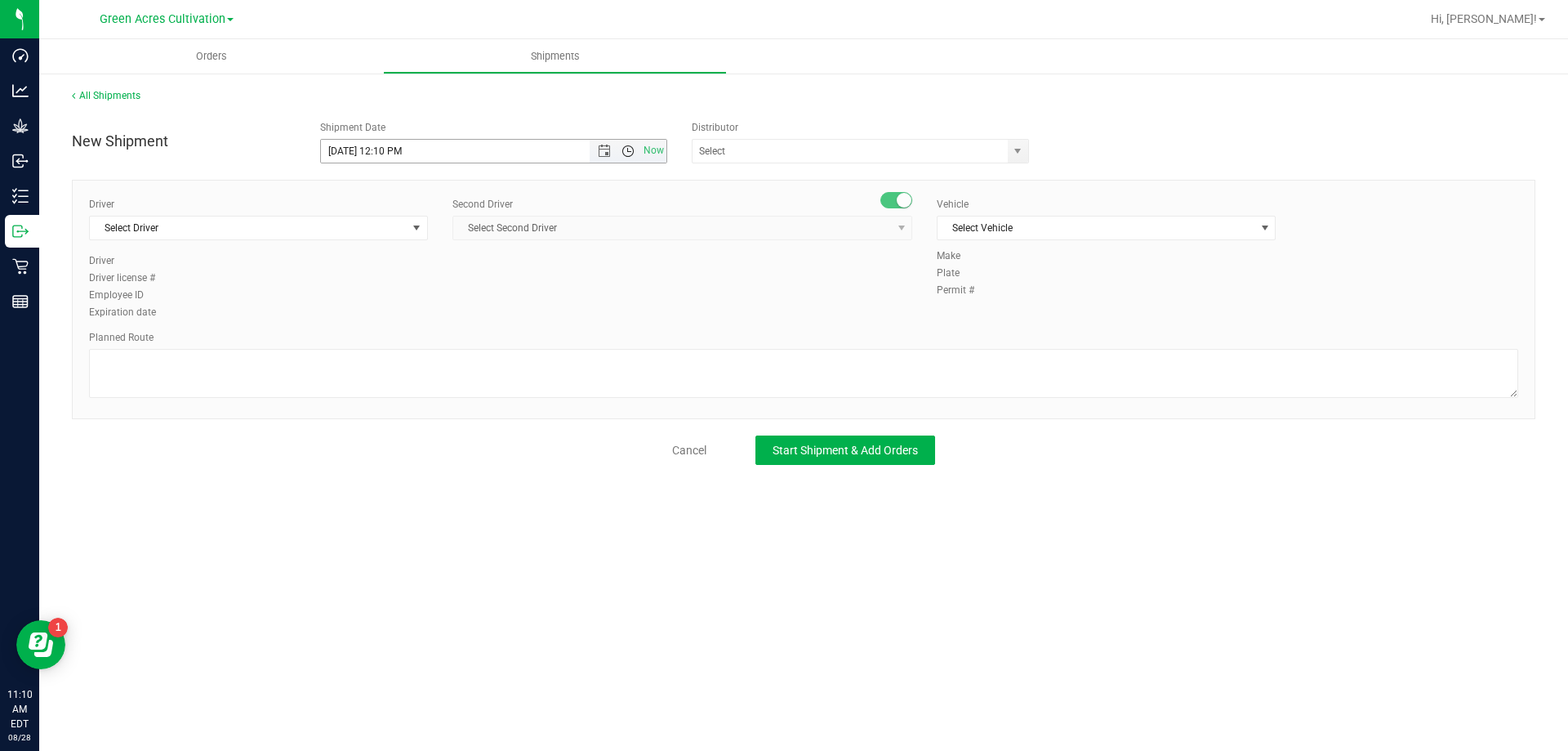
click at [630, 154] on span "Open the time view" at bounding box center [628, 151] width 13 height 13
click at [419, 316] on li "3:00 PM" at bounding box center [493, 318] width 345 height 21
type input "[DATE] 3:00 PM"
click at [732, 170] on div "New Shipment Shipment Date 8/28/2025 3:00 PM Now Distributor 374 LABS LLC AccuS…" at bounding box center [804, 289] width 1464 height 353
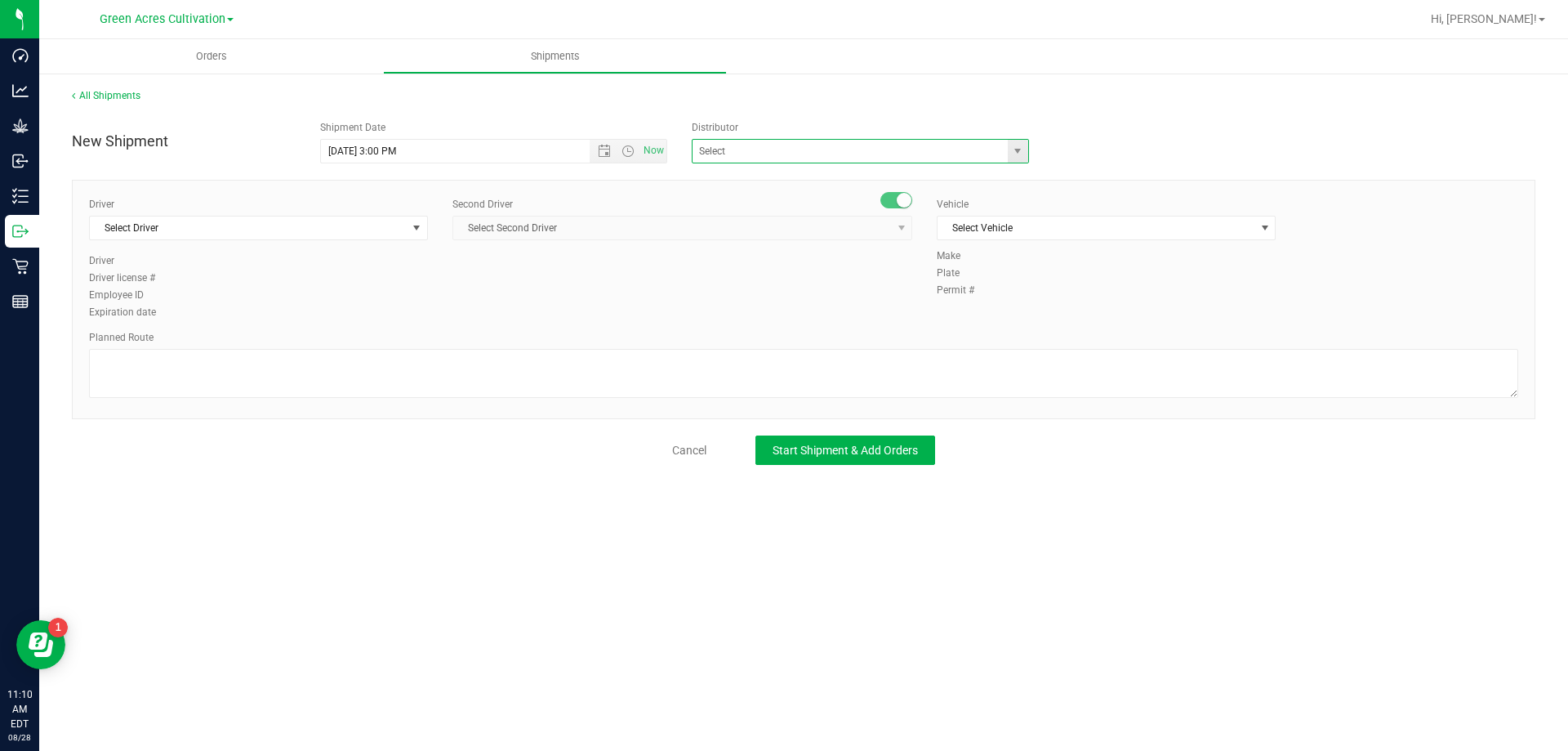
click at [736, 163] on span at bounding box center [860, 151] width 337 height 25
click at [739, 157] on input "text" at bounding box center [845, 151] width 306 height 23
type input "Parallel - Wimauma"
click at [369, 225] on span "Select Driver" at bounding box center [248, 228] width 317 height 23
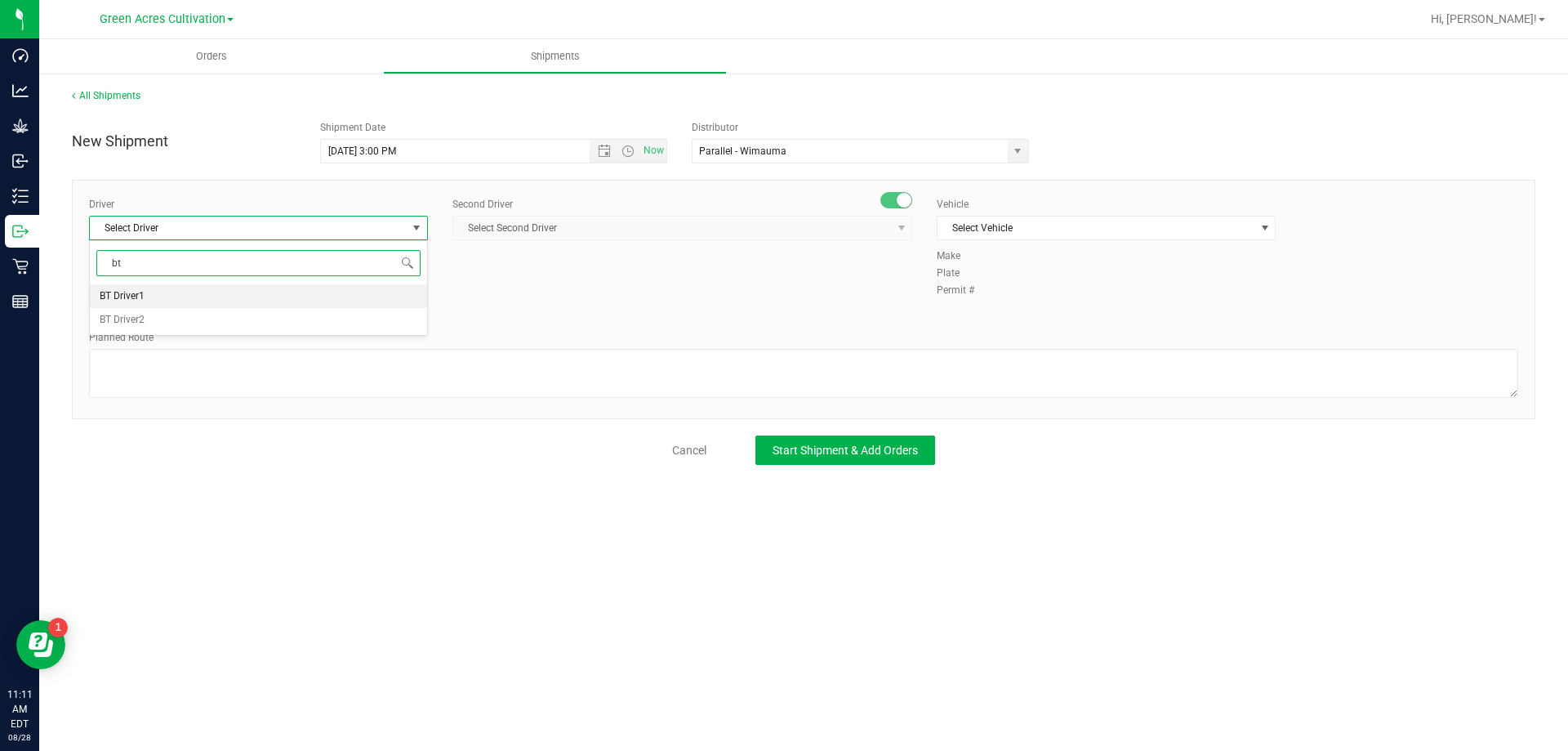
click at [259, 285] on li "BT Driver1" at bounding box center [259, 297] width 337 height 25
type input "bt"
click at [557, 236] on span "Select Second Driver" at bounding box center [671, 228] width 438 height 23
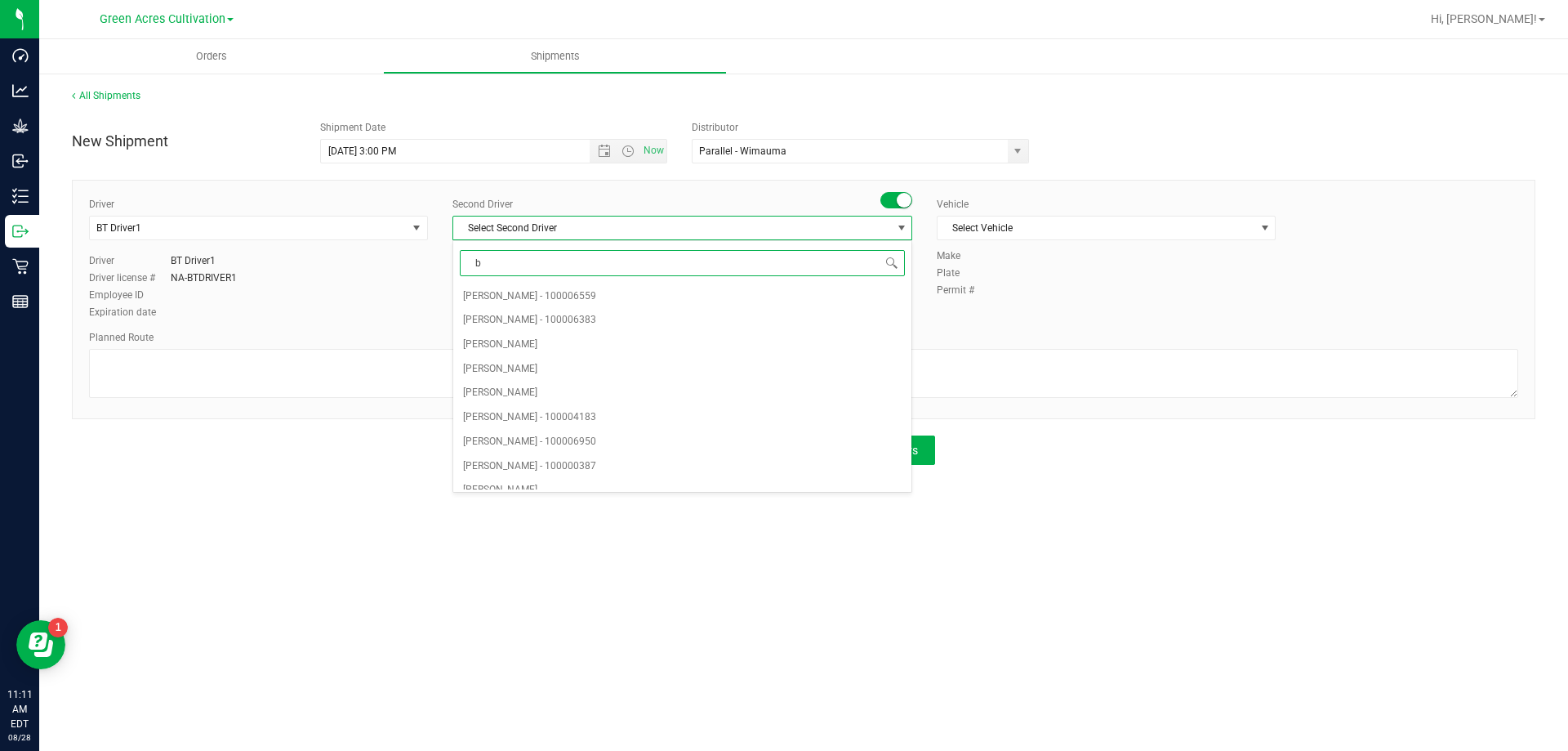
type input "bt"
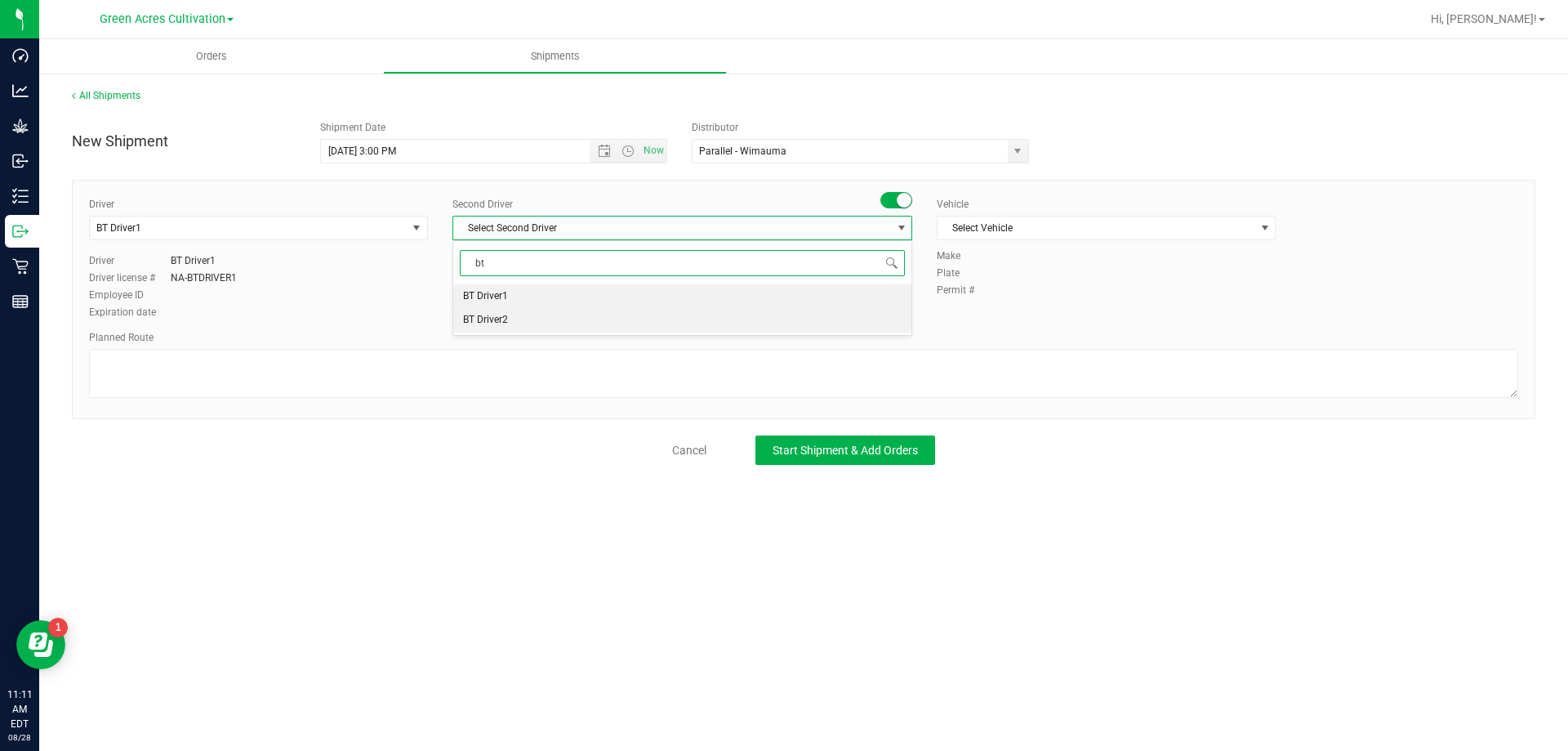
click at [528, 310] on li "BT Driver2" at bounding box center [682, 320] width 458 height 25
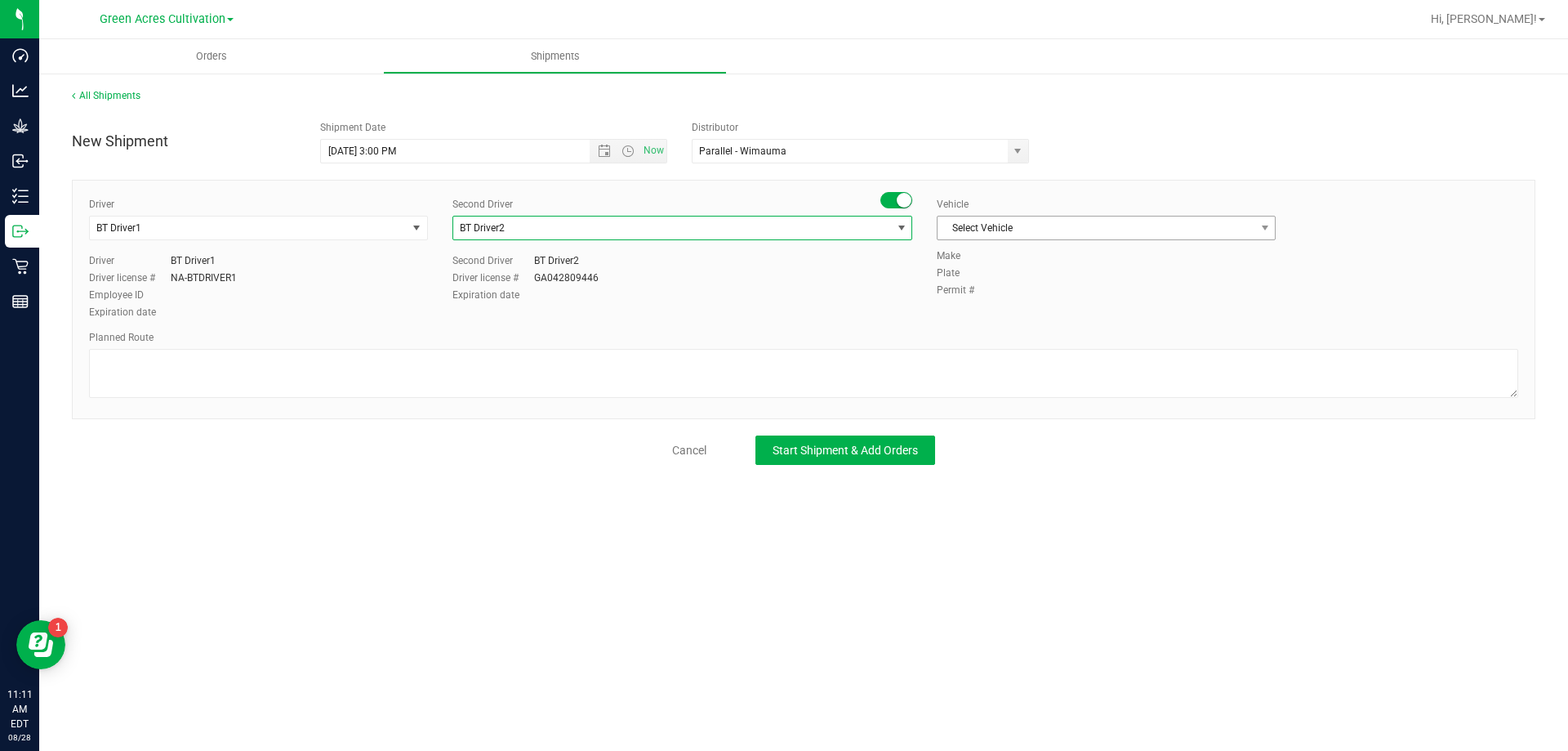
click at [963, 224] on span "Select Vehicle" at bounding box center [1096, 228] width 317 height 23
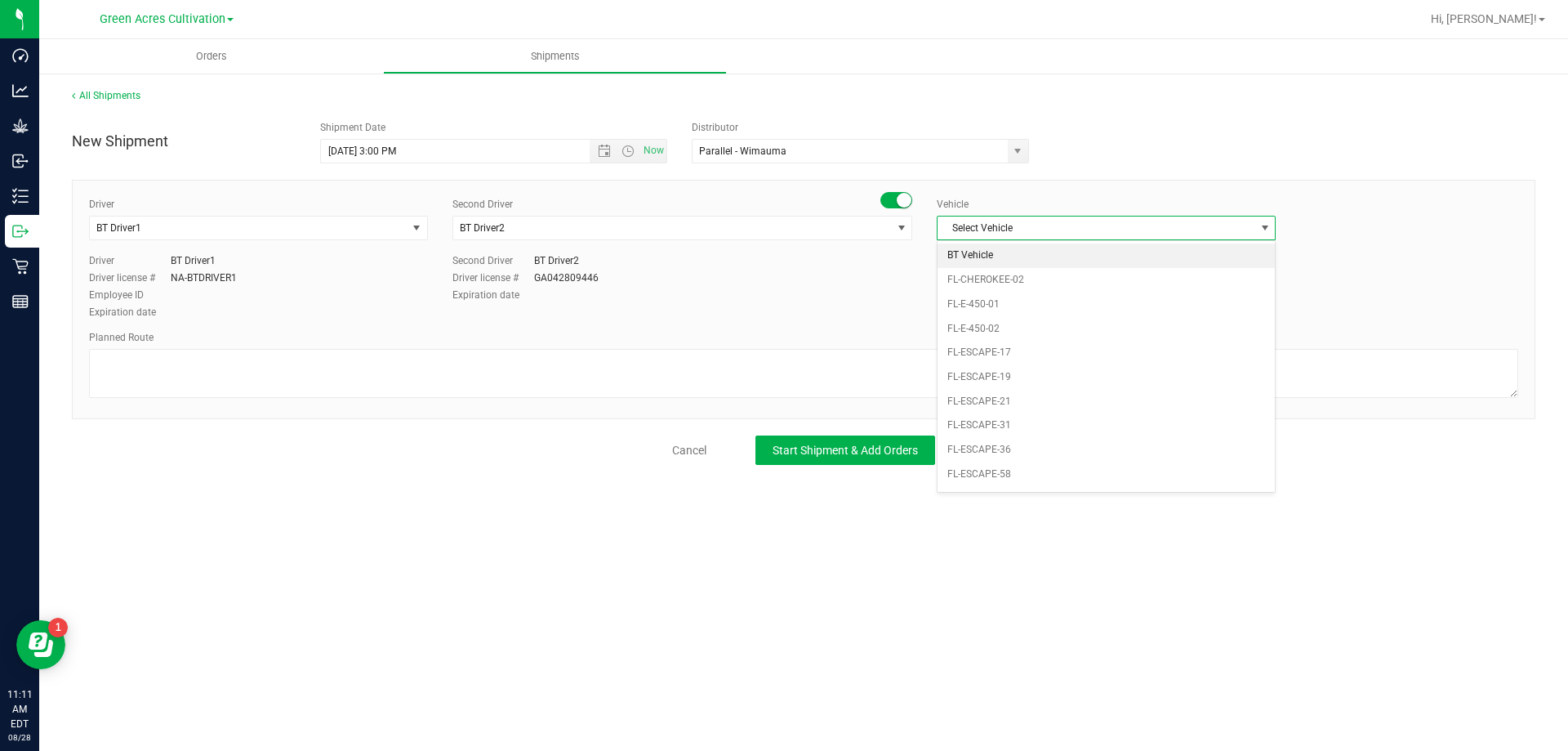
click at [964, 266] on li "BT Vehicle" at bounding box center [1106, 256] width 337 height 25
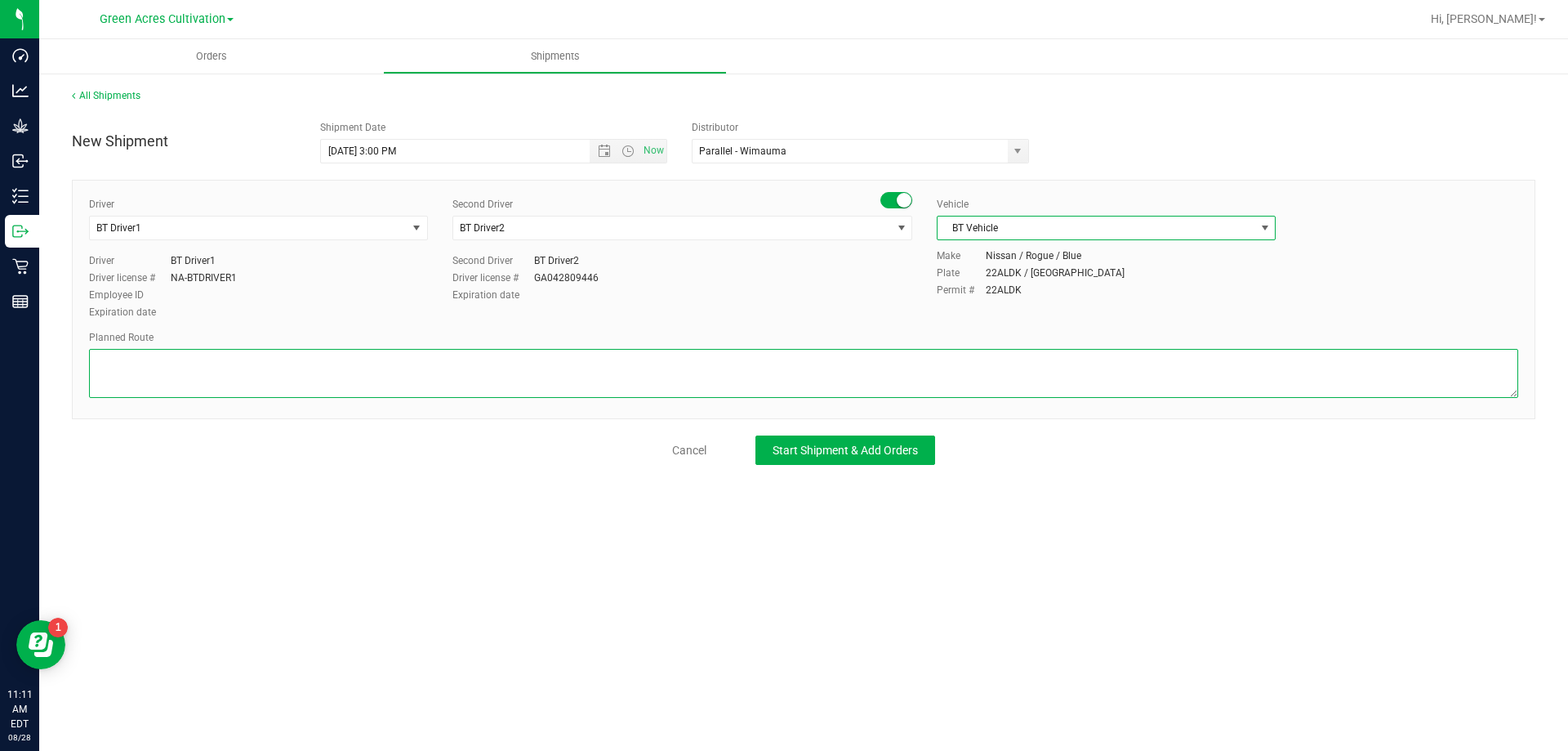
click at [831, 388] on textarea at bounding box center [804, 373] width 1429 height 49
type textarea "Route for lab sample pick up on file. Trim Room"
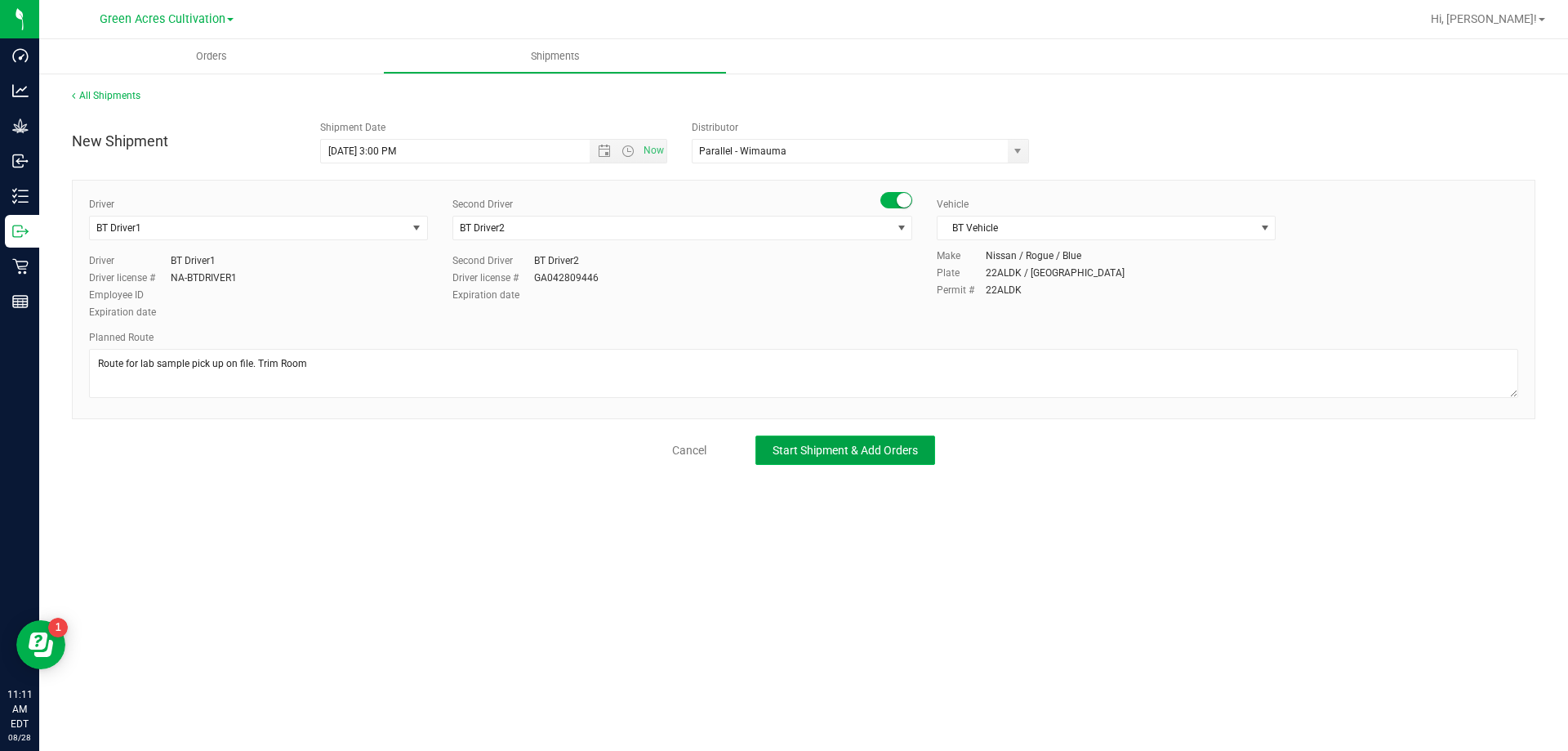
click at [835, 449] on span "Start Shipment & Add Orders" at bounding box center [846, 450] width 146 height 13
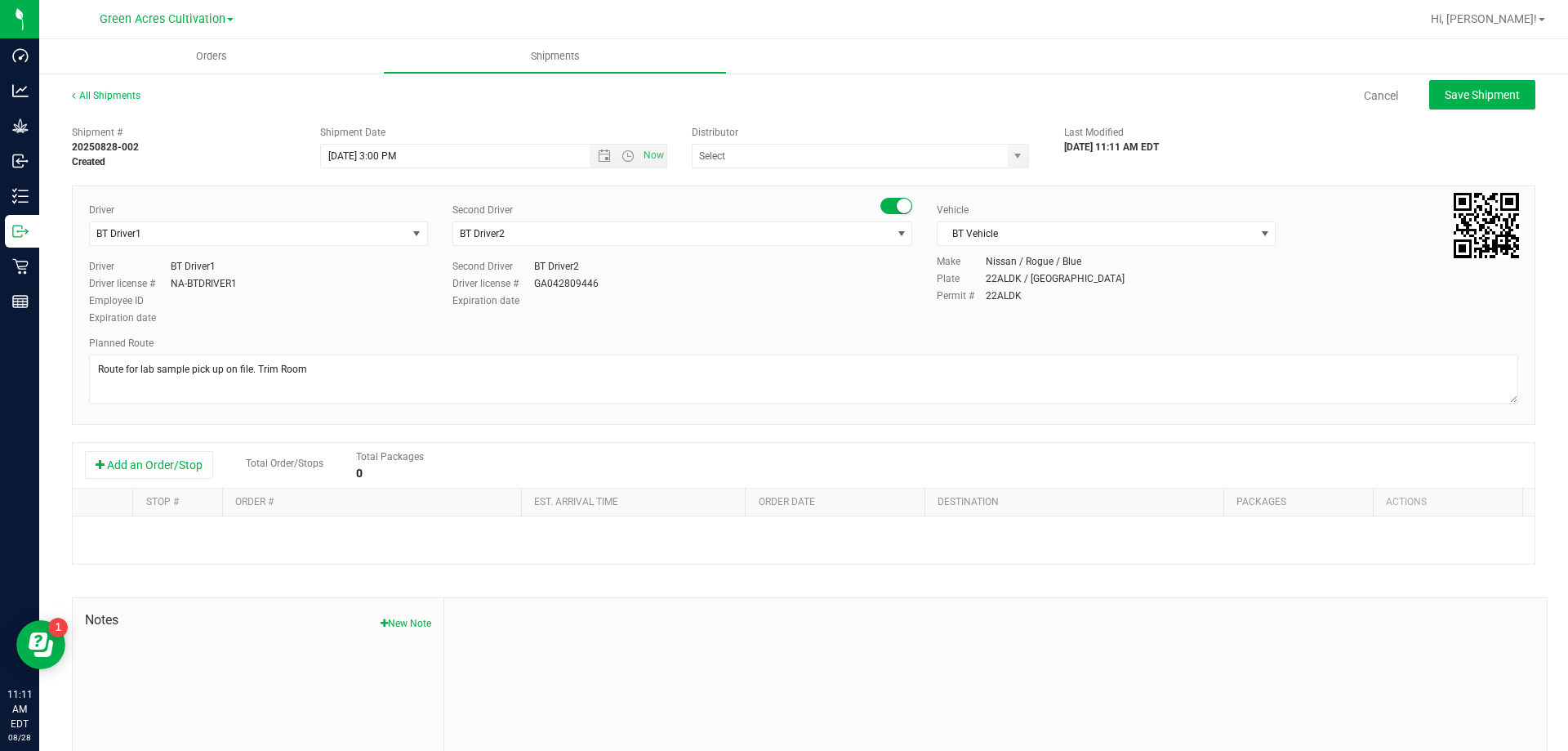
type input "Parallel - Wimauma"
click at [201, 451] on div "Add an Order/Stop Total Order/Stops Total Packages 0" at bounding box center [804, 466] width 1438 height 29
click at [199, 460] on button "Add an Order/Stop" at bounding box center [149, 465] width 128 height 28
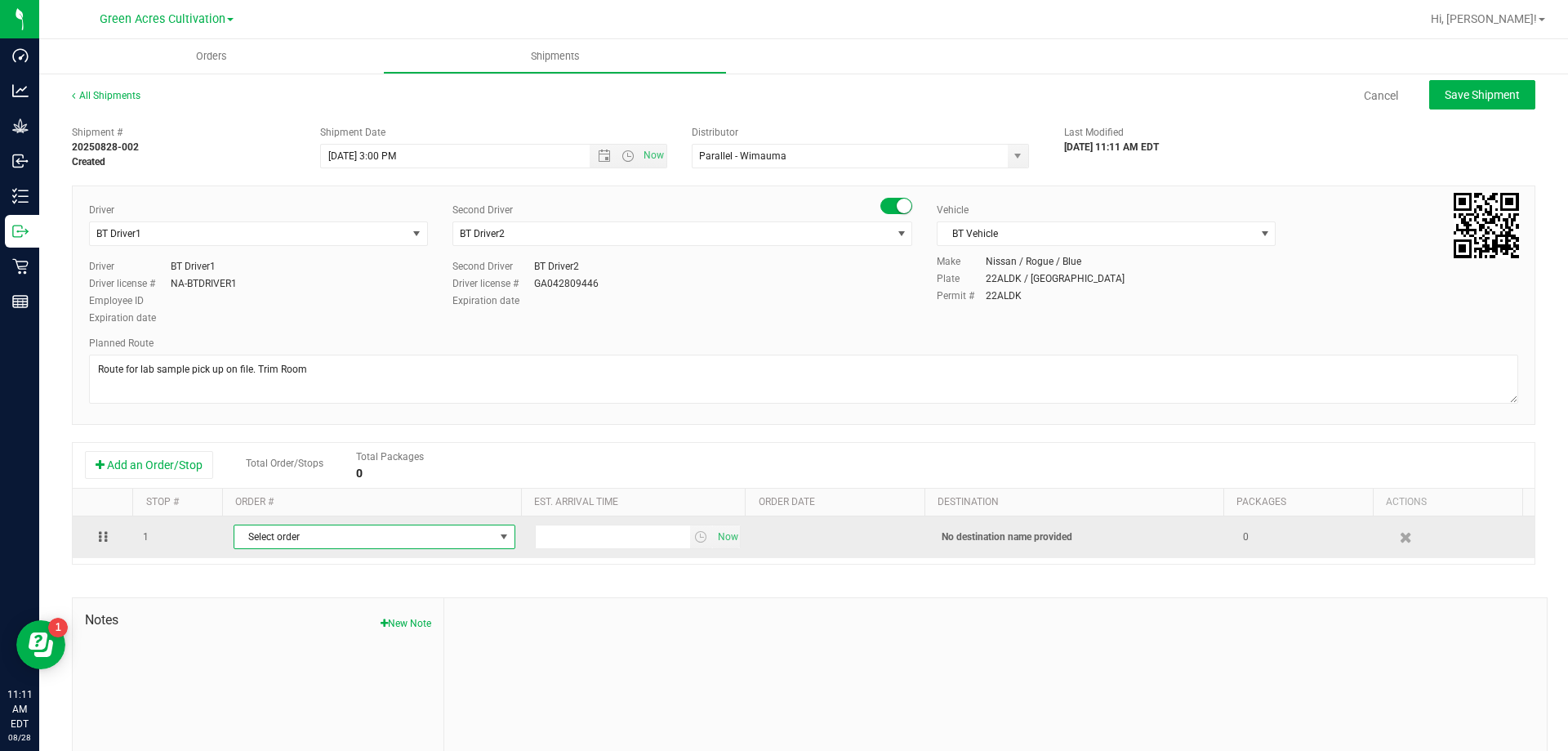
click at [255, 530] on span "Select order" at bounding box center [364, 536] width 260 height 23
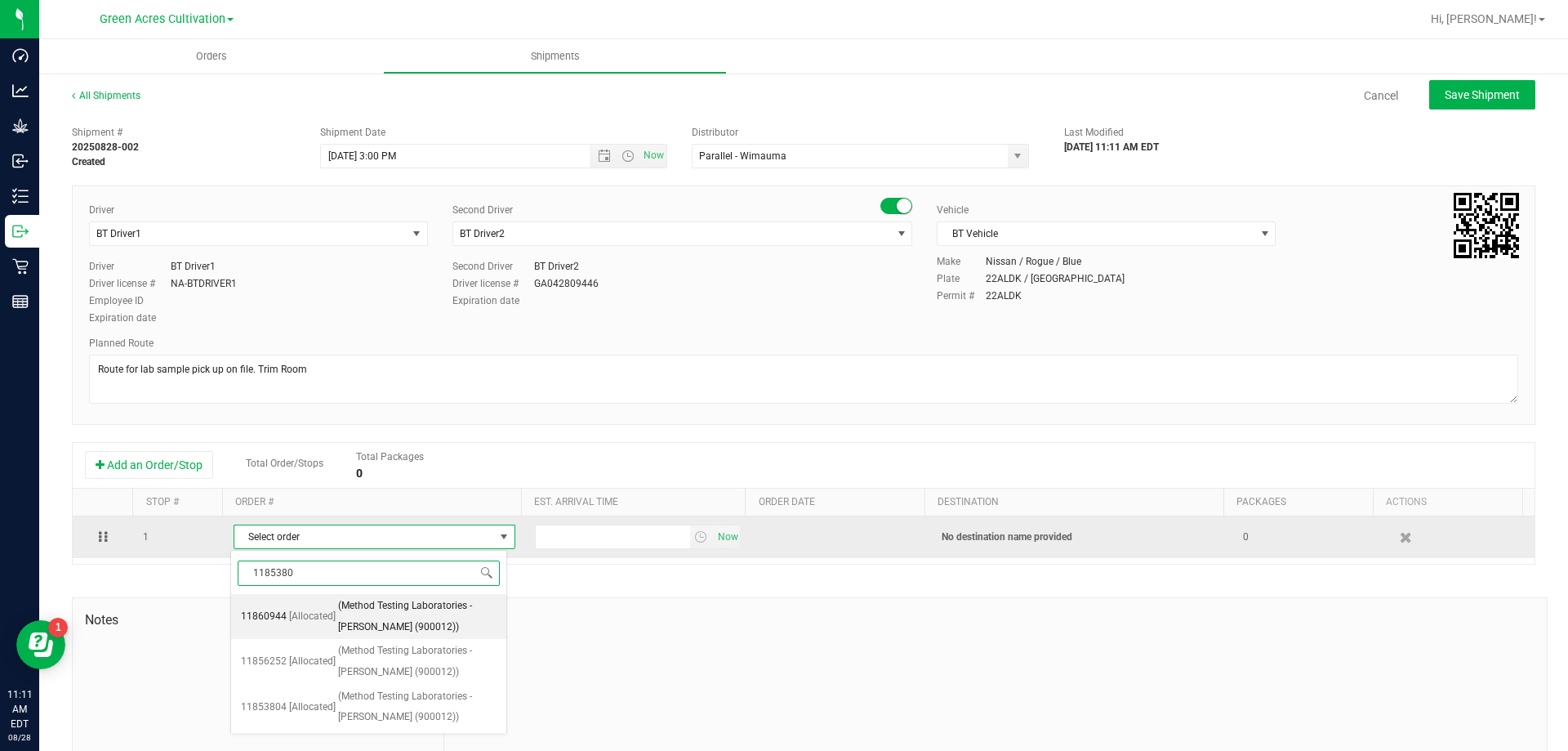
type input "11853804"
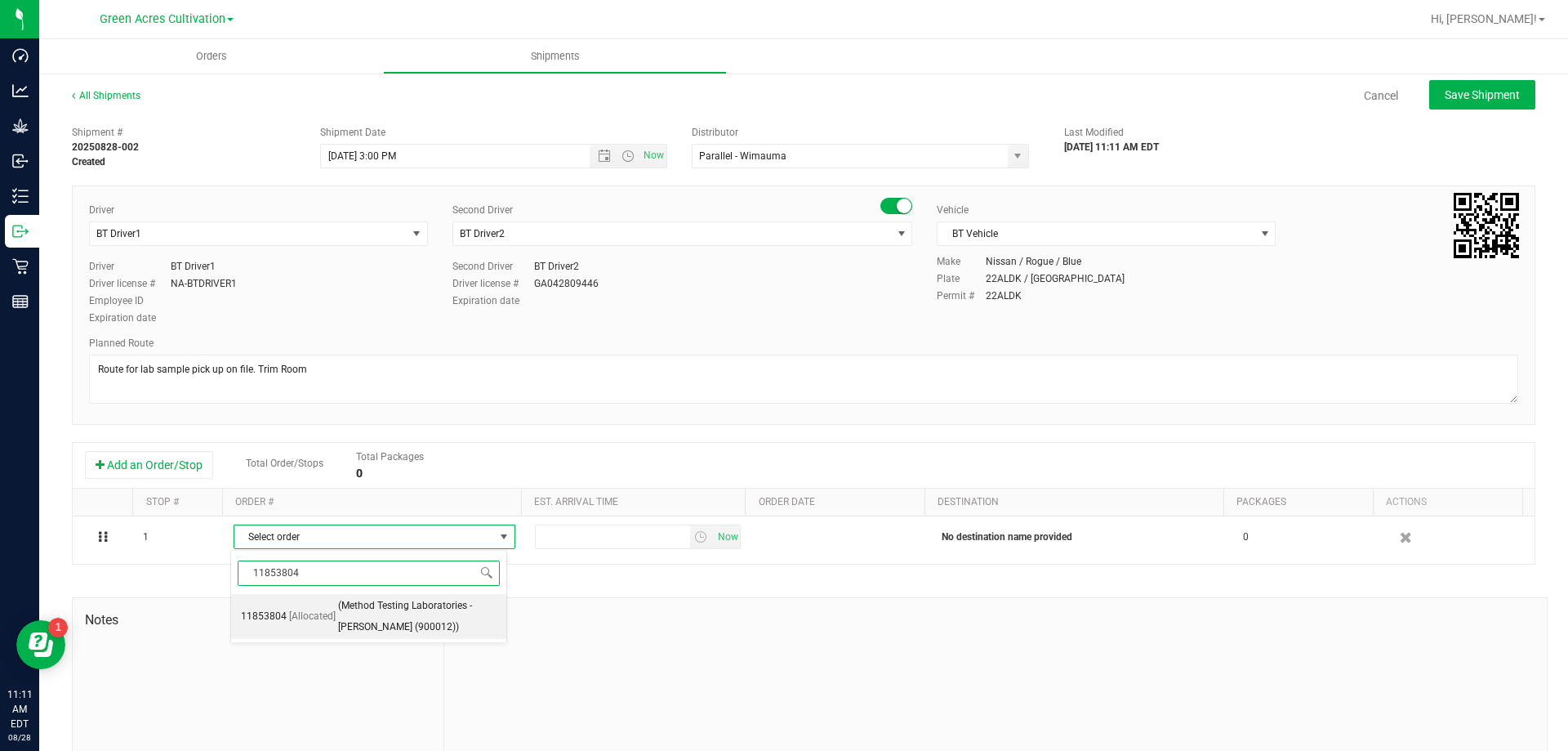
click at [297, 624] on span "[Allocated]" at bounding box center [312, 617] width 47 height 21
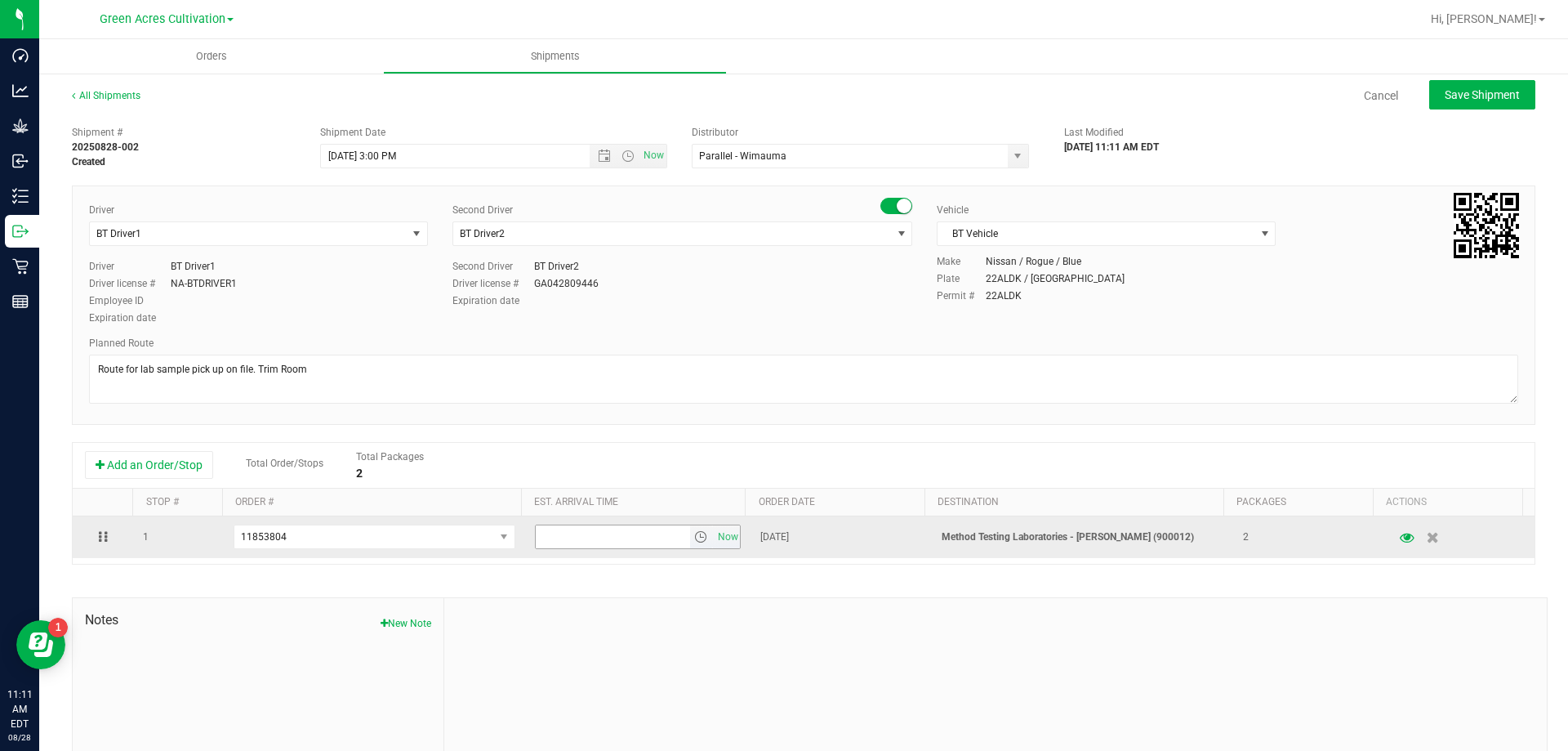
click at [695, 545] on span "select" at bounding box center [702, 536] width 24 height 23
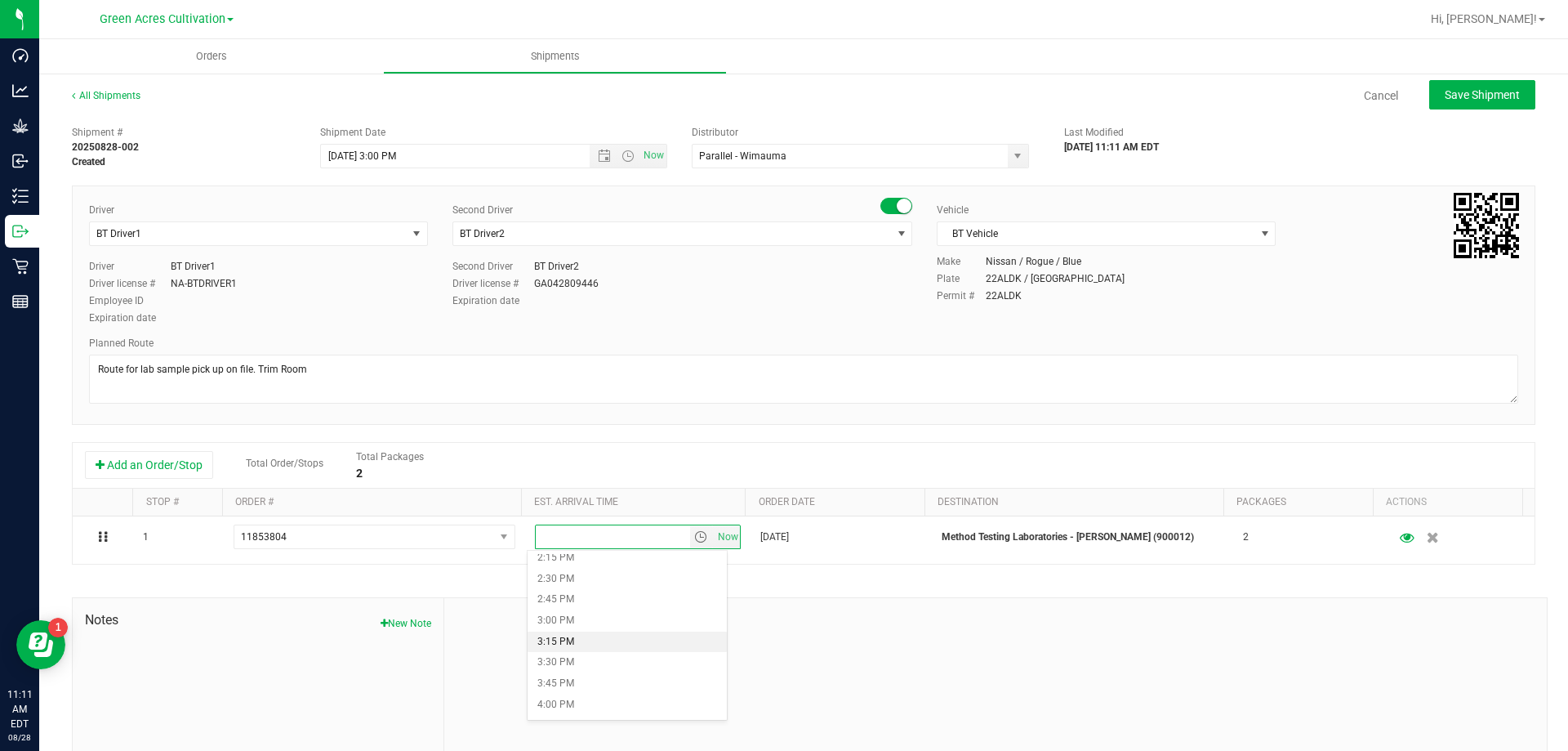
scroll to position [1225, 0]
click at [599, 683] on li "4:00 PM" at bounding box center [627, 683] width 199 height 21
click at [1505, 99] on span "Save Shipment" at bounding box center [1482, 95] width 75 height 13
type input "[DATE] 7:00 PM"
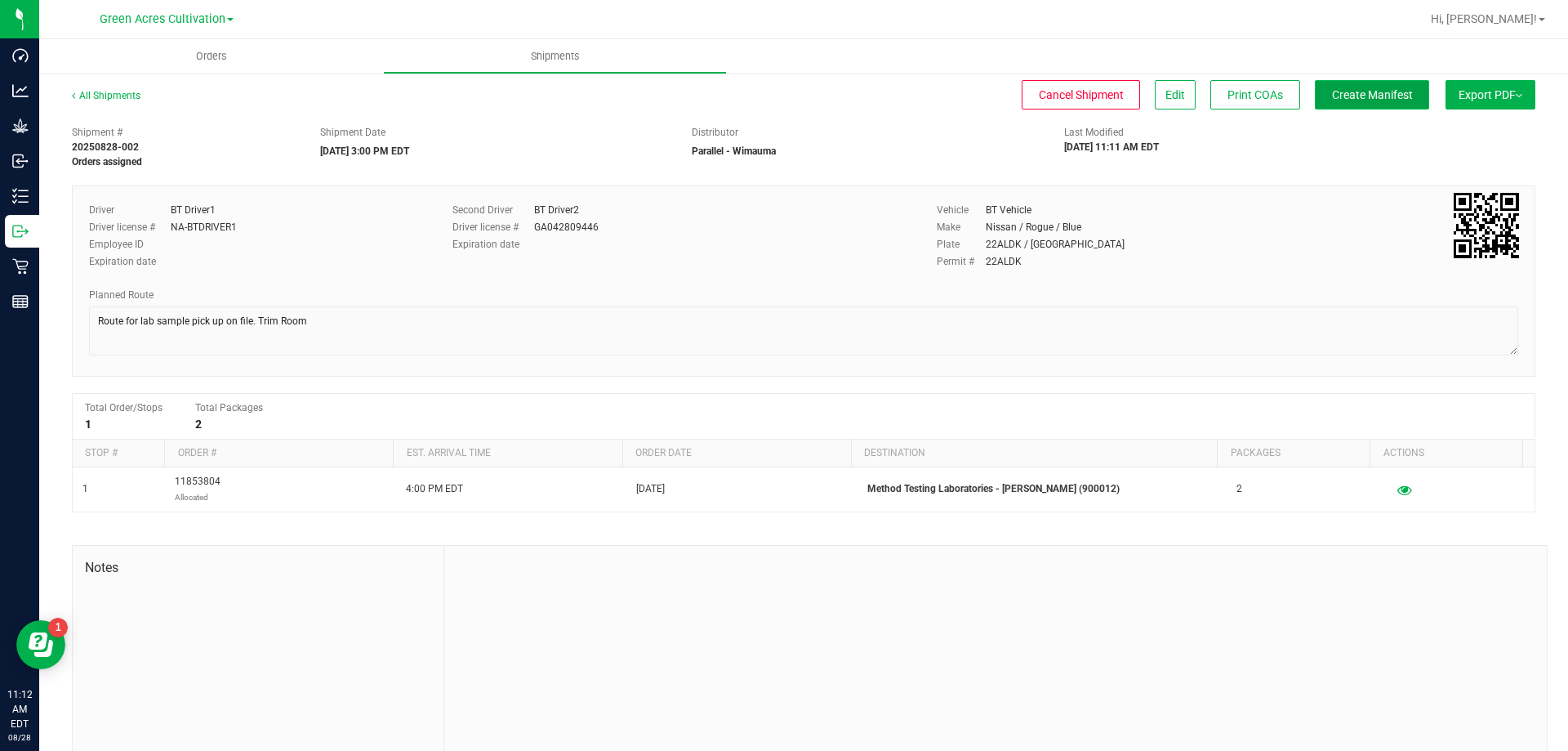
click at [1340, 106] on button "Create Manifest" at bounding box center [1372, 95] width 114 height 30
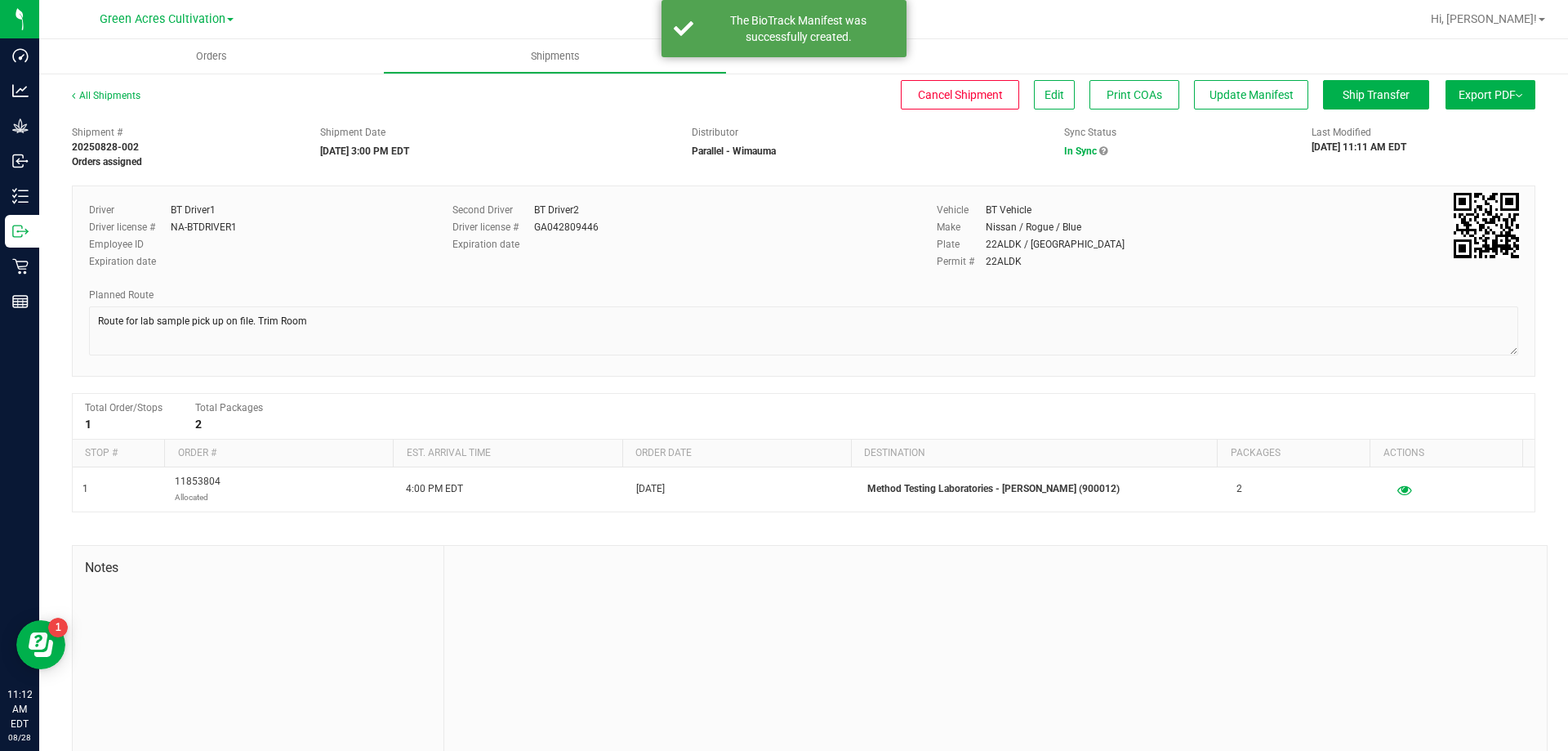
click at [1468, 103] on button "Export PDF" at bounding box center [1490, 95] width 90 height 30
click at [1471, 123] on li "Manifest by Package ID" at bounding box center [1486, 131] width 165 height 25
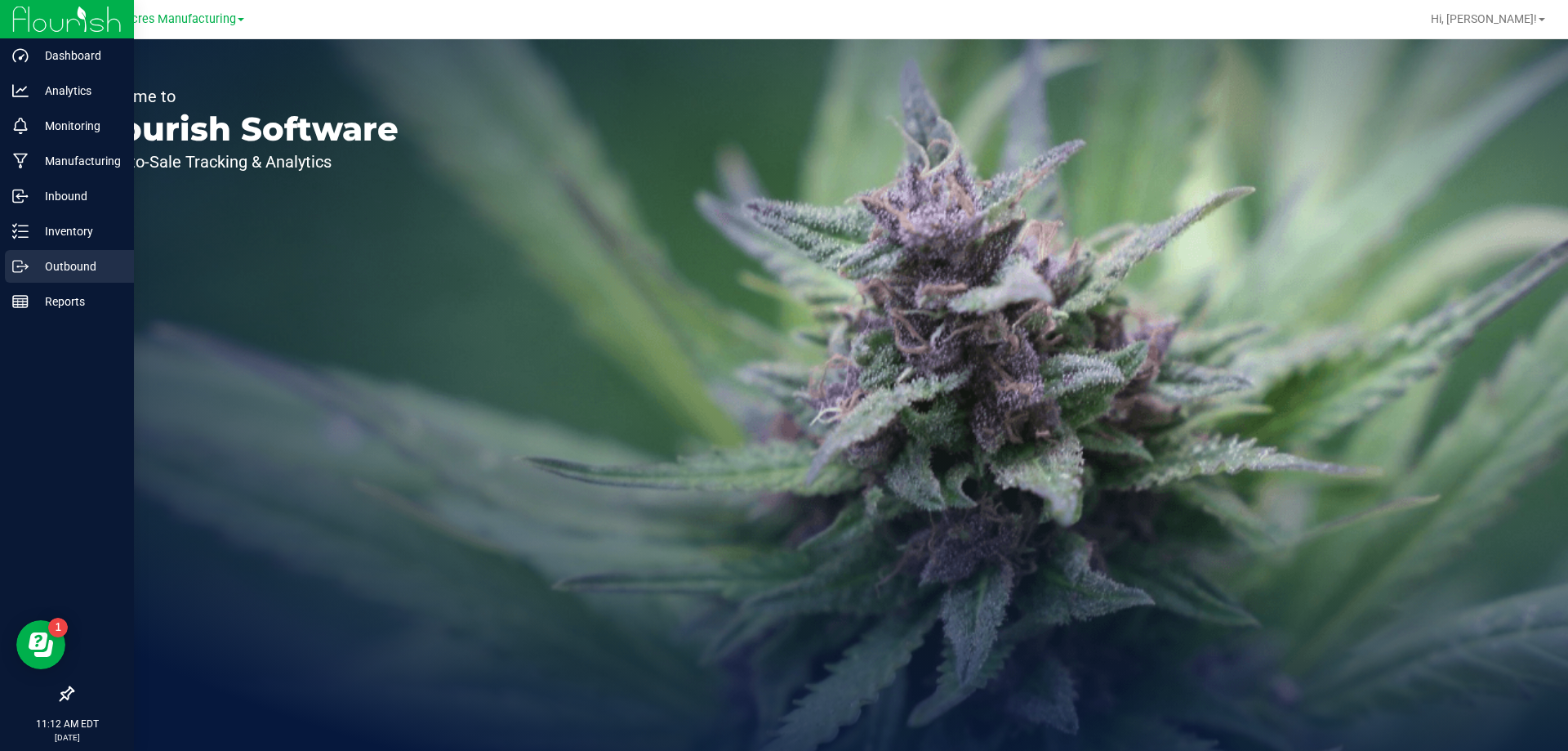
click at [31, 262] on p "Outbound" at bounding box center [78, 266] width 98 height 19
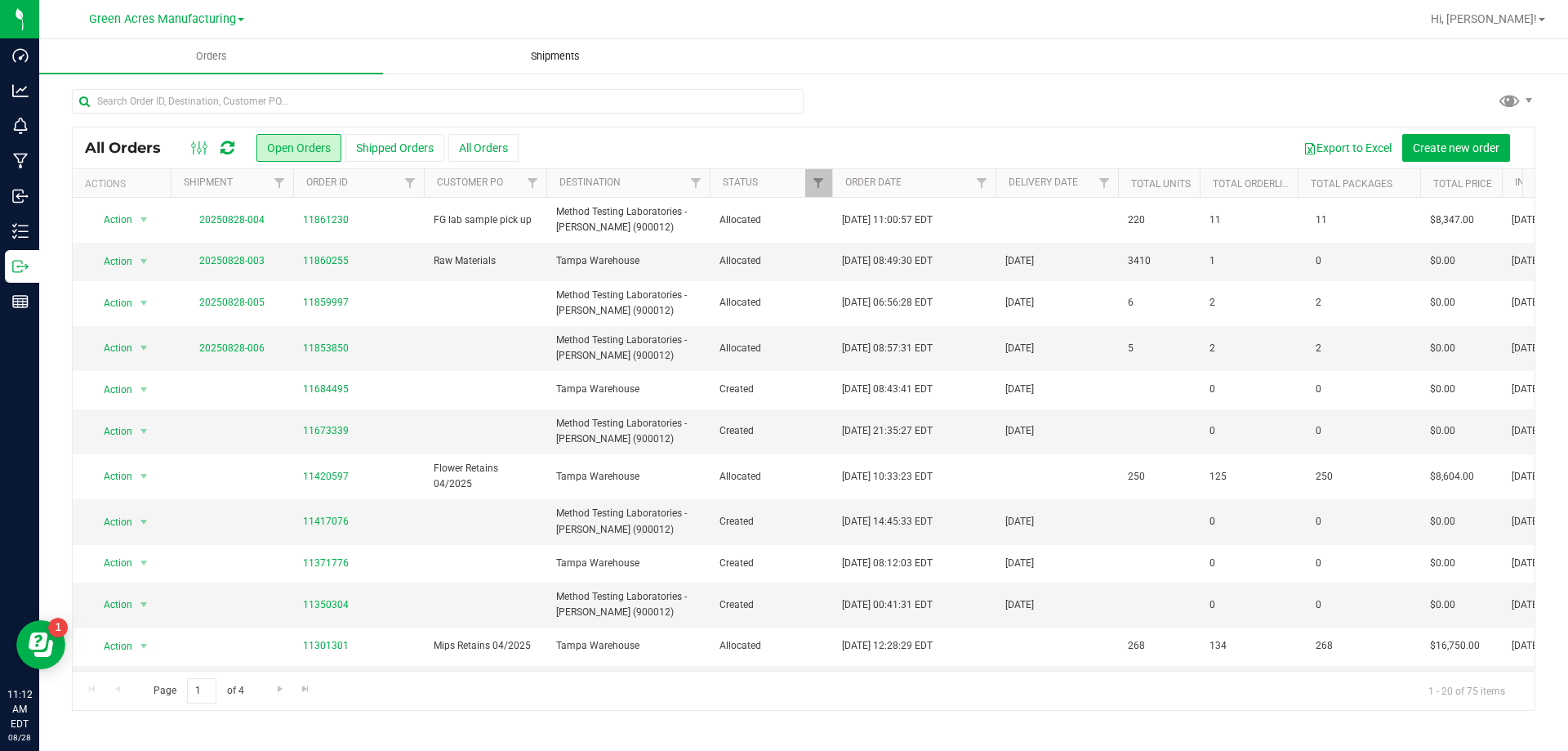
click at [545, 58] on span "Shipments" at bounding box center [555, 56] width 93 height 14
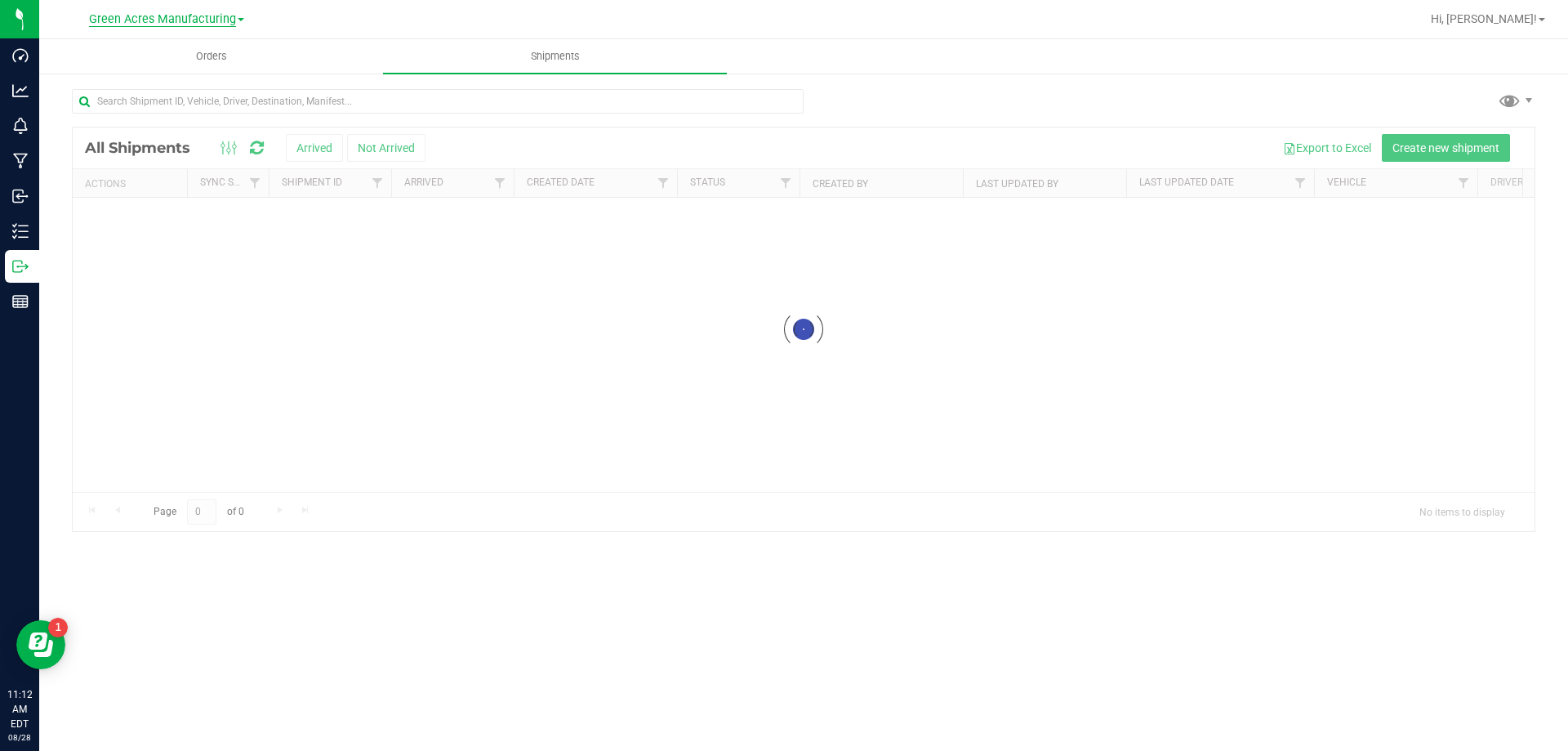
click at [222, 23] on span "Green Acres Manufacturing" at bounding box center [162, 19] width 147 height 14
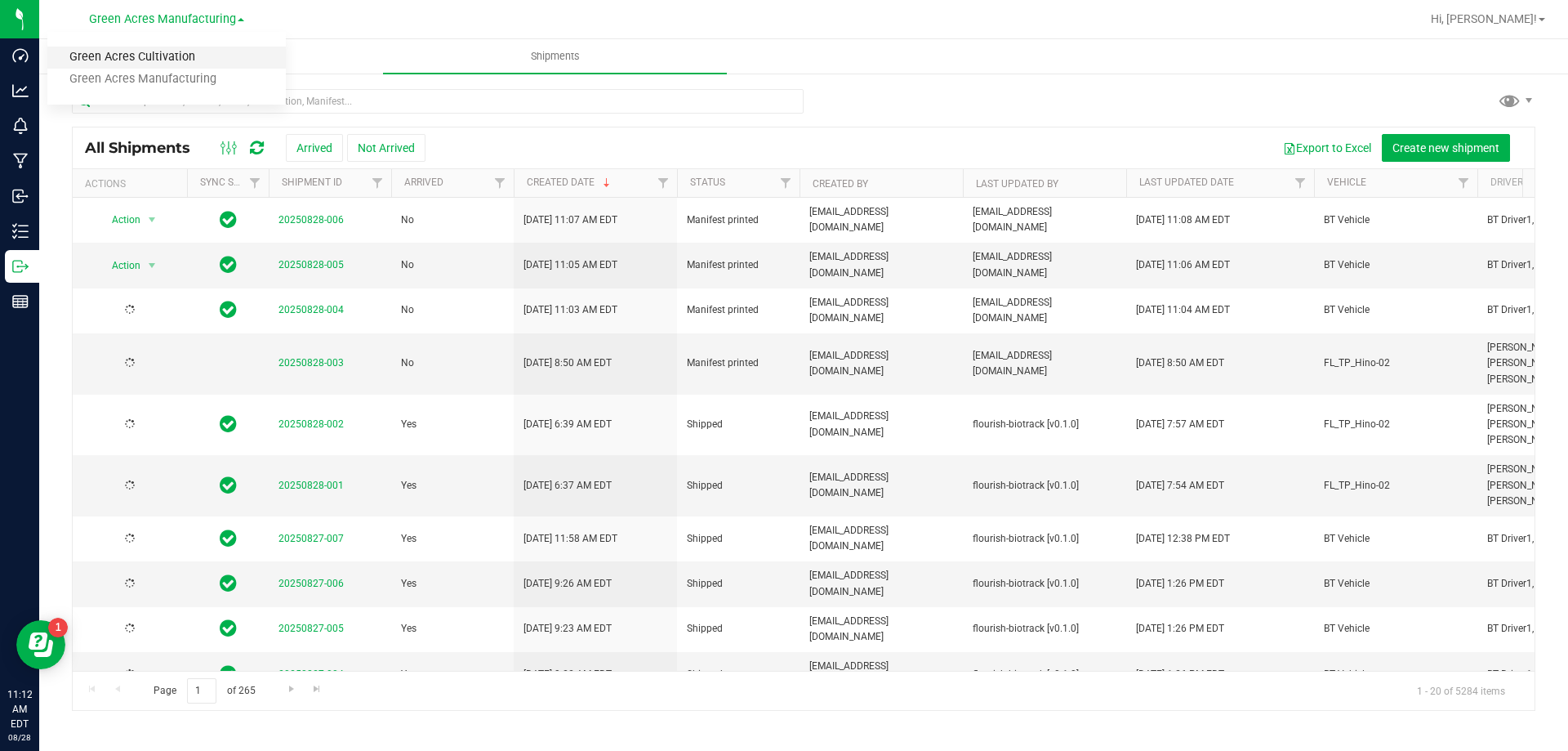
click at [195, 58] on link "Green Acres Cultivation" at bounding box center [166, 57] width 239 height 22
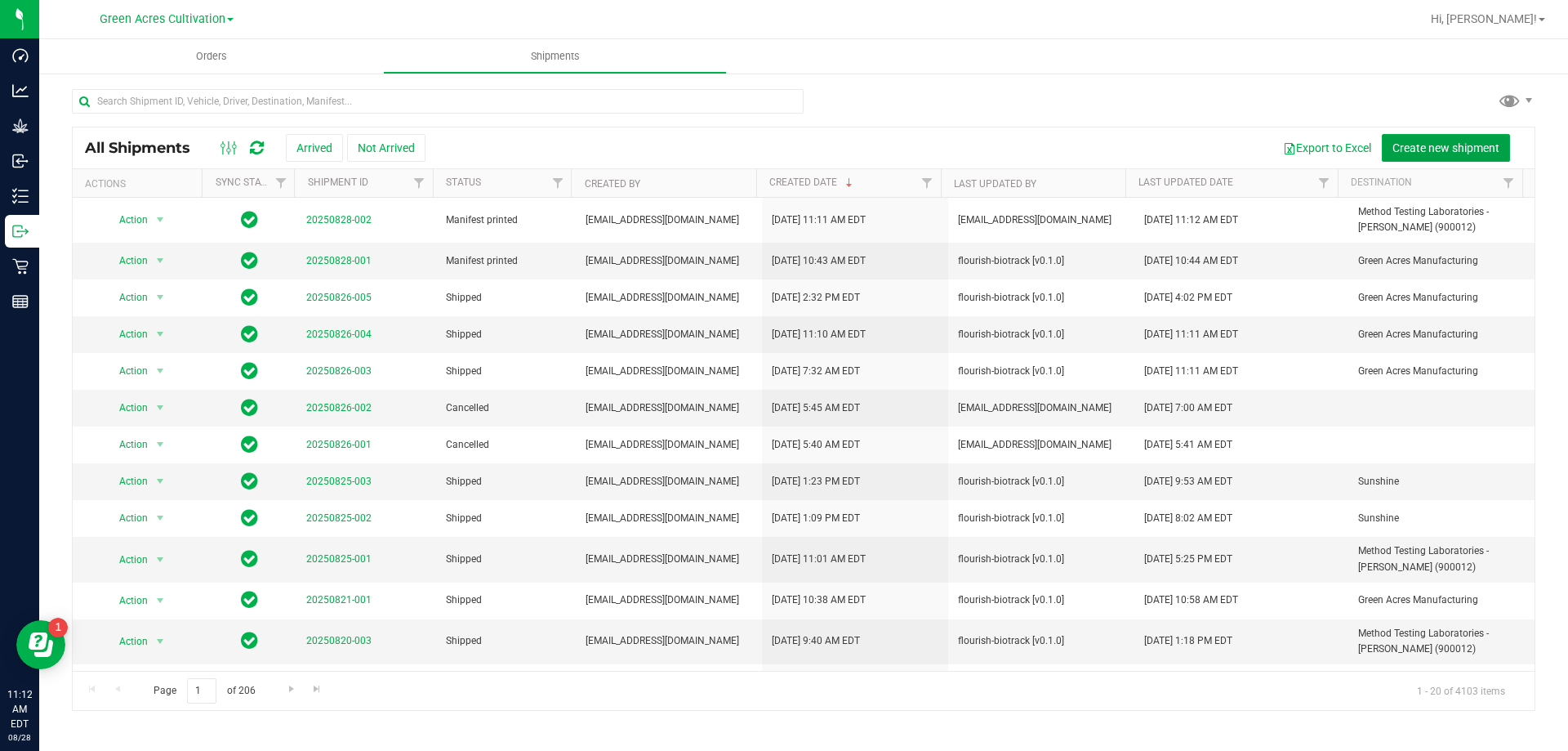
click at [1412, 148] on span "Create new shipment" at bounding box center [1446, 148] width 107 height 13
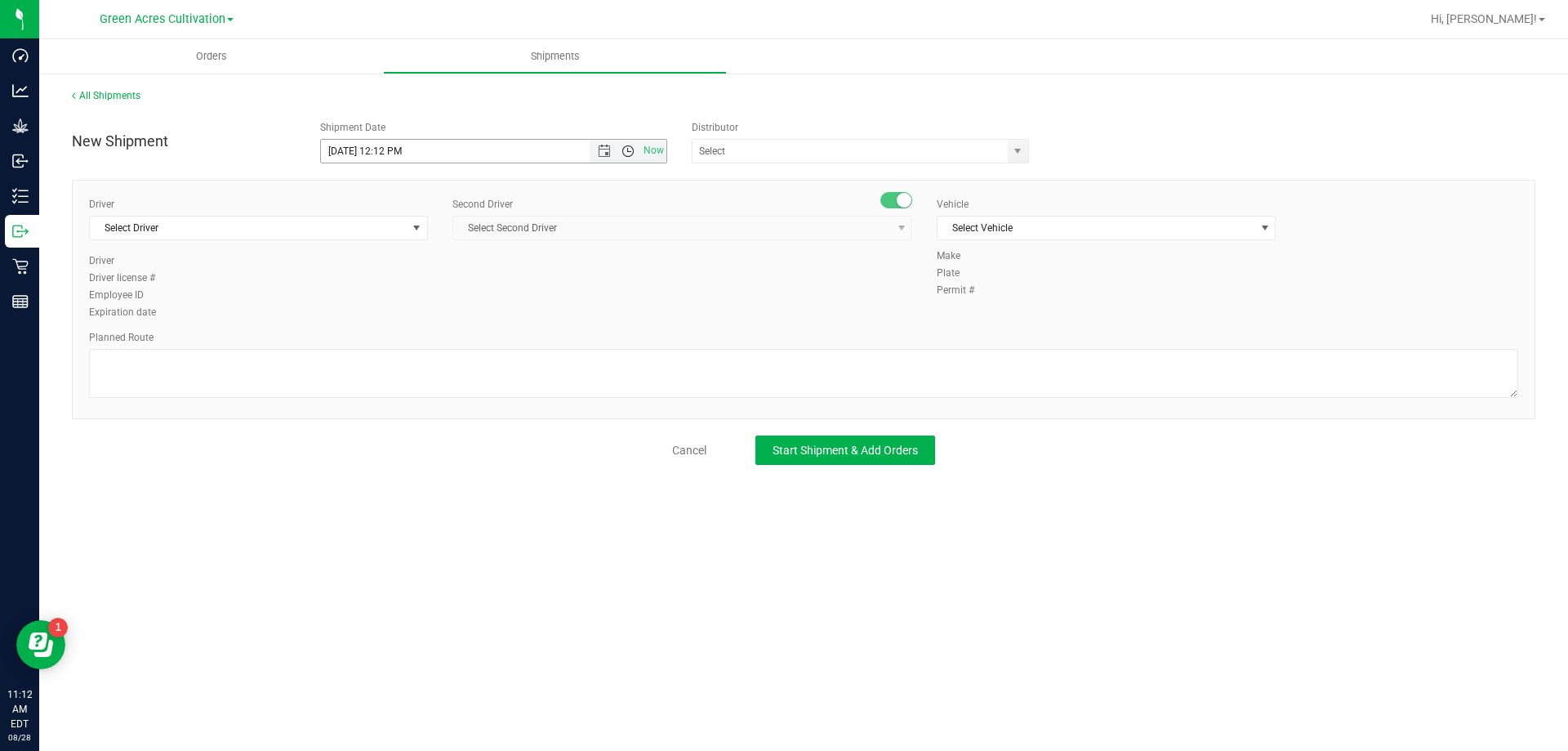
click at [626, 146] on span "Open the time view" at bounding box center [628, 151] width 13 height 13
click at [407, 312] on li "3:00 PM" at bounding box center [493, 318] width 345 height 21
type input "[DATE] 3:00 PM"
click at [771, 154] on input "text" at bounding box center [845, 151] width 306 height 23
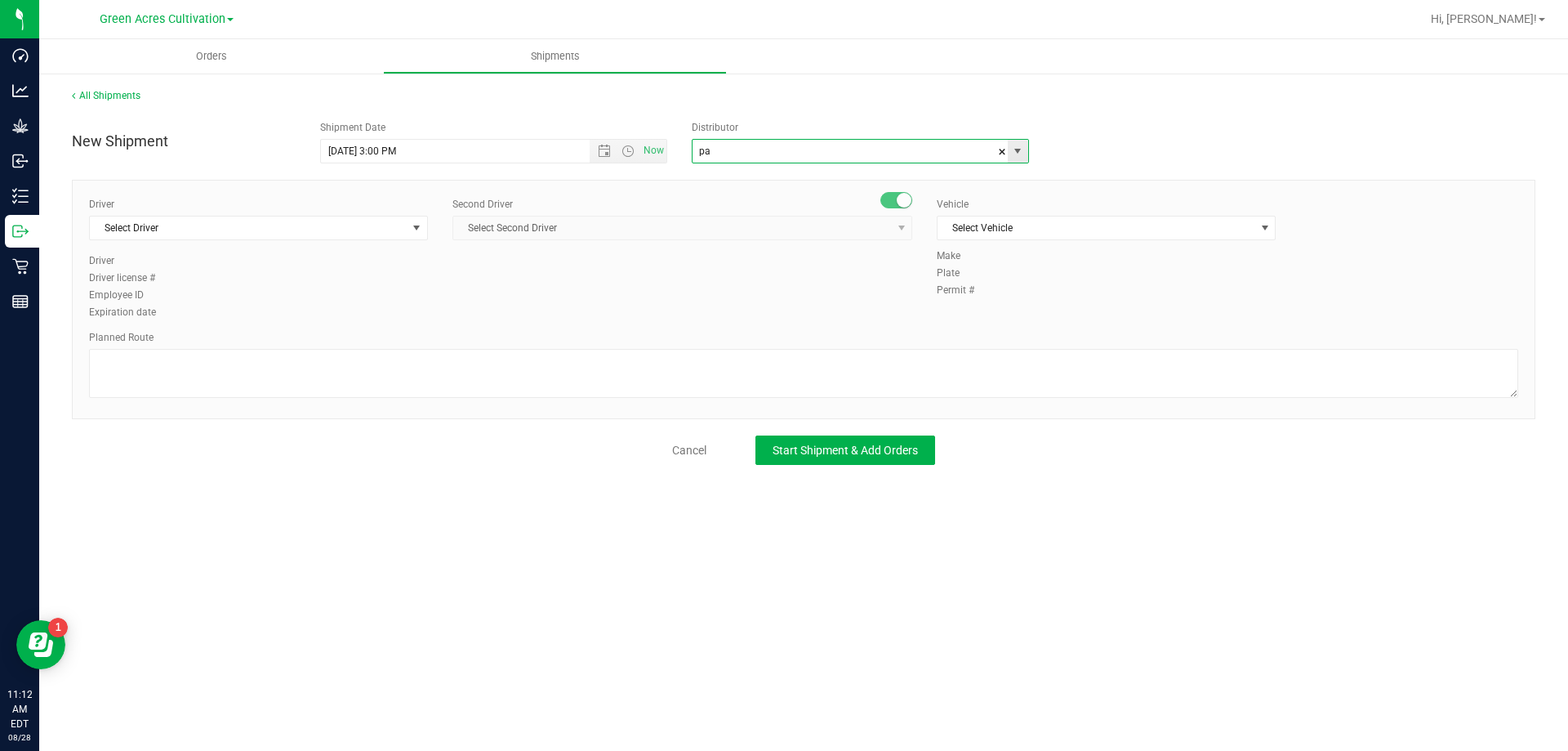
type input "p"
type input "Parallel - Wimauma"
click at [373, 225] on span "Select Driver" at bounding box center [248, 228] width 317 height 23
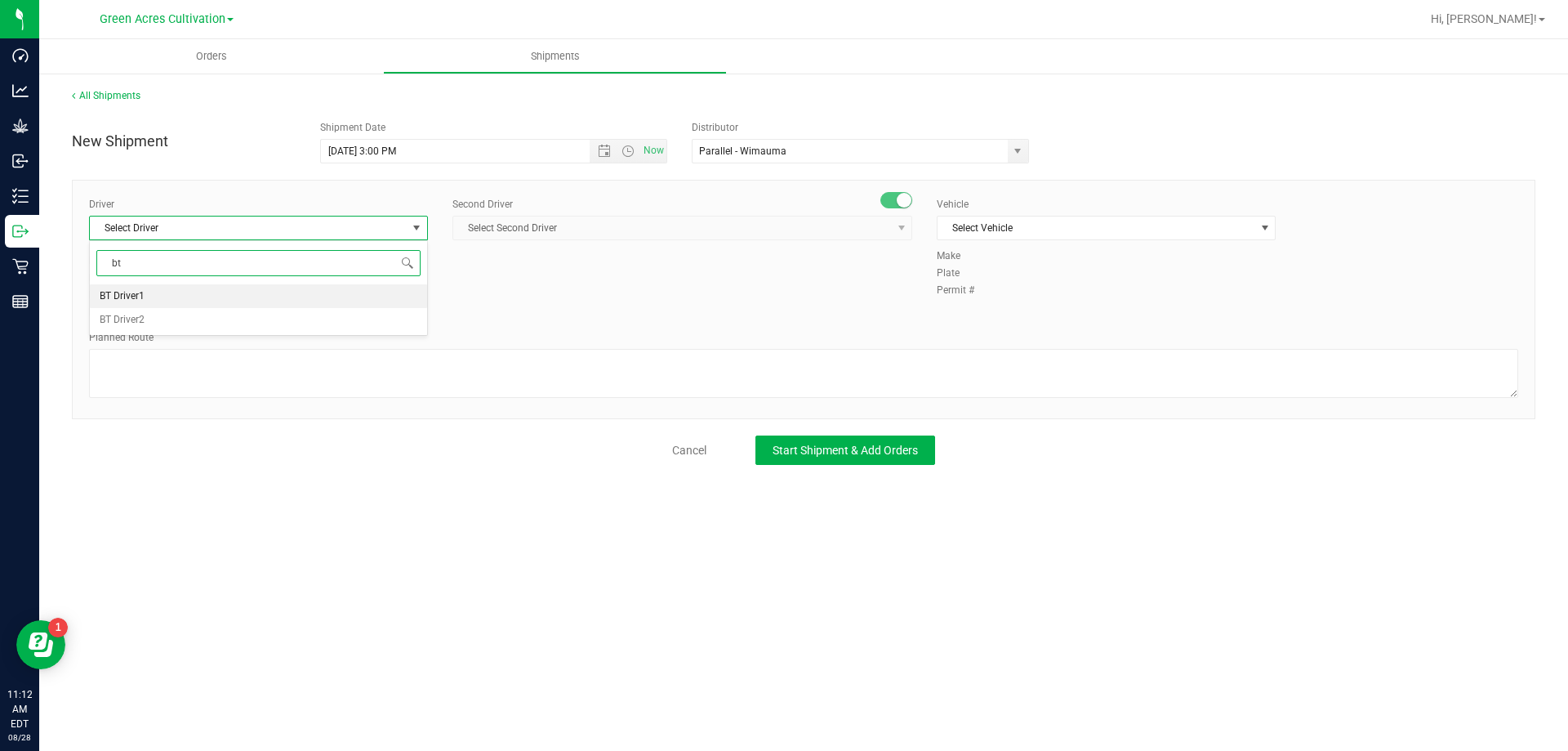
click at [326, 291] on li "BT Driver1" at bounding box center [259, 297] width 337 height 25
type input "bt"
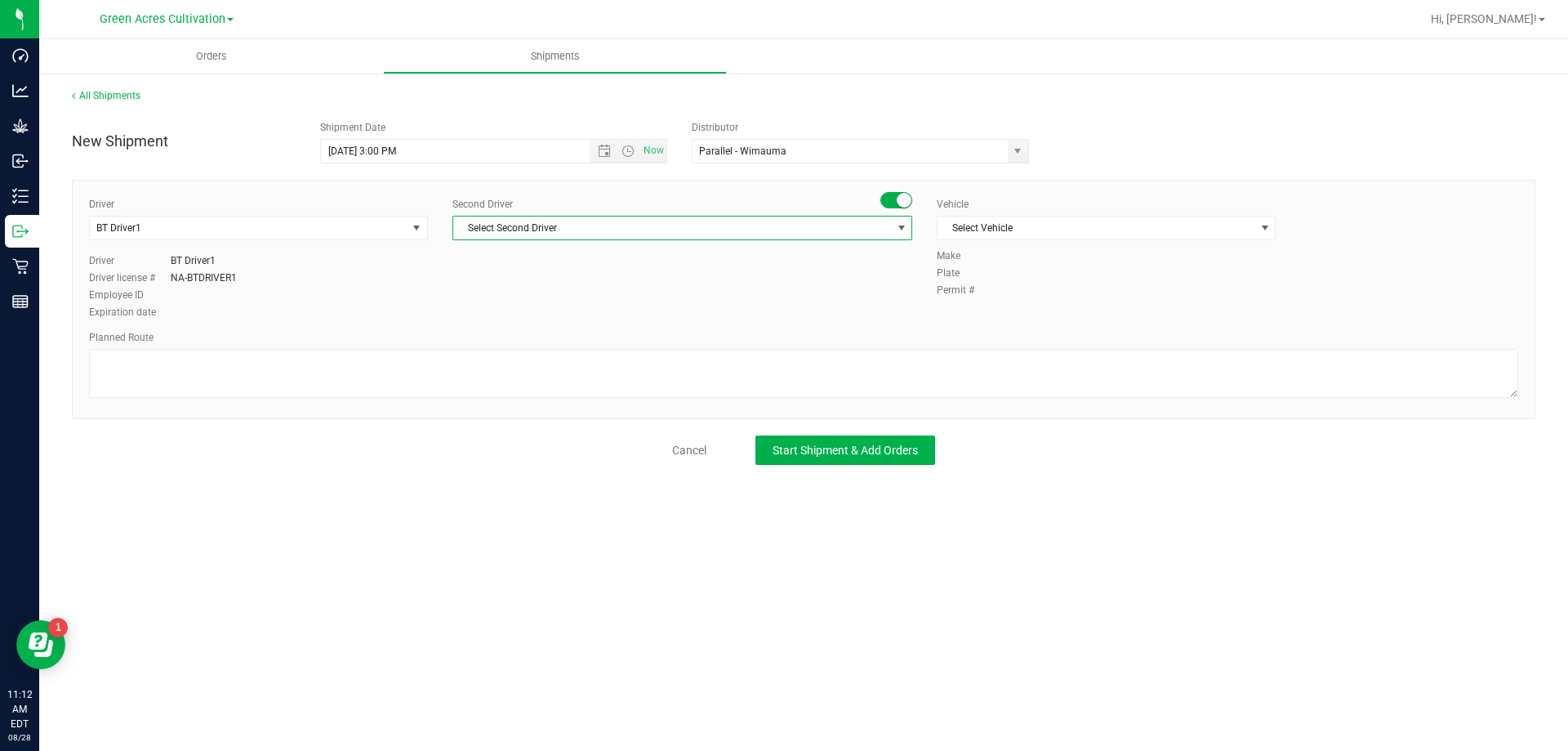
click at [534, 237] on span "Select Second Driver" at bounding box center [671, 228] width 438 height 23
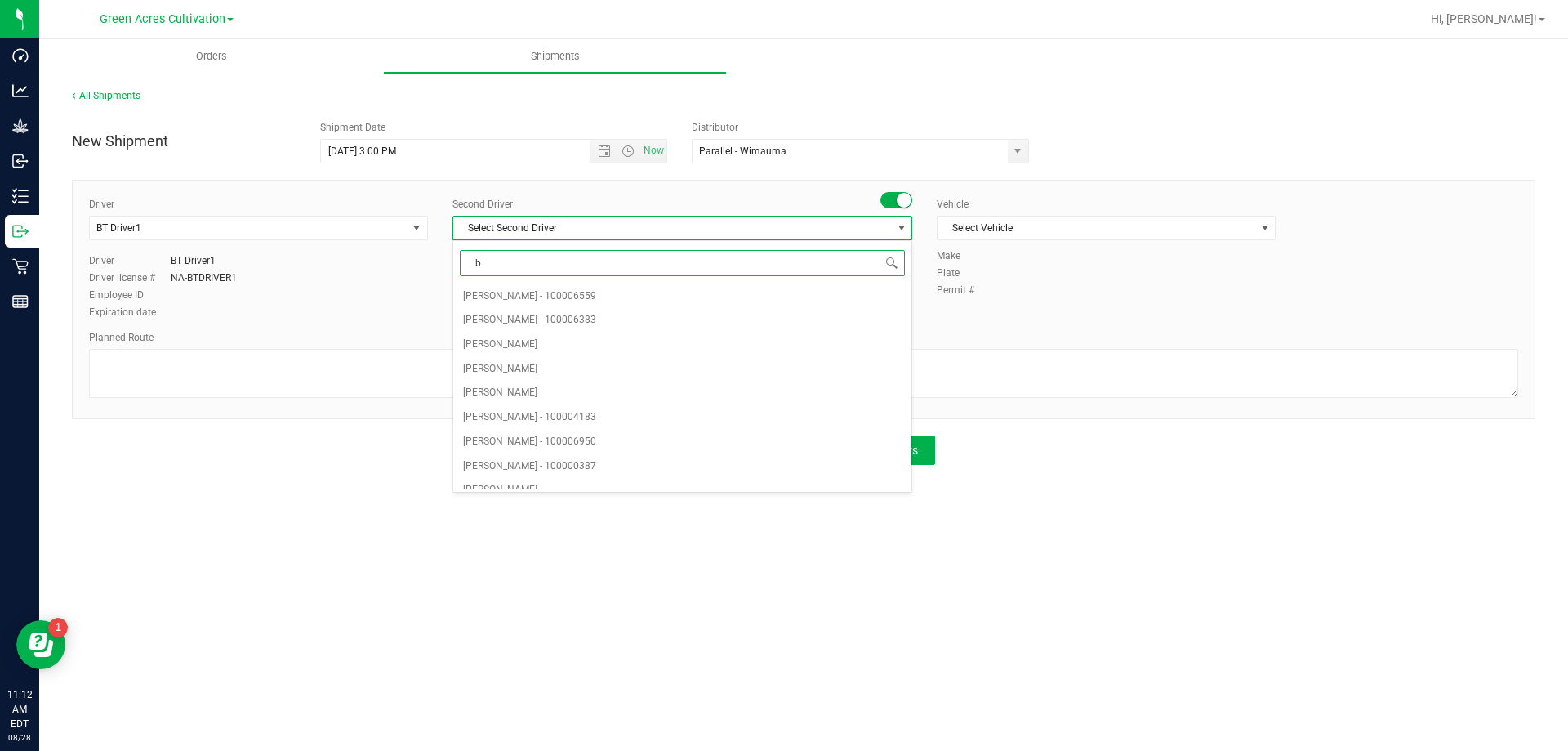
type input "bt"
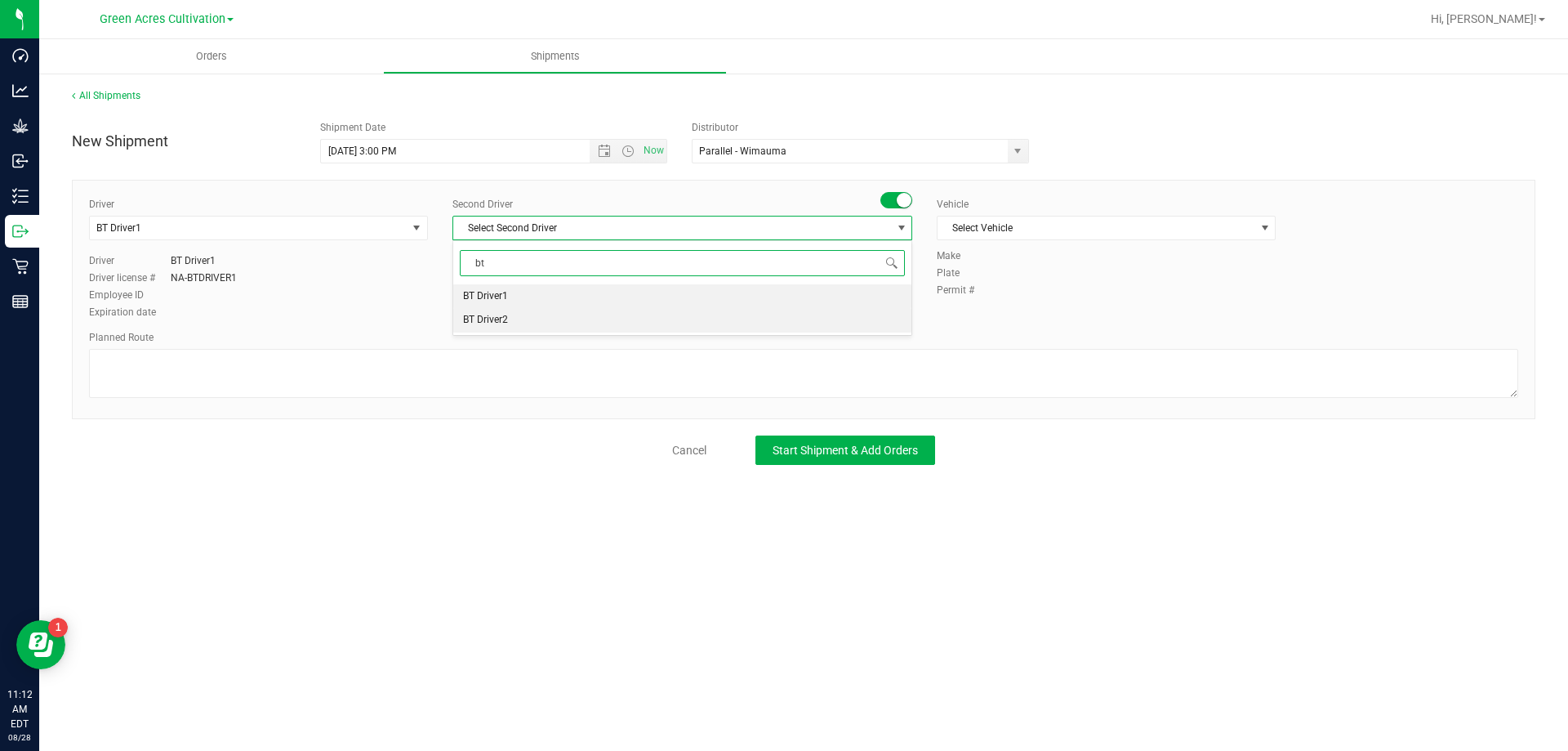
click at [550, 309] on li "BT Driver2" at bounding box center [682, 320] width 458 height 25
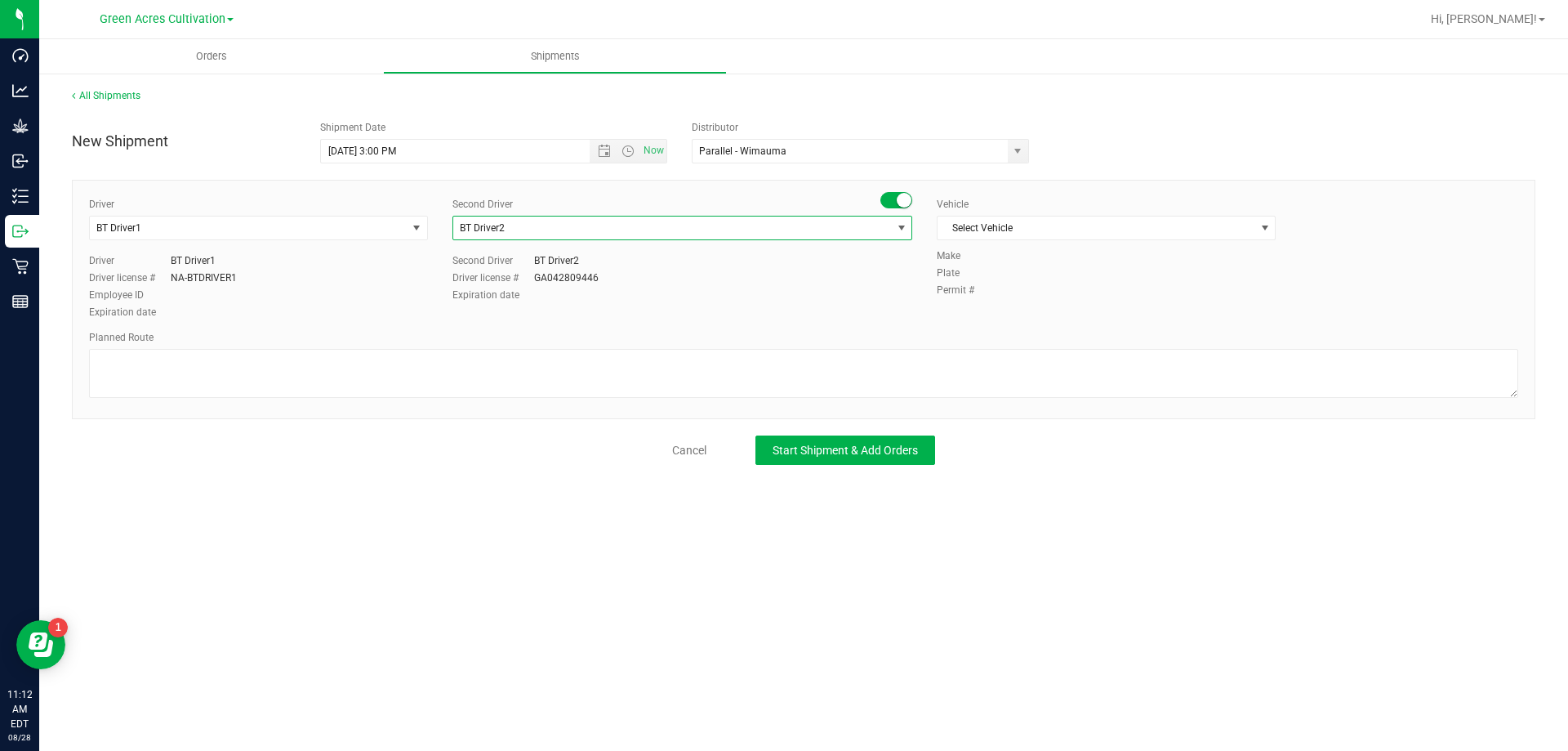
click at [951, 215] on div "Vehicle Select Vehicle Select Vehicle BT Vehicle FL-CHEROKEE-02 [GEOGRAPHIC_DAT…" at bounding box center [1105, 223] width 363 height 52
click at [961, 222] on span "Select Vehicle" at bounding box center [1096, 228] width 317 height 23
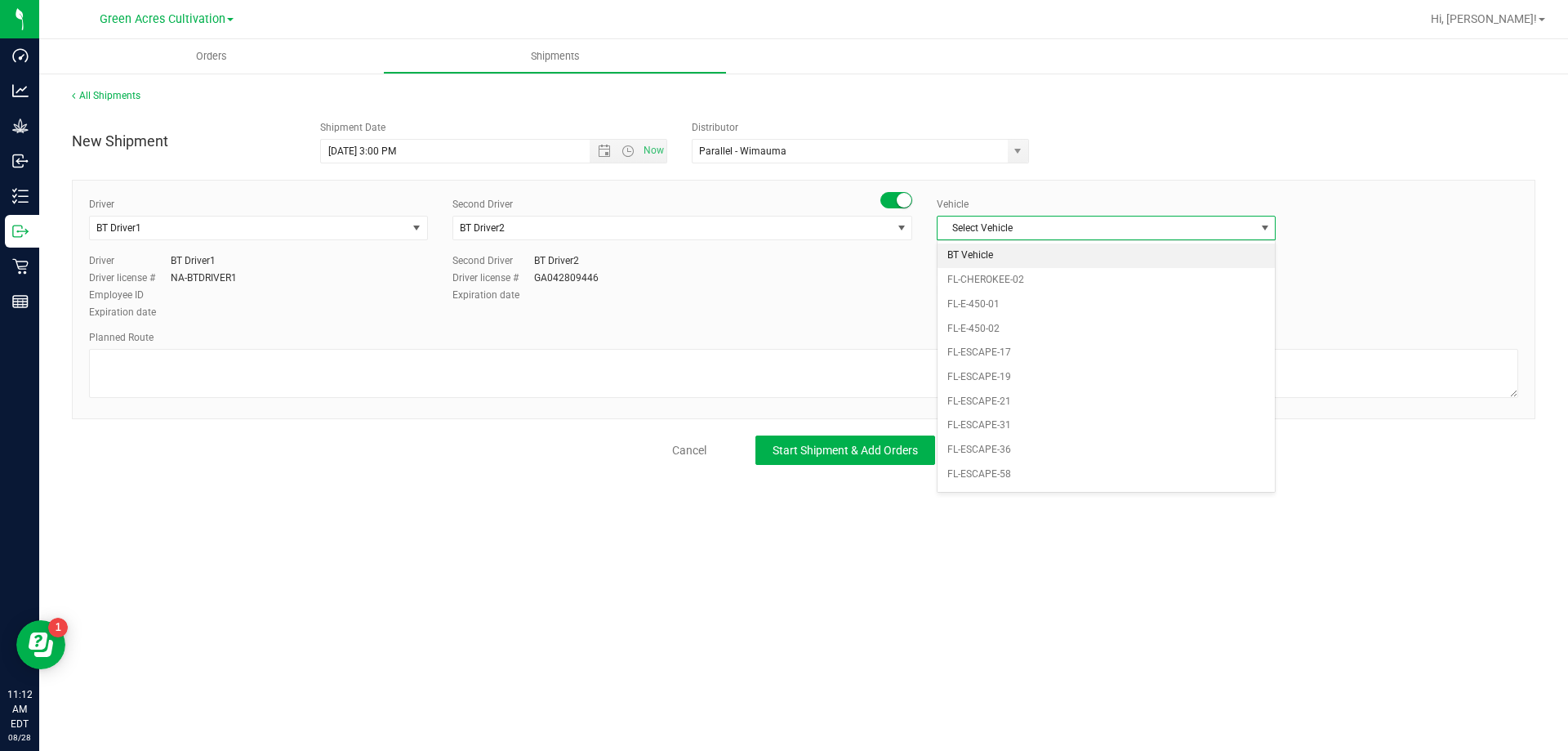
click at [960, 260] on li "BT Vehicle" at bounding box center [1106, 256] width 337 height 25
click at [801, 411] on div "Driver BT Driver1 Select Driver BT Driver1 BT Driver2 Driver BT Driver1 Driver …" at bounding box center [804, 300] width 1464 height 239
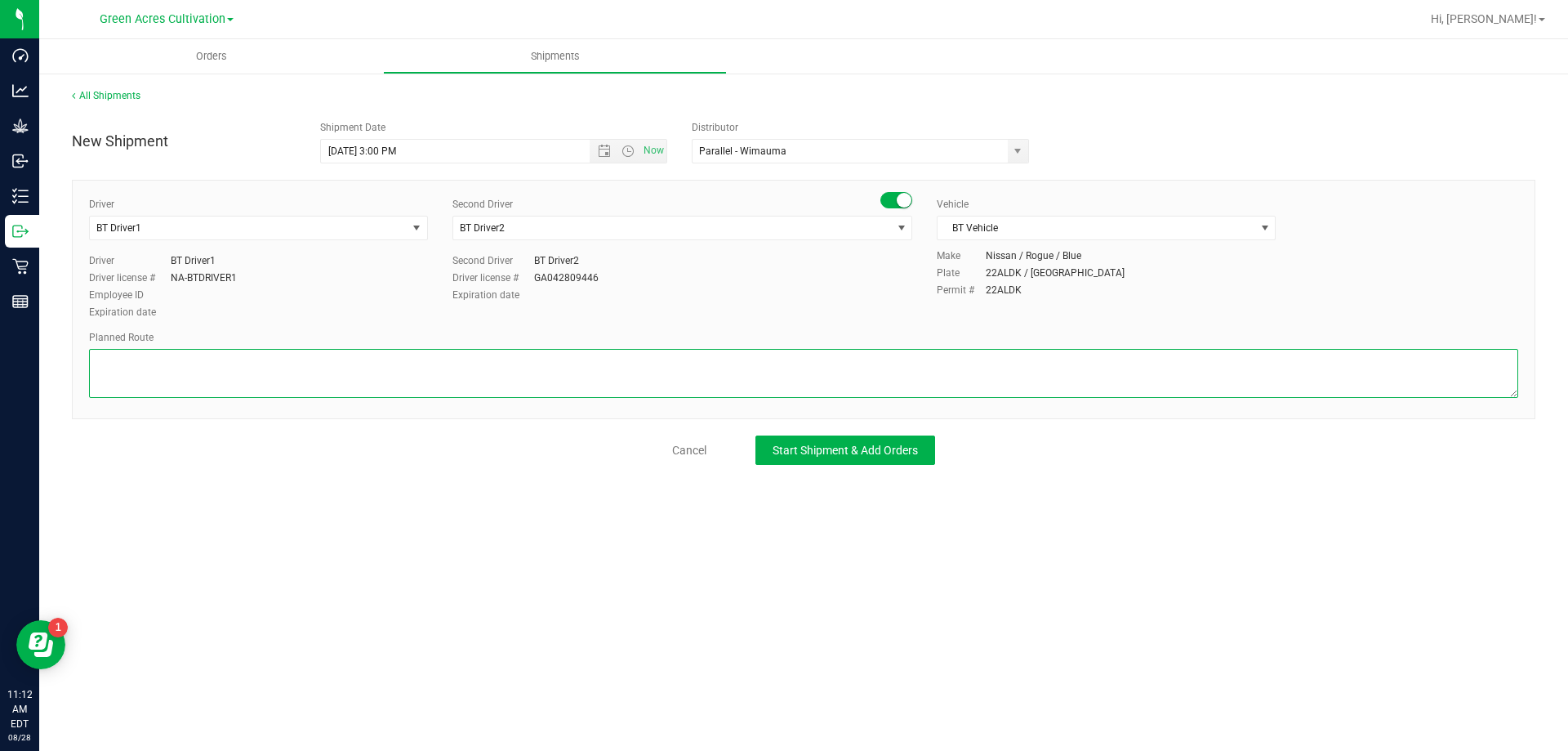
click at [796, 376] on textarea at bounding box center [804, 373] width 1429 height 49
type textarea "Route for lab sample pick up on file. Dry Room"
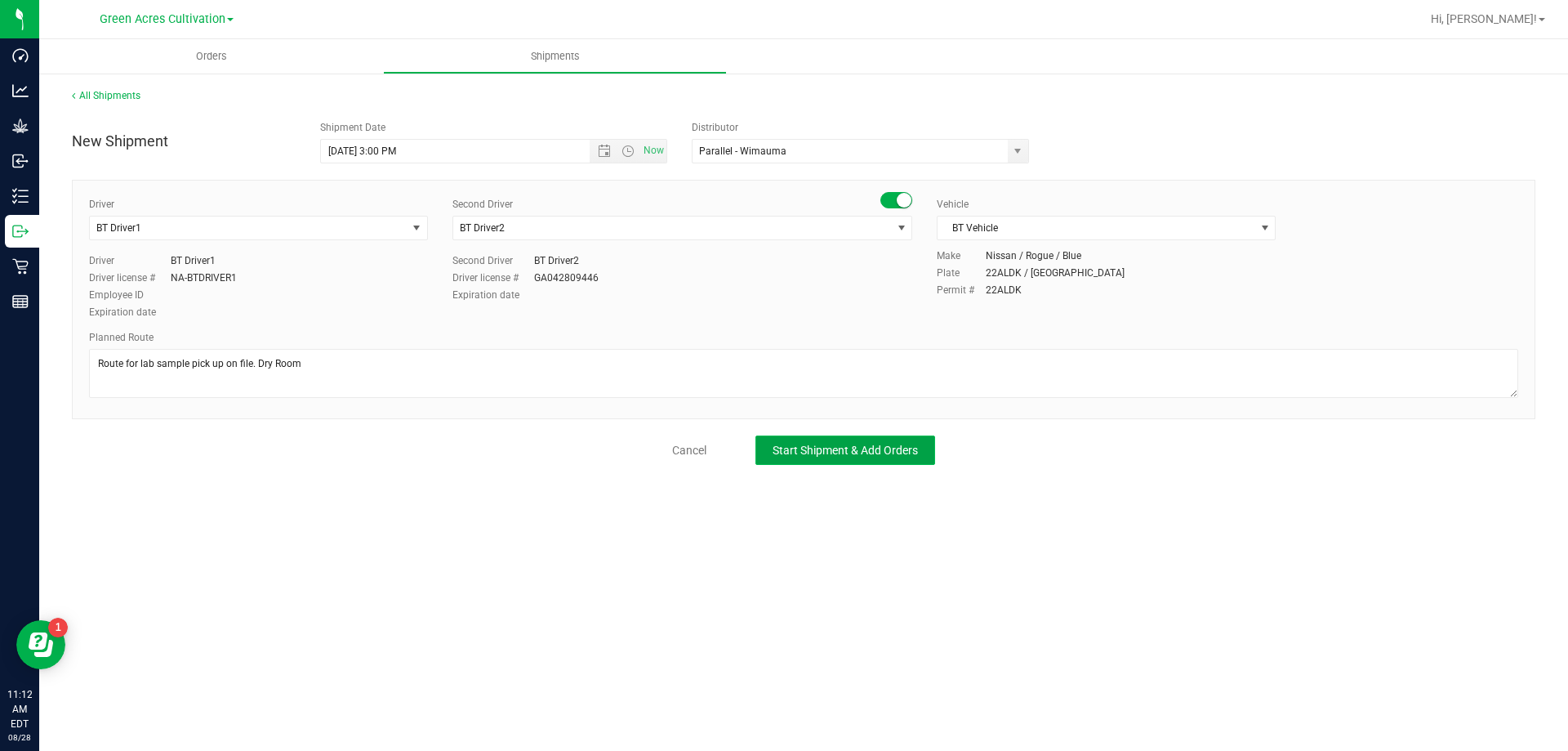
click at [847, 437] on button "Start Shipment & Add Orders" at bounding box center [846, 450] width 180 height 30
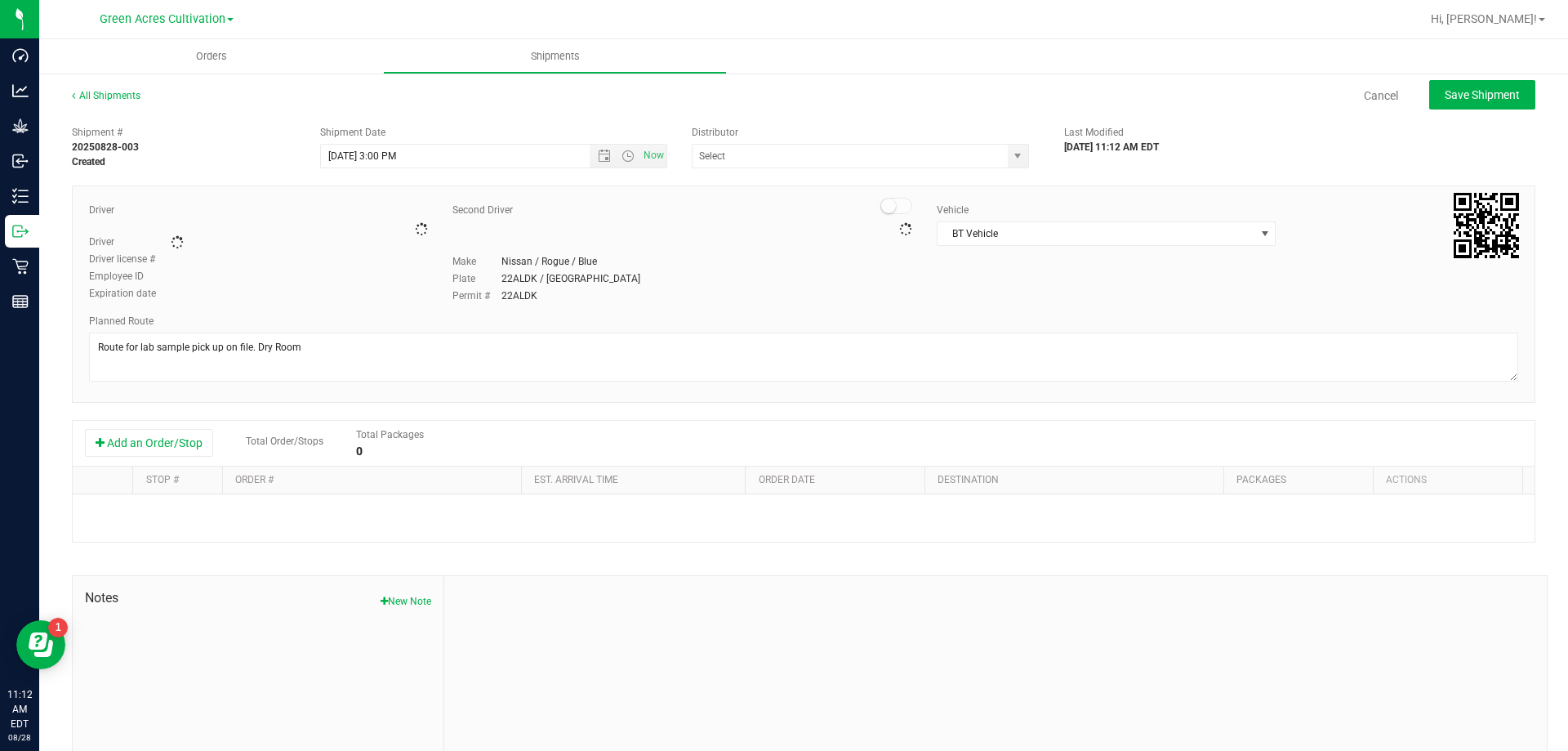
type input "Parallel - Wimauma"
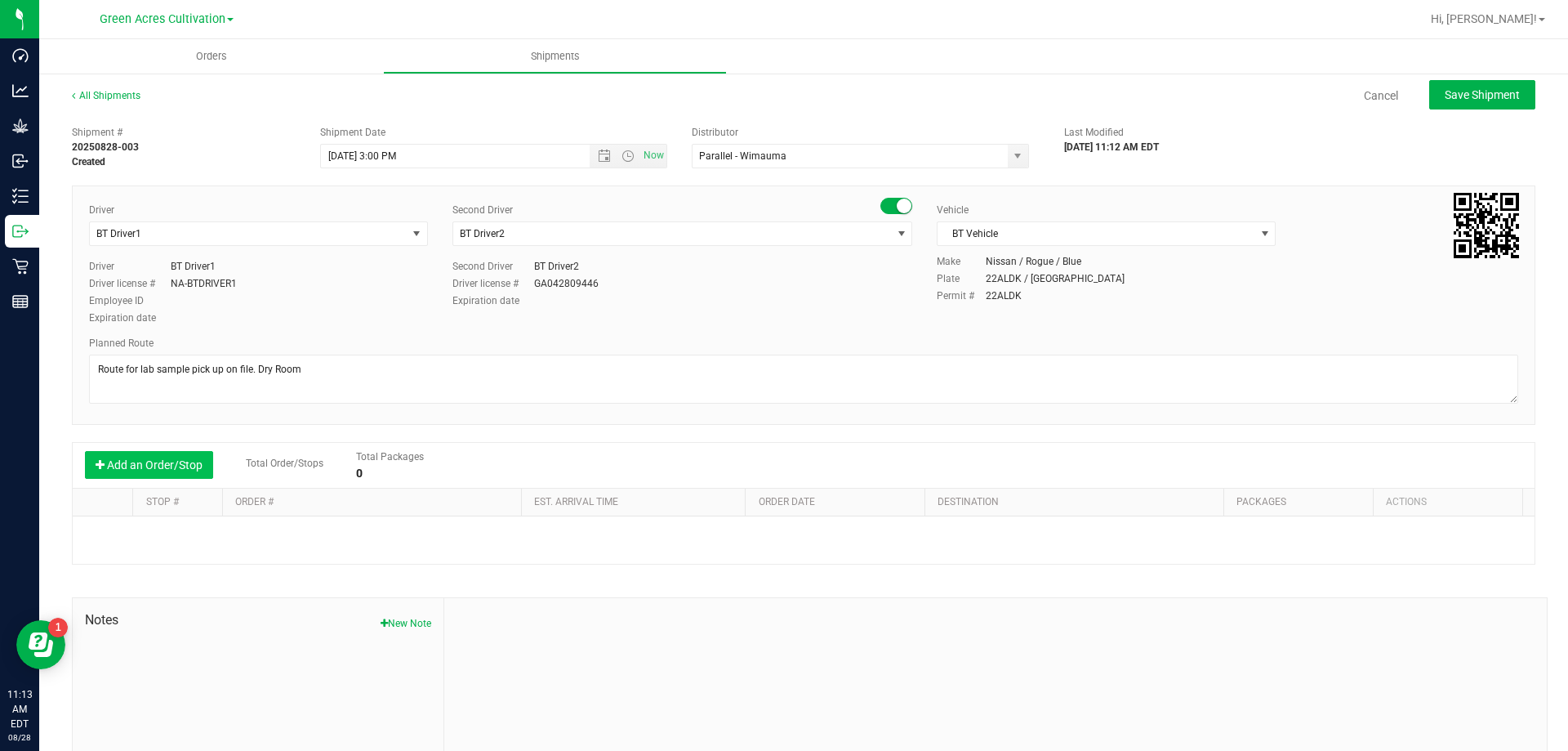
click at [197, 467] on button "Add an Order/Stop" at bounding box center [149, 465] width 128 height 28
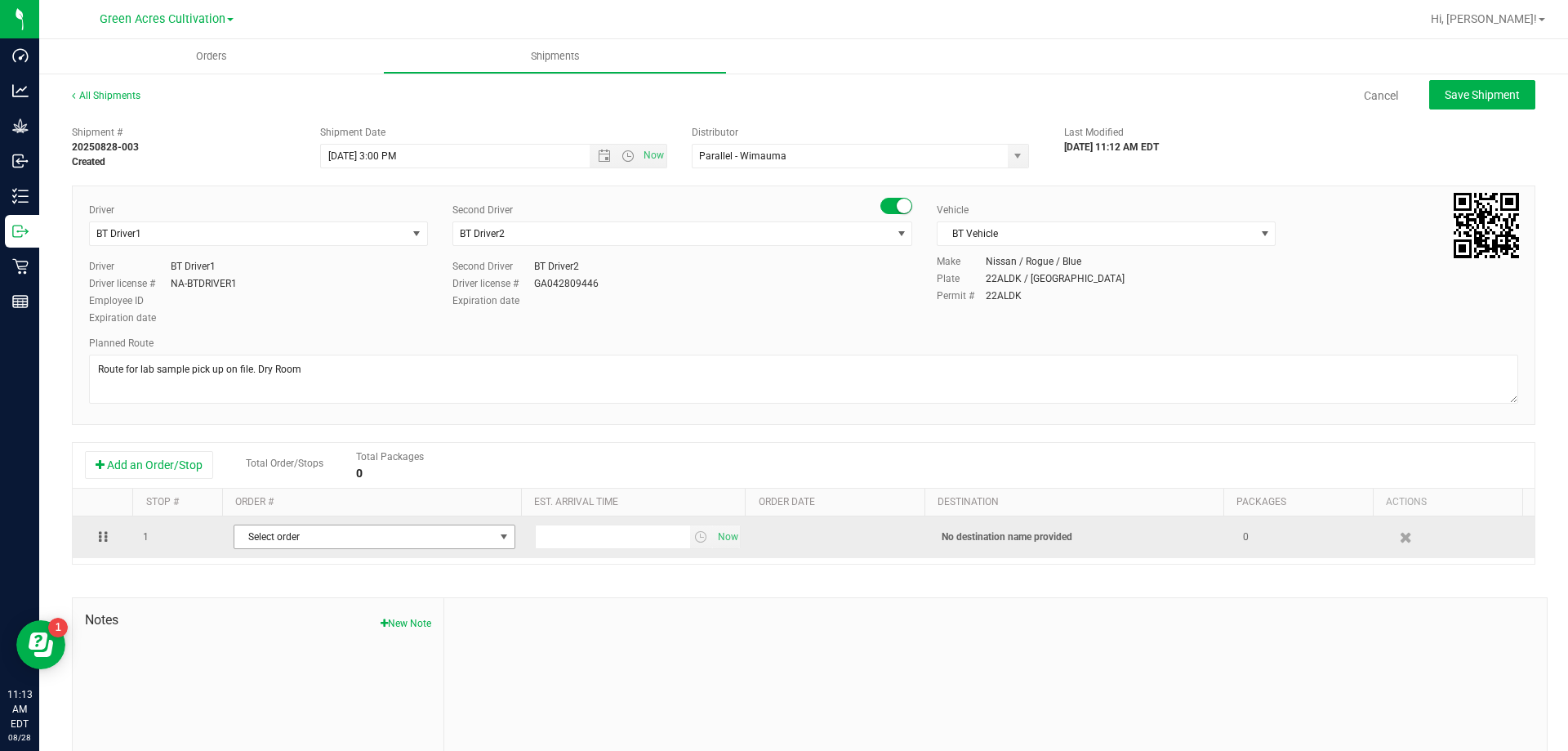
click at [249, 535] on span "Select order" at bounding box center [364, 536] width 260 height 23
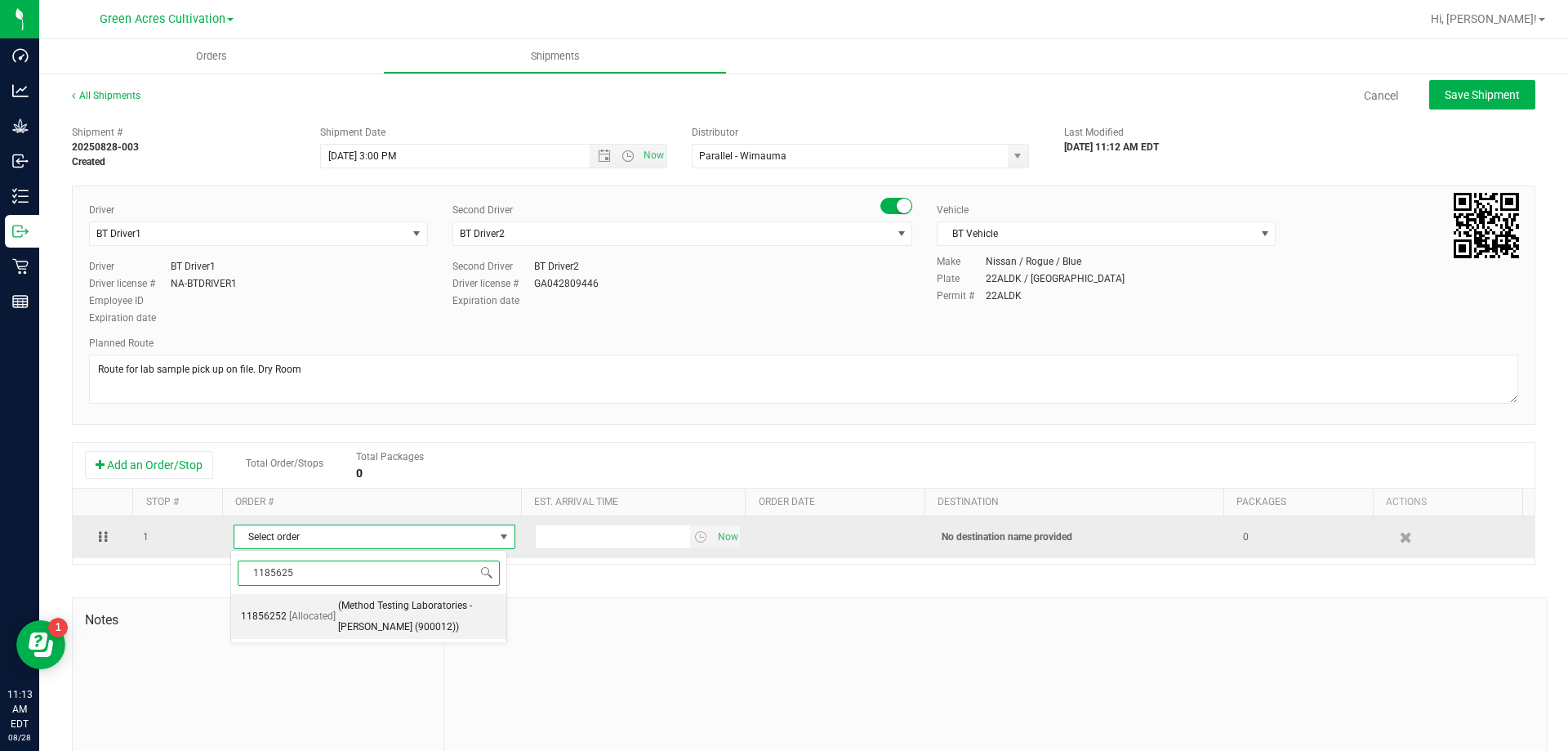
type input "11856252"
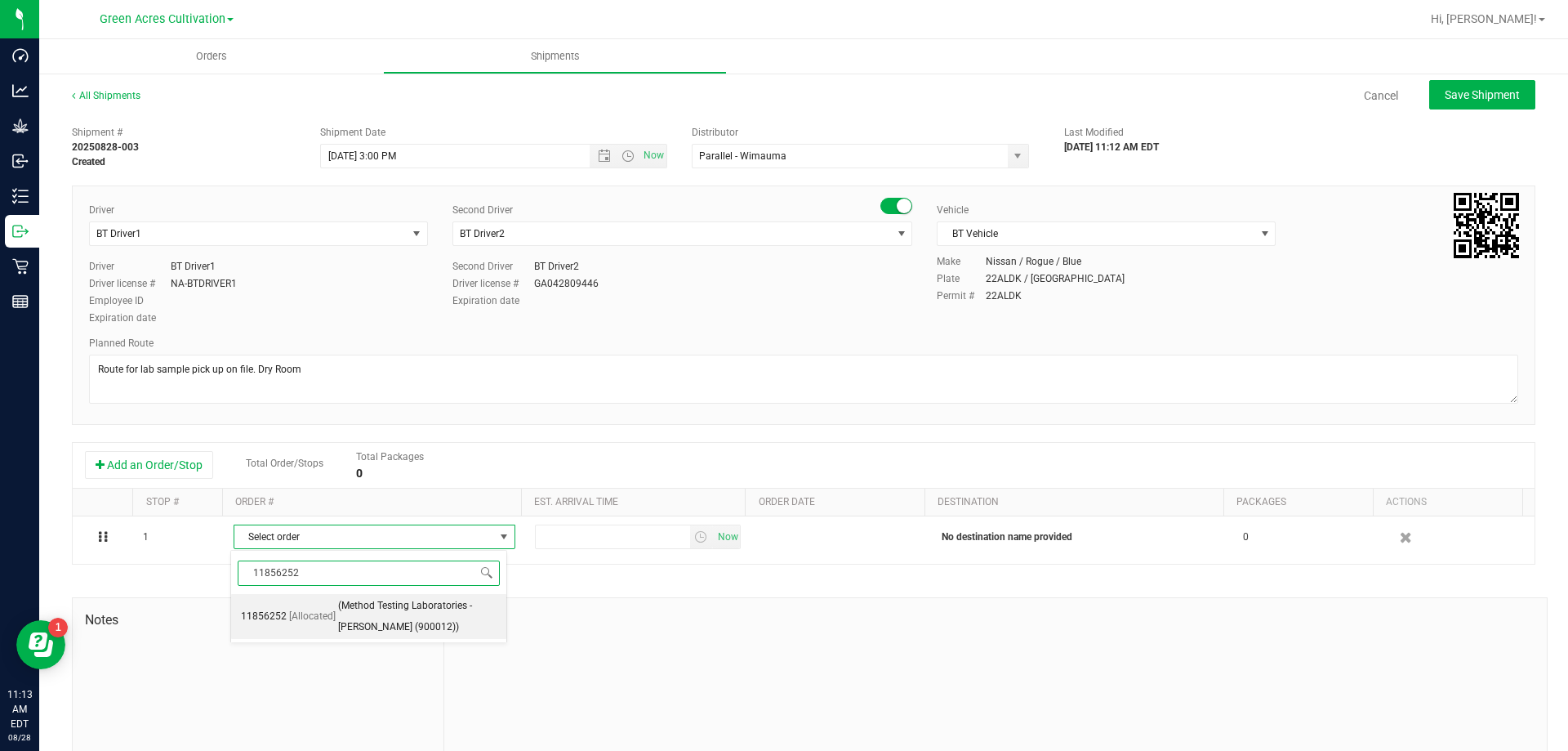
click at [371, 612] on span "(Method Testing Laboratories - [PERSON_NAME] (900012))" at bounding box center [417, 616] width 158 height 41
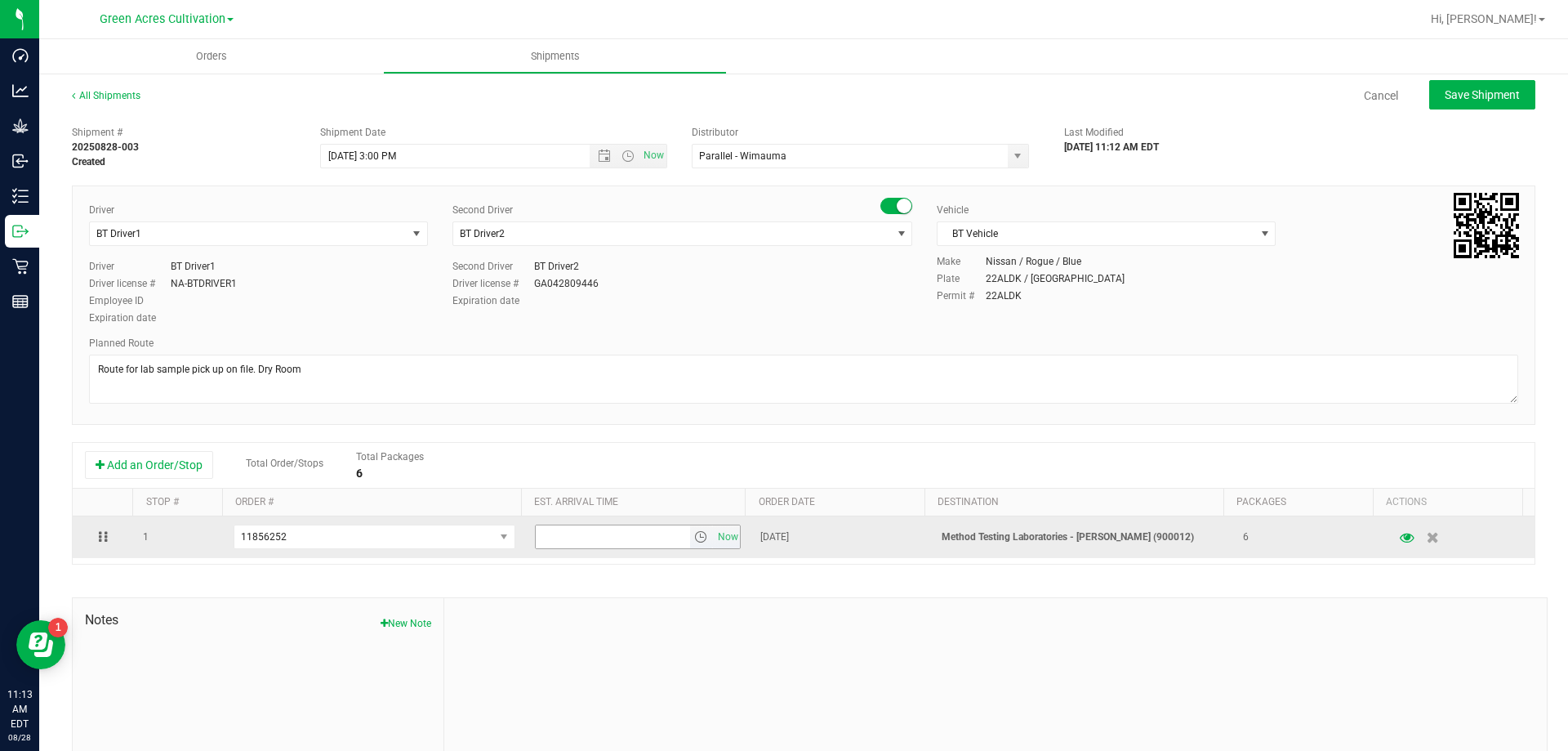
click at [694, 536] on span "select" at bounding box center [701, 536] width 13 height 13
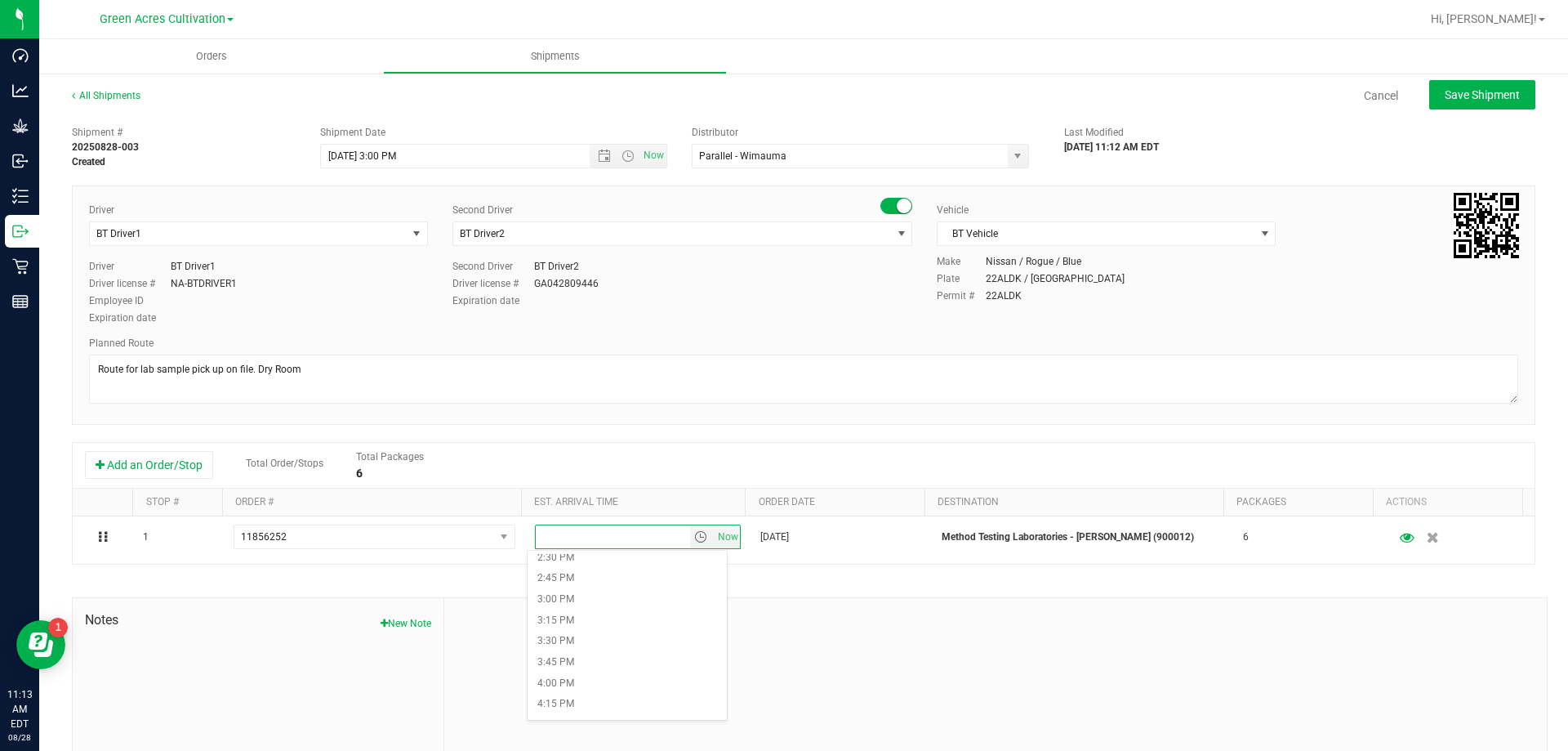
scroll to position [1225, 0]
click at [610, 676] on li "4:00 PM" at bounding box center [627, 683] width 199 height 21
click at [1438, 107] on button "Save Shipment" at bounding box center [1482, 95] width 106 height 30
type input "[DATE] 7:00 PM"
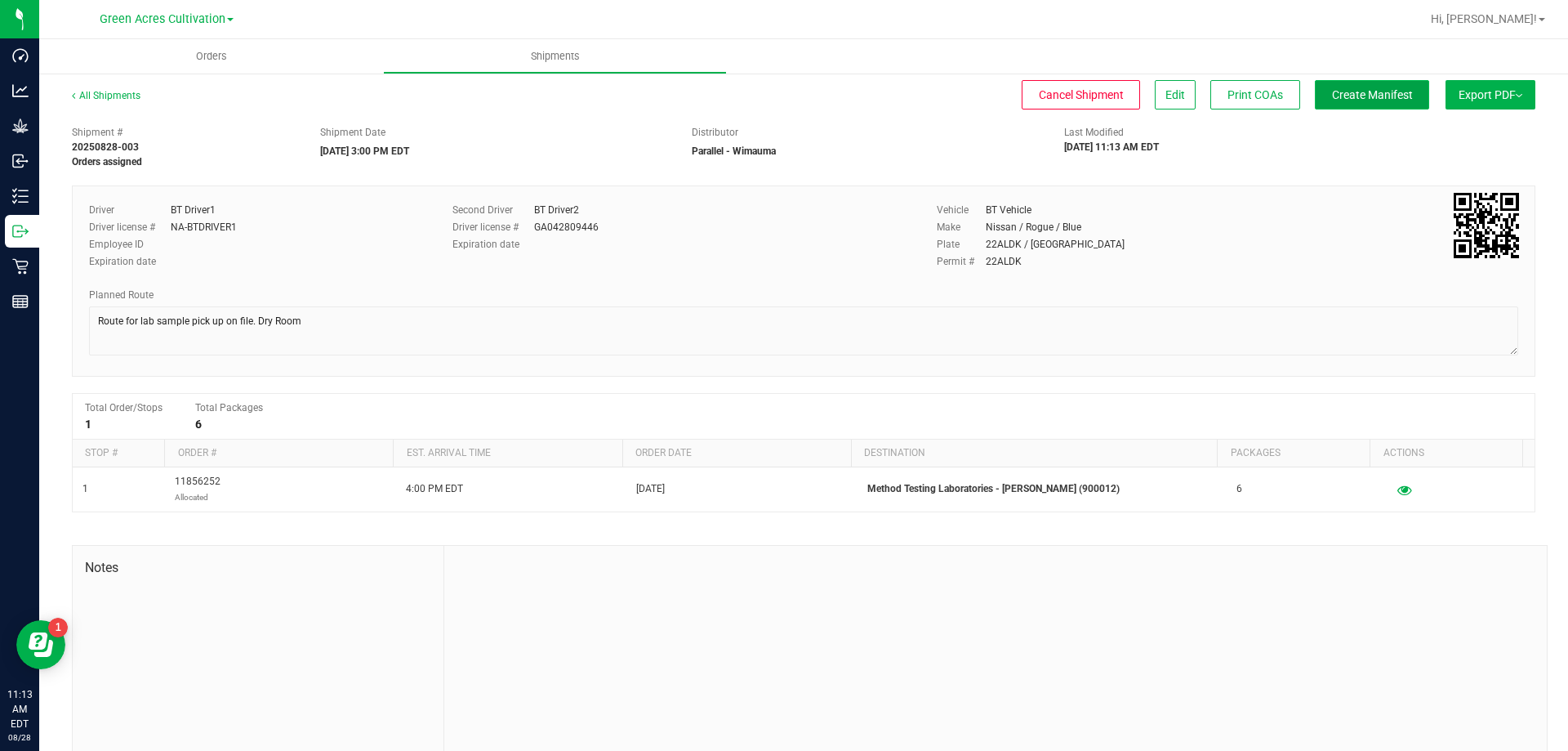
click at [1349, 108] on button "Create Manifest" at bounding box center [1372, 95] width 114 height 30
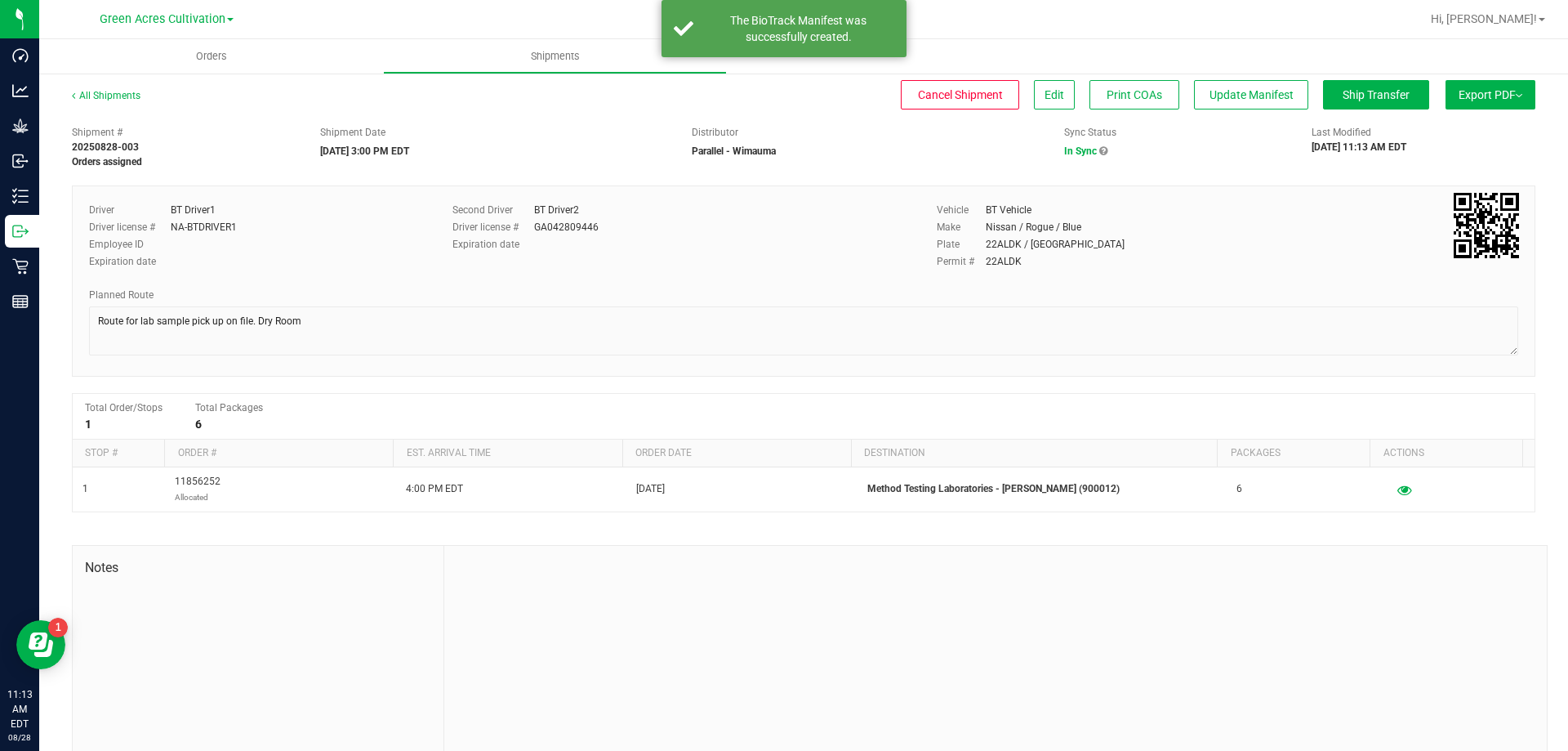
click at [1481, 106] on button "Export PDF" at bounding box center [1490, 95] width 90 height 30
click at [1478, 120] on li "Manifest by Package ID" at bounding box center [1486, 131] width 165 height 25
